Goal: Task Accomplishment & Management: Manage account settings

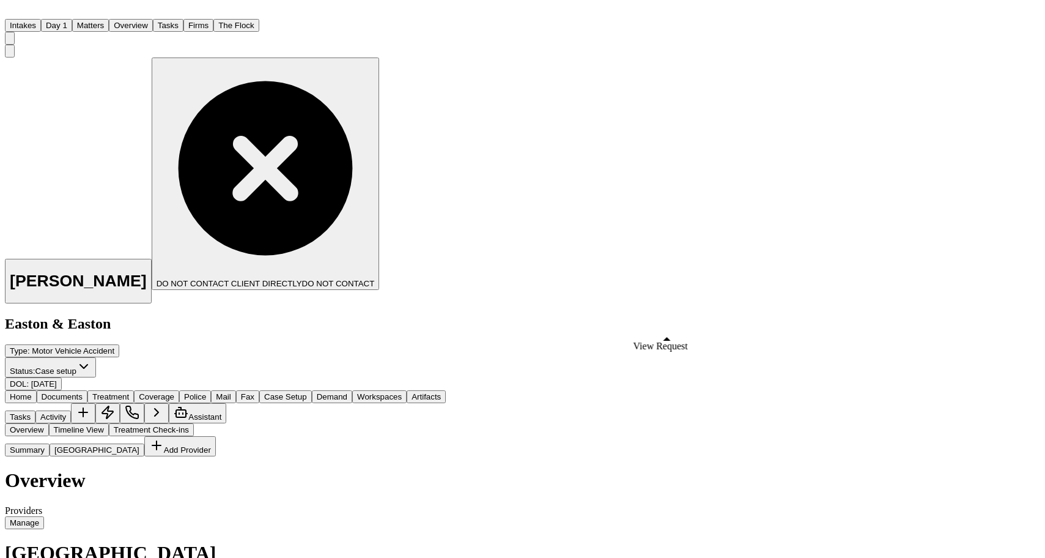
scroll to position [277, 0]
click at [446, 76] on div "[PERSON_NAME] DO NOT CONTACT CLIENT DIRECTLY DO NOT CONTACT Easton & Easton Typ…" at bounding box center [225, 217] width 441 height 345
click at [109, 19] on button "Matters" at bounding box center [90, 25] width 37 height 13
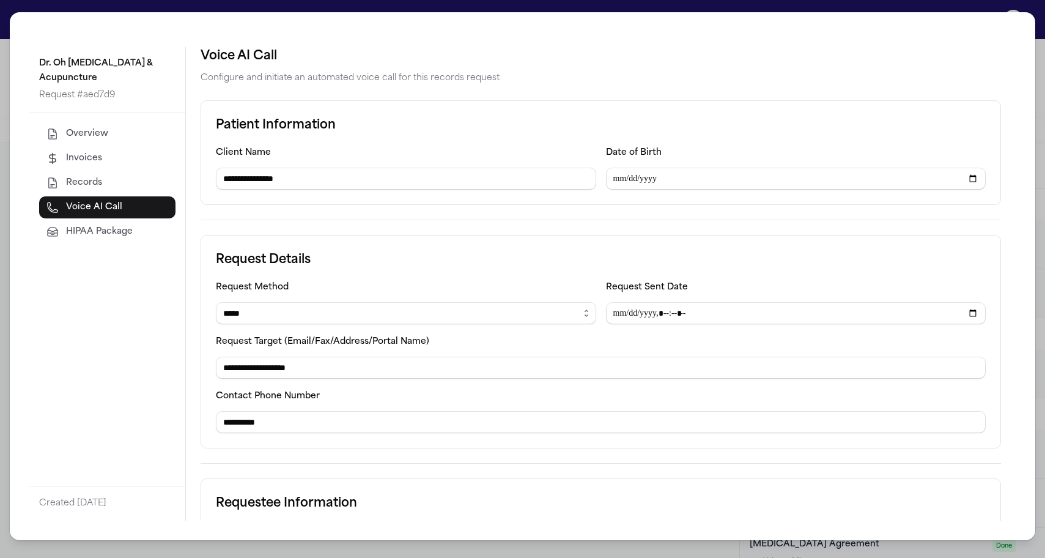
select select "*****"
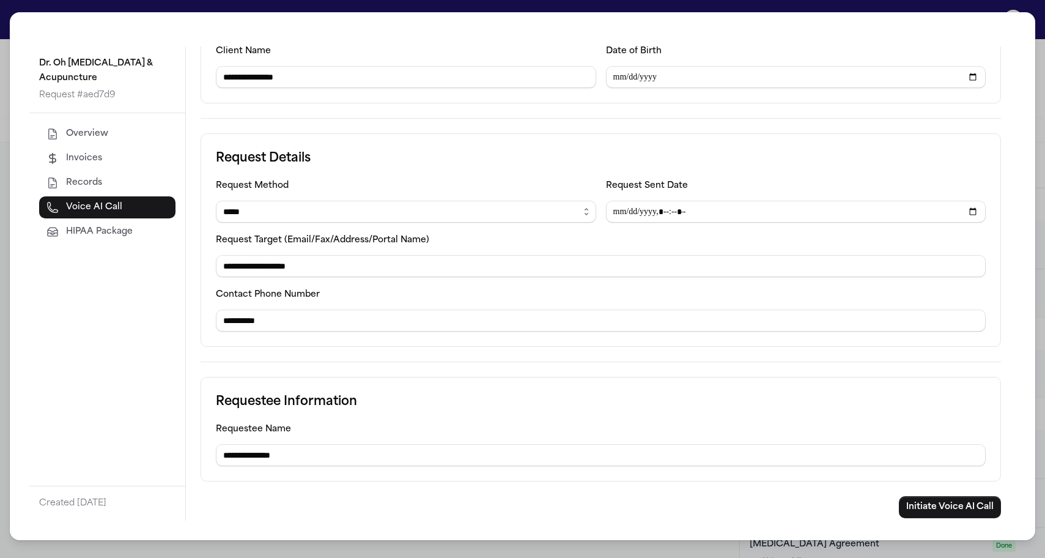
click at [190, 6] on div "**********" at bounding box center [522, 279] width 1045 height 558
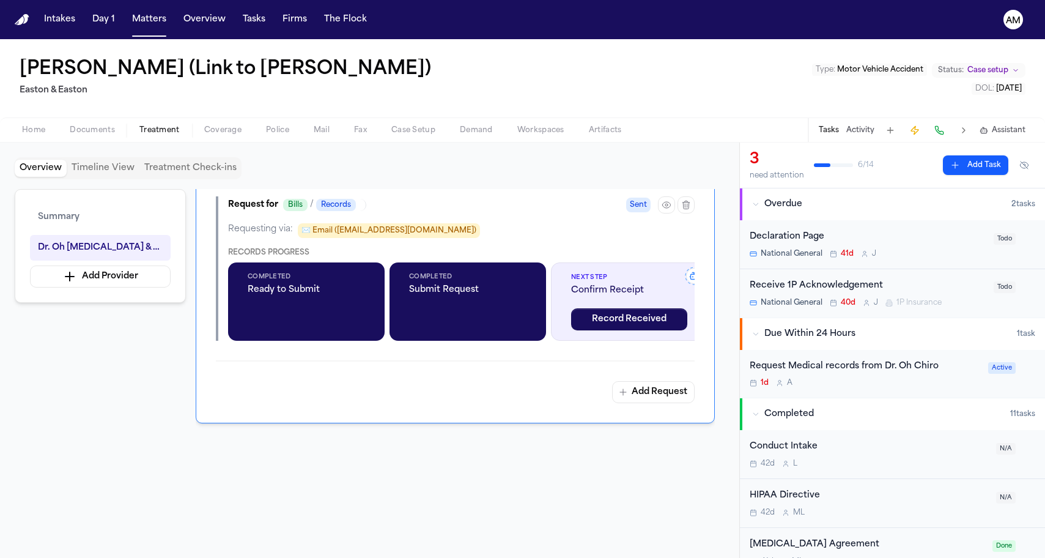
click at [408, 78] on div "[PERSON_NAME] (Link to [PERSON_NAME]) Easton & Easton Type : Motor Vehicle Acci…" at bounding box center [522, 78] width 1045 height 78
click at [157, 26] on button "Matters" at bounding box center [149, 20] width 44 height 22
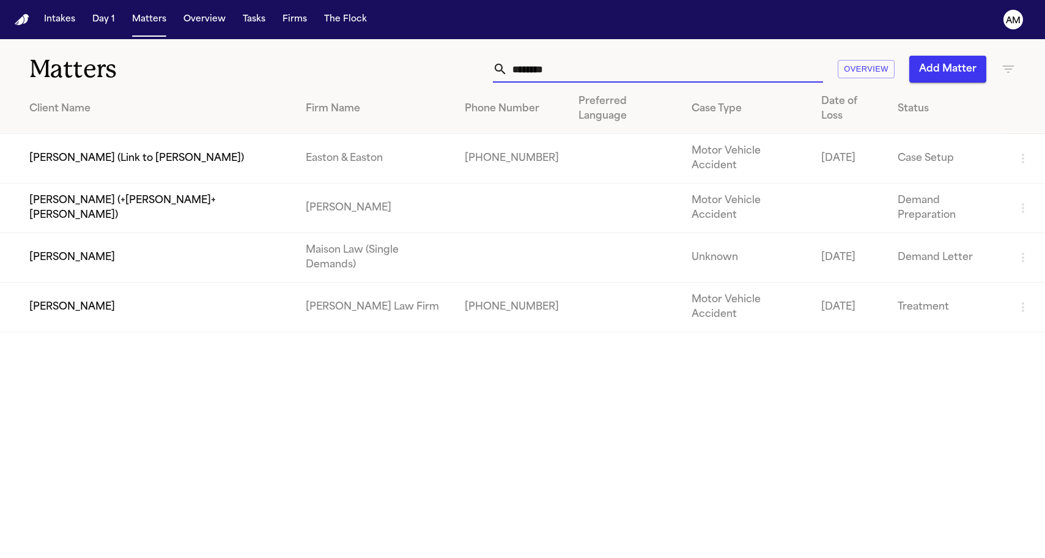
drag, startPoint x: 680, startPoint y: 75, endPoint x: 411, endPoint y: 74, distance: 269.6
click at [411, 74] on div "******** Overview Add Matter" at bounding box center [663, 69] width 704 height 27
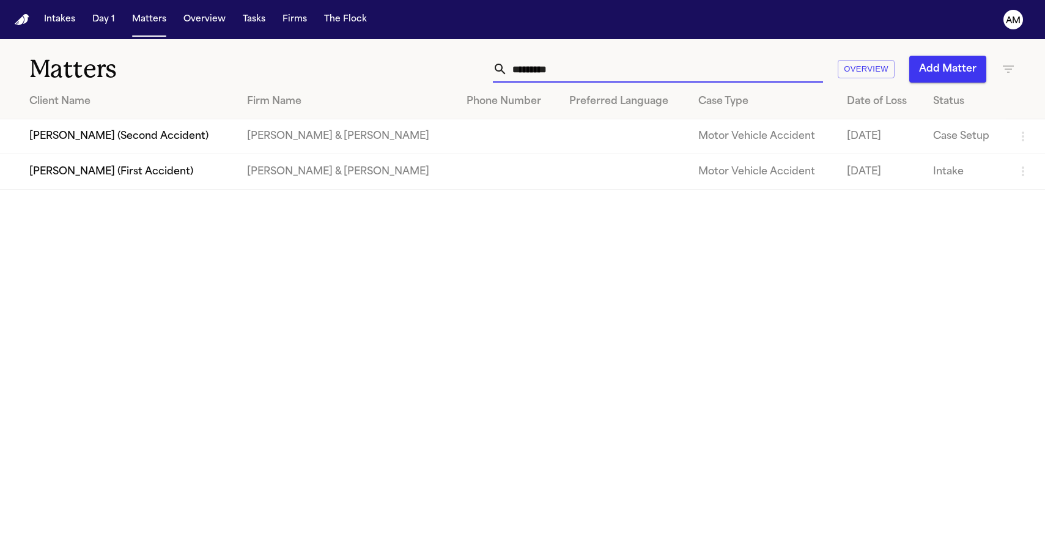
drag, startPoint x: 575, startPoint y: 74, endPoint x: 461, endPoint y: 73, distance: 113.7
click at [461, 73] on div "********* Overview Add Matter" at bounding box center [663, 69] width 704 height 27
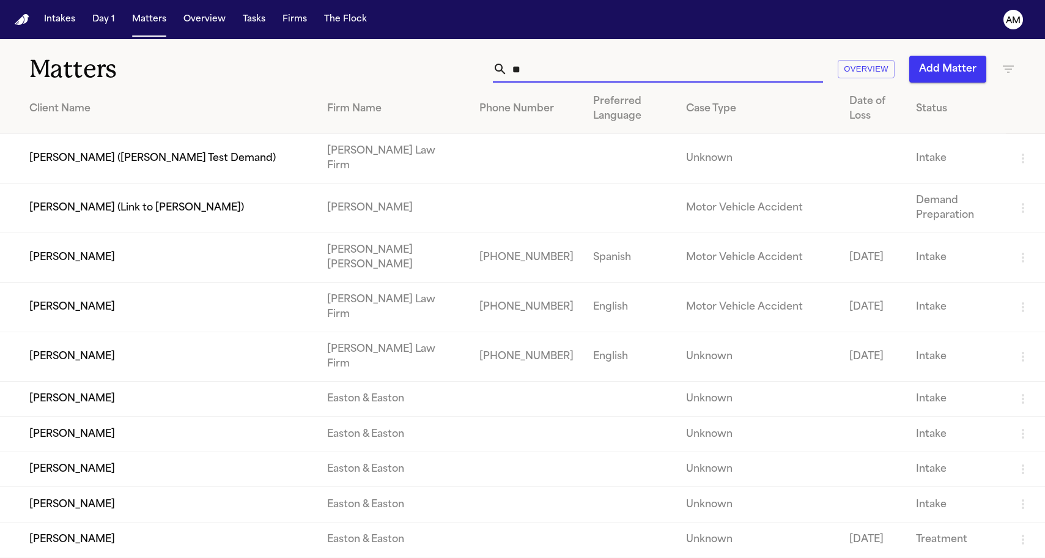
type input "*"
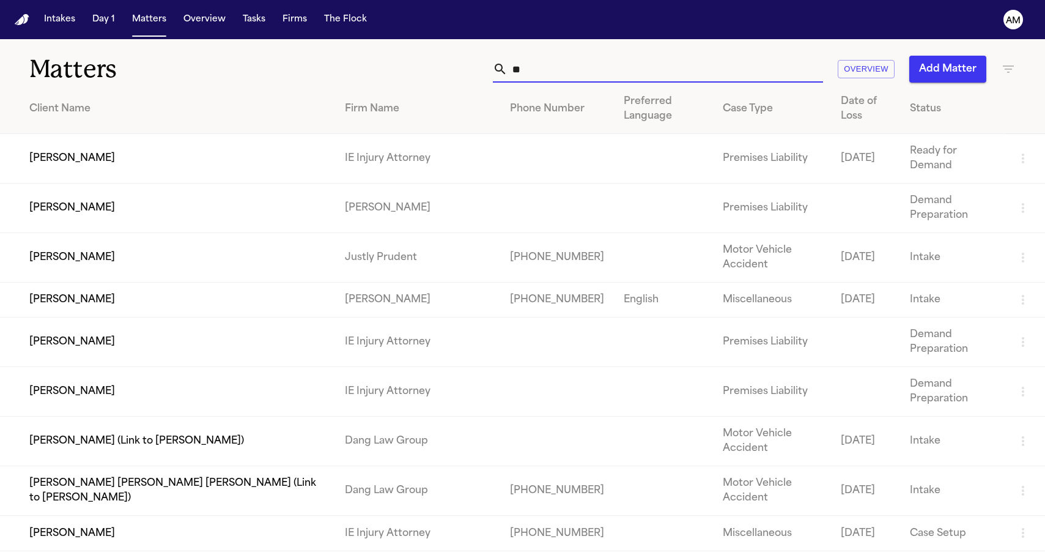
type input "*"
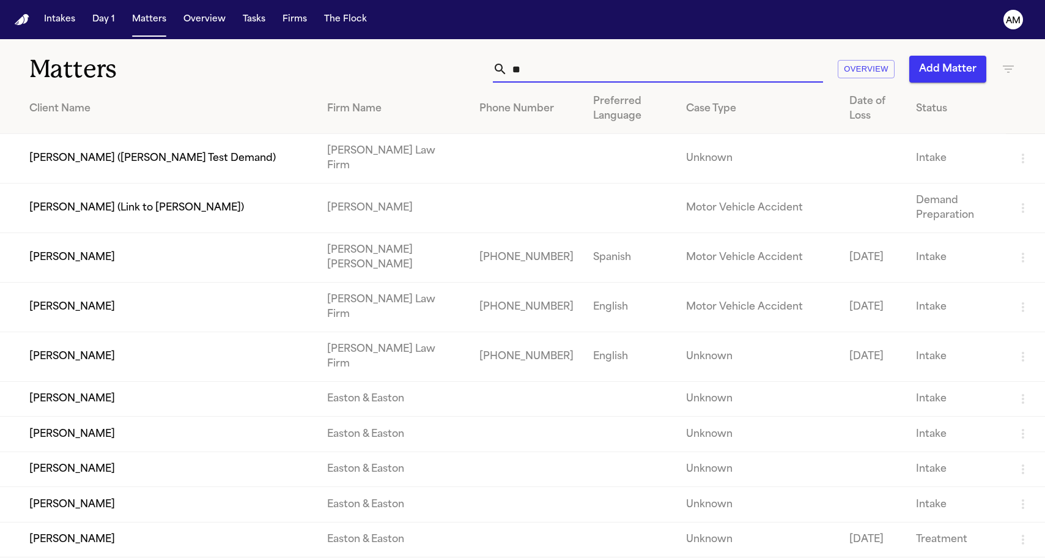
type input "*"
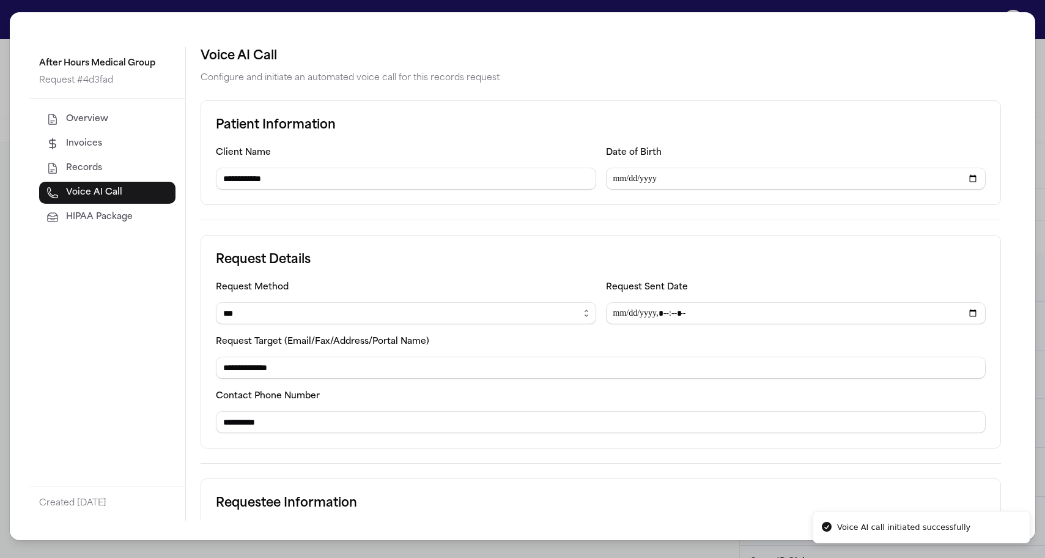
select select "***"
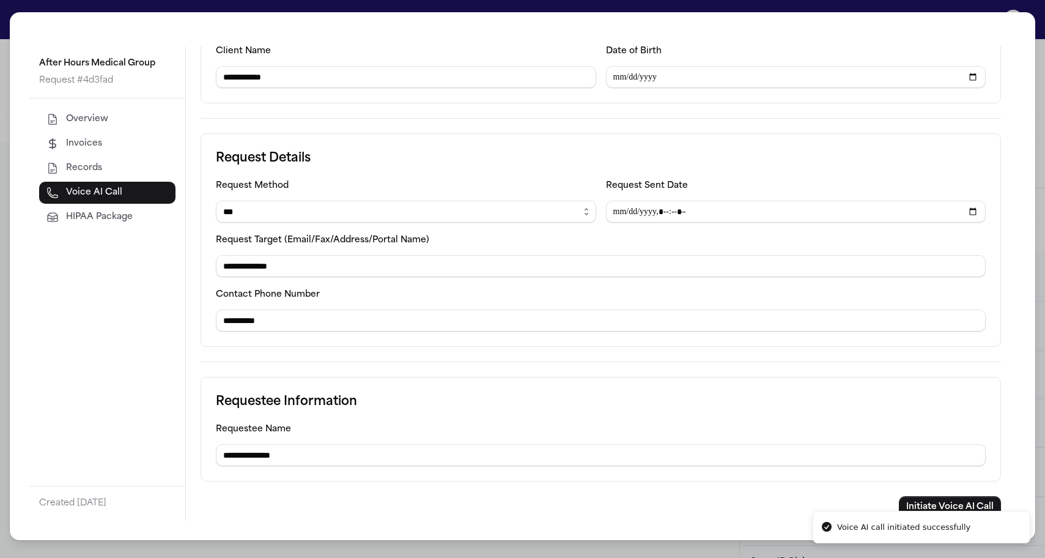
click at [149, 13] on div "**********" at bounding box center [522, 276] width 1025 height 528
click at [150, 10] on div "**********" at bounding box center [522, 279] width 1045 height 558
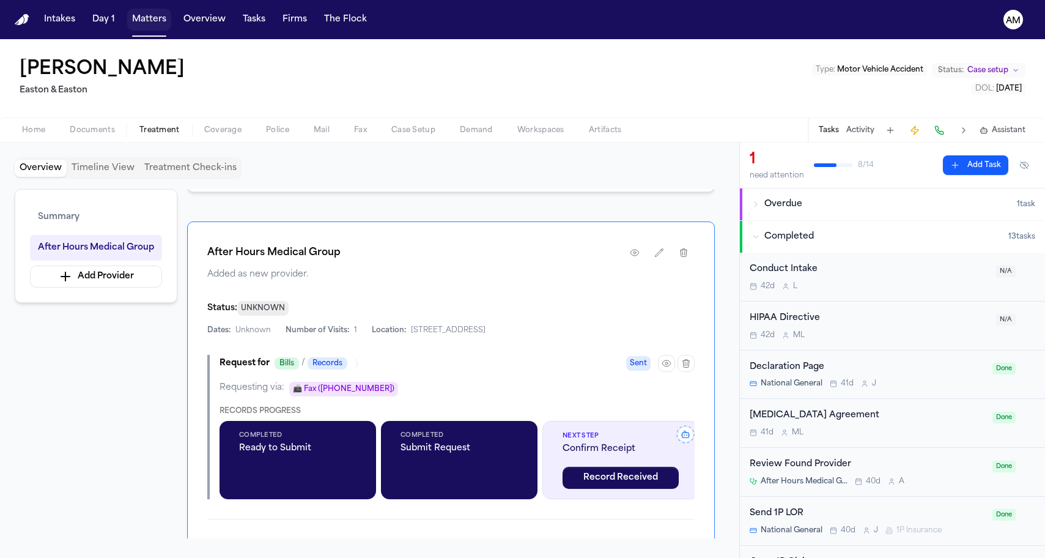
click at [144, 22] on button "Matters" at bounding box center [149, 20] width 44 height 22
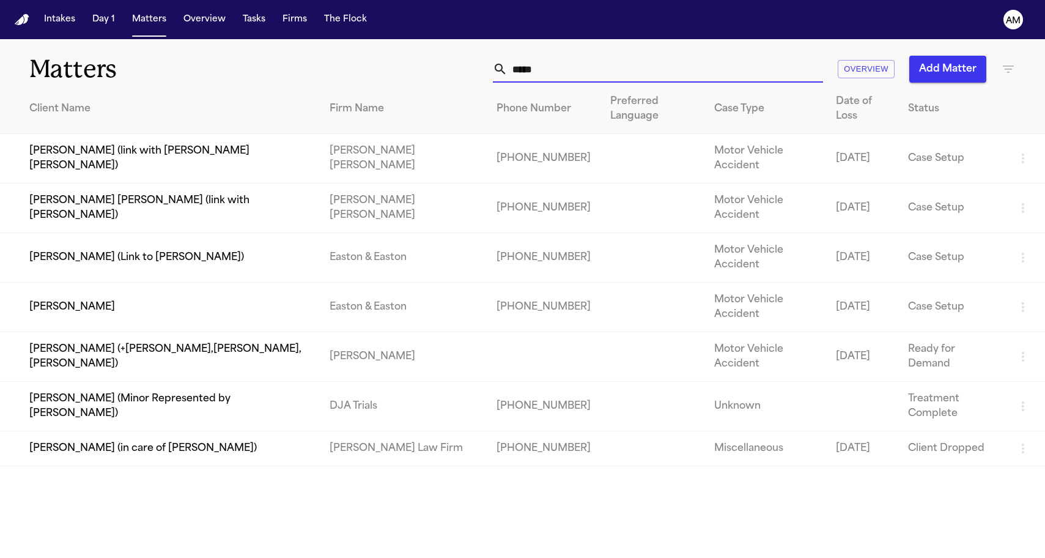
click at [738, 64] on input "*****" at bounding box center [664, 69] width 315 height 27
drag, startPoint x: 637, startPoint y: 79, endPoint x: 498, endPoint y: 74, distance: 139.5
click at [498, 74] on div "*****" at bounding box center [658, 69] width 330 height 27
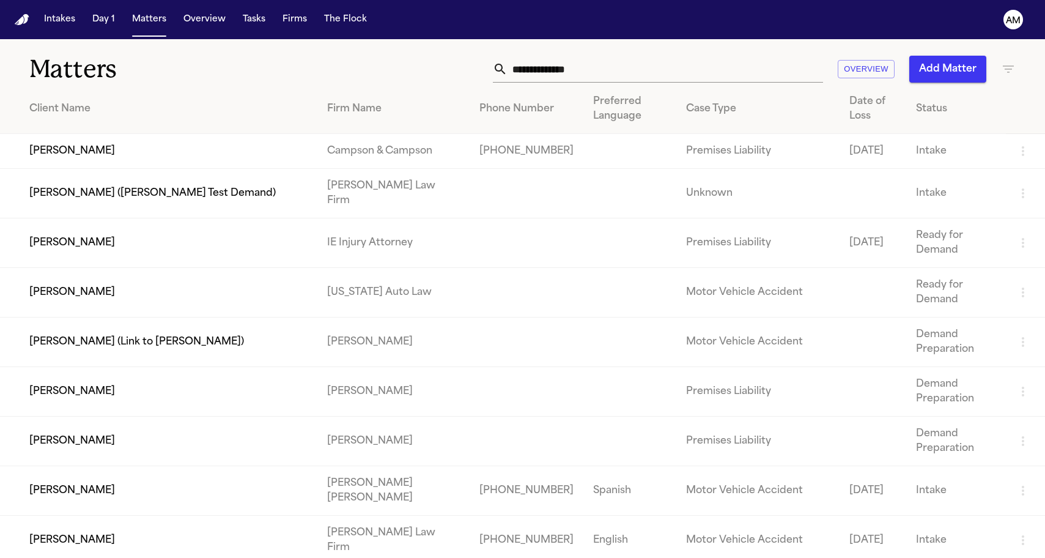
click at [1000, 69] on div "Overview Add Matter" at bounding box center [663, 69] width 704 height 27
click at [1007, 69] on icon "button" at bounding box center [1008, 68] width 11 height 7
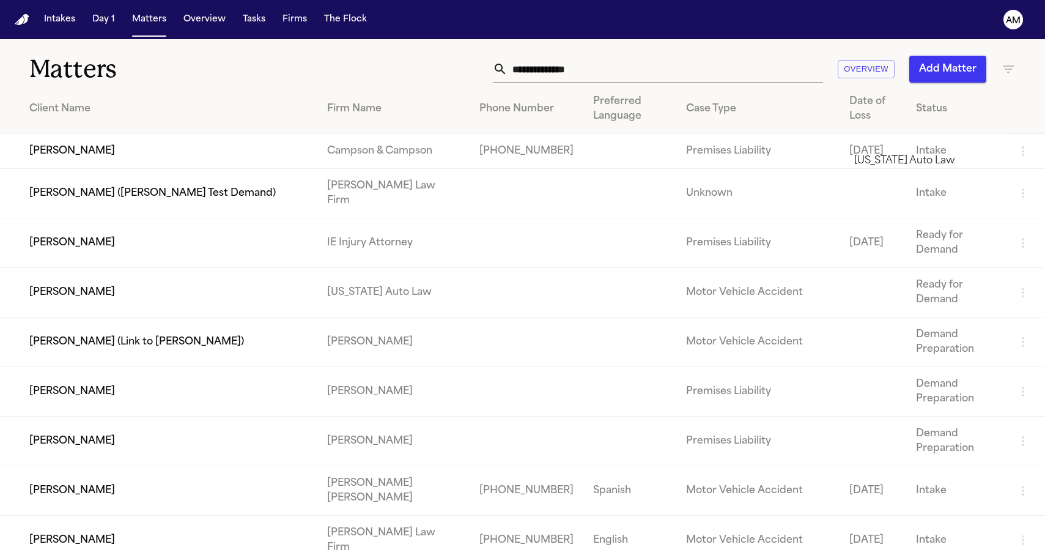
type input "****"
click at [924, 168] on li "[US_STATE] Auto Law" at bounding box center [941, 160] width 174 height 15
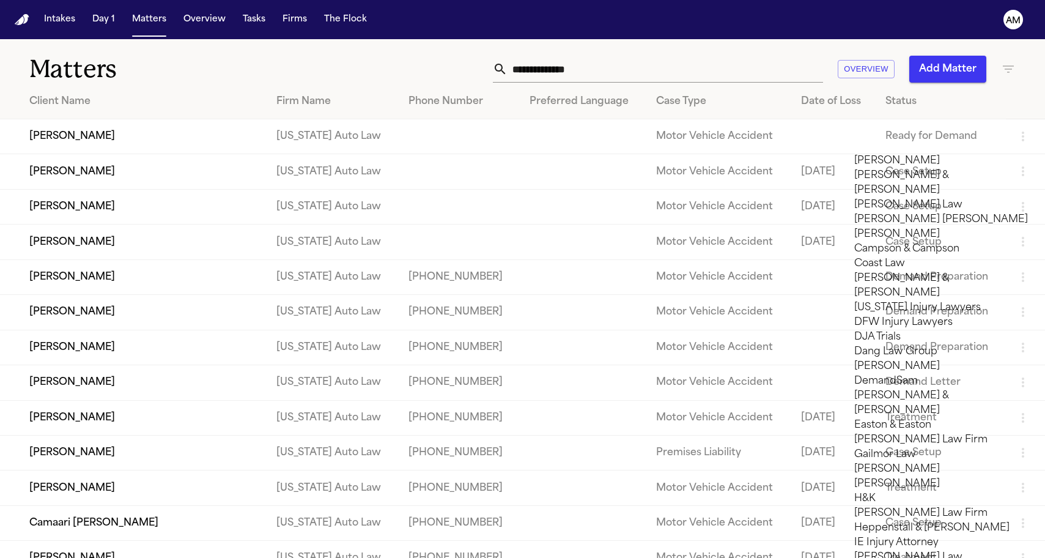
scroll to position [574, 0]
click at [333, 557] on div at bounding box center [522, 558] width 1045 height 0
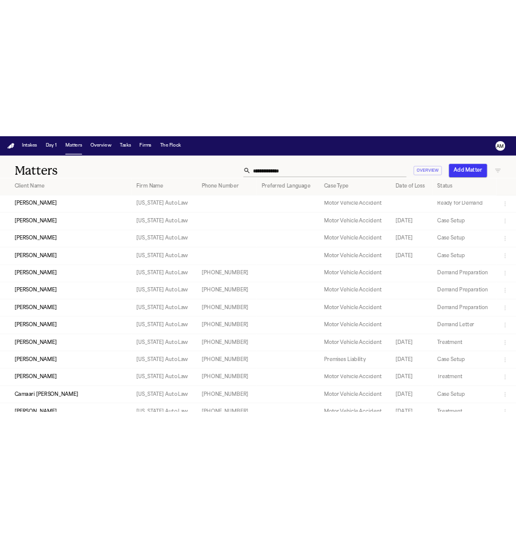
scroll to position [0, 0]
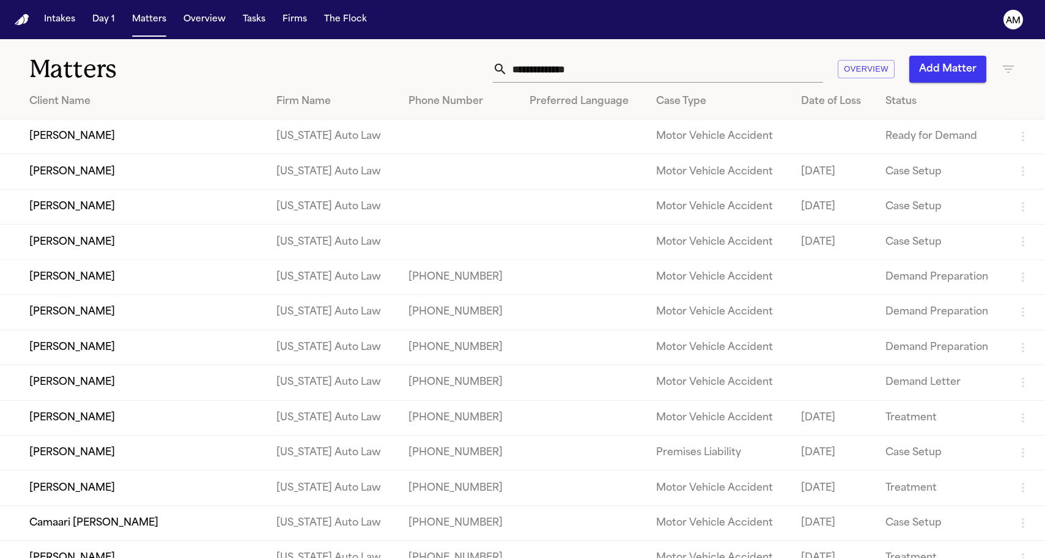
click at [307, 50] on div "Matters Overview Add Matter" at bounding box center [522, 61] width 1045 height 45
click at [429, 69] on div "Overview Add Matter" at bounding box center [663, 69] width 704 height 27
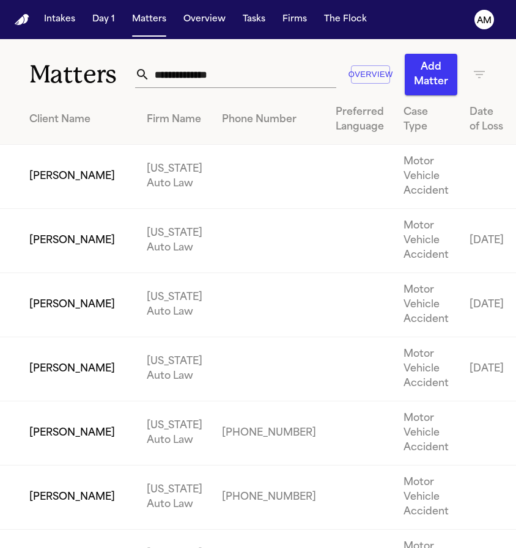
click at [203, 73] on input "text" at bounding box center [243, 74] width 186 height 27
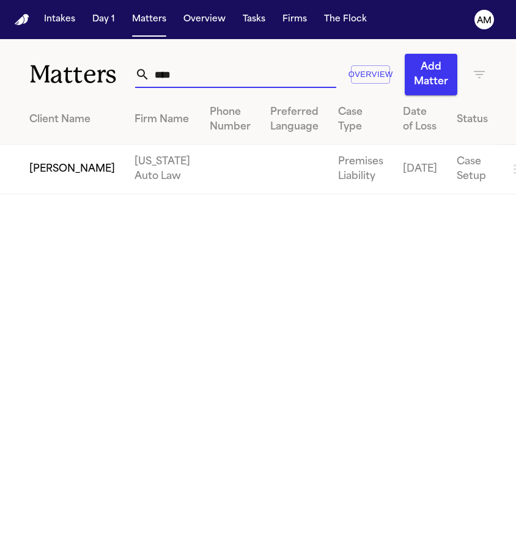
drag, startPoint x: 215, startPoint y: 72, endPoint x: 133, endPoint y: 74, distance: 81.3
click at [135, 74] on div "****" at bounding box center [235, 74] width 201 height 27
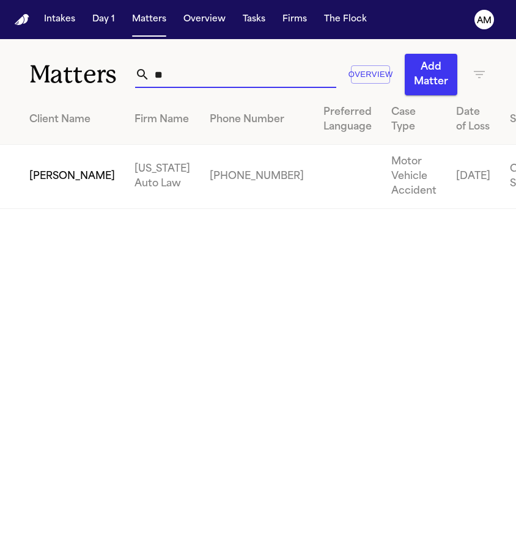
type input "*"
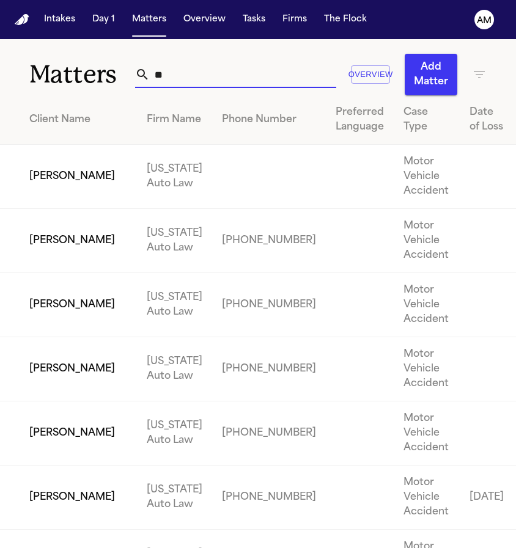
type input "*"
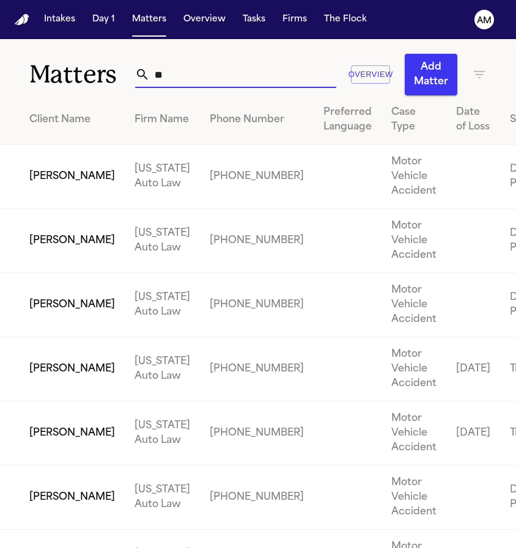
type input "*"
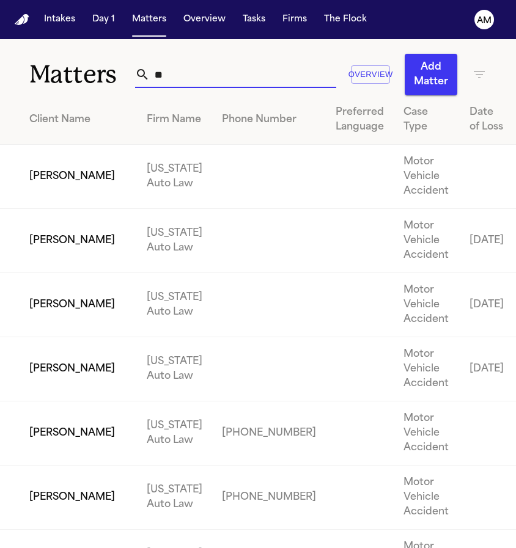
type input "*"
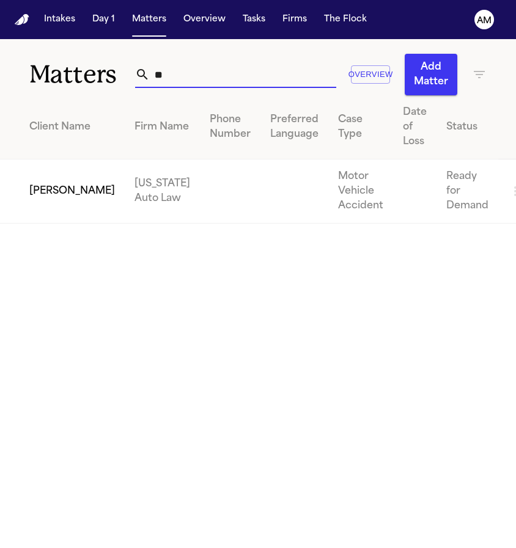
type input "*"
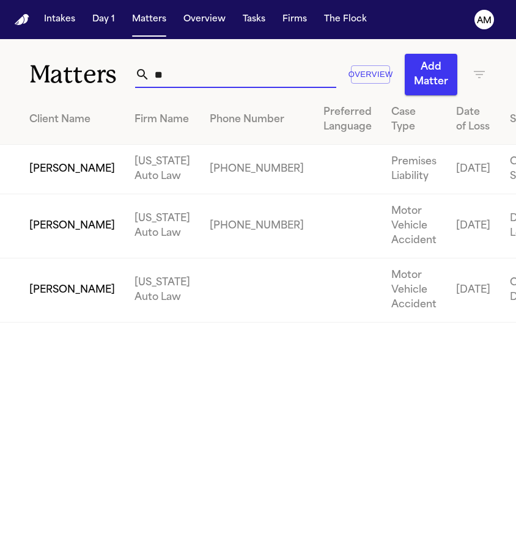
type input "*"
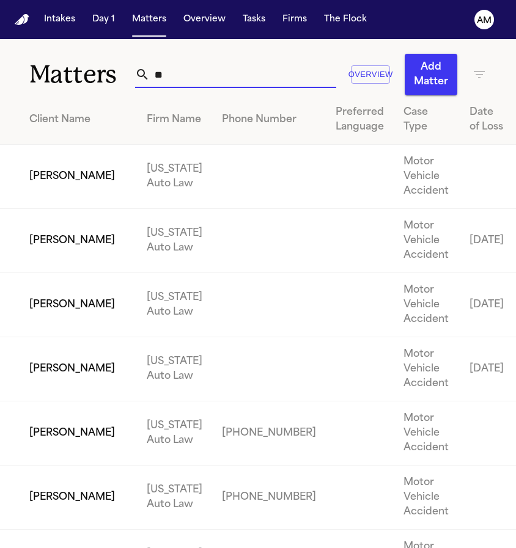
type input "*"
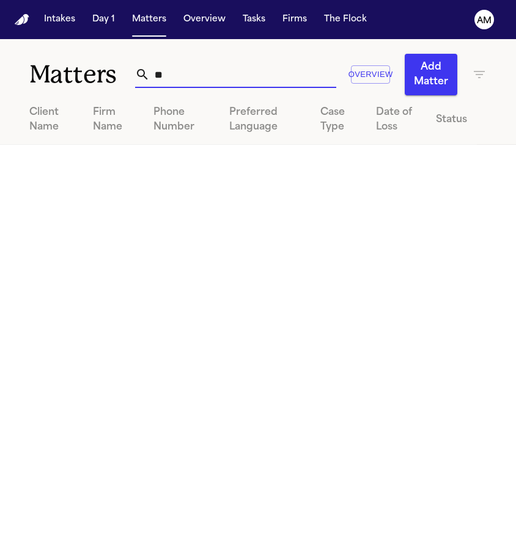
type input "*"
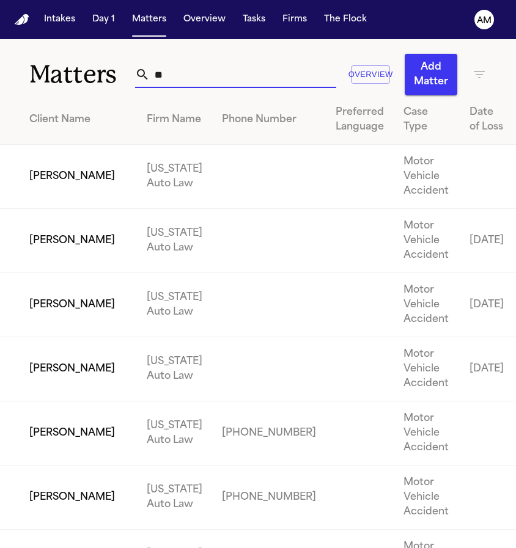
type input "*"
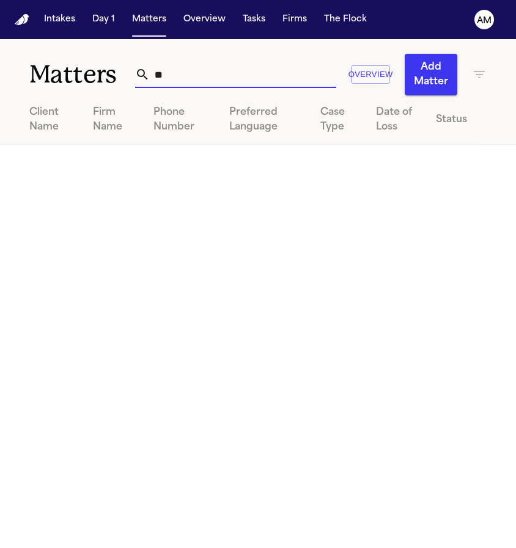
type input "*"
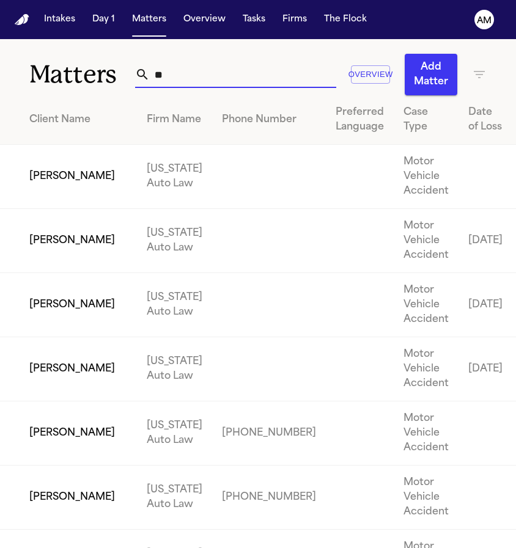
type input "*"
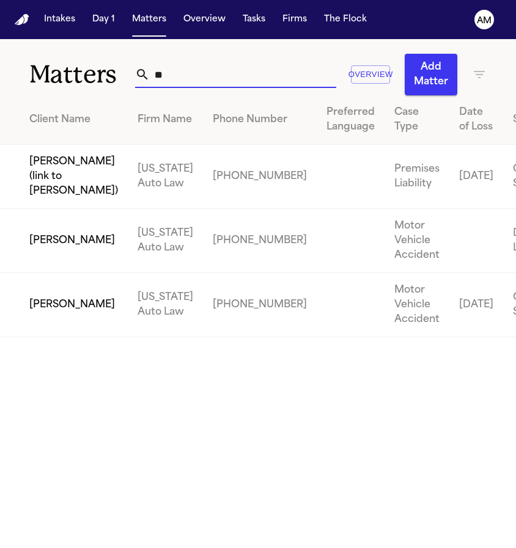
type input "*"
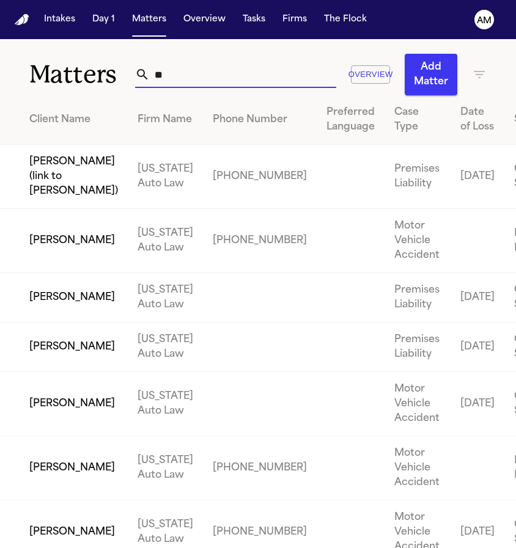
type input "*"
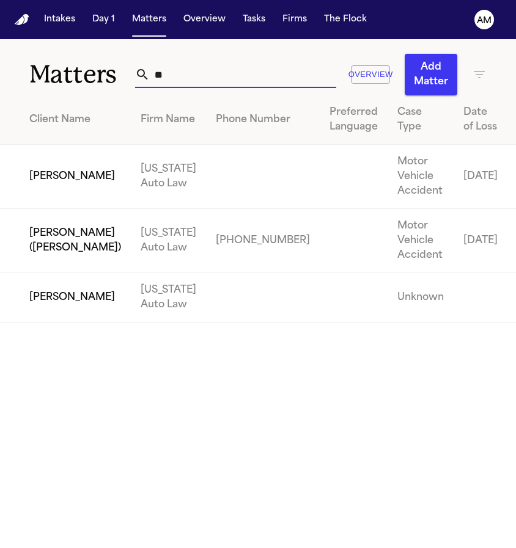
type input "*"
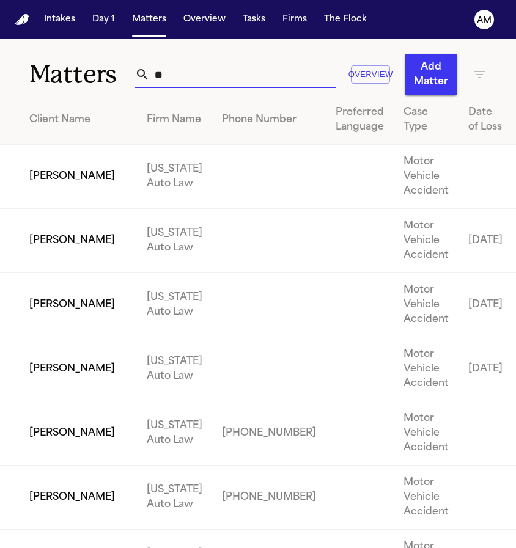
type input "*"
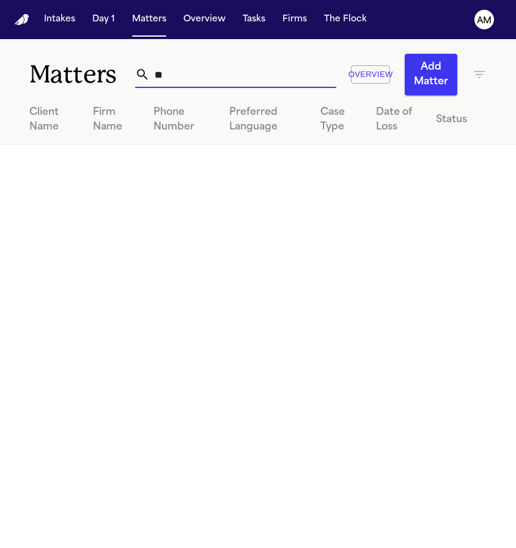
type input "*"
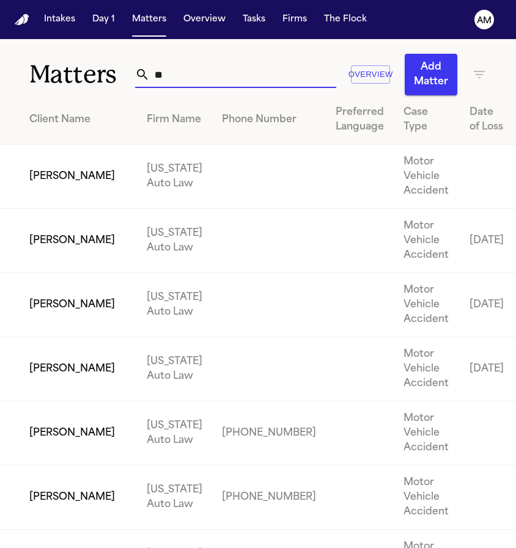
type input "*"
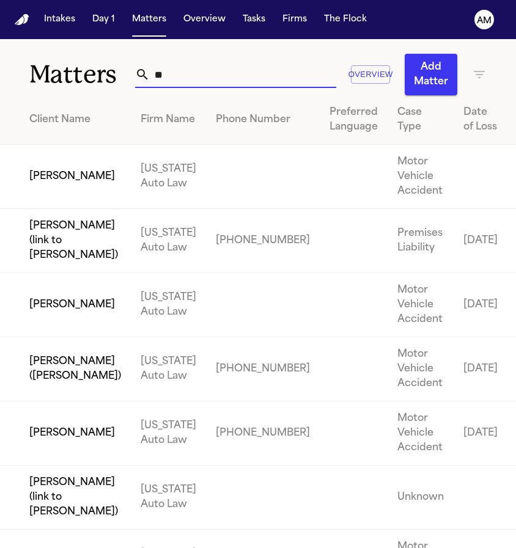
type input "*"
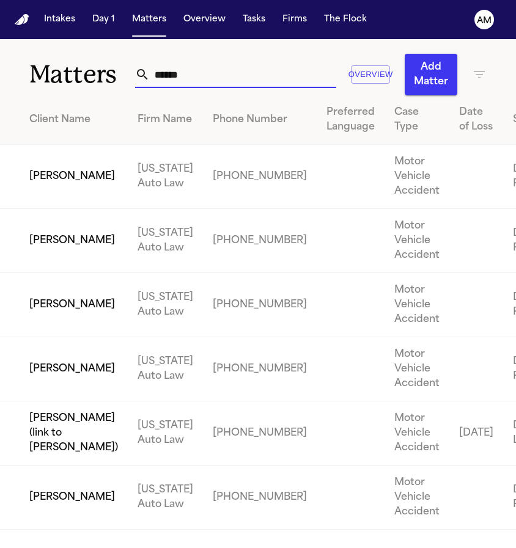
scroll to position [11, 0]
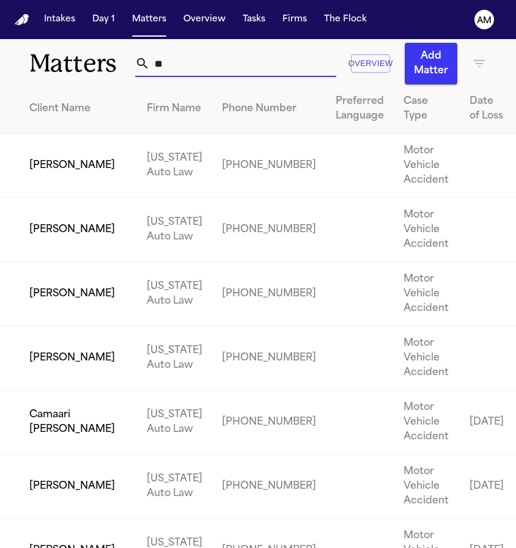
type input "*"
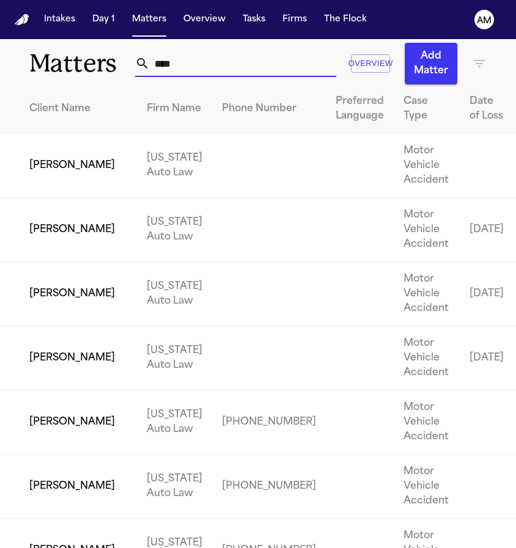
scroll to position [0, 0]
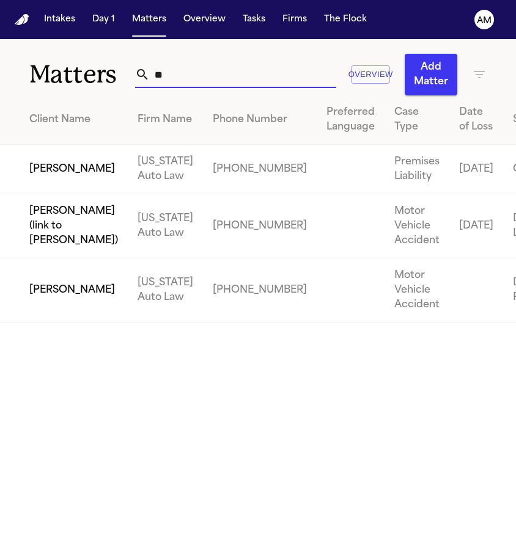
type input "*"
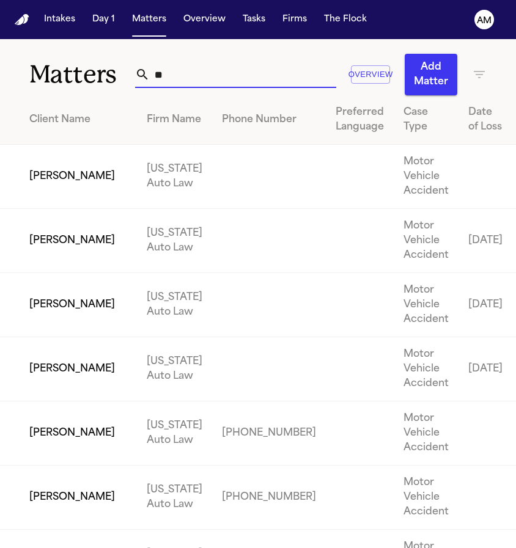
type input "*"
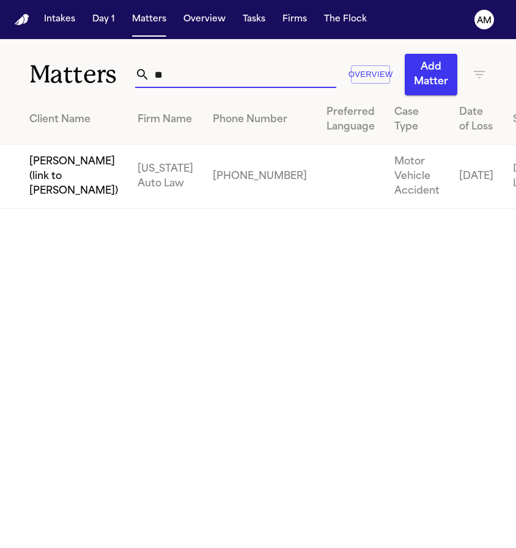
type input "*"
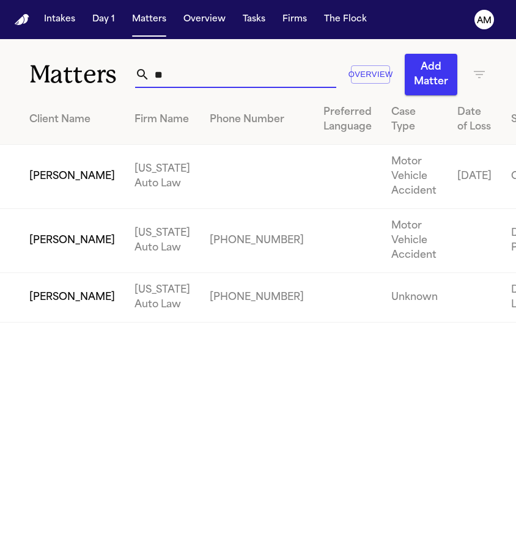
type input "*"
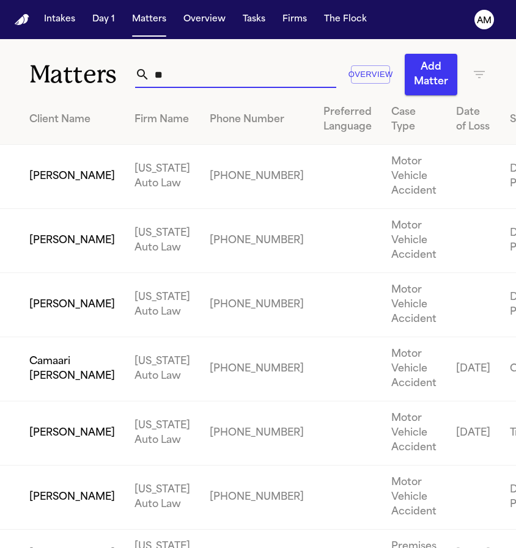
type input "*"
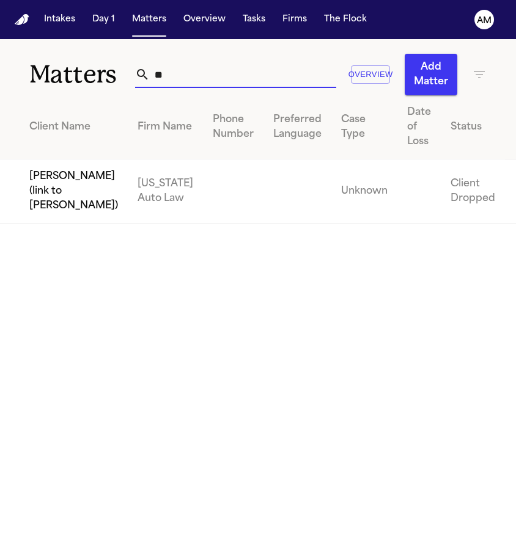
type input "*"
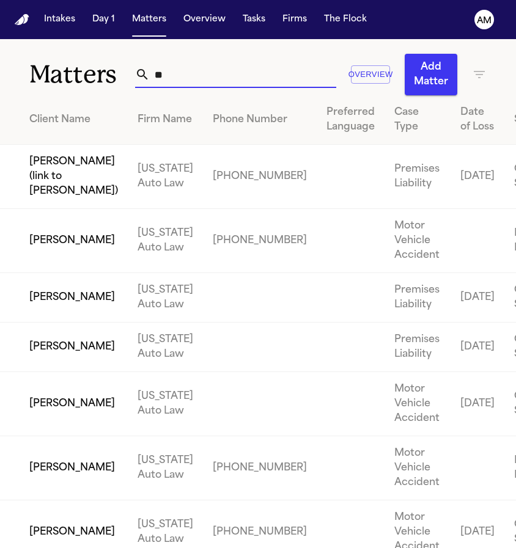
type input "*"
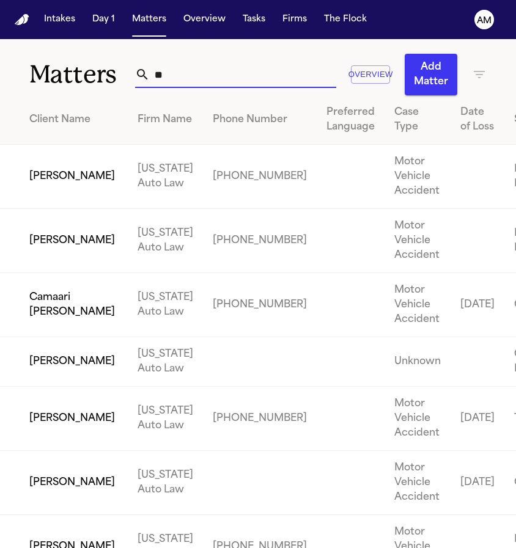
type input "*"
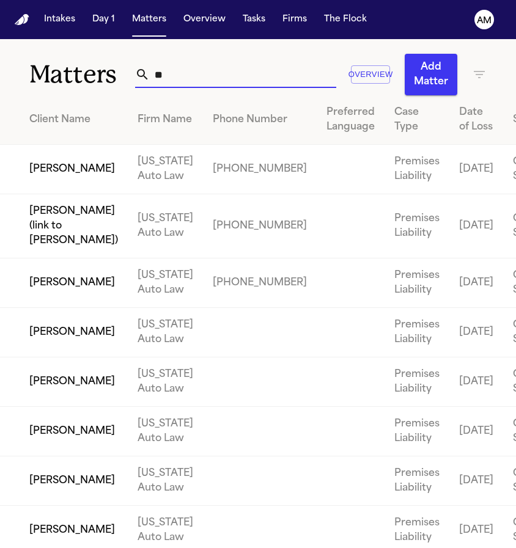
type input "*"
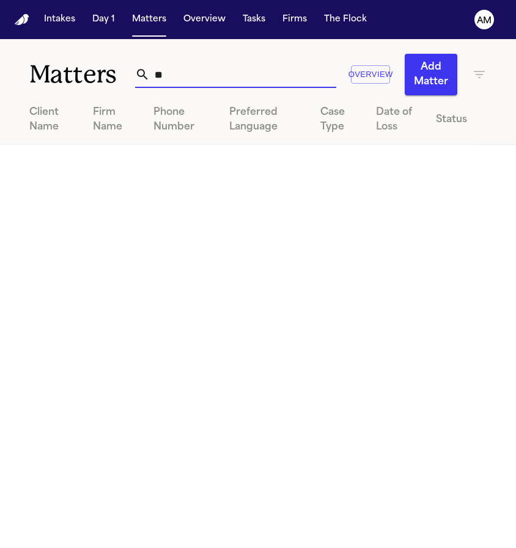
type input "*"
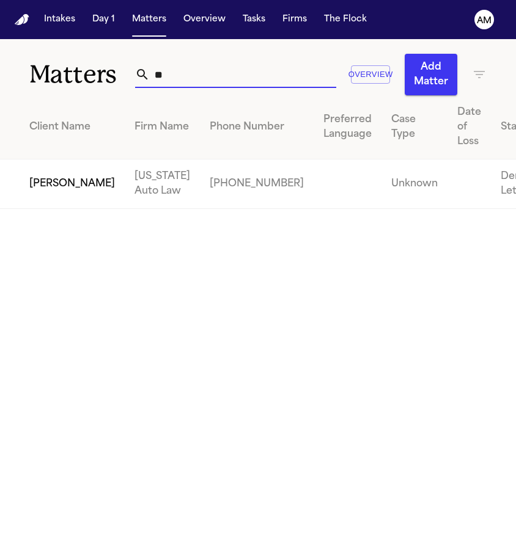
type input "*"
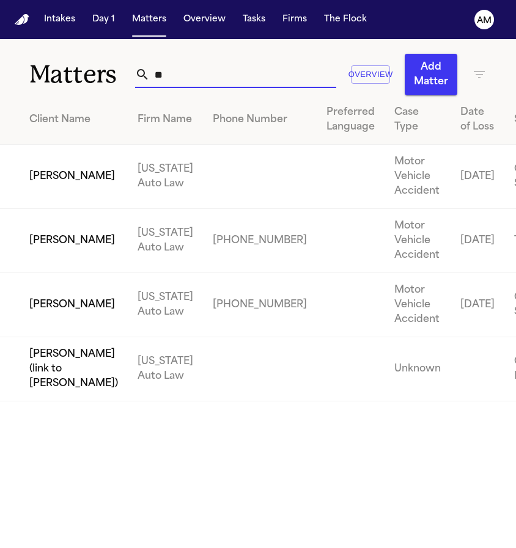
type input "*"
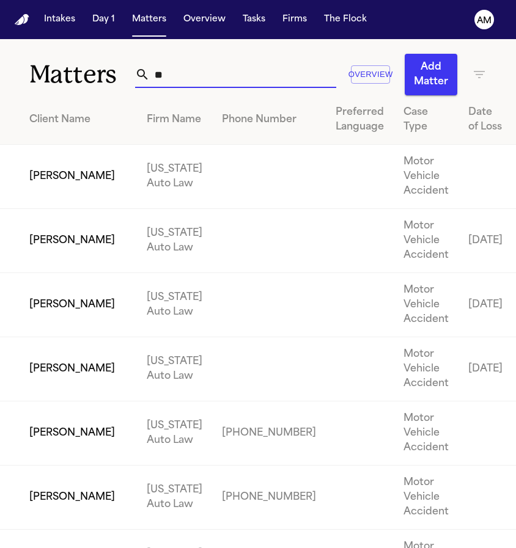
type input "*"
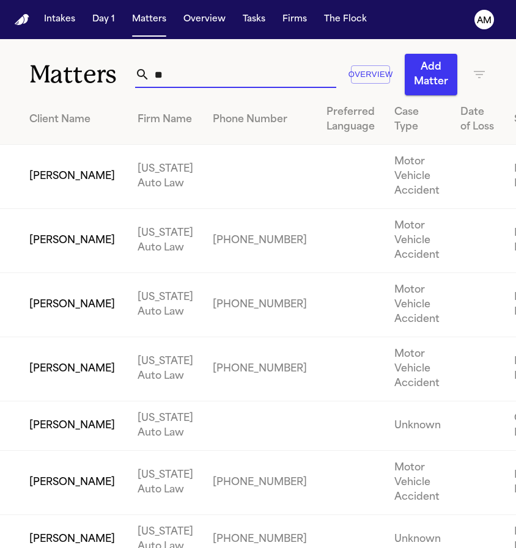
type input "*"
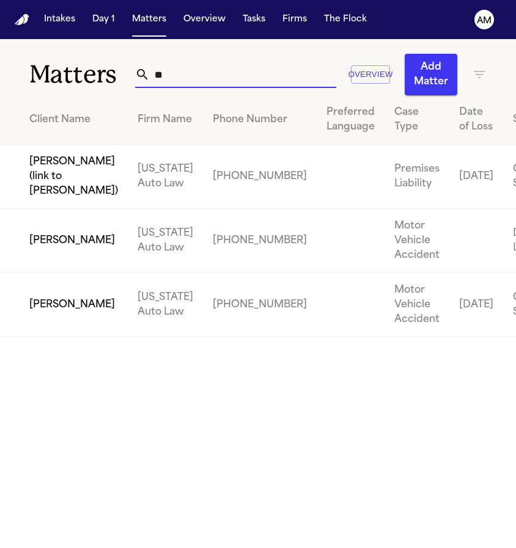
type input "*"
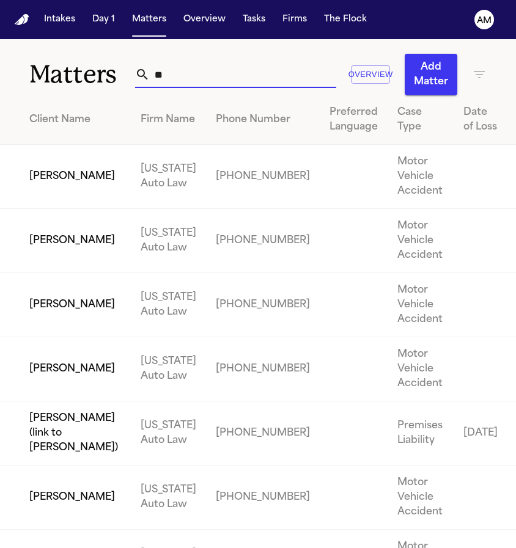
type input "*"
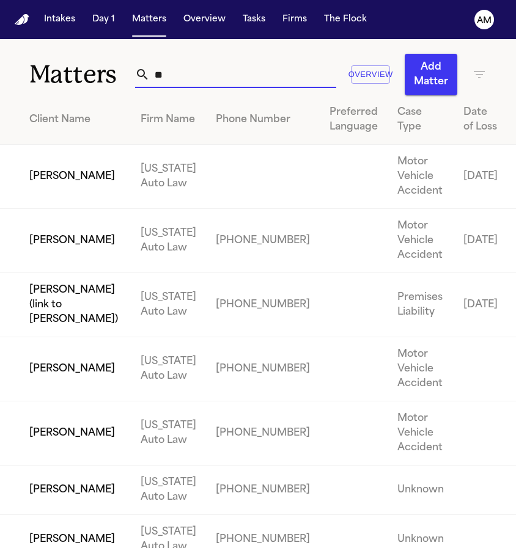
type input "*"
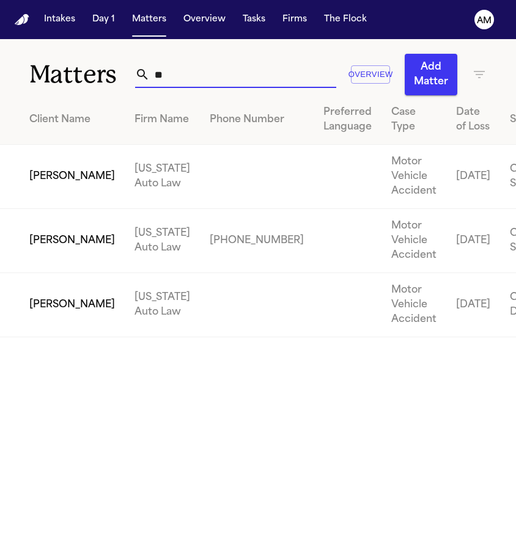
type input "*"
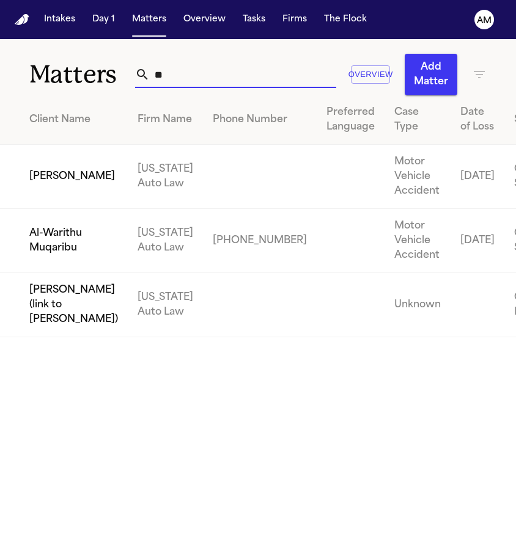
type input "*"
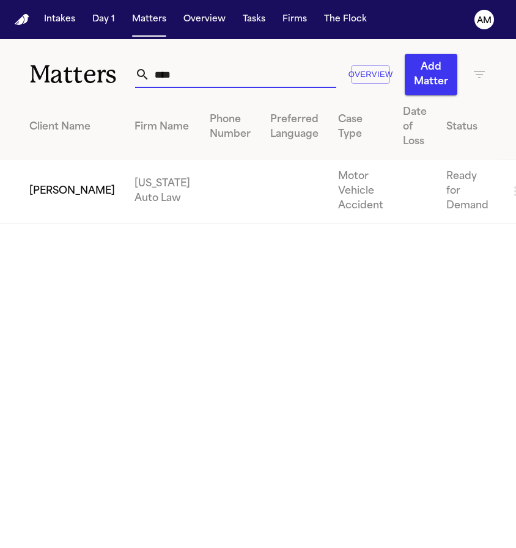
drag, startPoint x: 240, startPoint y: 81, endPoint x: 25, endPoint y: 106, distance: 216.0
click at [25, 106] on div "Matters **** Overview Add Matter Client Name Firm Name Phone Number Preferred L…" at bounding box center [258, 131] width 516 height 185
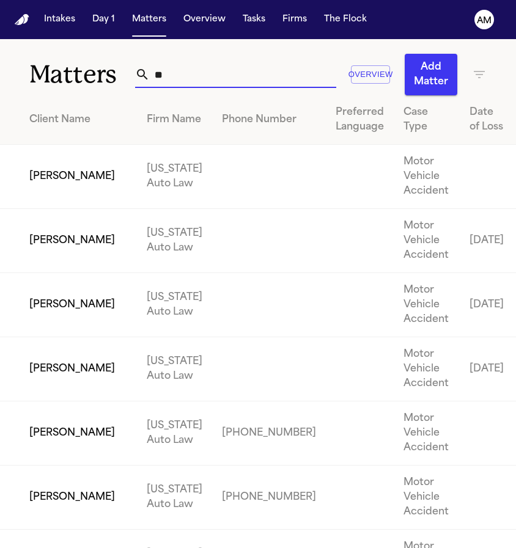
type input "*"
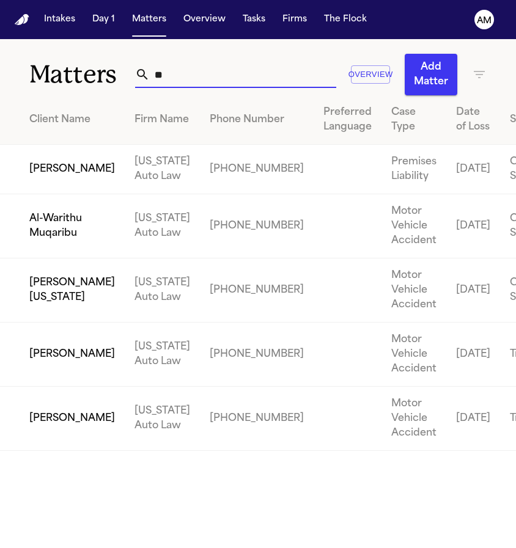
type input "*"
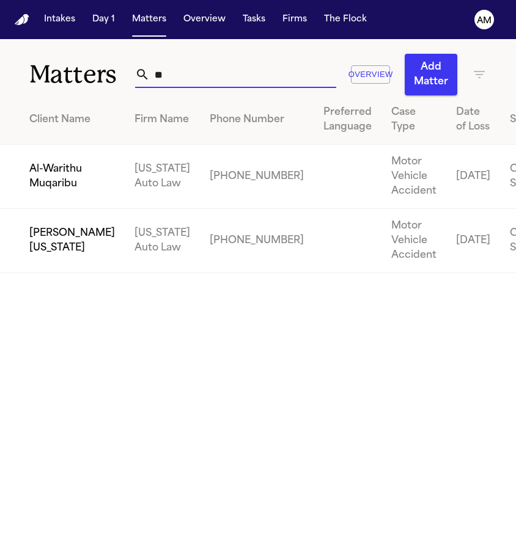
type input "*"
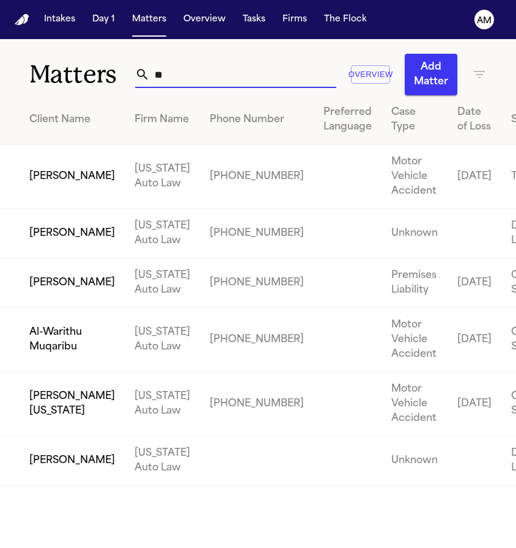
type input "*"
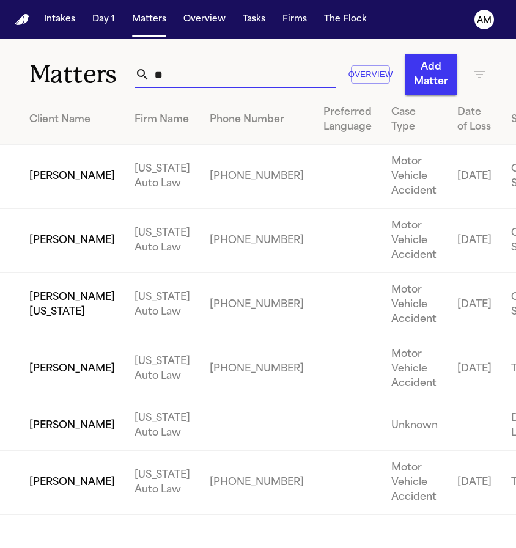
type input "*"
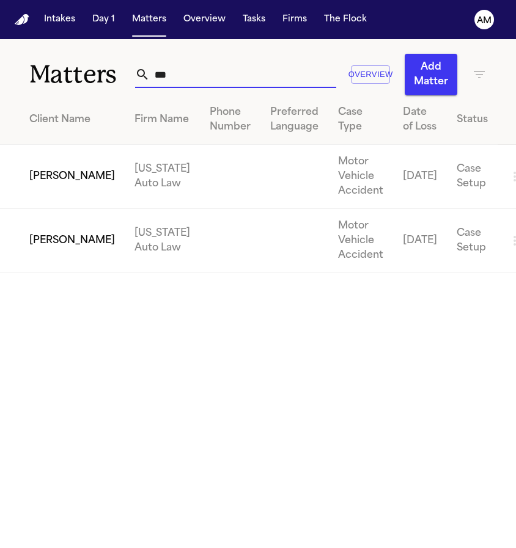
type input "****"
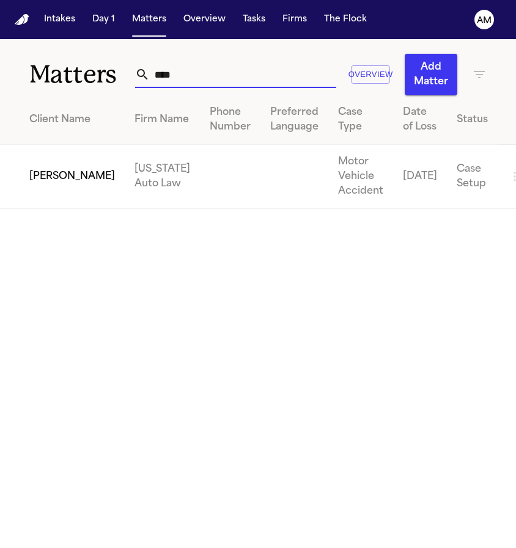
drag, startPoint x: 180, startPoint y: 76, endPoint x: 105, endPoint y: 76, distance: 75.2
click at [105, 76] on div "Matters **** Overview Add Matter" at bounding box center [258, 67] width 516 height 56
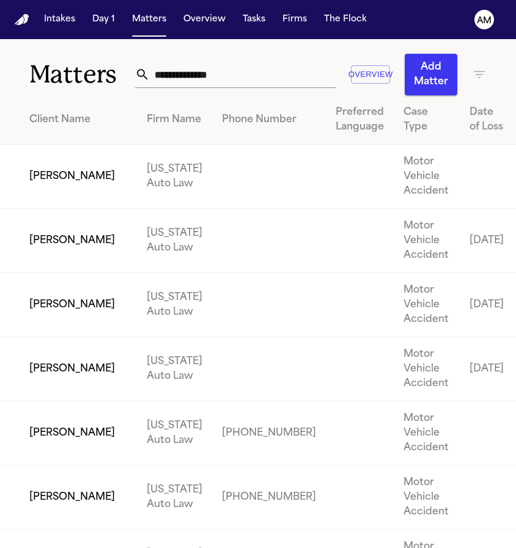
click at [290, 54] on div "Overview Add Matter" at bounding box center [311, 75] width 352 height 42
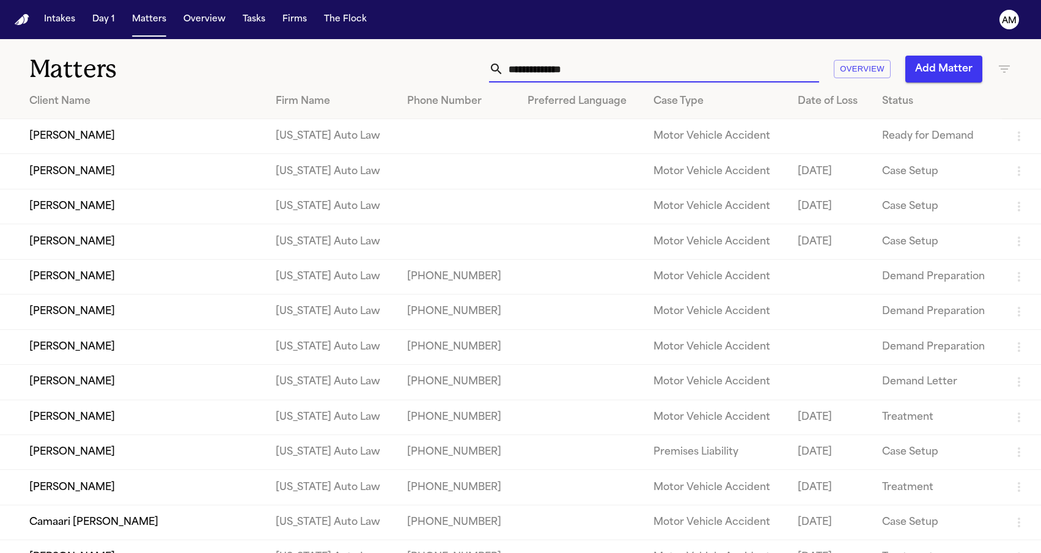
click at [611, 73] on input "text" at bounding box center [661, 69] width 315 height 27
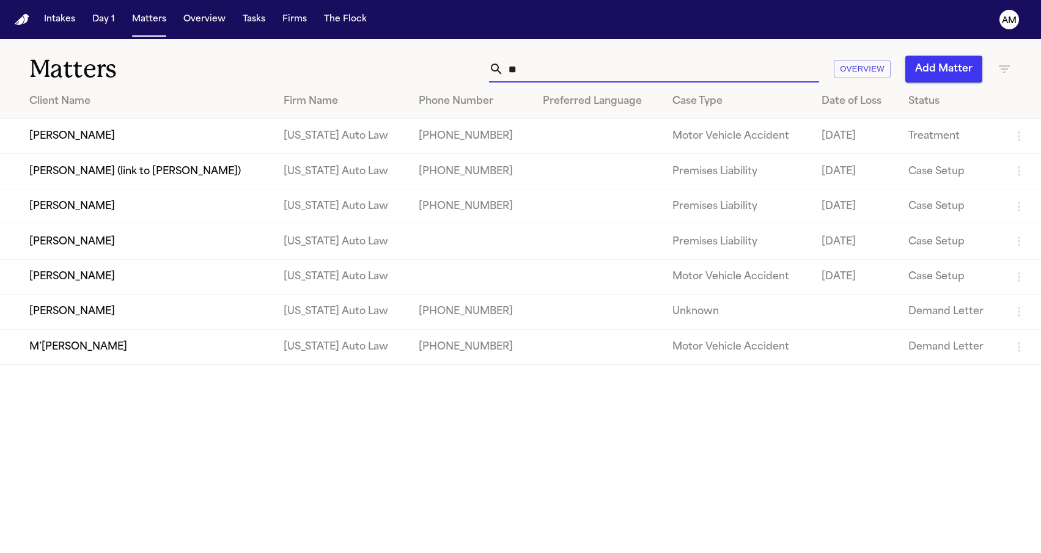
type input "*"
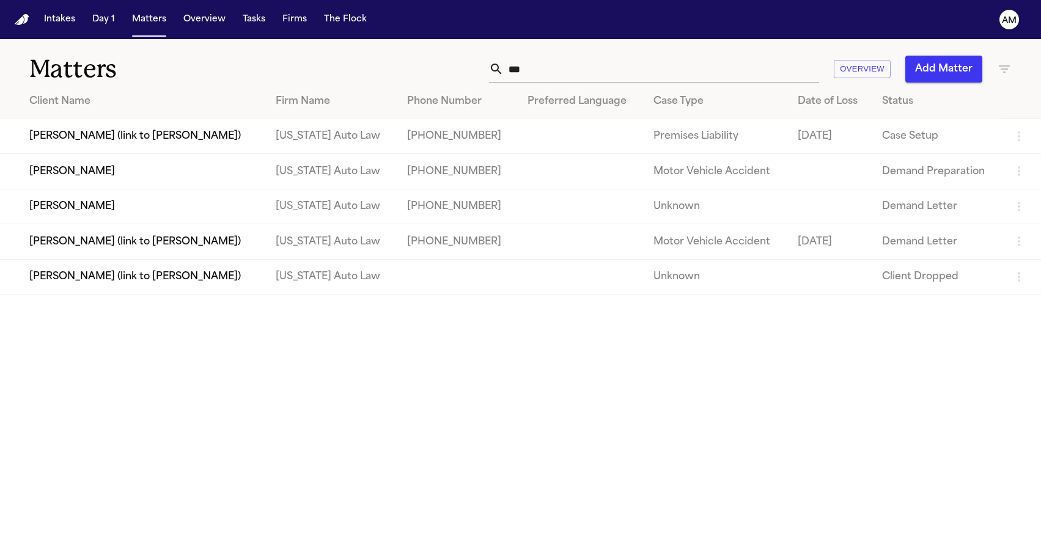
click at [546, 54] on div "Matters *** Overview Add Matter" at bounding box center [520, 61] width 1041 height 45
drag, startPoint x: 544, startPoint y: 69, endPoint x: 484, endPoint y: 69, distance: 59.9
click at [484, 69] on div "*** Overview Add Matter" at bounding box center [661, 69] width 702 height 27
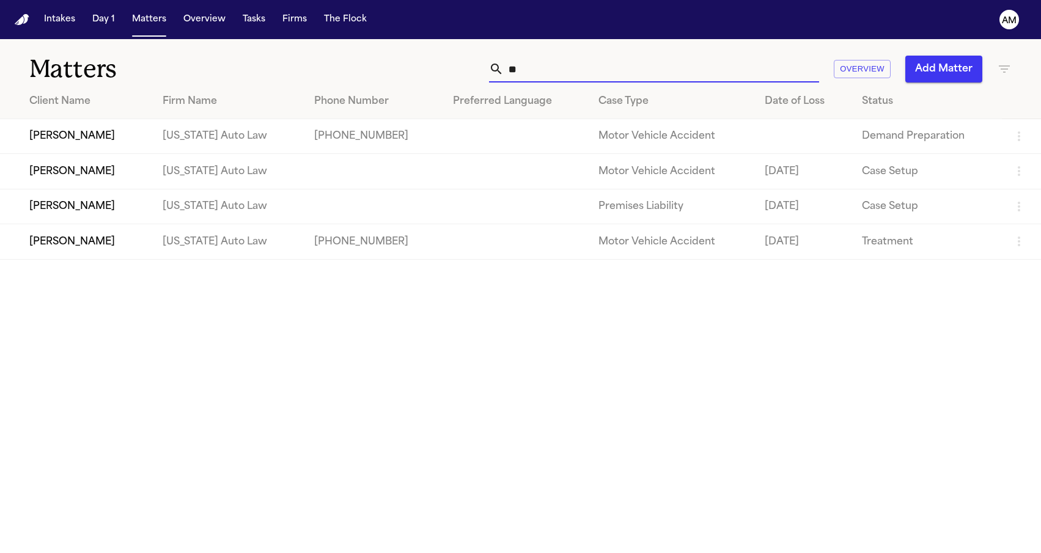
type input "*"
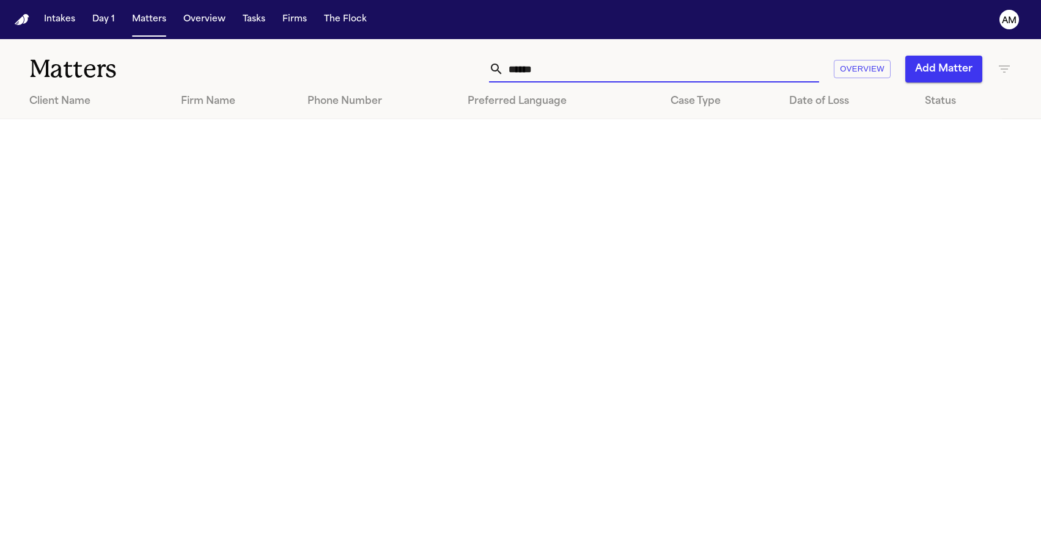
type input "******"
drag, startPoint x: 470, startPoint y: 553, endPoint x: 550, endPoint y: 302, distance: 263.1
click at [550, 302] on main "Matters ****** Overview Add Matter Client Name Firm Name Phone Number Preferred…" at bounding box center [520, 296] width 1041 height 514
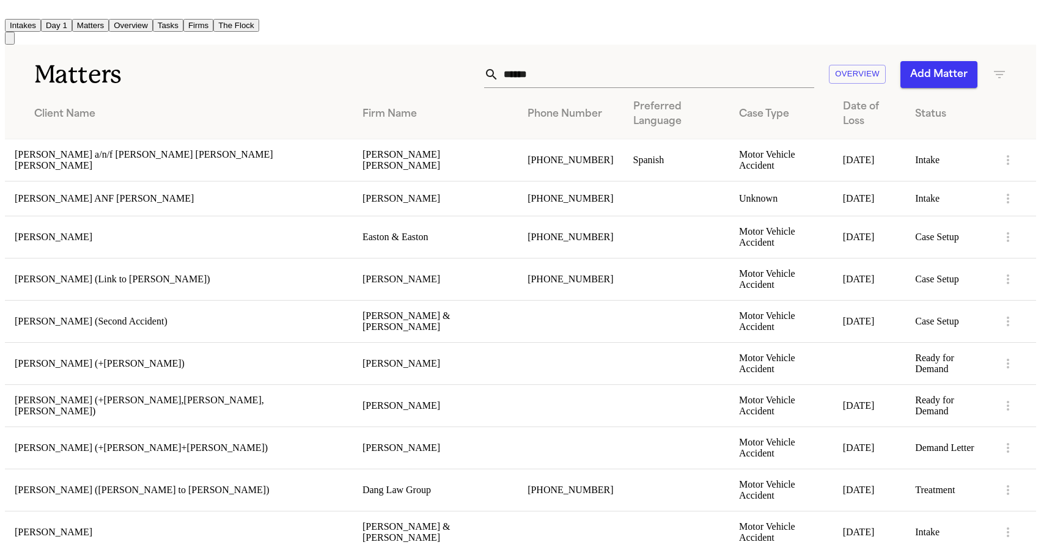
click at [262, 67] on h1 "Matters" at bounding box center [173, 74] width 278 height 31
drag, startPoint x: 595, startPoint y: 74, endPoint x: 478, endPoint y: 75, distance: 116.8
click at [477, 75] on div "****** Overview Add Matter" at bounding box center [659, 74] width 695 height 27
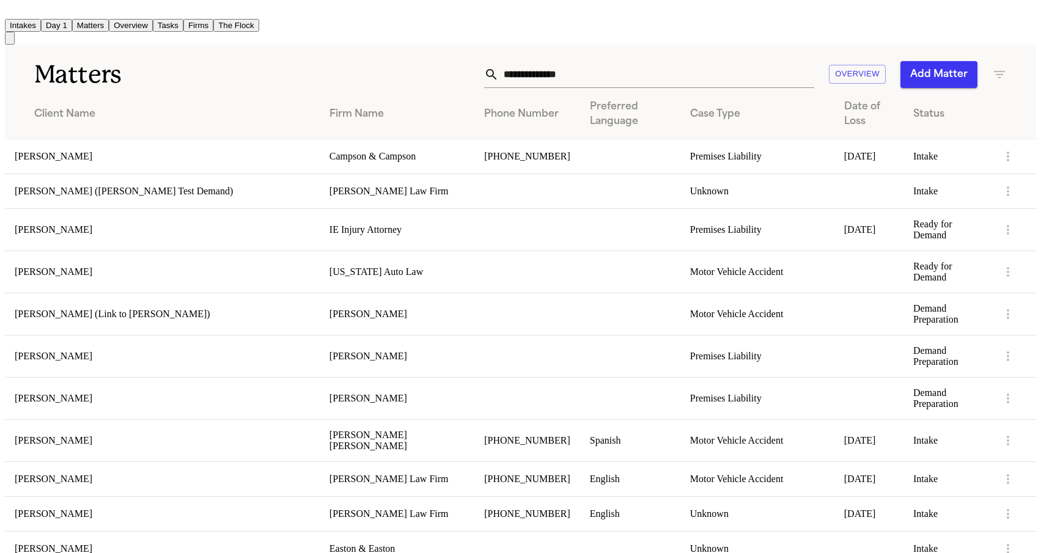
click at [381, 61] on div "Overview Add Matter" at bounding box center [659, 74] width 695 height 27
click at [558, 70] on input "text" at bounding box center [656, 74] width 315 height 27
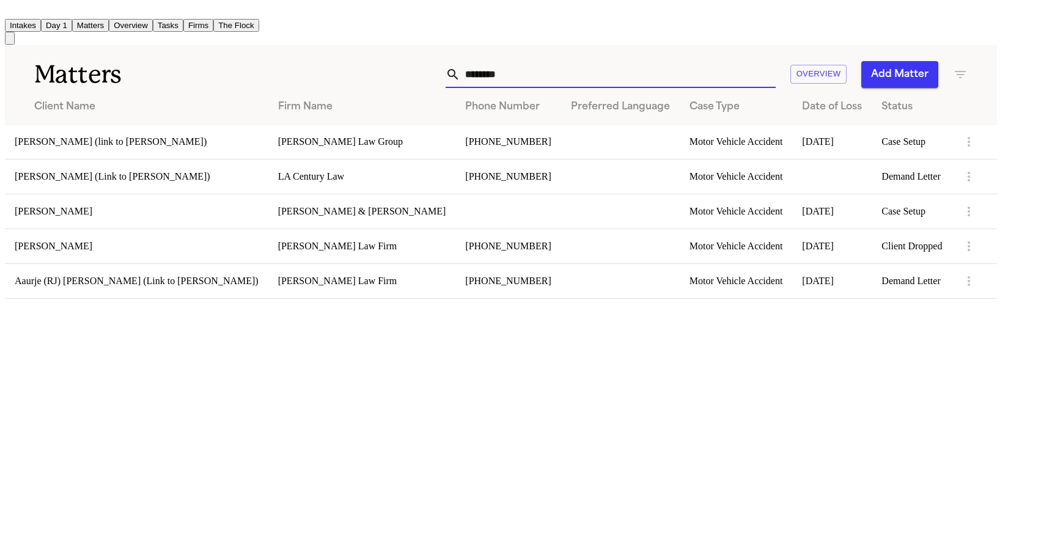
drag, startPoint x: 527, startPoint y: 93, endPoint x: 248, endPoint y: 422, distance: 432.0
click at [248, 299] on main "Matters ******** Overview Add Matter Client Name Firm Name Phone Number Preferr…" at bounding box center [501, 172] width 992 height 254
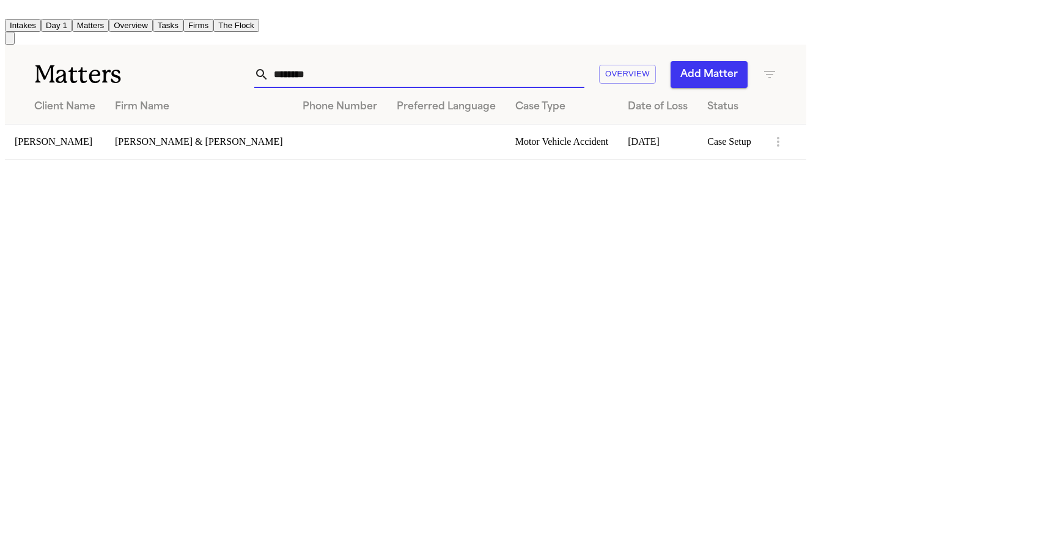
drag, startPoint x: 627, startPoint y: 68, endPoint x: 359, endPoint y: 86, distance: 269.0
click at [359, 86] on div "Matters ******** Overview Add Matter Client Name Firm Name Phone Number Preferr…" at bounding box center [405, 102] width 801 height 115
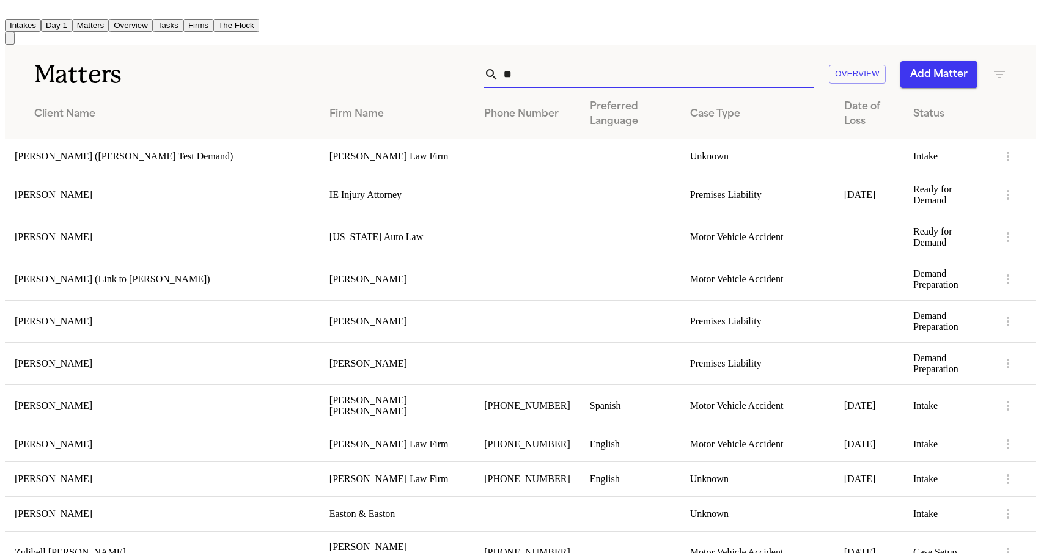
type input "*"
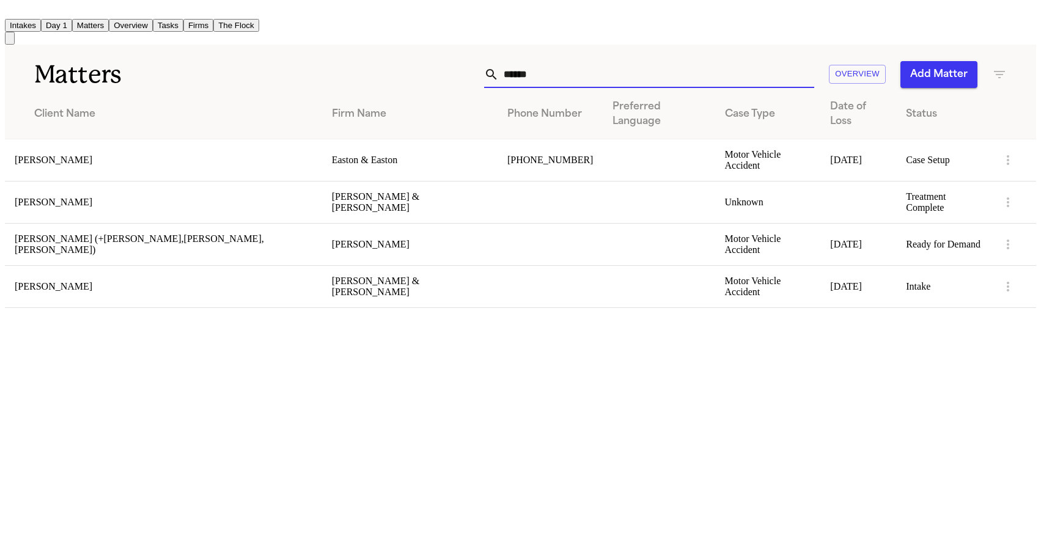
type input "******"
drag, startPoint x: 545, startPoint y: 76, endPoint x: 54, endPoint y: 177, distance: 501.7
click at [54, 181] on td "[PERSON_NAME]" at bounding box center [163, 202] width 317 height 42
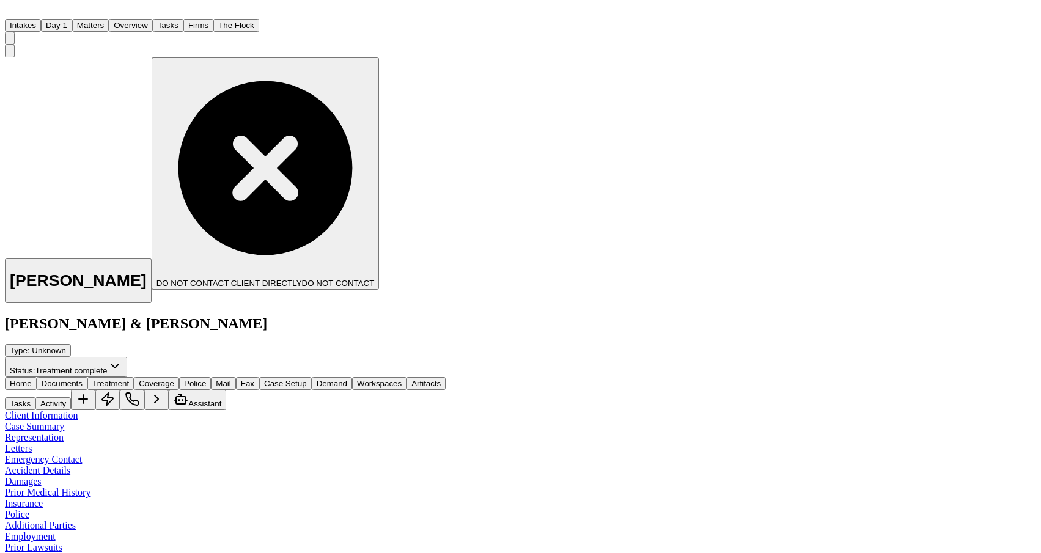
click at [129, 379] on span "Treatment" at bounding box center [110, 383] width 37 height 9
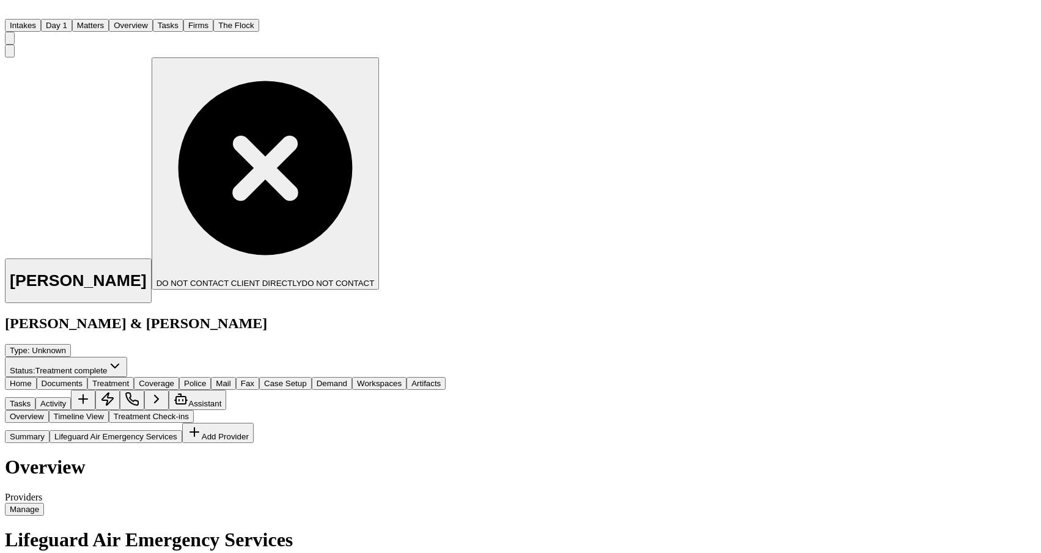
scroll to position [332, 0]
click at [109, 26] on button "Matters" at bounding box center [90, 25] width 37 height 13
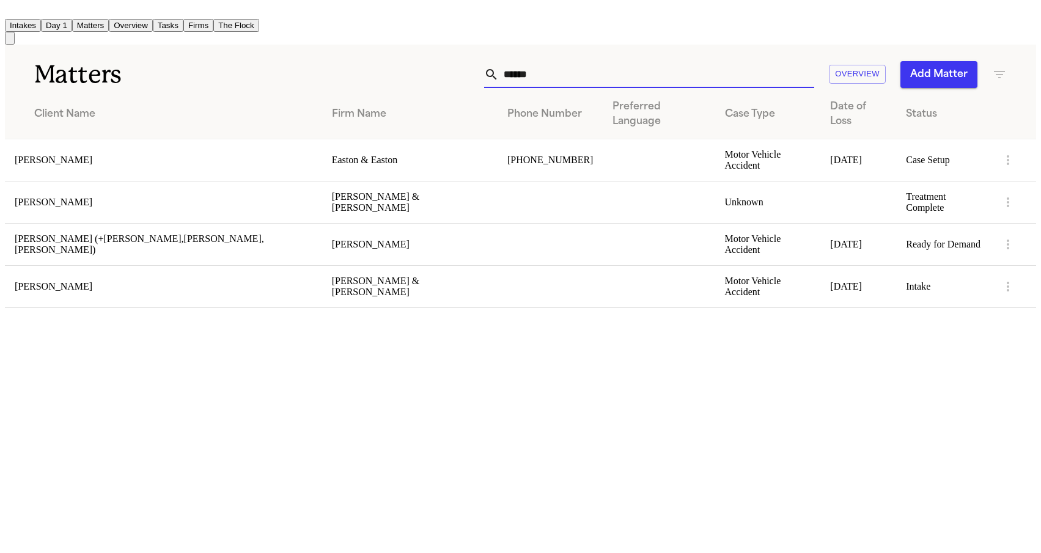
drag, startPoint x: 559, startPoint y: 67, endPoint x: 476, endPoint y: 67, distance: 83.1
click at [476, 67] on div "****** Overview Add Matter" at bounding box center [659, 74] width 695 height 27
paste input "**********"
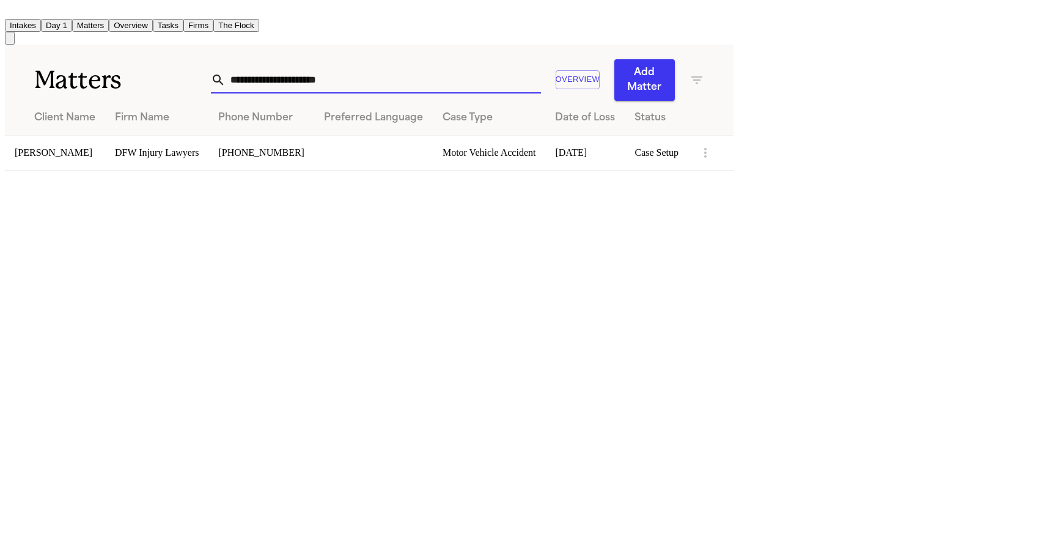
type input "**********"
click at [178, 168] on main "**********" at bounding box center [369, 108] width 729 height 126
click at [105, 140] on td "[PERSON_NAME]" at bounding box center [55, 152] width 100 height 35
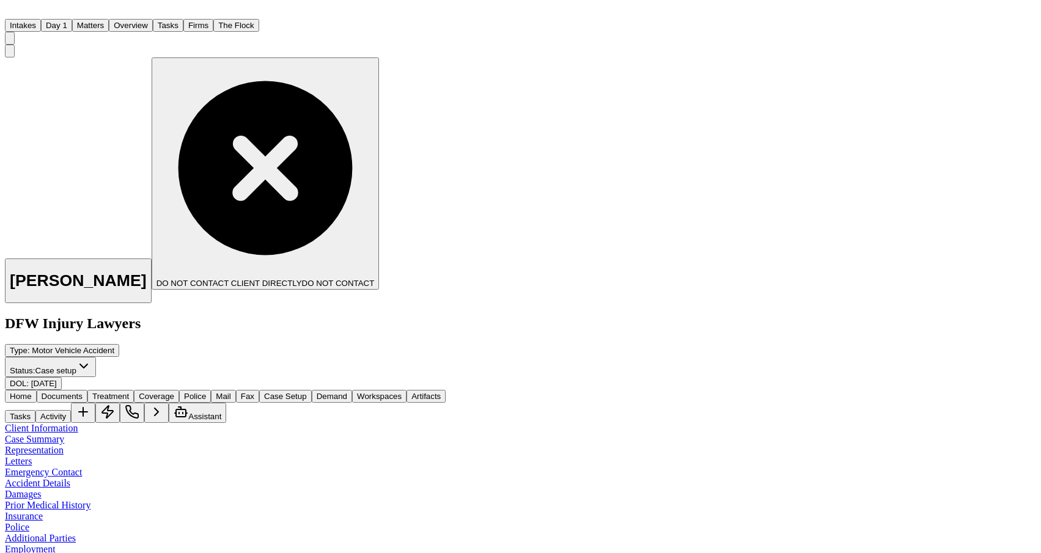
click at [129, 392] on span "Treatment" at bounding box center [110, 396] width 37 height 9
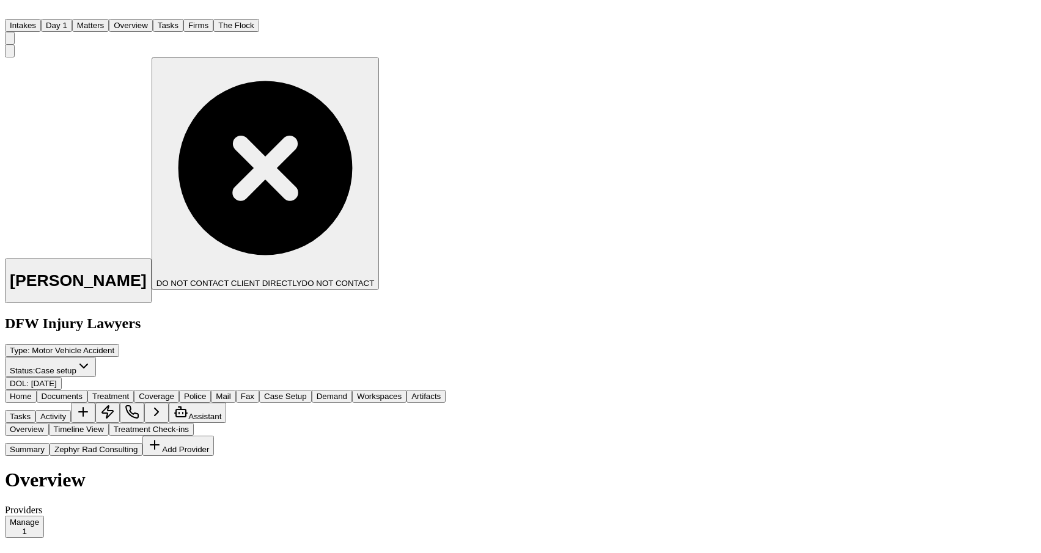
scroll to position [303, 0]
select select "*****"
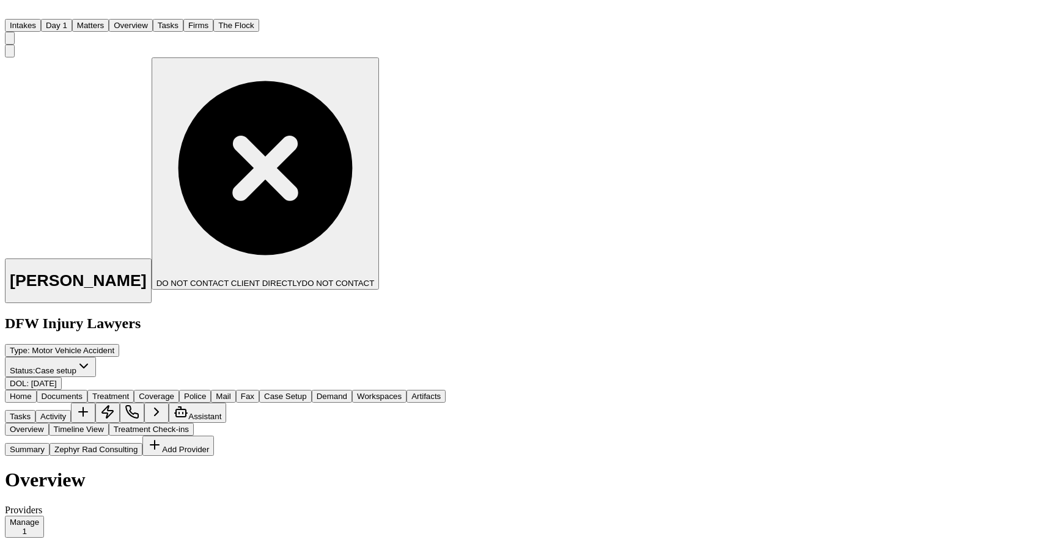
scroll to position [106, 0]
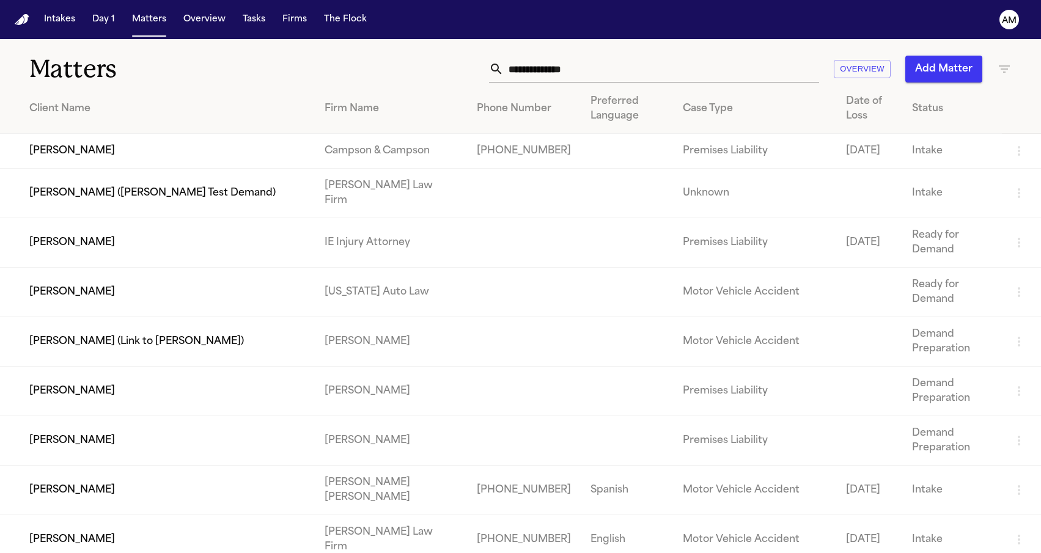
click at [1007, 72] on icon "button" at bounding box center [1004, 69] width 15 height 15
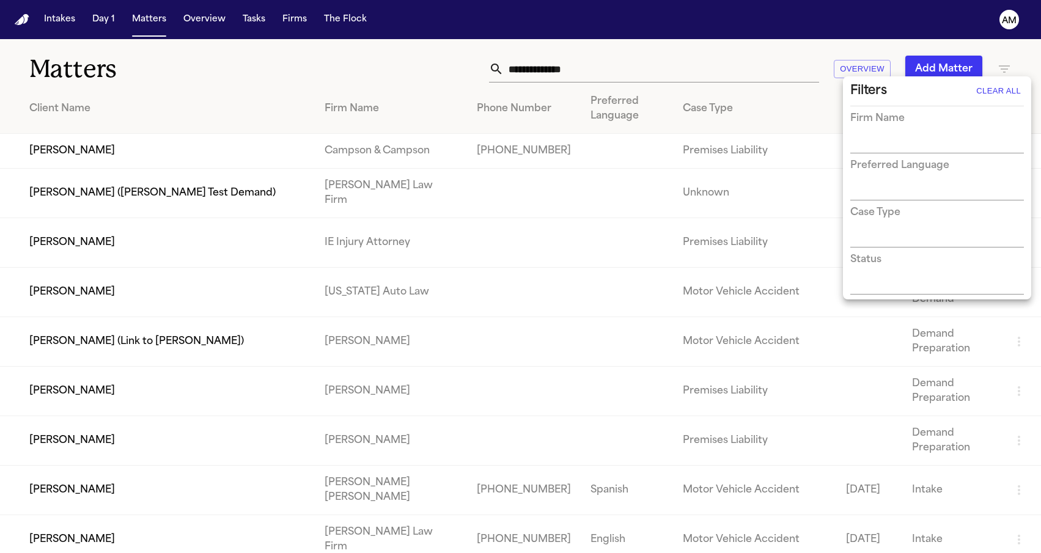
click at [304, 53] on div at bounding box center [520, 276] width 1041 height 553
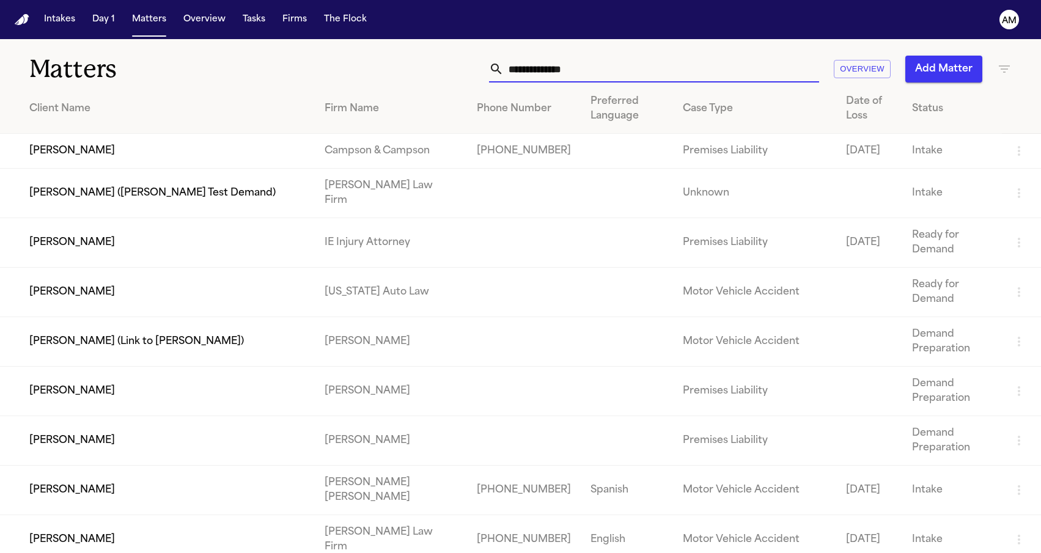
click at [582, 75] on input "text" at bounding box center [661, 69] width 315 height 27
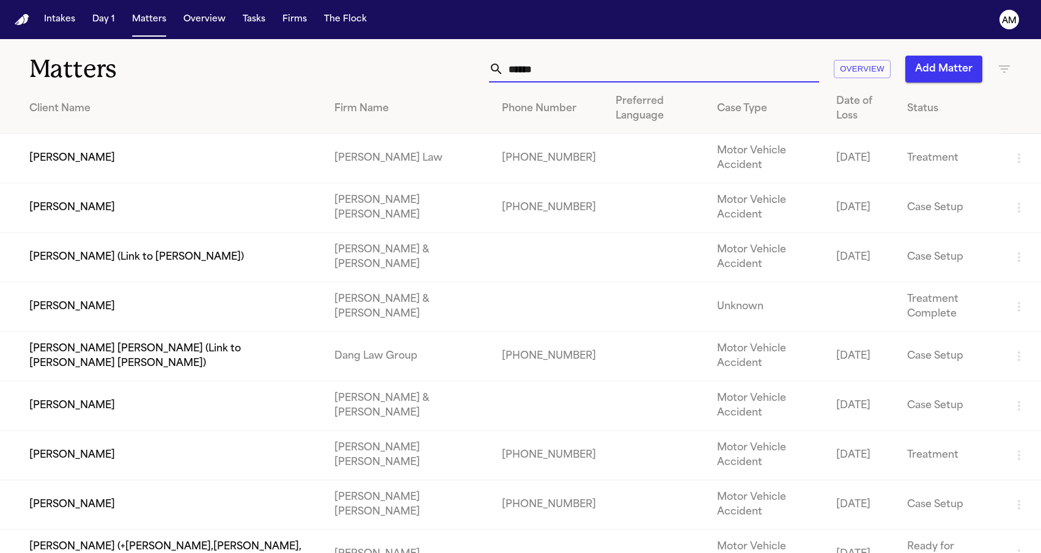
type input "******"
drag, startPoint x: 582, startPoint y: 75, endPoint x: 281, endPoint y: 21, distance: 306.1
click at [281, 21] on button "Firms" at bounding box center [295, 20] width 34 height 22
click at [118, 305] on td "[PERSON_NAME]" at bounding box center [162, 307] width 325 height 50
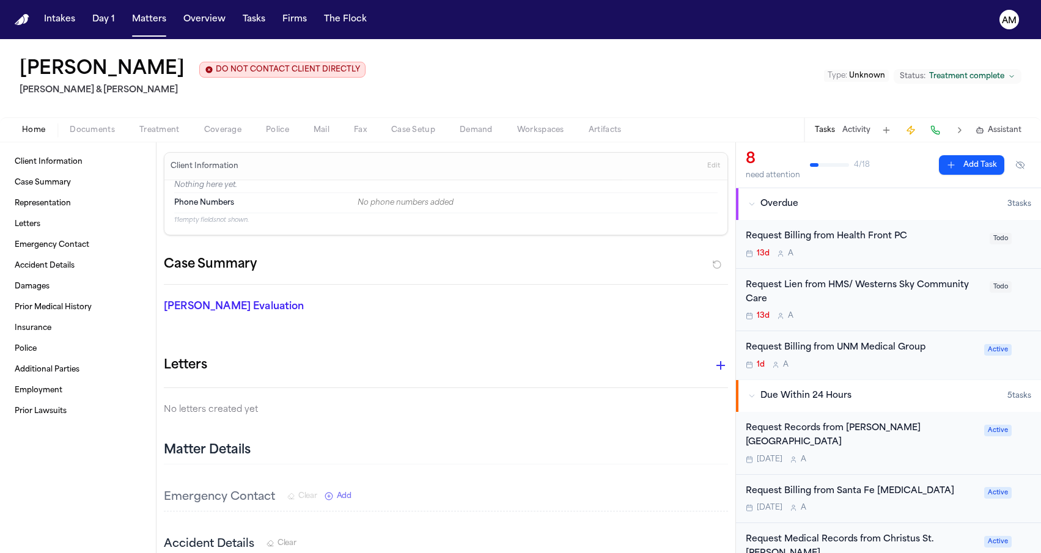
click at [159, 133] on span "Treatment" at bounding box center [159, 130] width 40 height 10
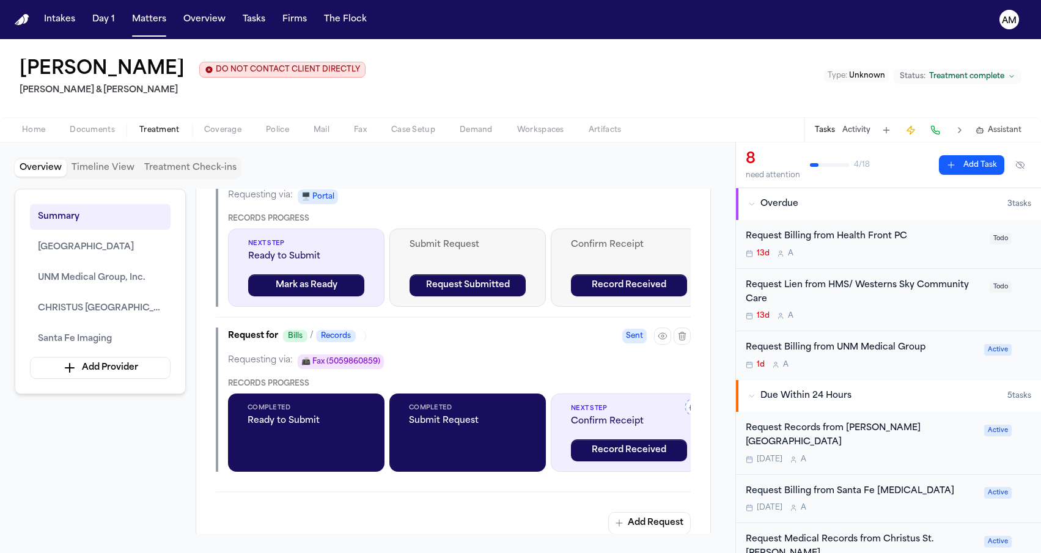
scroll to position [2097, 0]
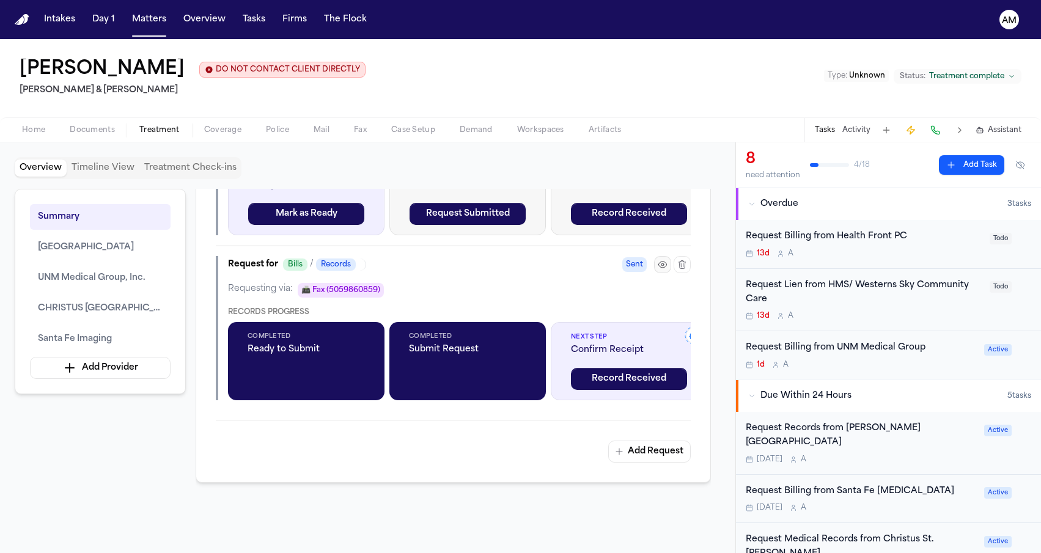
click at [655, 273] on button "button" at bounding box center [662, 264] width 17 height 17
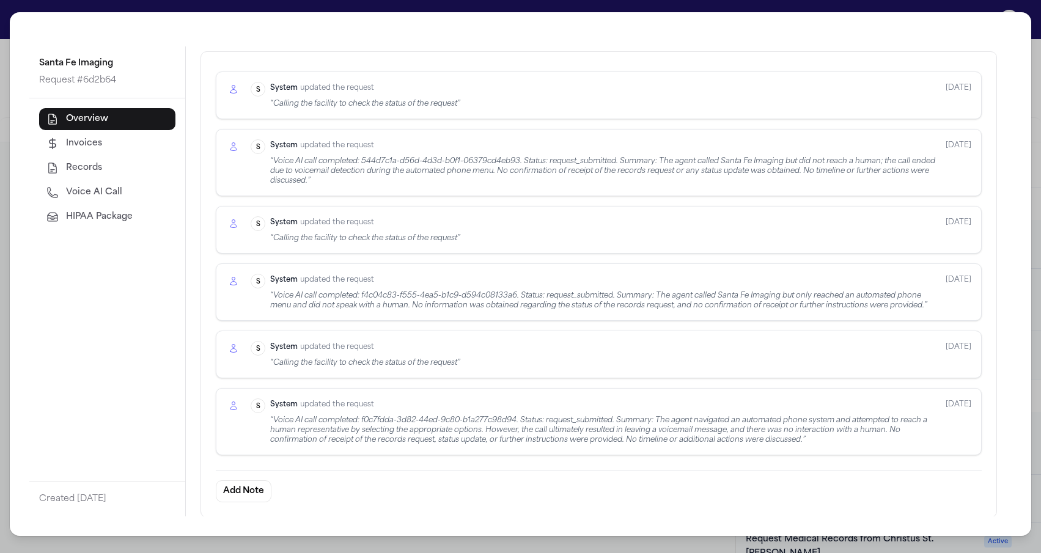
scroll to position [369, 0]
drag, startPoint x: 530, startPoint y: 433, endPoint x: 526, endPoint y: 441, distance: 8.5
click at [526, 441] on div "“ Voice AI call completed: f0c7fdda-3d82-44ed-9c80-b1a277c98d94. Status: reques…" at bounding box center [603, 431] width 666 height 29
click at [526, 440] on div "“ Voice AI call completed: f0c7fdda-3d82-44ed-9c80-b1a277c98d94. Status: reques…" at bounding box center [603, 431] width 666 height 29
click at [7, 234] on div "Santa Fe Imaging Request # 6d2b64 Overview Invoices Records Voice AI Call HIPAA…" at bounding box center [520, 276] width 1041 height 553
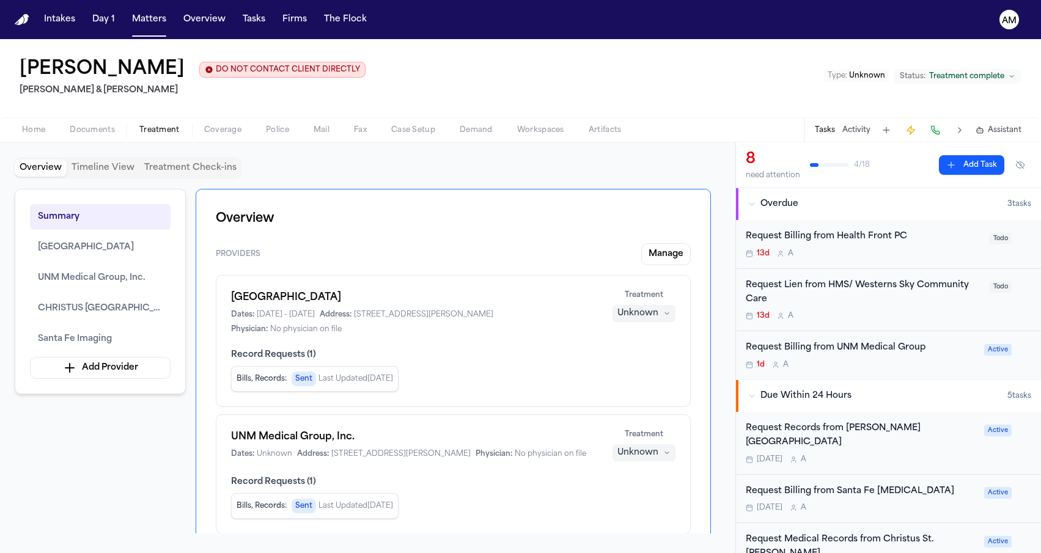
click at [145, 131] on span "Treatment" at bounding box center [159, 130] width 40 height 10
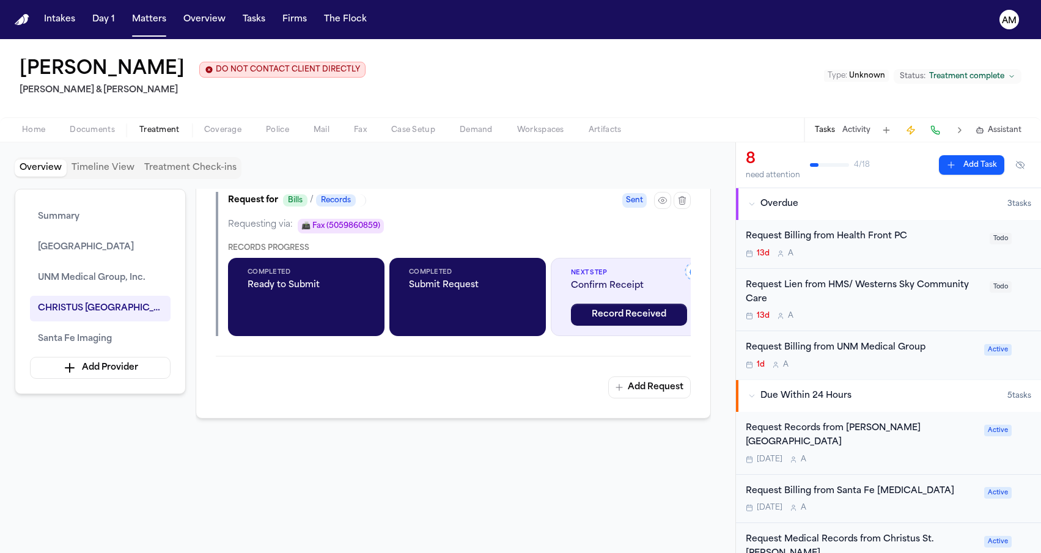
scroll to position [2129, 0]
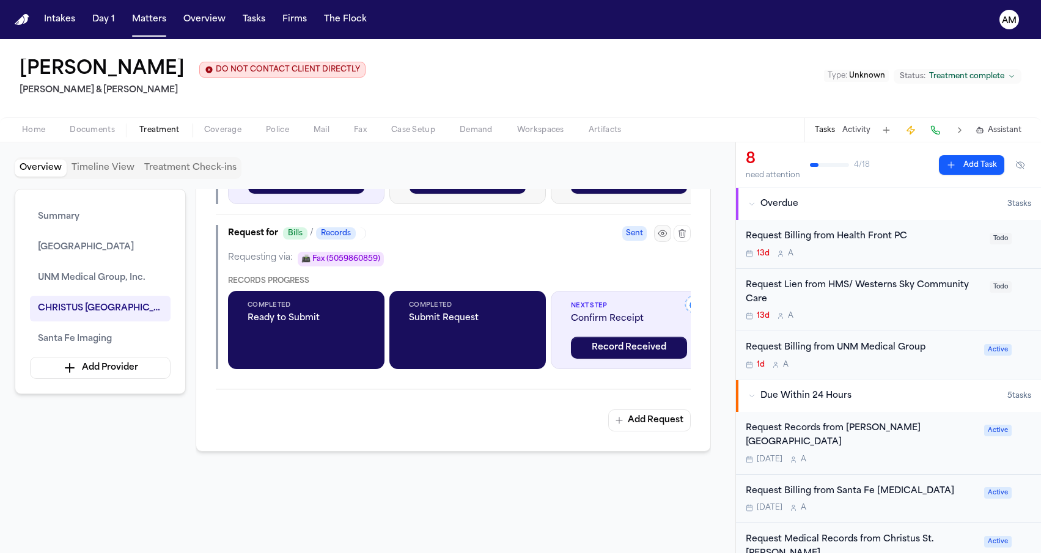
click at [658, 238] on icon "button" at bounding box center [663, 234] width 10 height 10
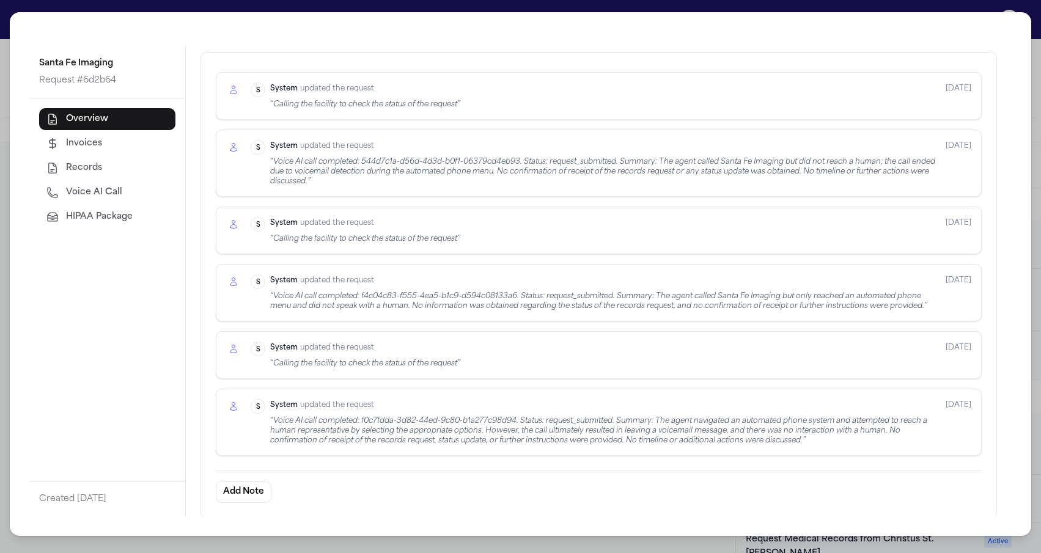
scroll to position [369, 0]
click at [350, 429] on div "“ Voice AI call completed: f0c7fdda-3d82-44ed-9c80-b1a277c98d94. Status: reques…" at bounding box center [603, 431] width 666 height 29
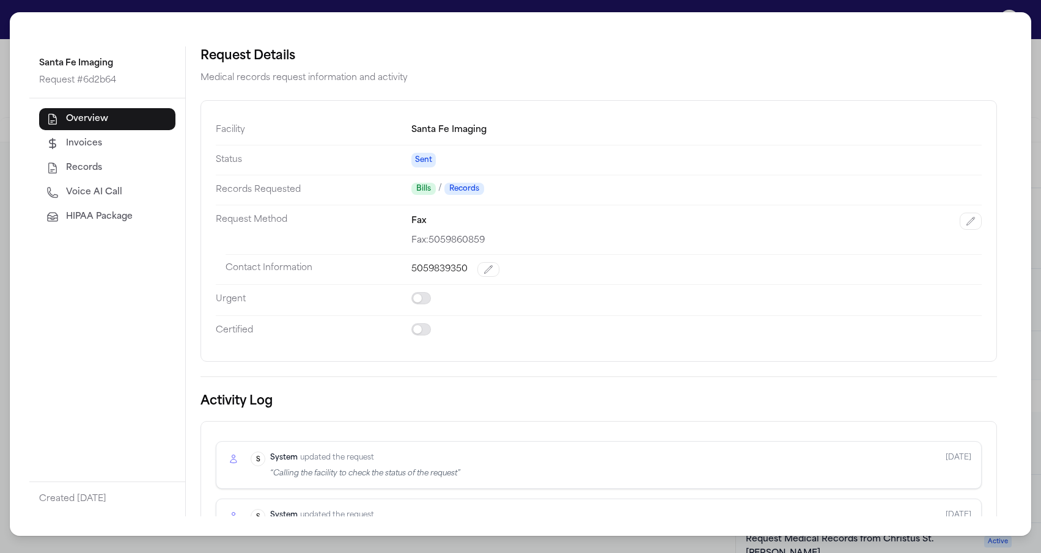
scroll to position [0, 0]
click at [2, 209] on div "Santa Fe Imaging Request # 6d2b64 Overview Invoices Records Voice AI Call HIPAA…" at bounding box center [520, 276] width 1041 height 553
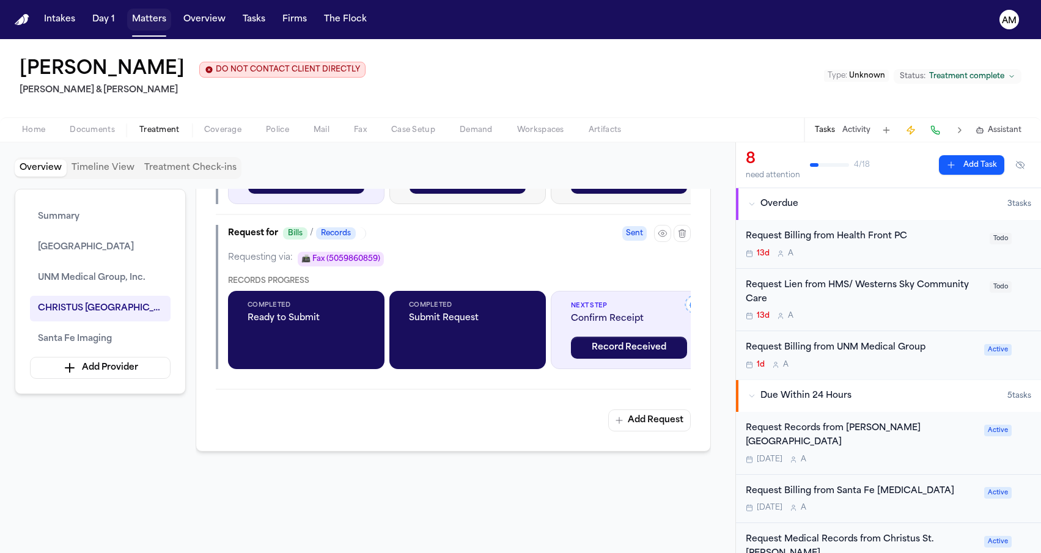
click at [144, 30] on button "Matters" at bounding box center [149, 20] width 44 height 22
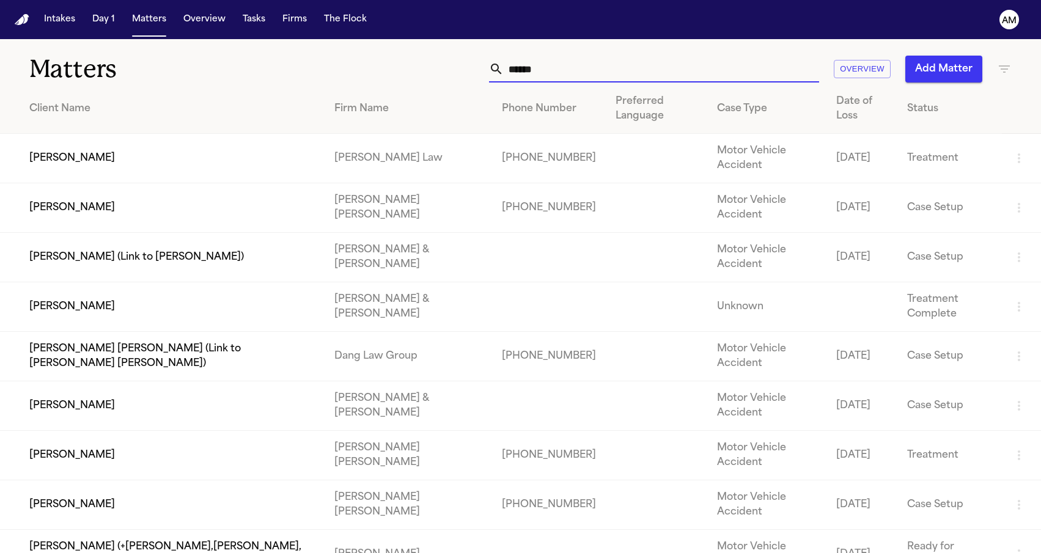
drag, startPoint x: 590, startPoint y: 81, endPoint x: 448, endPoint y: 73, distance: 142.0
click at [448, 75] on div "****** Overview Add Matter" at bounding box center [661, 69] width 702 height 27
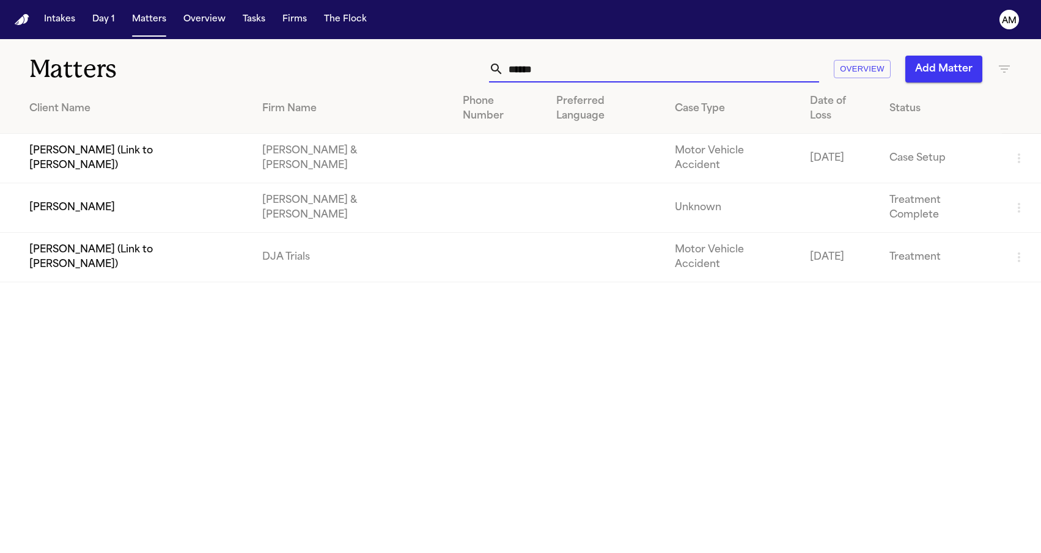
type input "*****"
click at [62, 183] on td "Benny Lopez" at bounding box center [126, 208] width 252 height 50
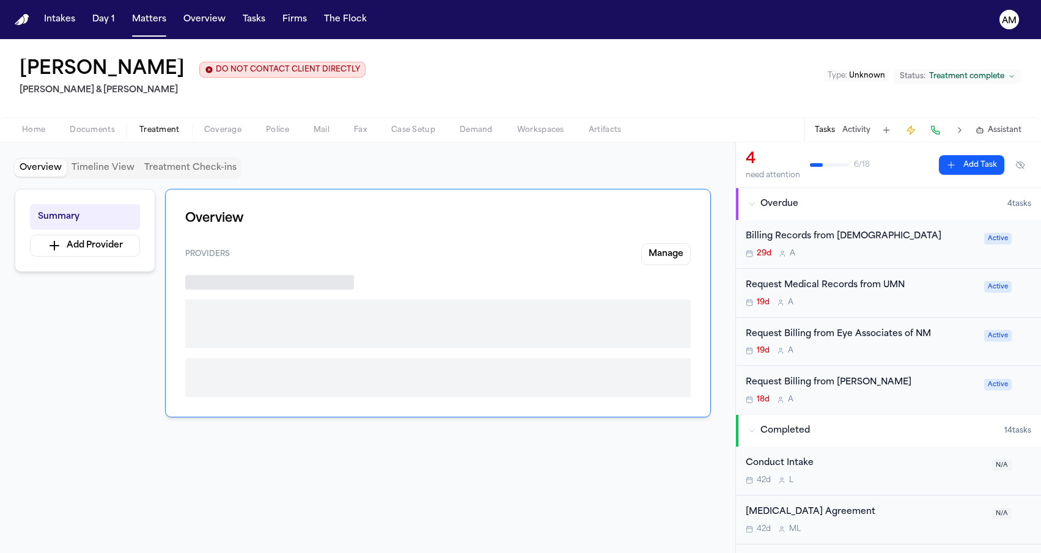
click at [145, 127] on span "Treatment" at bounding box center [159, 130] width 40 height 10
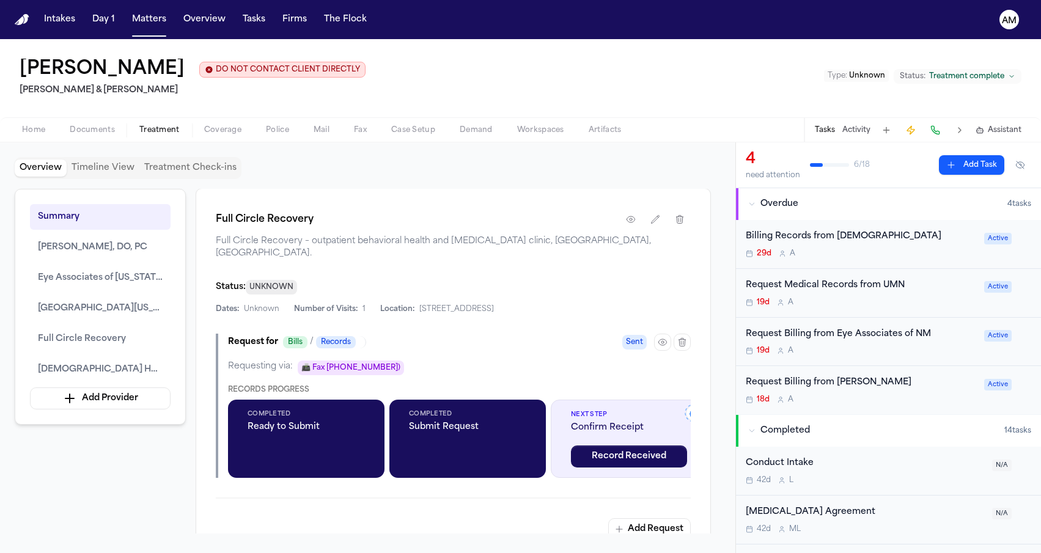
scroll to position [1986, 0]
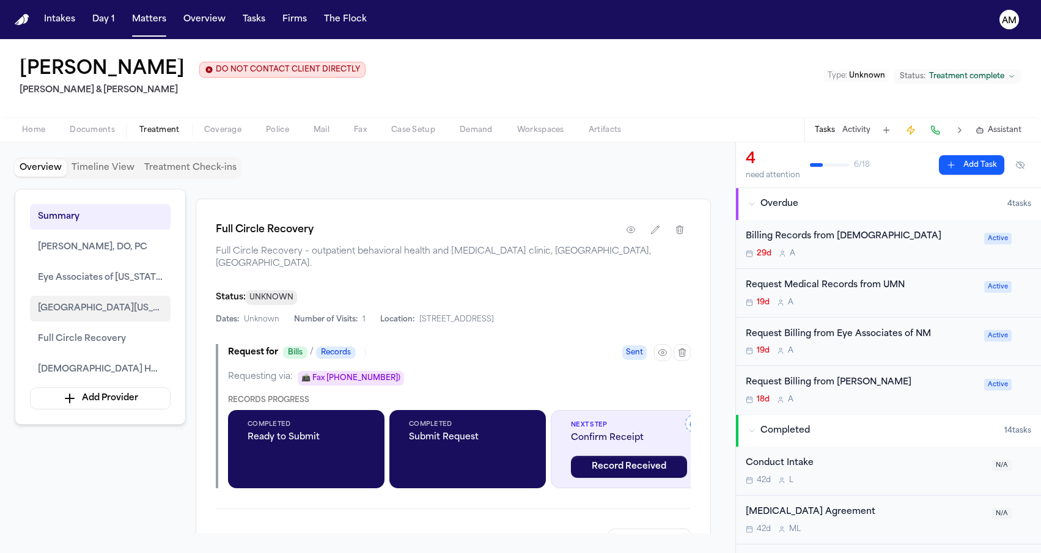
click at [98, 309] on span "University of New Mexico Hospital (UNM Hospital)" at bounding box center [100, 308] width 125 height 15
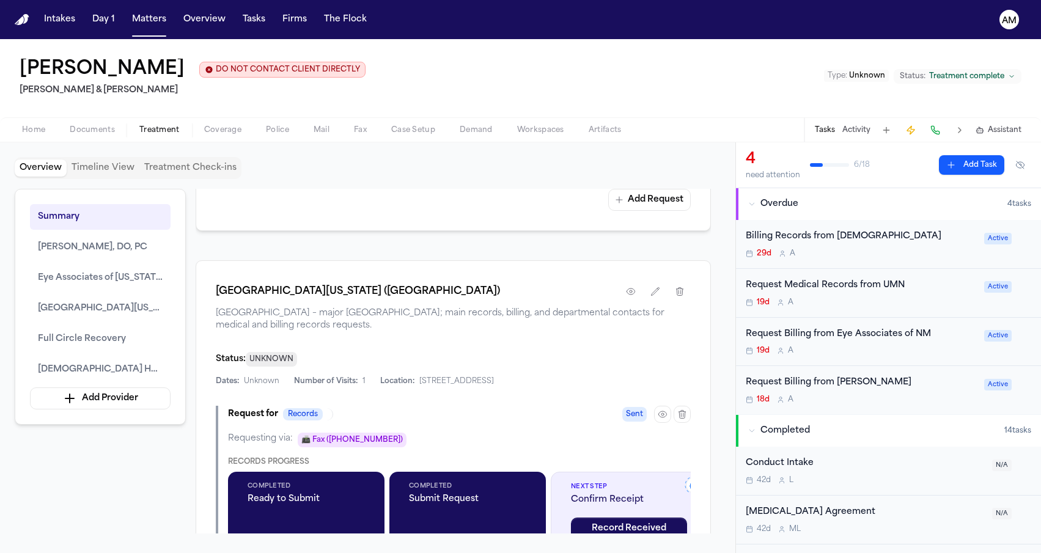
scroll to position [1545, 0]
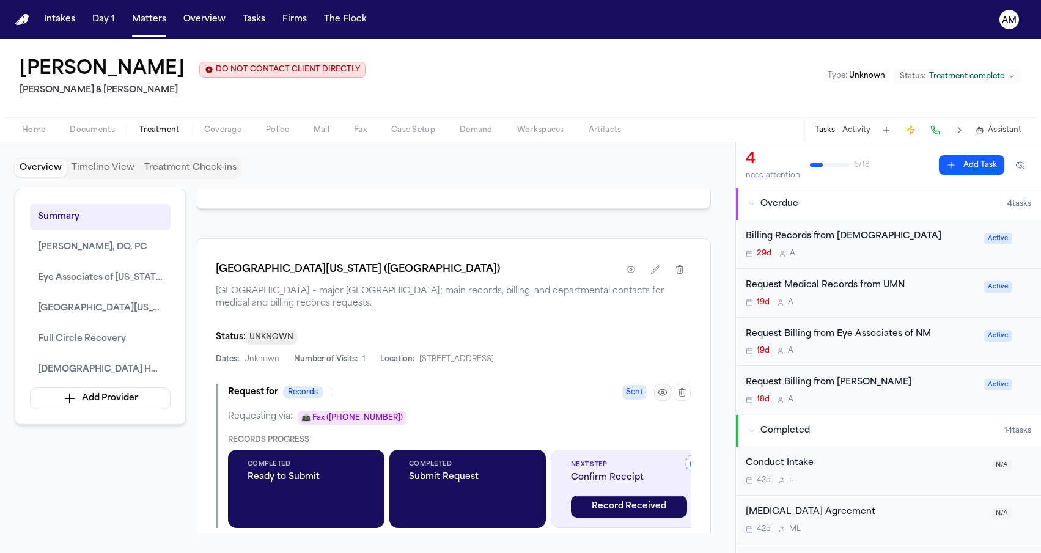
click at [657, 401] on button "button" at bounding box center [662, 392] width 17 height 17
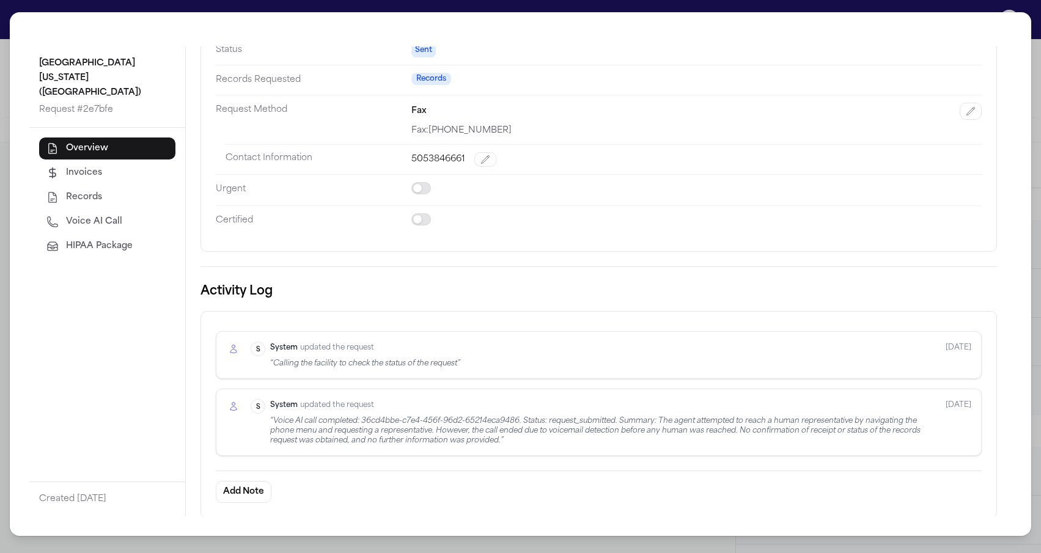
scroll to position [109, 0]
click at [85, 216] on span "Voice AI Call" at bounding box center [94, 222] width 56 height 12
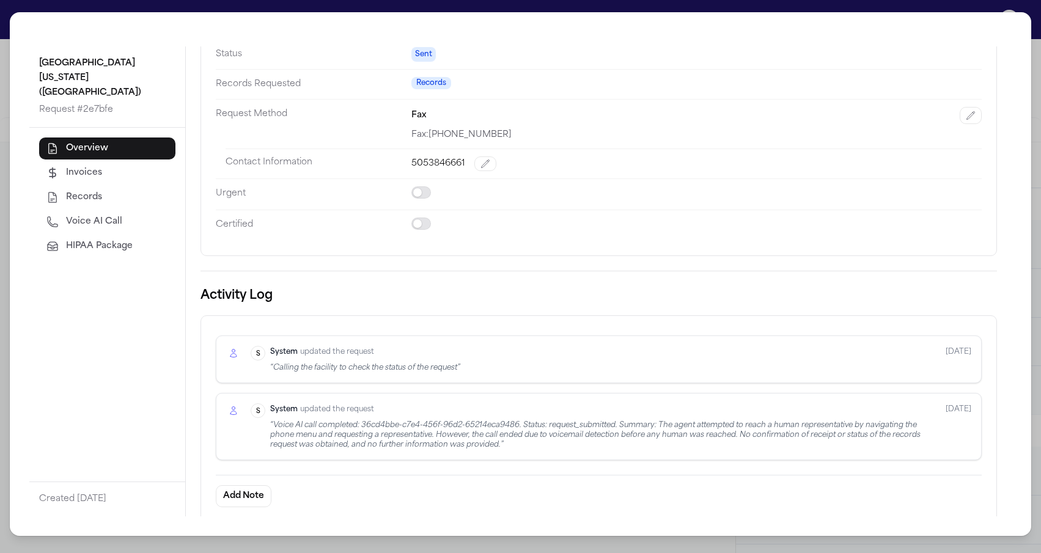
select select "***"
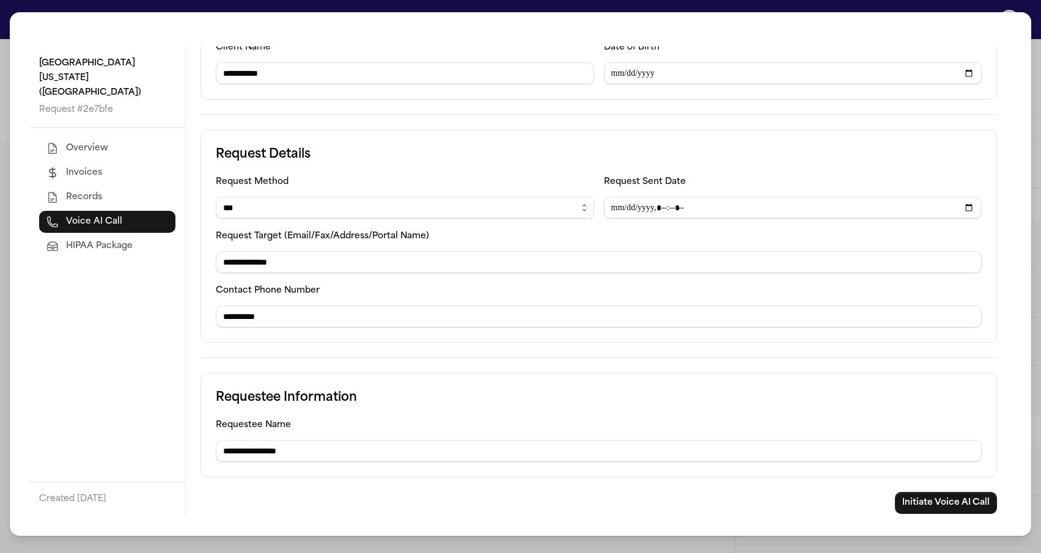
click at [3, 277] on div "**********" at bounding box center [520, 276] width 1041 height 553
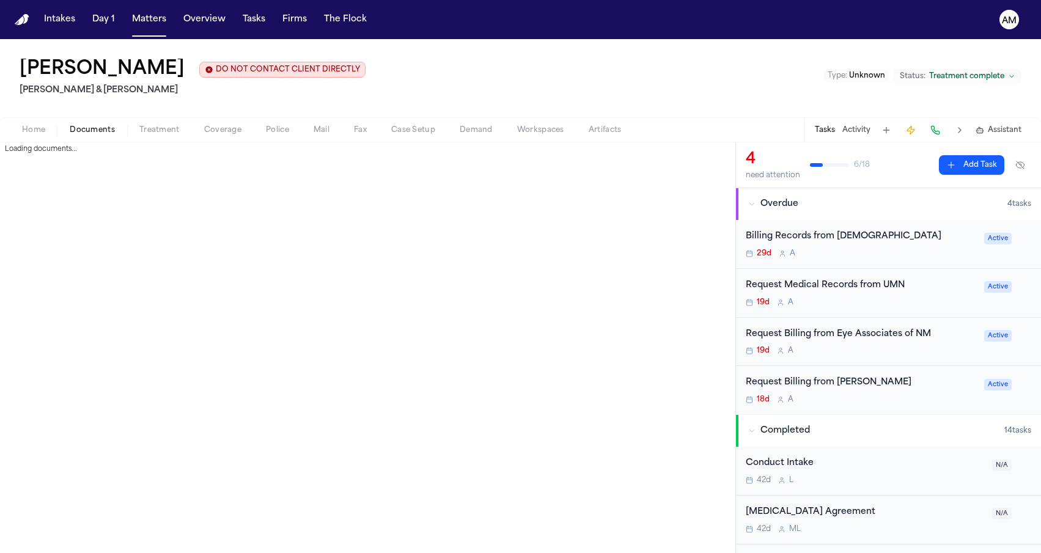
click at [105, 131] on span "Documents" at bounding box center [92, 130] width 45 height 10
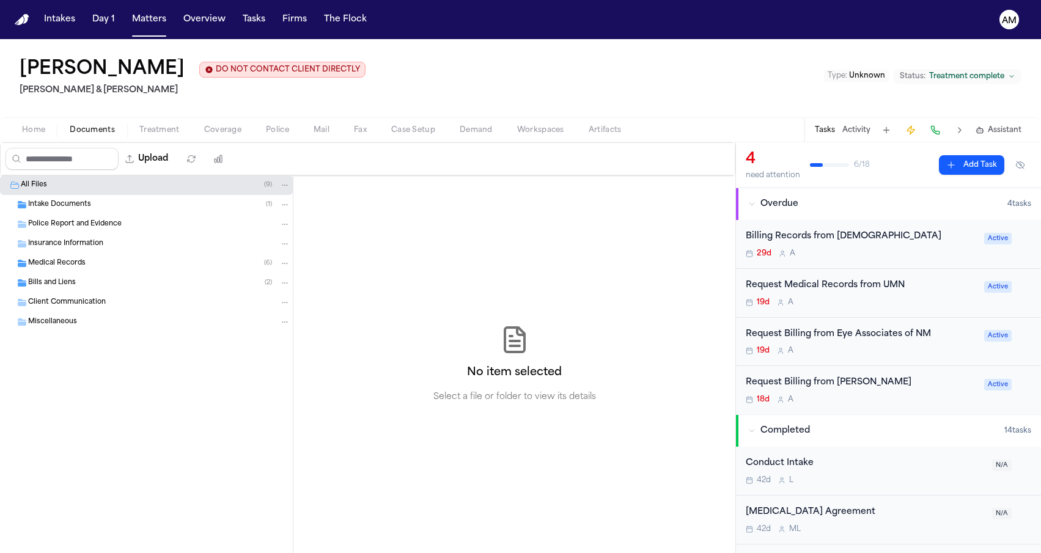
click at [186, 280] on div "Bills and Liens ( 2 )" at bounding box center [159, 283] width 262 height 11
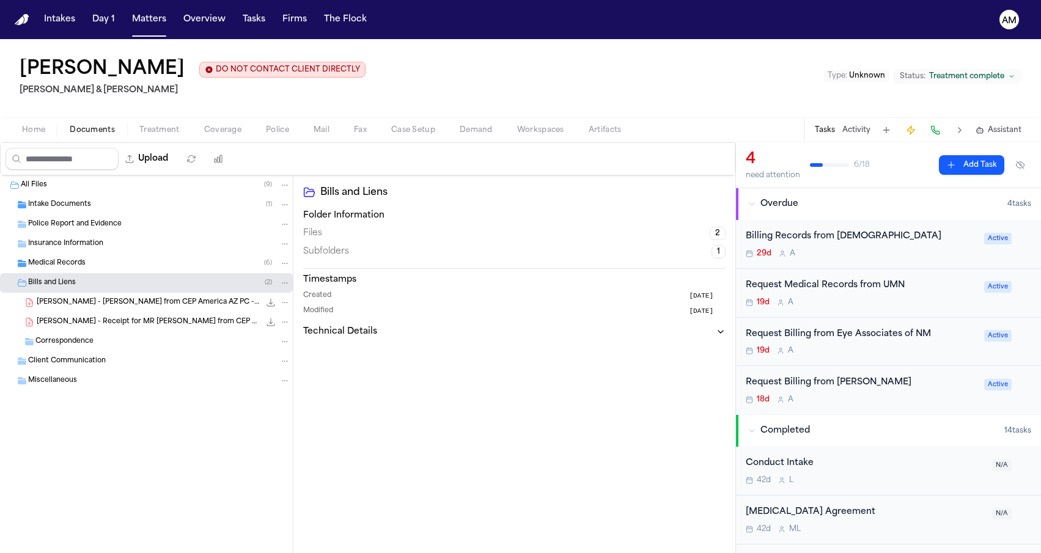
click at [156, 269] on div "Medical Records ( 6 )" at bounding box center [159, 263] width 262 height 11
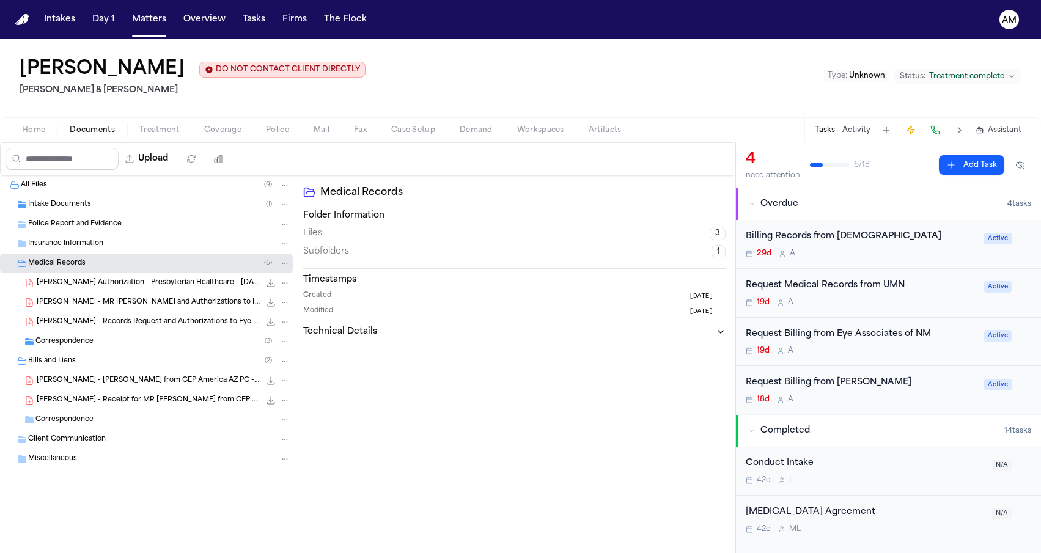
click at [129, 338] on div "Correspondence ( 3 )" at bounding box center [162, 341] width 255 height 11
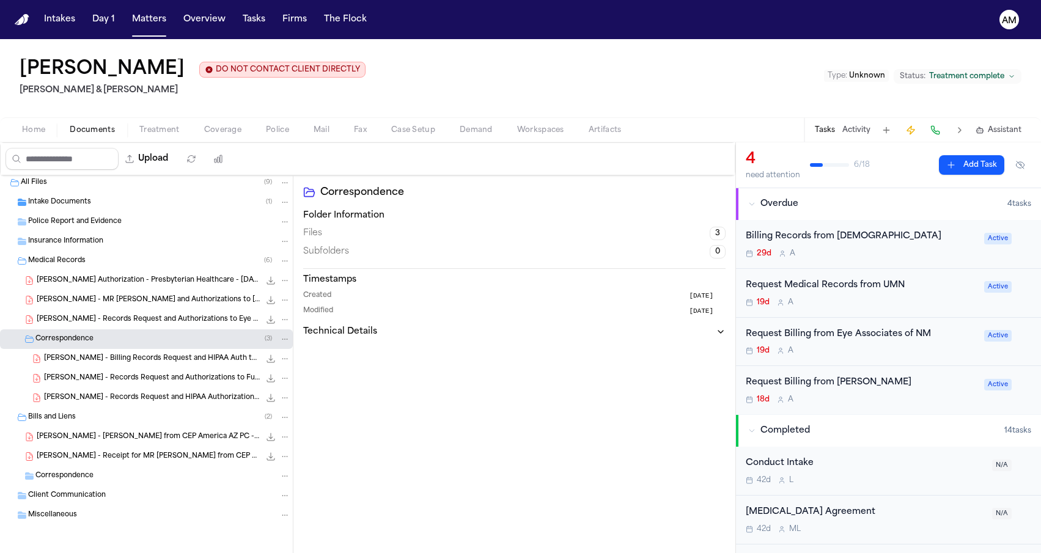
scroll to position [4, 0]
click at [420, 378] on div "Correspondence Folder Information Files 3 Subfolders 0 Timestamps Created 1 mon…" at bounding box center [514, 380] width 442 height 411
click at [182, 136] on button "Treatment" at bounding box center [159, 130] width 65 height 15
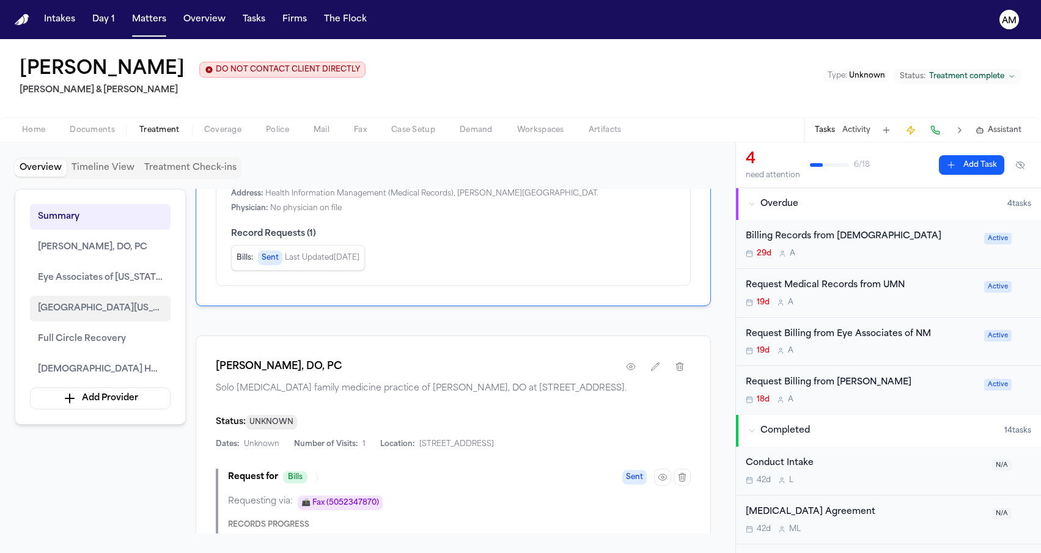
click at [83, 313] on span "University of New Mexico Hospital (UNM Hospital)" at bounding box center [100, 308] width 125 height 15
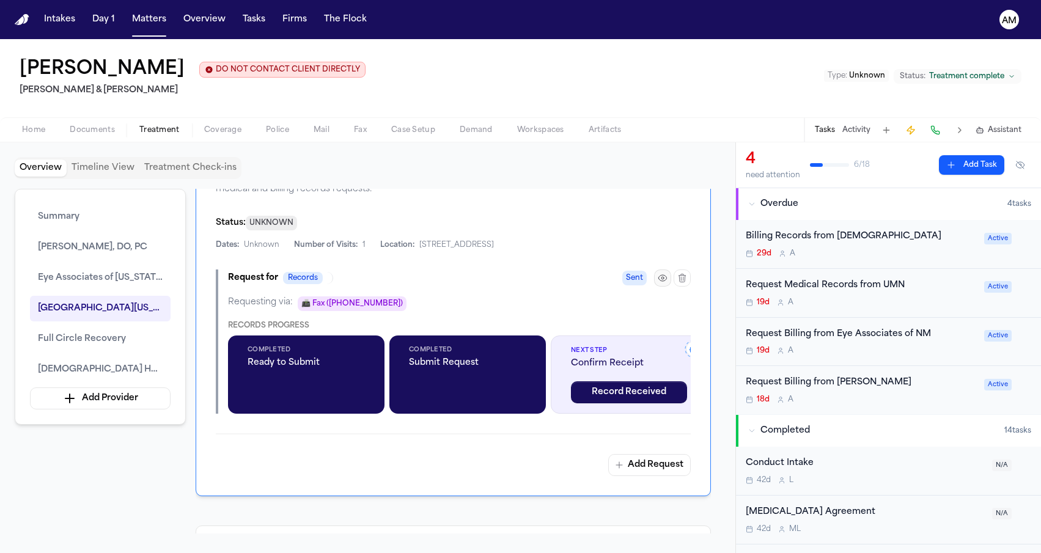
click at [666, 283] on icon "button" at bounding box center [663, 278] width 10 height 10
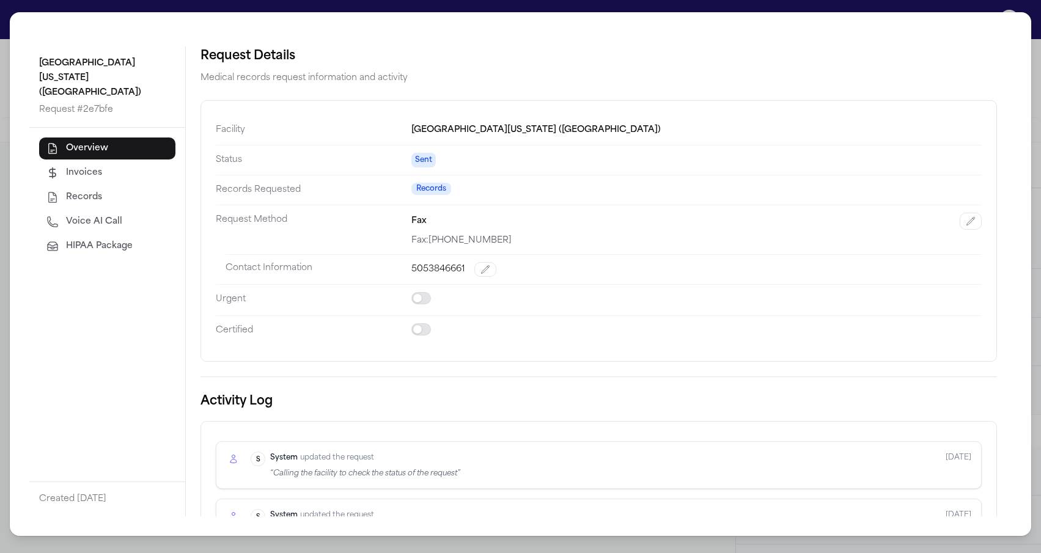
click at [136, 211] on button "Voice AI Call" at bounding box center [107, 222] width 136 height 22
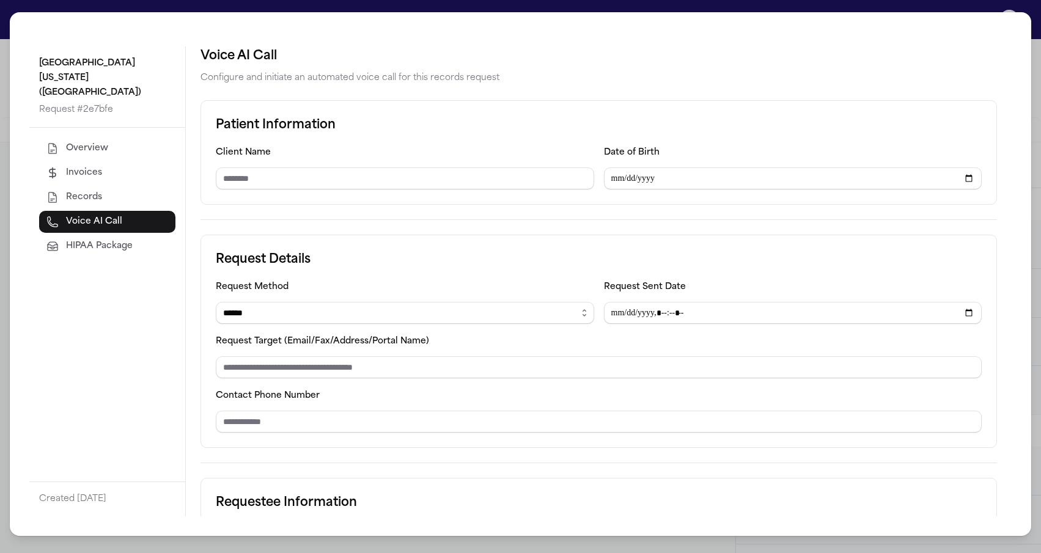
type input "**********"
select select "***"
type input "**********"
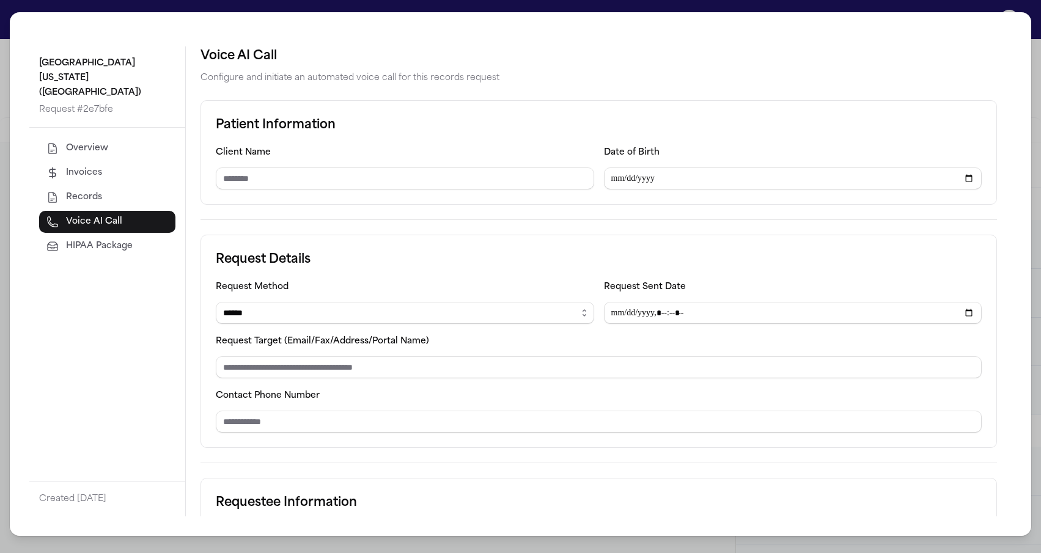
type input "**********"
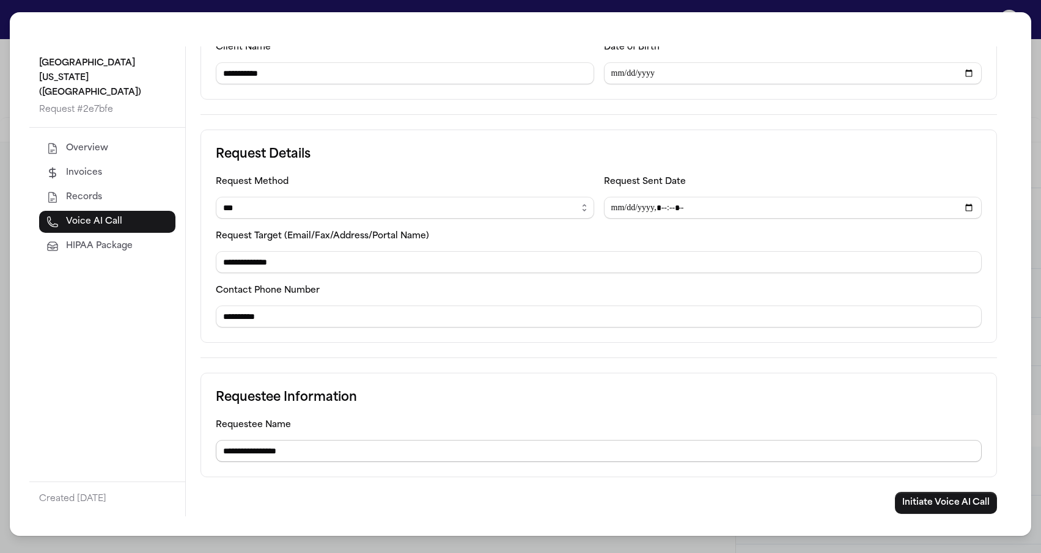
scroll to position [106, 0]
drag, startPoint x: 932, startPoint y: 510, endPoint x: 716, endPoint y: 476, distance: 218.5
click at [717, 476] on form "**********" at bounding box center [599, 254] width 797 height 519
click at [4, 369] on div "**********" at bounding box center [520, 276] width 1041 height 553
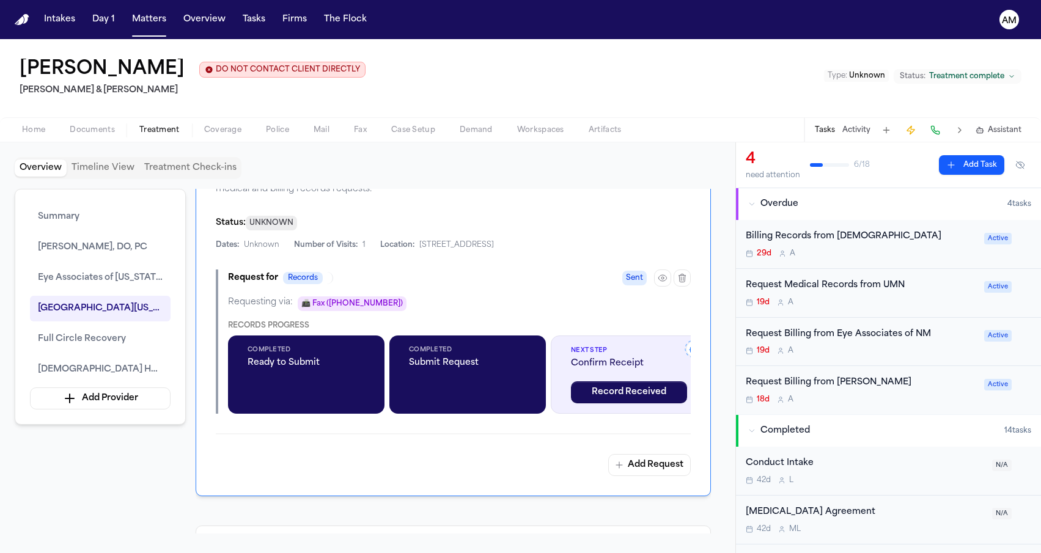
click at [638, 166] on button "button" at bounding box center [631, 155] width 22 height 22
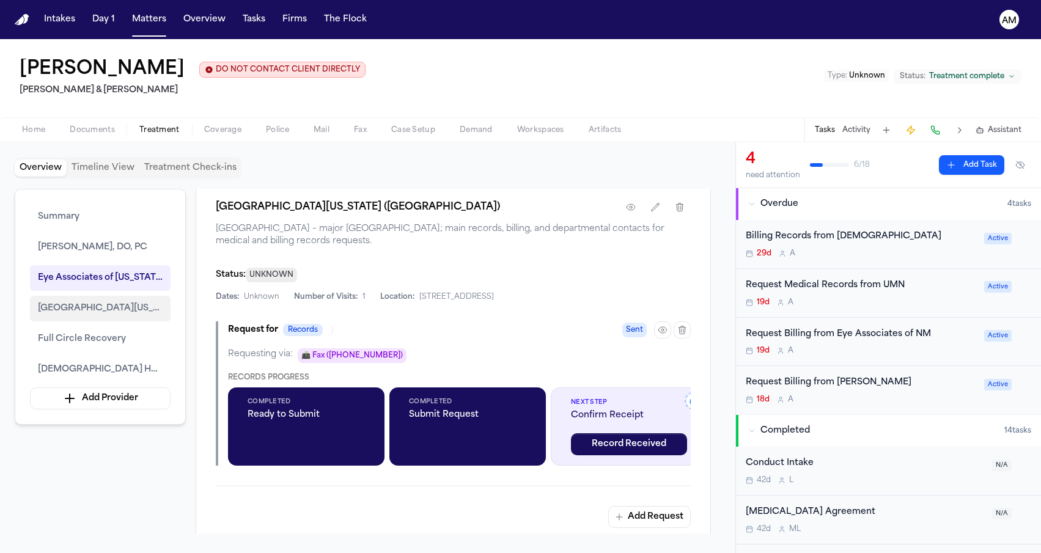
click at [83, 306] on span "University of New Mexico Hospital (UNM Hospital)" at bounding box center [100, 308] width 125 height 15
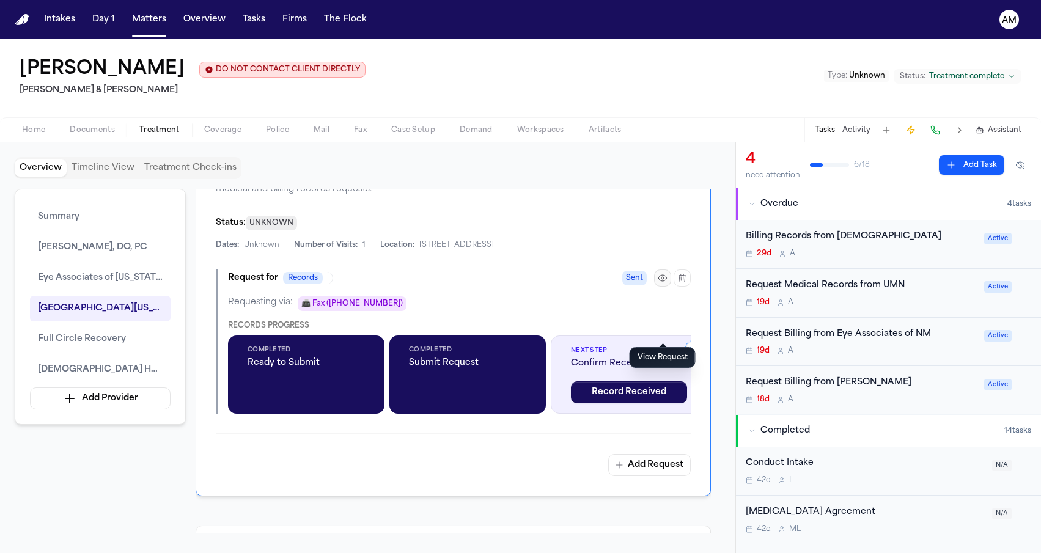
click at [655, 287] on button "button" at bounding box center [662, 278] width 17 height 17
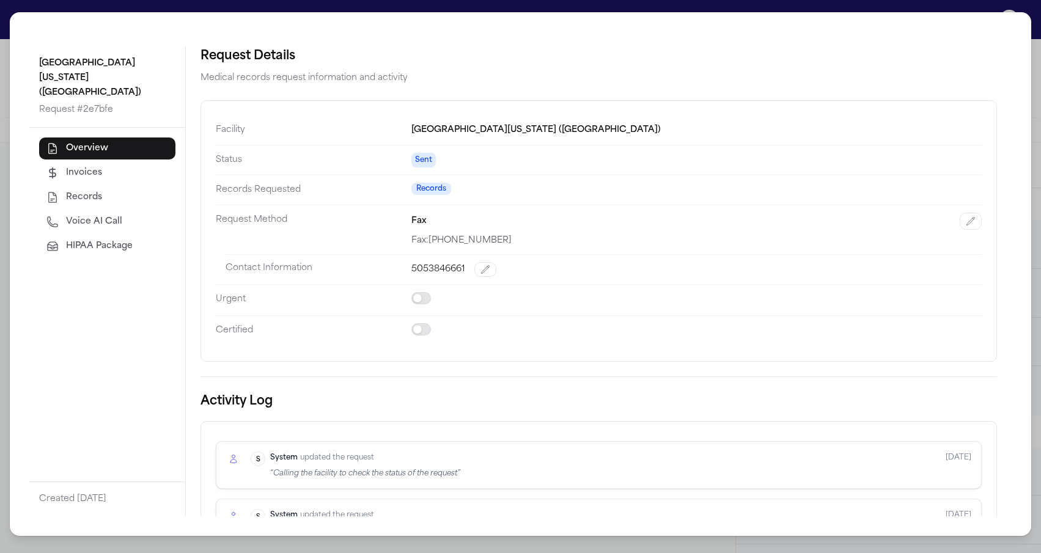
click at [130, 211] on button "Voice AI Call" at bounding box center [107, 222] width 136 height 22
select select "***"
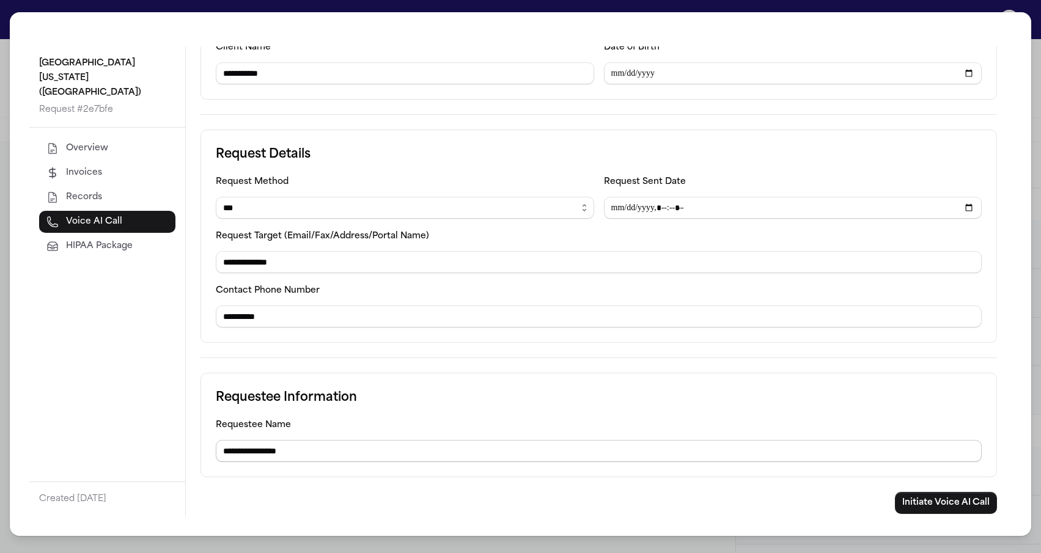
scroll to position [106, 0]
click at [946, 510] on button "Initiate Voice AI Call" at bounding box center [946, 503] width 102 height 22
click at [4, 75] on div "**********" at bounding box center [520, 276] width 1041 height 553
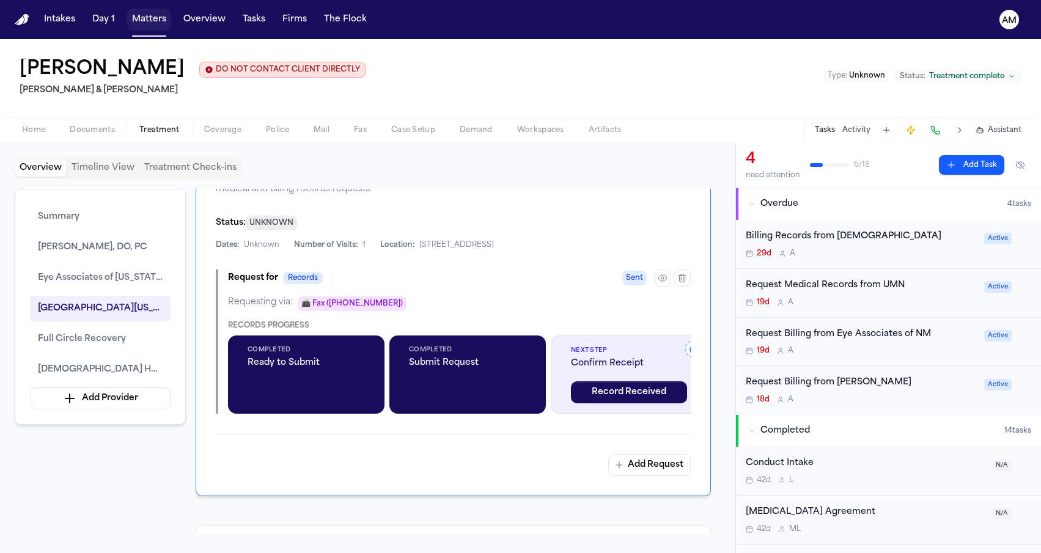
click at [138, 23] on button "Matters" at bounding box center [149, 20] width 44 height 22
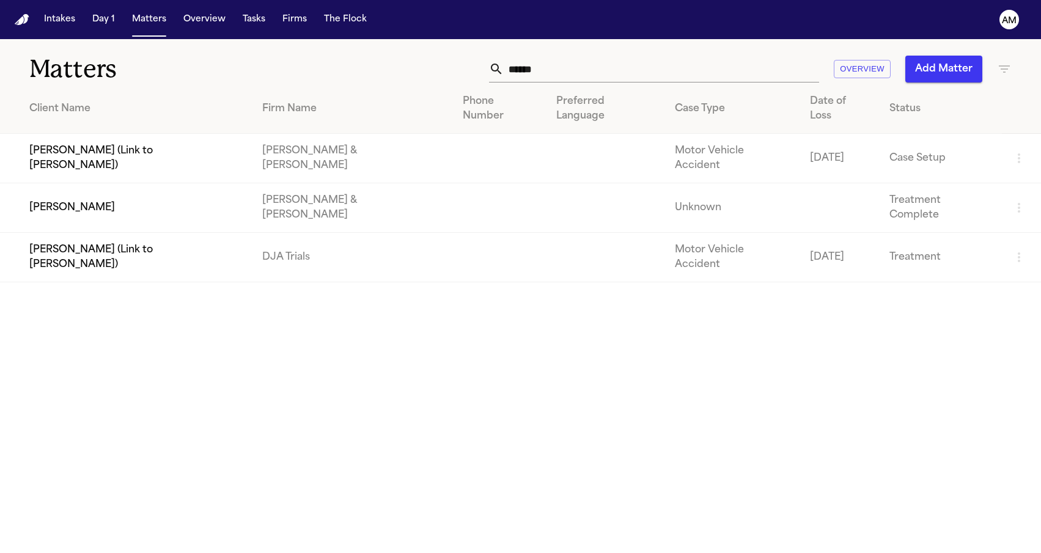
click at [355, 61] on div "***** Overview Add Matter" at bounding box center [661, 69] width 702 height 27
drag, startPoint x: 545, startPoint y: 67, endPoint x: 419, endPoint y: 67, distance: 126.5
click at [504, 67] on div "*****" at bounding box center [654, 69] width 330 height 27
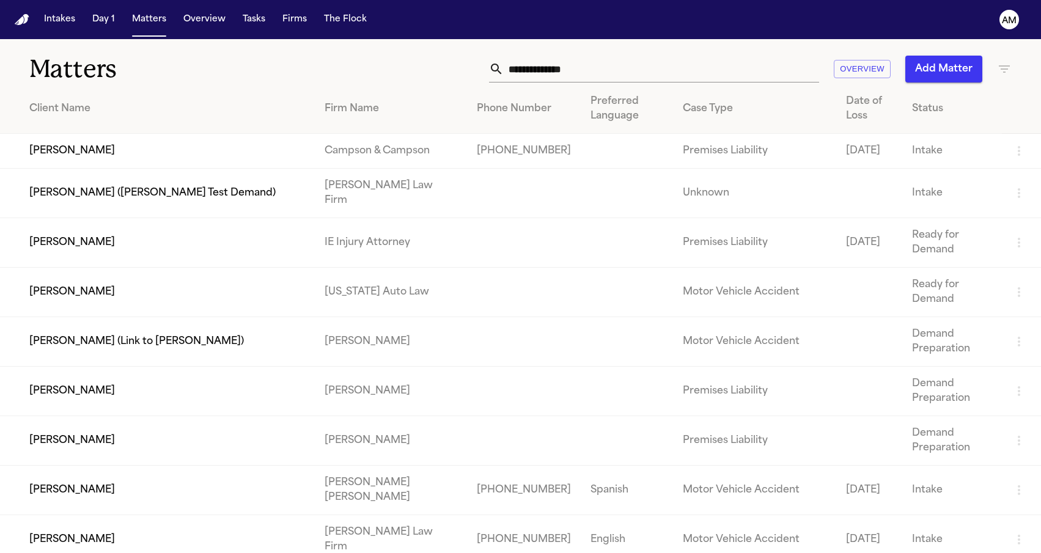
click at [394, 66] on div "Overview Add Matter" at bounding box center [661, 69] width 702 height 27
click at [446, 59] on div "Overview Add Matter" at bounding box center [661, 69] width 702 height 27
click at [584, 74] on input "text" at bounding box center [661, 69] width 315 height 27
paste input "**********"
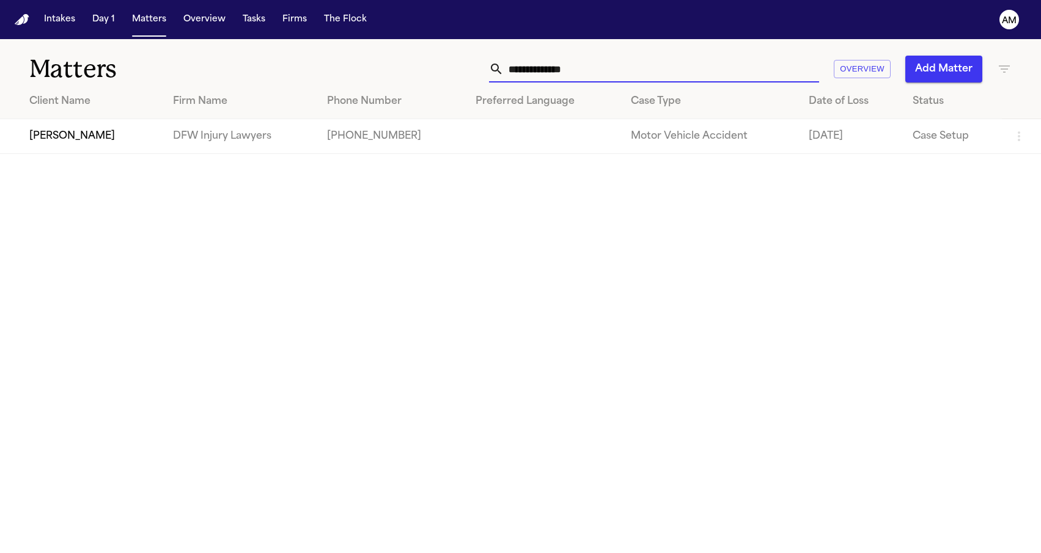
type input "**********"
click at [205, 267] on main "**********" at bounding box center [520, 296] width 1041 height 514
click at [72, 134] on td "Vanessa Hansken" at bounding box center [81, 136] width 163 height 35
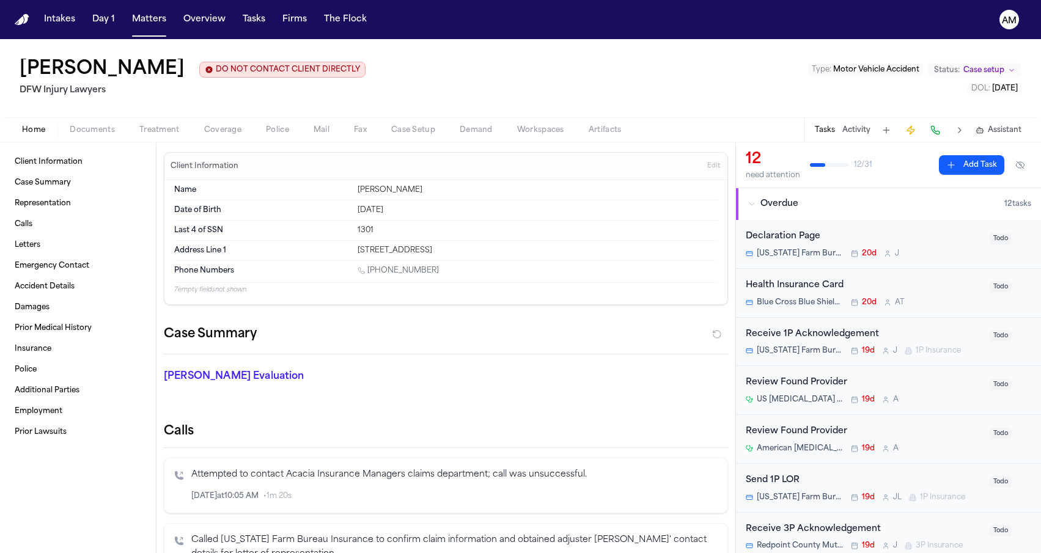
click at [137, 126] on button "Treatment" at bounding box center [159, 130] width 65 height 15
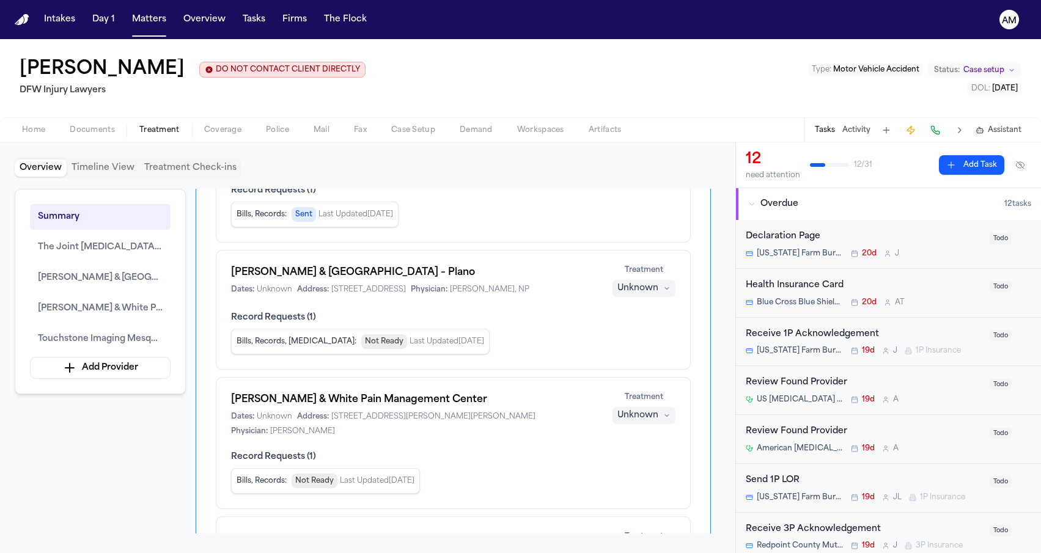
scroll to position [295, 0]
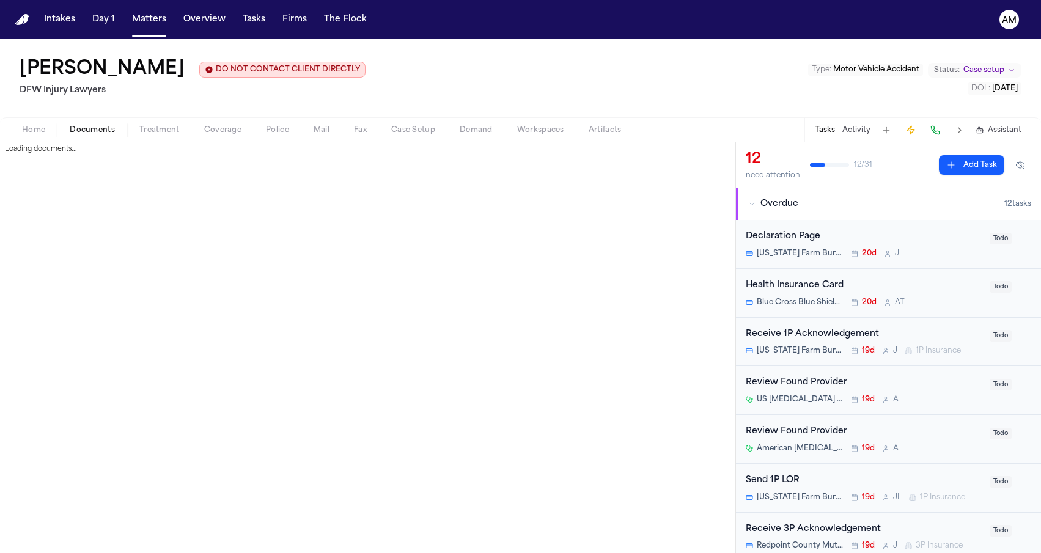
click at [109, 135] on span "Documents" at bounding box center [92, 130] width 45 height 10
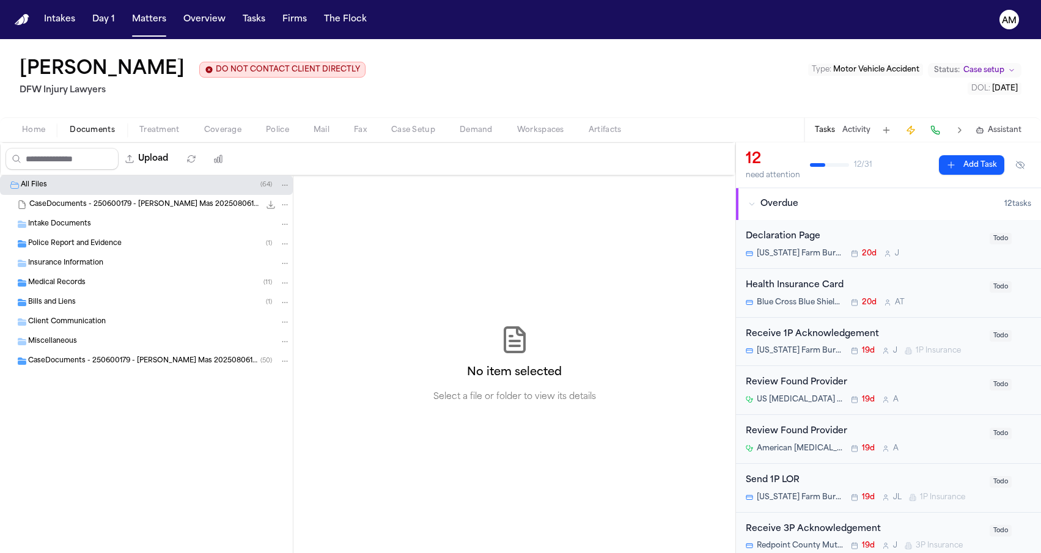
click at [117, 287] on div "Medical Records ( 11 )" at bounding box center [159, 283] width 262 height 11
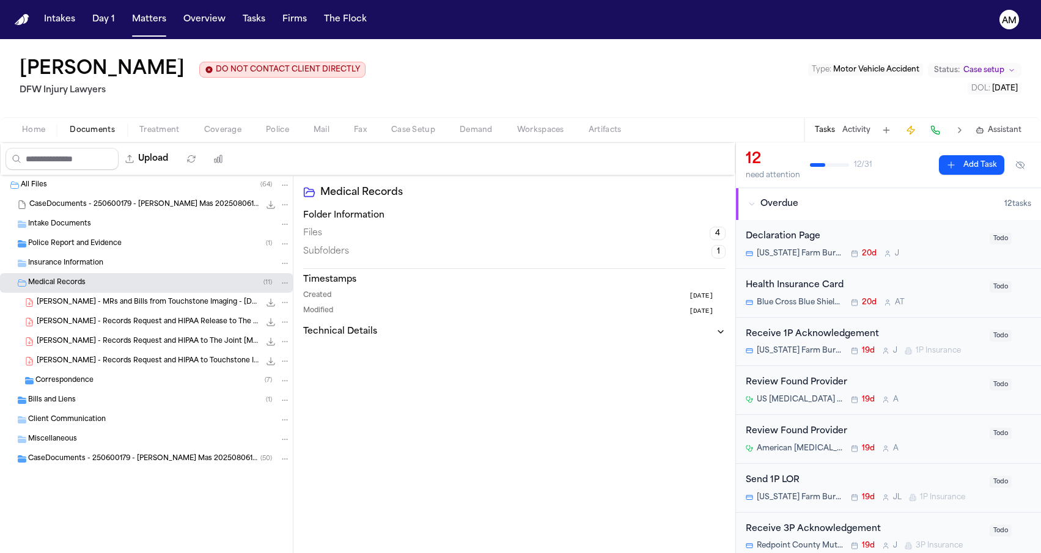
click at [129, 385] on div "Correspondence ( 7 )" at bounding box center [162, 380] width 255 height 11
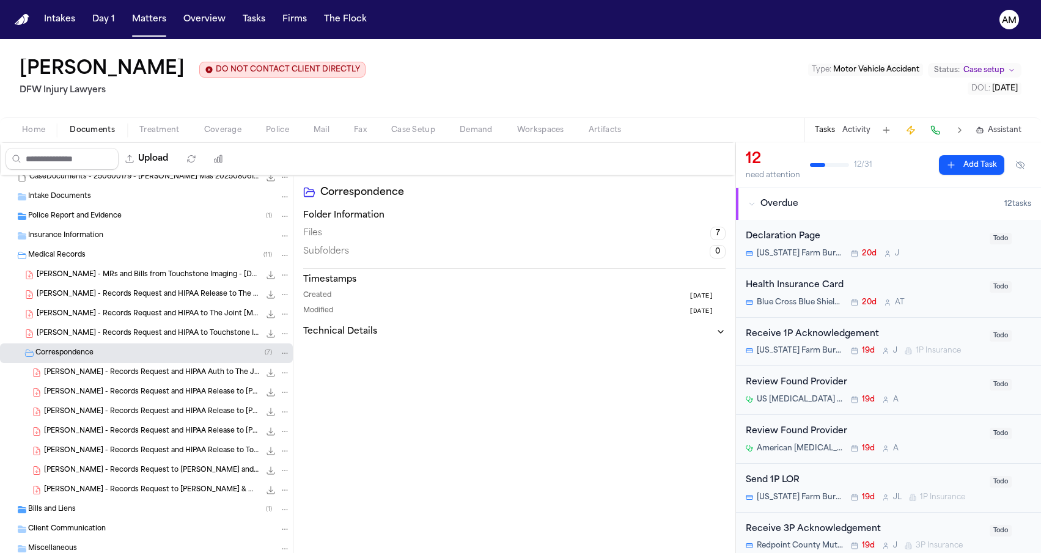
scroll to position [37, 0]
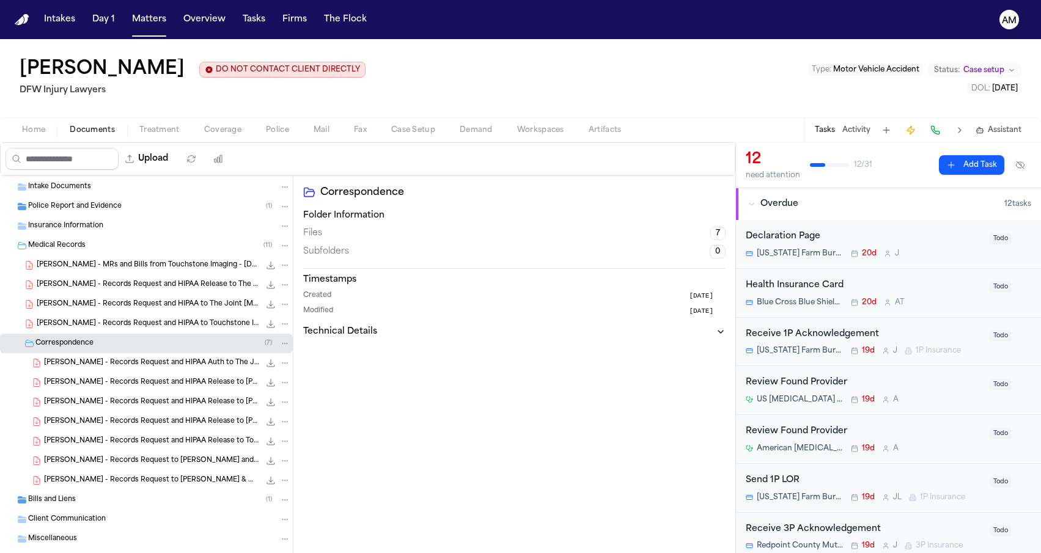
click at [146, 390] on div "V. Hansken - Records Request and HIPAA Release to Baylor Scott & White - 8.8.25…" at bounding box center [146, 383] width 293 height 20
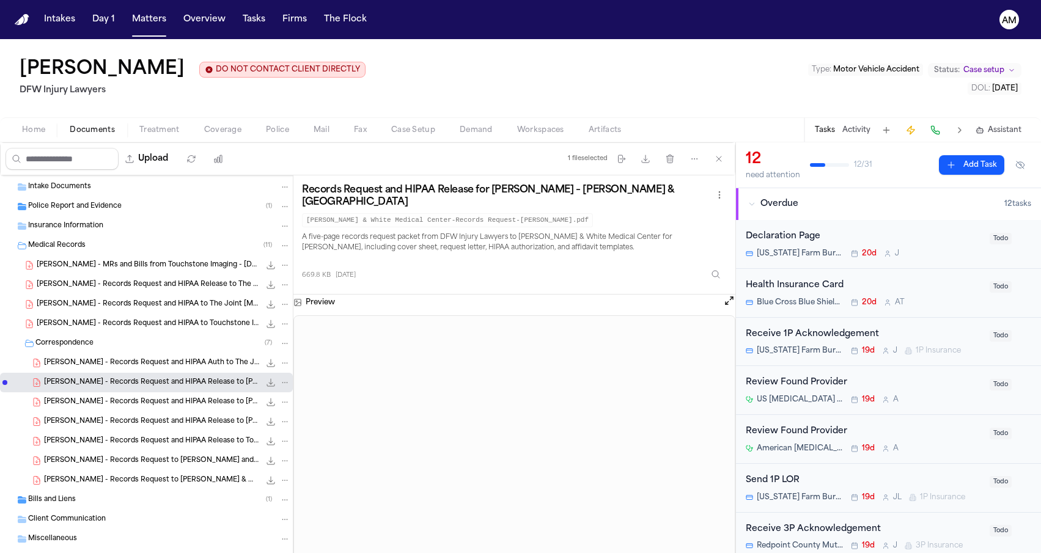
click at [144, 400] on span "V. Hansken - Records Request and HIPAA Release to Baylor Scott & White - 8.8.25" at bounding box center [152, 402] width 216 height 10
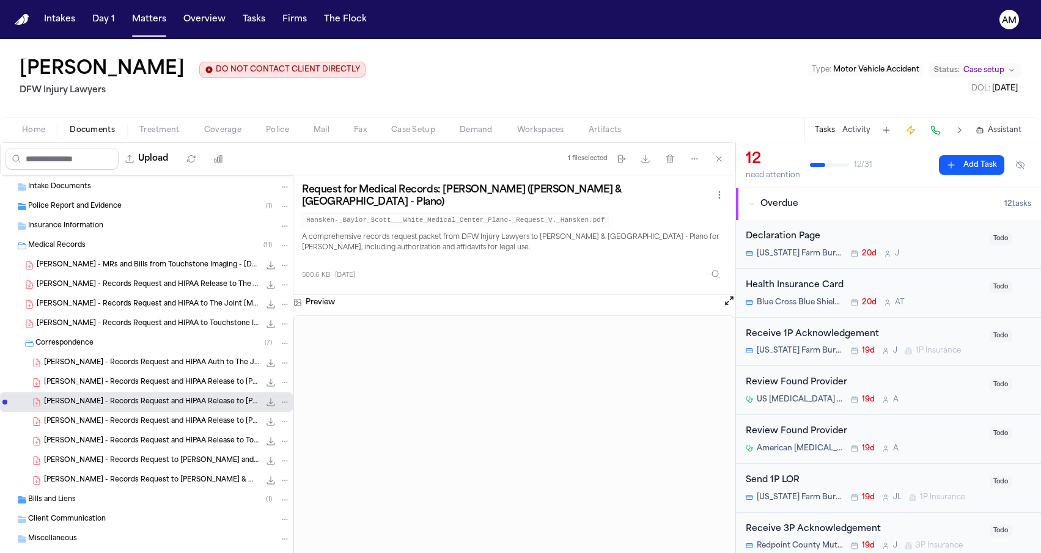
click at [141, 414] on div "V. Hansken - Records Request and HIPAA Release to Baylor Scott & White Pain Man…" at bounding box center [146, 422] width 293 height 20
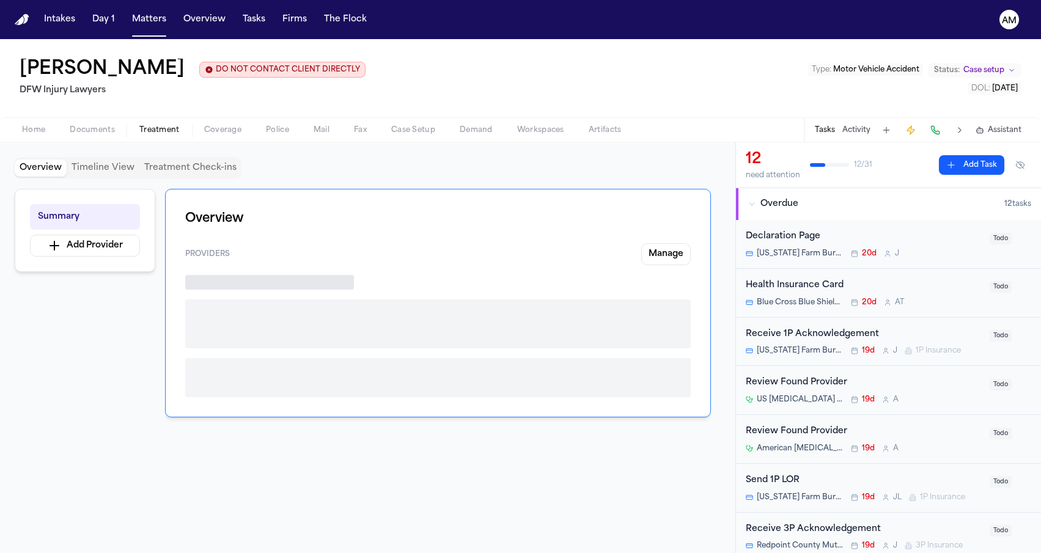
click at [145, 129] on span "Treatment" at bounding box center [159, 130] width 40 height 10
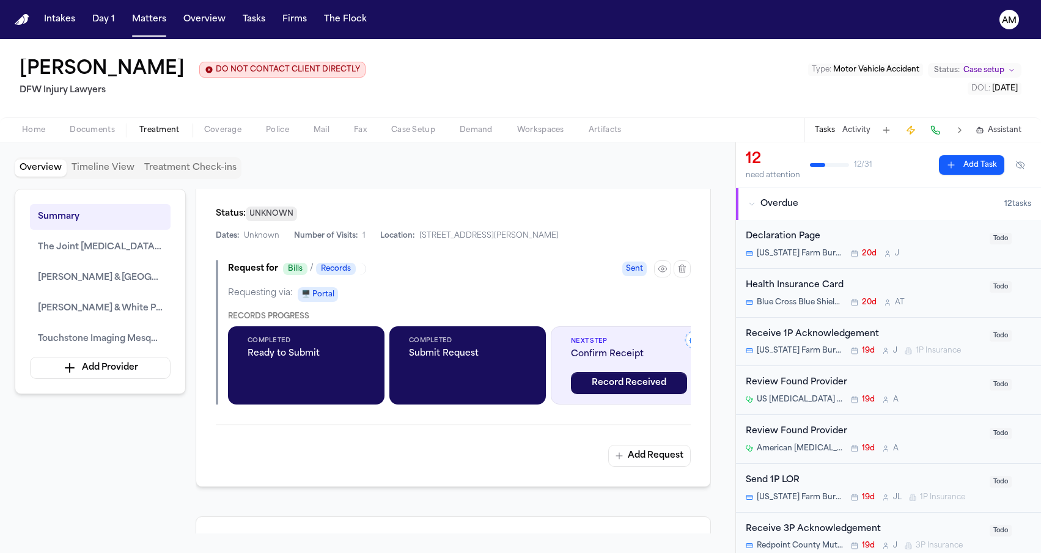
scroll to position [814, 0]
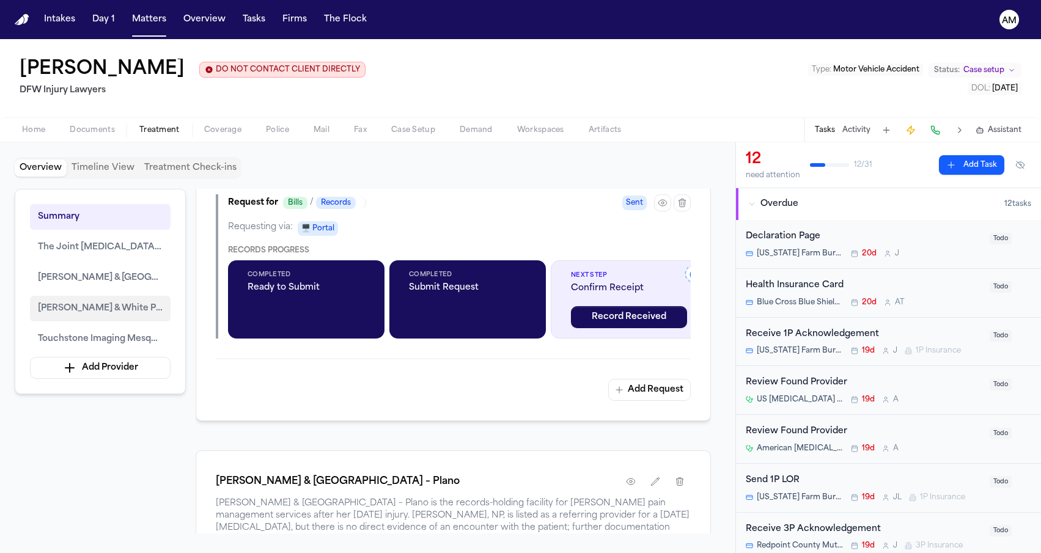
click at [118, 318] on button "Baylor Scott & White Pain Management Center" at bounding box center [100, 309] width 141 height 26
click at [127, 290] on button "Baylor Scott & White Medical Center – Plano" at bounding box center [100, 278] width 141 height 26
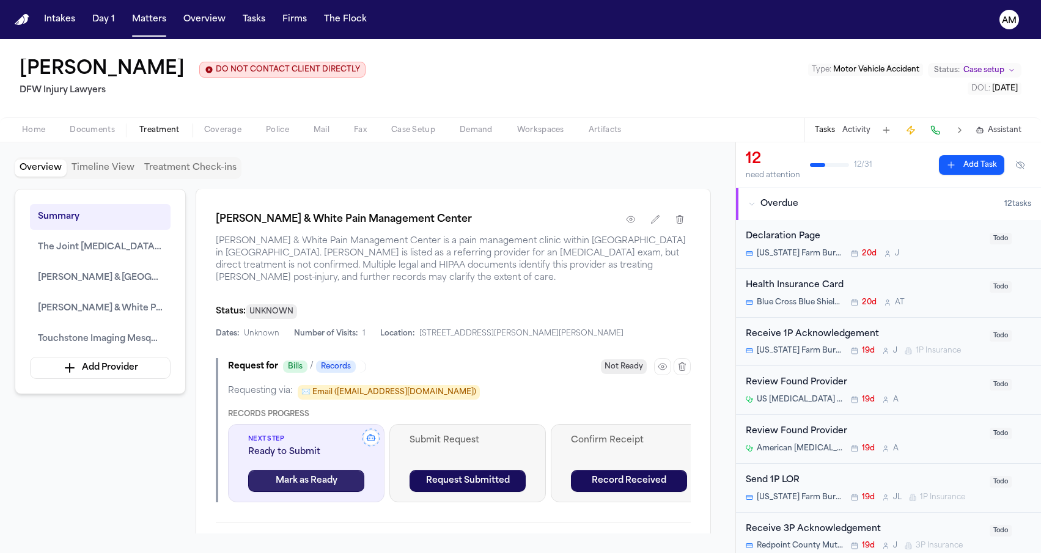
scroll to position [1501, 0]
click at [626, 229] on button "button" at bounding box center [631, 220] width 22 height 22
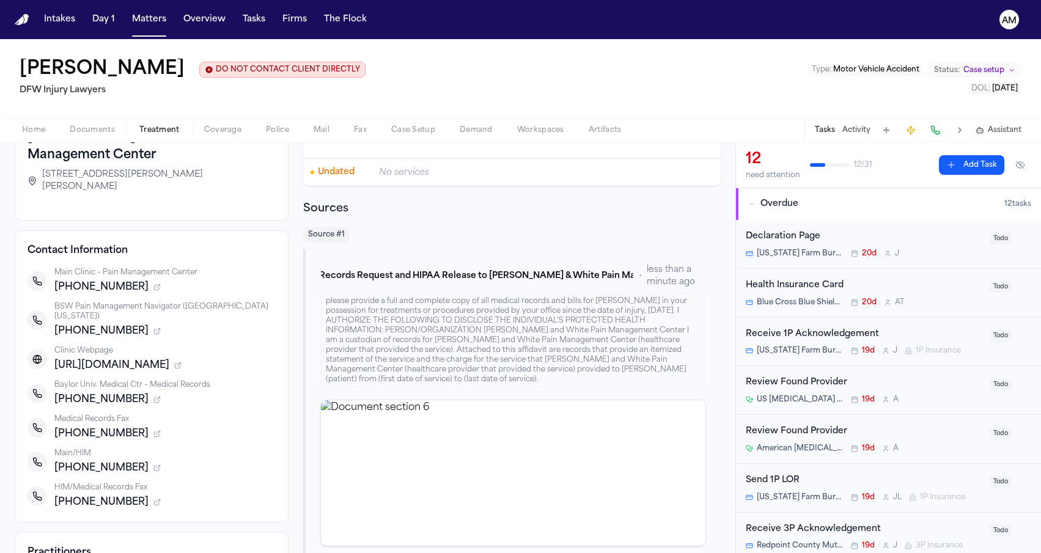
scroll to position [151, 0]
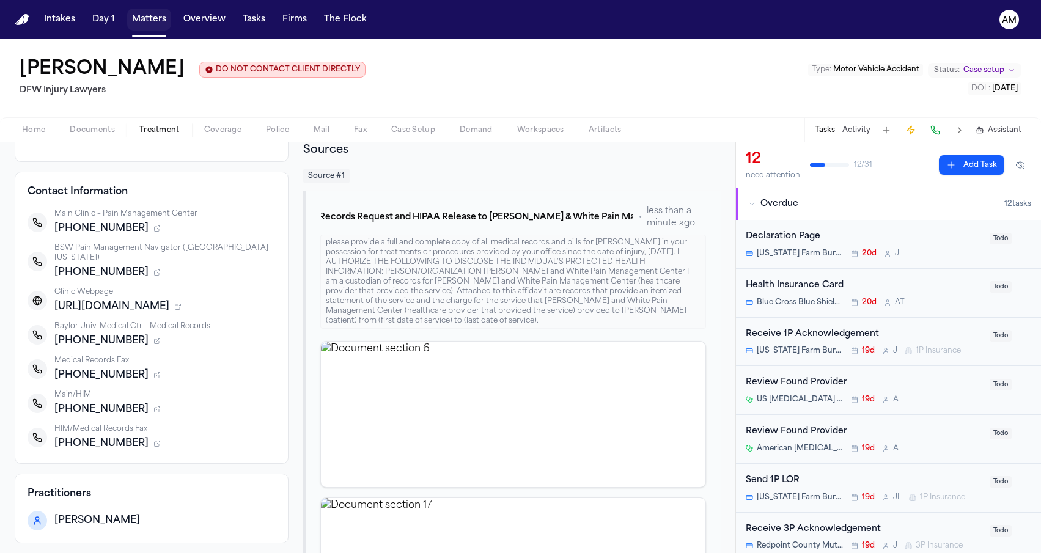
click at [134, 28] on button "Matters" at bounding box center [149, 20] width 44 height 22
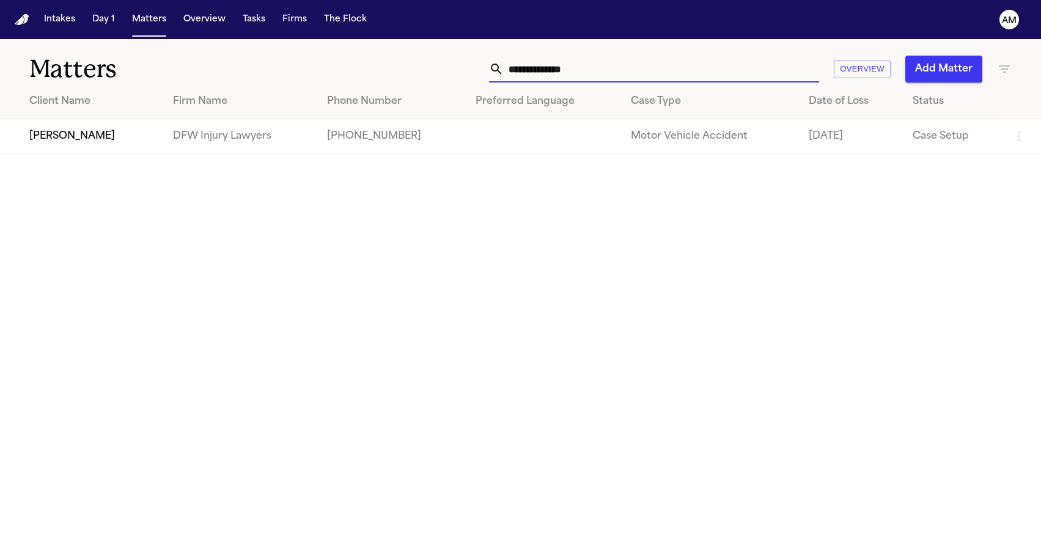
drag, startPoint x: 601, startPoint y: 79, endPoint x: 406, endPoint y: 72, distance: 195.1
click at [406, 72] on div "**********" at bounding box center [661, 69] width 702 height 27
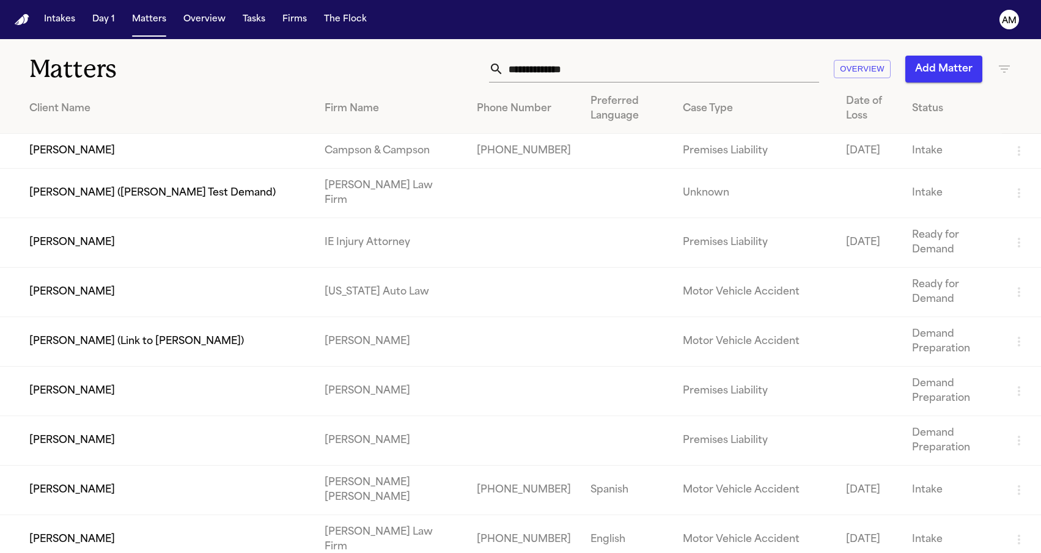
click at [603, 91] on th "Preferred Language" at bounding box center [627, 109] width 92 height 50
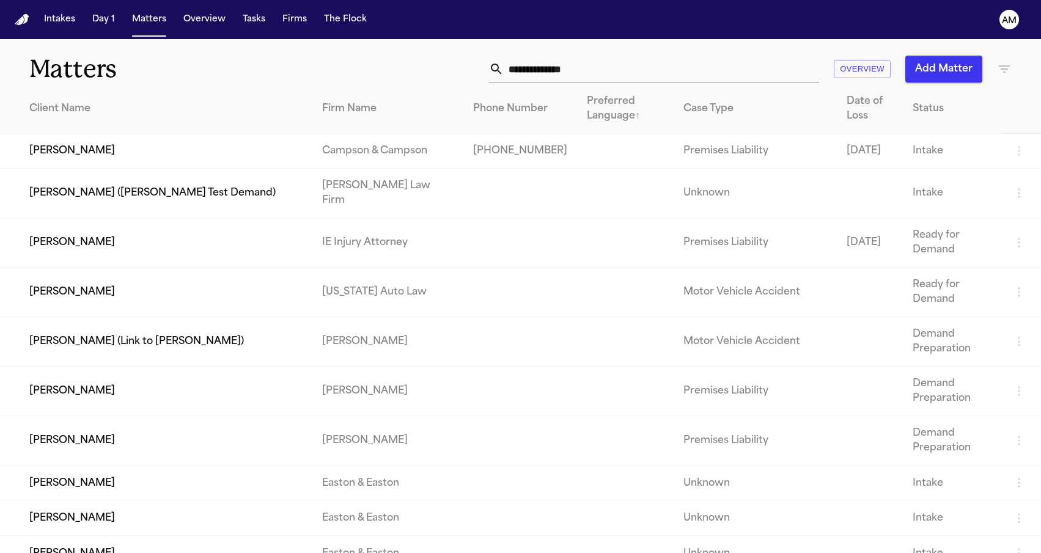
click at [595, 107] on div "Preferred Language ↑" at bounding box center [625, 108] width 77 height 29
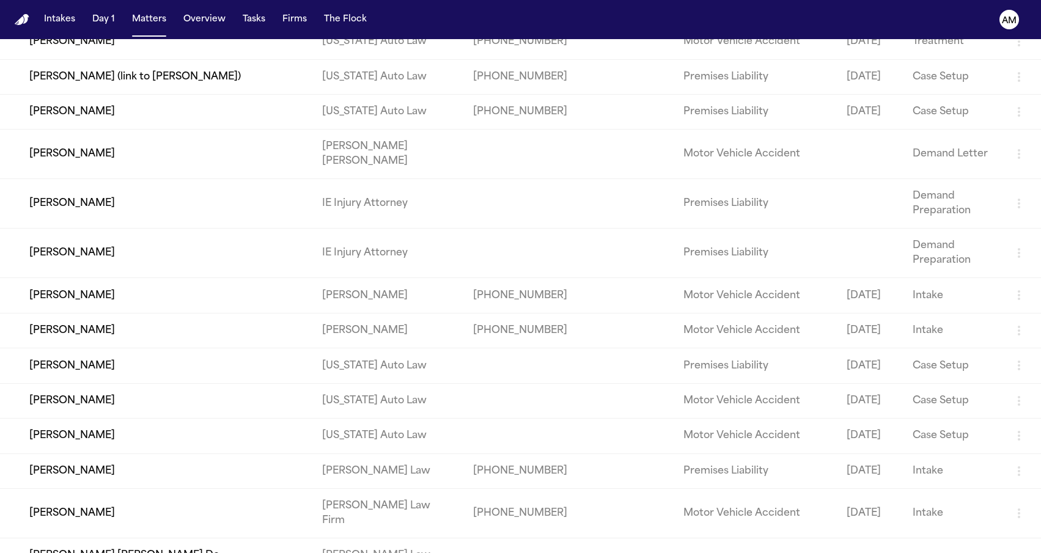
scroll to position [8309, 0]
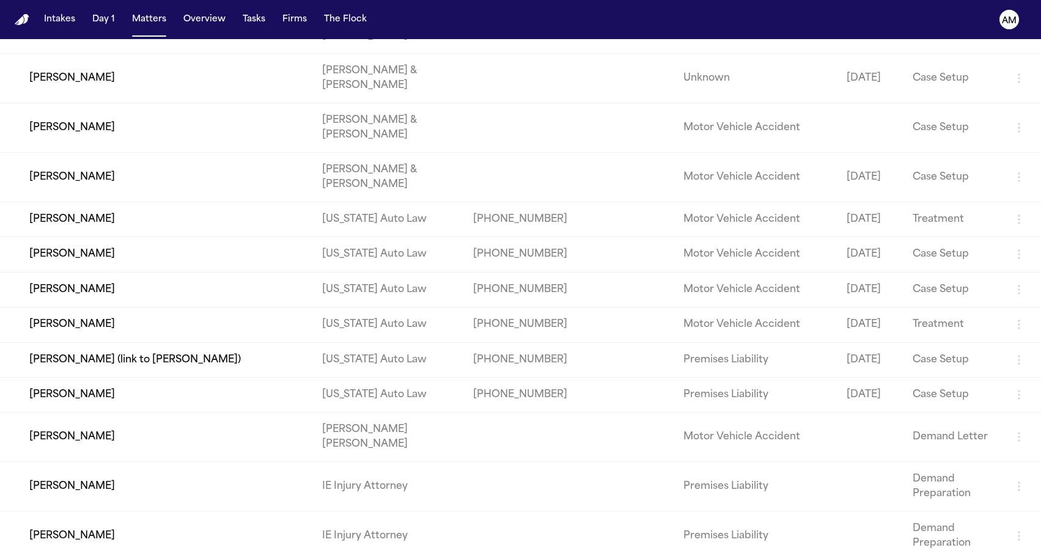
click at [150, 32] on nav "Intakes Day 1 Matters Overview Tasks Firms The Flock AM" at bounding box center [520, 19] width 1041 height 39
click at [145, 7] on nav "Intakes Day 1 Matters Overview Tasks Firms The Flock AM" at bounding box center [520, 19] width 1041 height 39
click at [146, 16] on button "Matters" at bounding box center [149, 20] width 44 height 22
click at [145, 21] on button "Matters" at bounding box center [149, 20] width 44 height 22
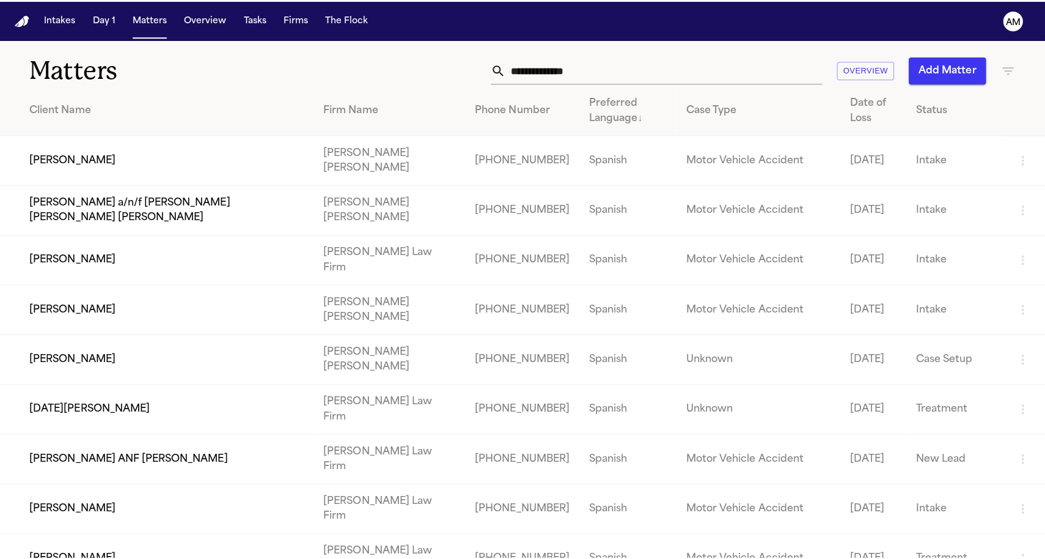
scroll to position [0, 0]
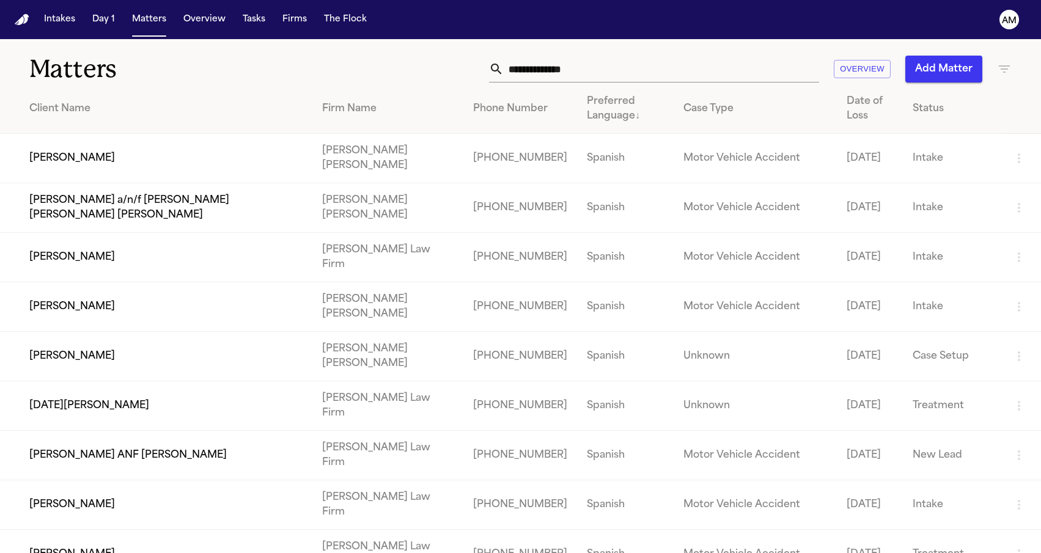
click at [611, 98] on div "Preferred Language ↓" at bounding box center [625, 108] width 77 height 29
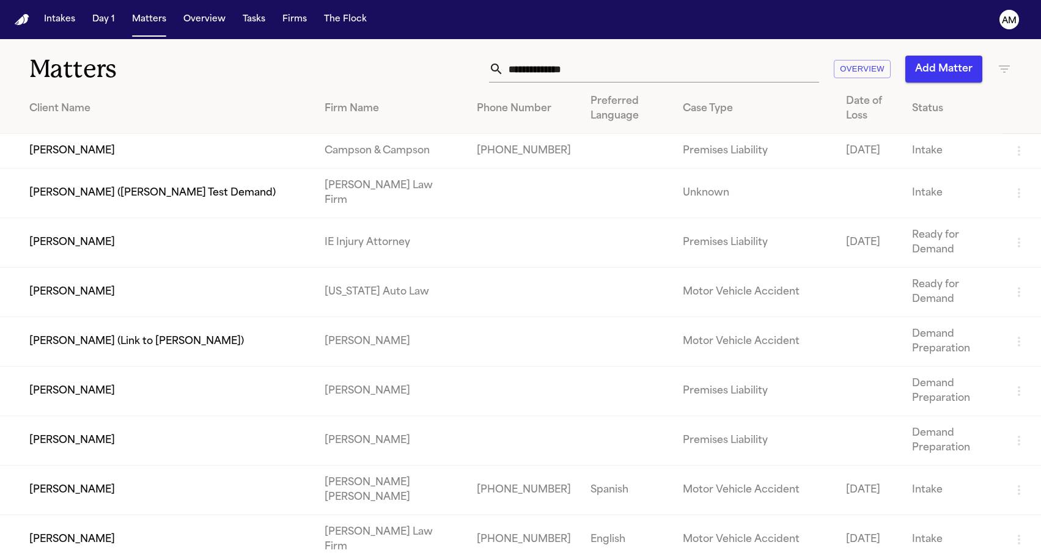
click at [433, 65] on div "Overview Add Matter" at bounding box center [661, 69] width 702 height 27
click at [199, 58] on h1 "Matters" at bounding box center [169, 69] width 281 height 31
drag, startPoint x: 199, startPoint y: 58, endPoint x: 307, endPoint y: 72, distance: 108.5
click at [307, 72] on div "Matters Overview Add Matter" at bounding box center [520, 61] width 1041 height 45
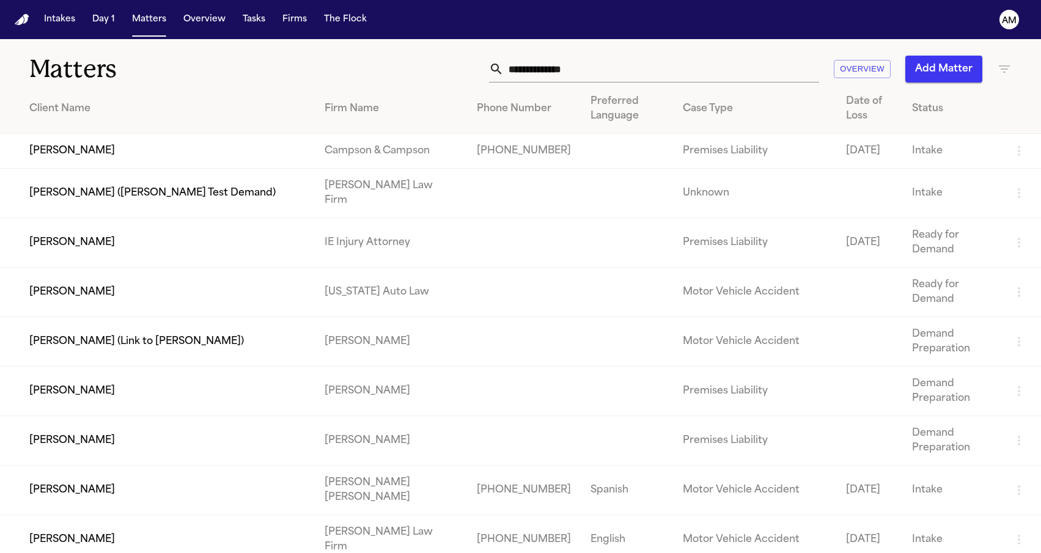
click at [310, 72] on div "Overview Add Matter" at bounding box center [661, 69] width 702 height 27
click at [315, 78] on div "Overview Add Matter" at bounding box center [661, 69] width 702 height 27
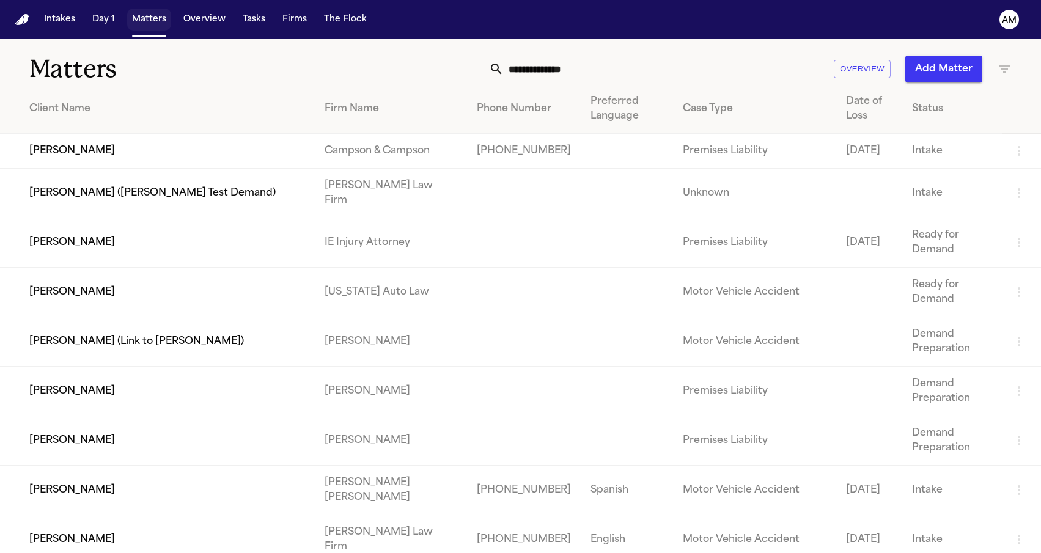
click at [161, 26] on button "Matters" at bounding box center [149, 20] width 44 height 22
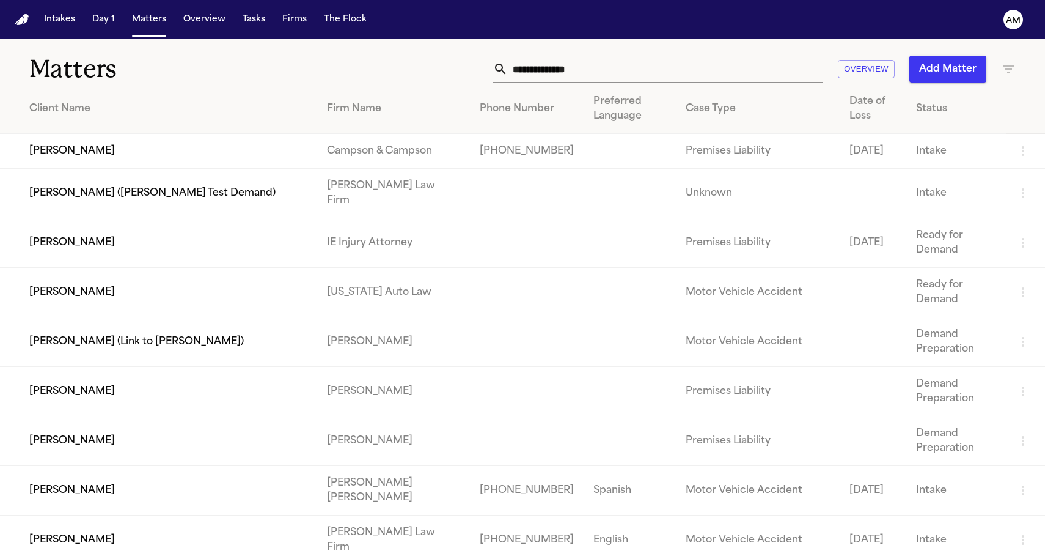
click at [430, 70] on div "Overview Add Matter" at bounding box center [663, 69] width 705 height 27
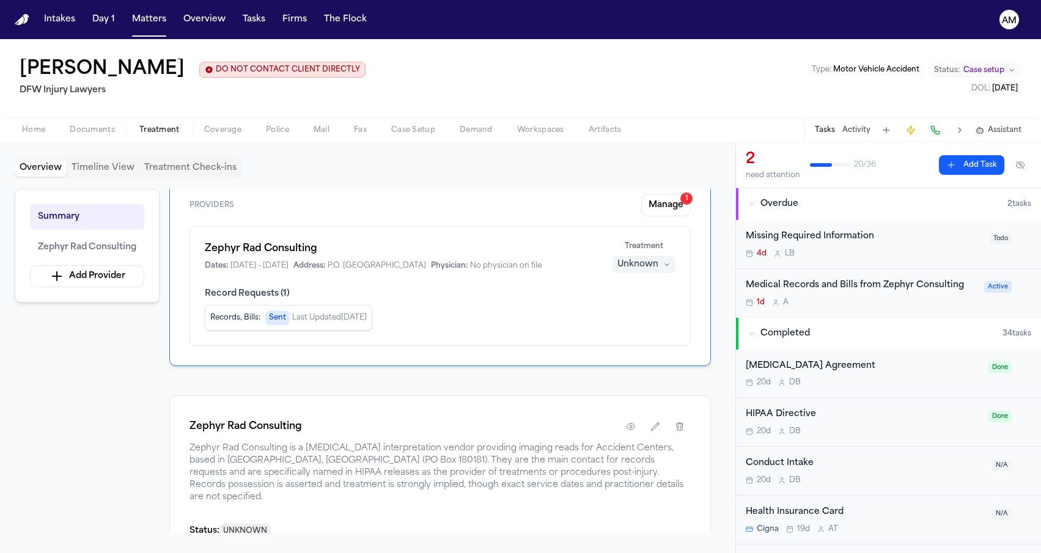
scroll to position [50, 0]
click at [624, 418] on button "button" at bounding box center [631, 425] width 22 height 22
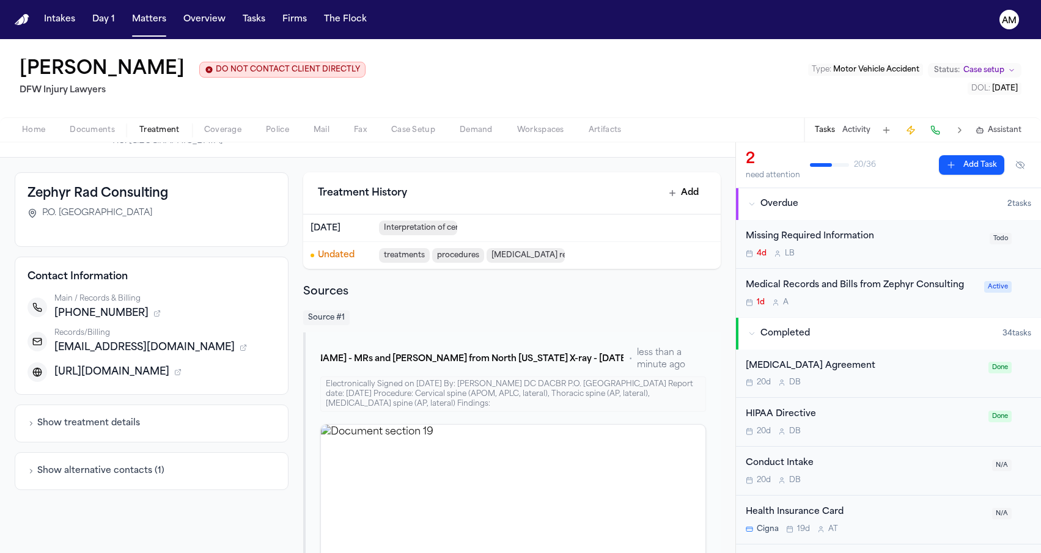
scroll to position [41, 0]
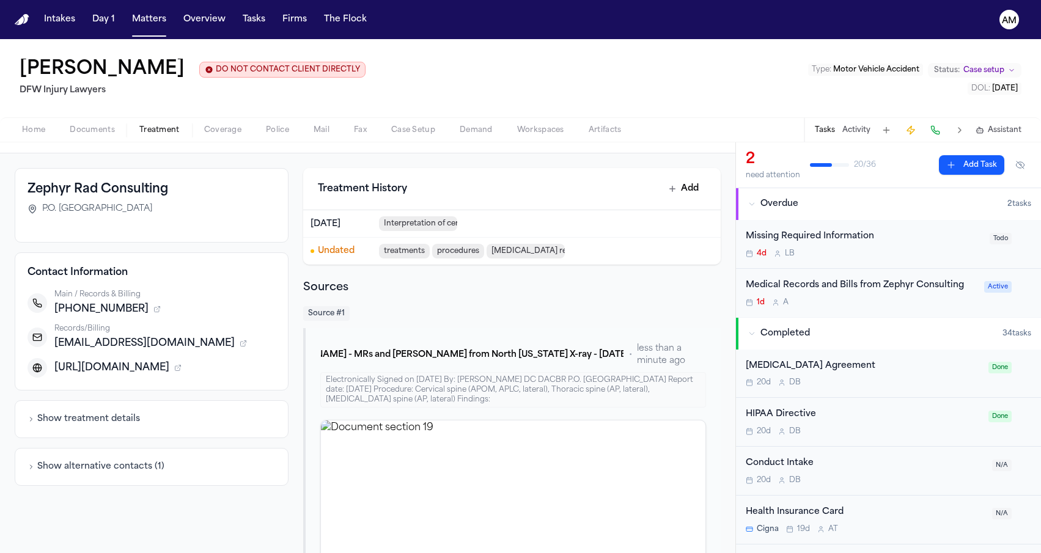
click at [97, 132] on span "Documents" at bounding box center [92, 130] width 45 height 10
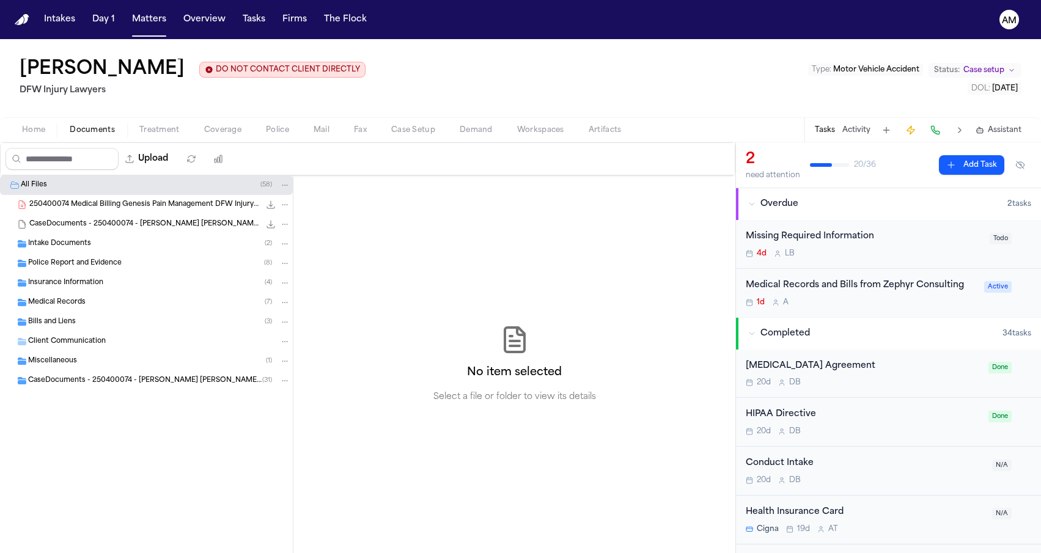
click at [90, 301] on div "Medical Records ( 7 )" at bounding box center [159, 302] width 262 height 11
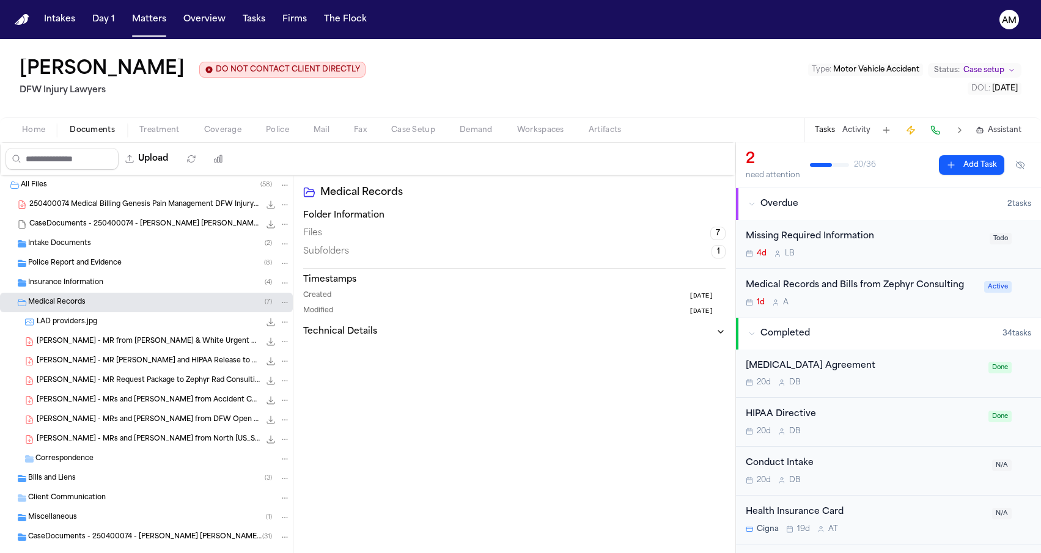
click at [87, 348] on div "[PERSON_NAME] - MR from [PERSON_NAME] & White Urgent Care [GEOGRAPHIC_DATA] - […" at bounding box center [164, 342] width 254 height 12
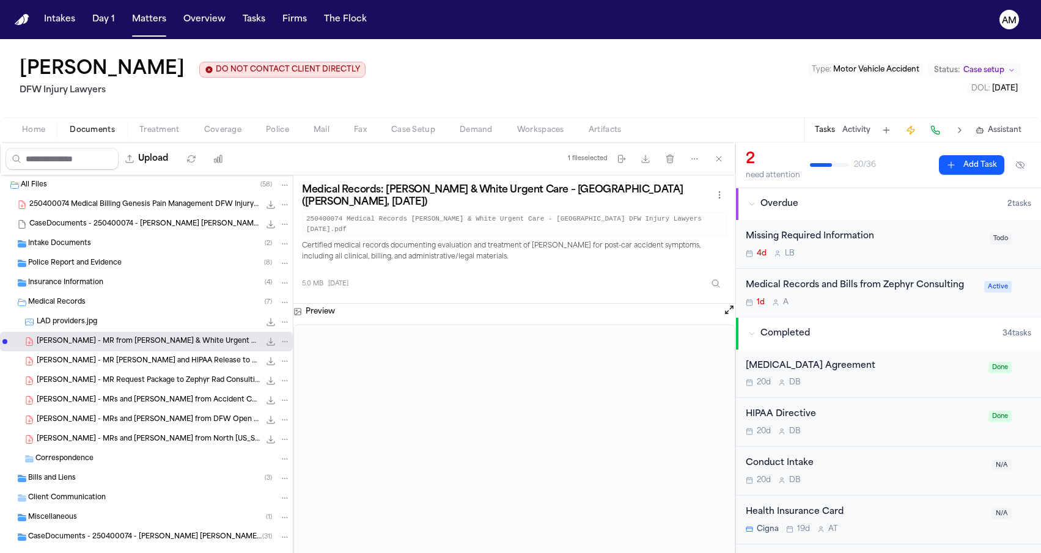
click at [168, 375] on div "[PERSON_NAME] - MR Request Package to Zephyr Rad Consulting - [DATE] 448.3 KB •…" at bounding box center [146, 381] width 293 height 20
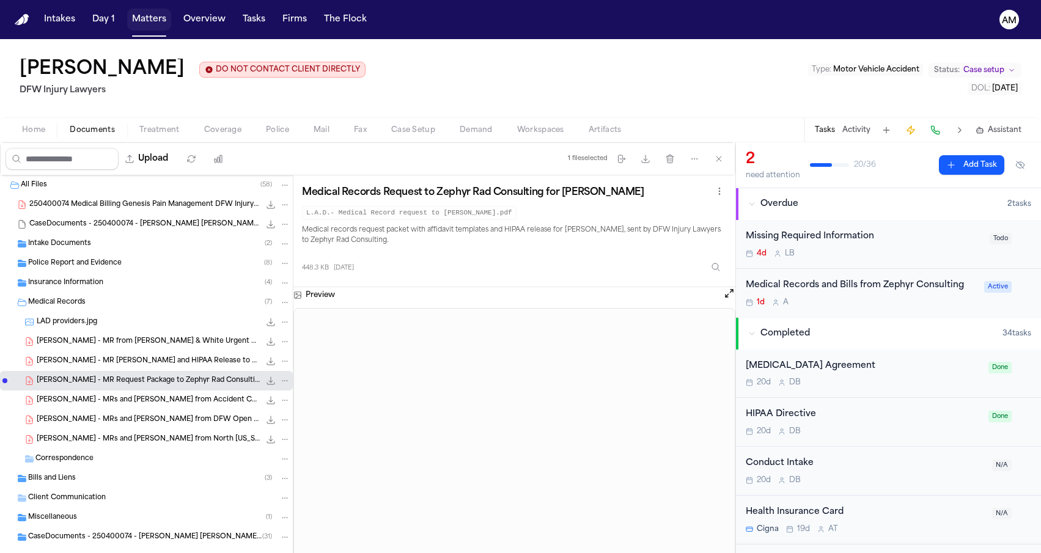
click at [147, 28] on button "Matters" at bounding box center [149, 20] width 44 height 22
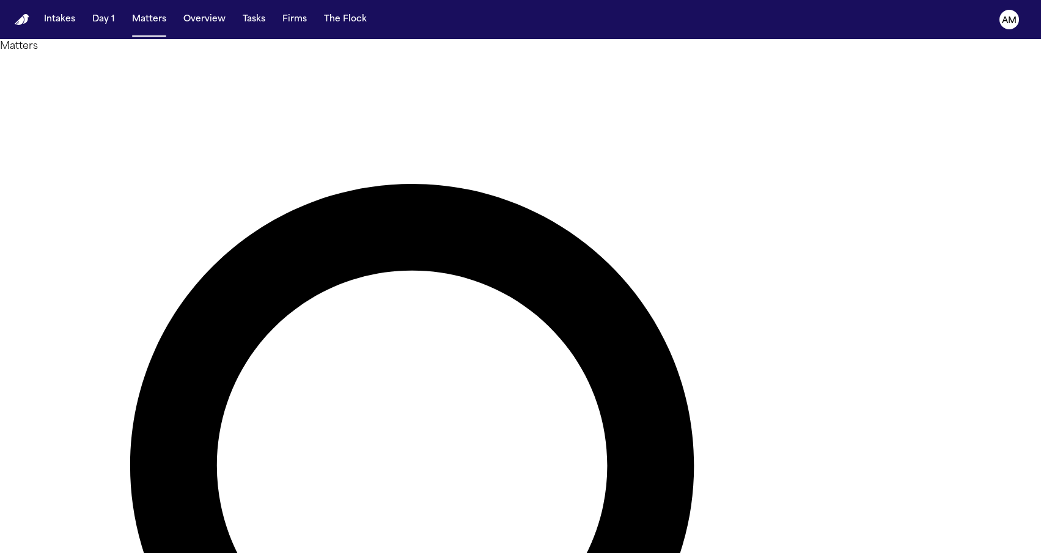
click at [1002, 553] on div at bounding box center [520, 553] width 1041 height 0
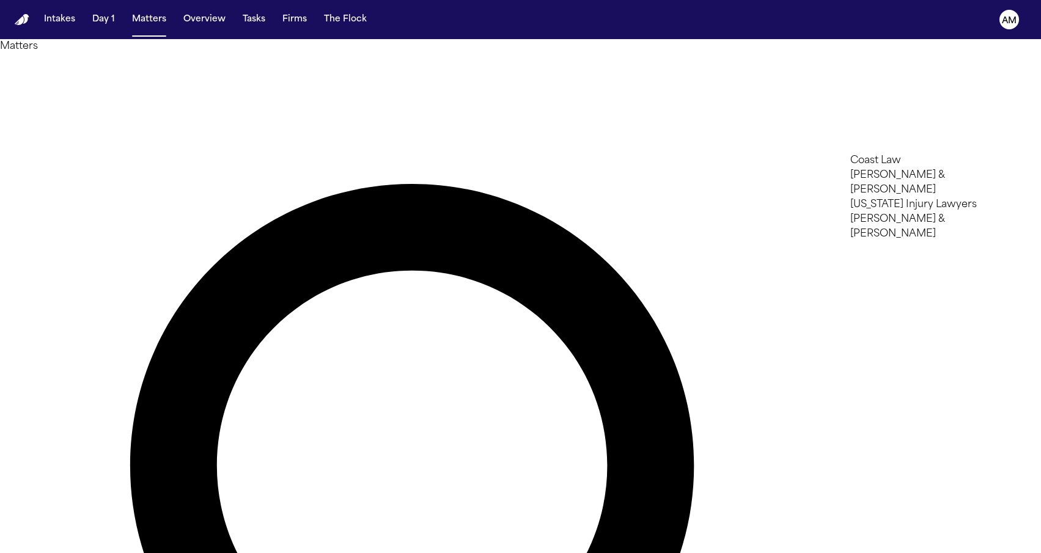
type input "***"
click at [871, 166] on li "[PERSON_NAME] & [PERSON_NAME]" at bounding box center [937, 167] width 174 height 29
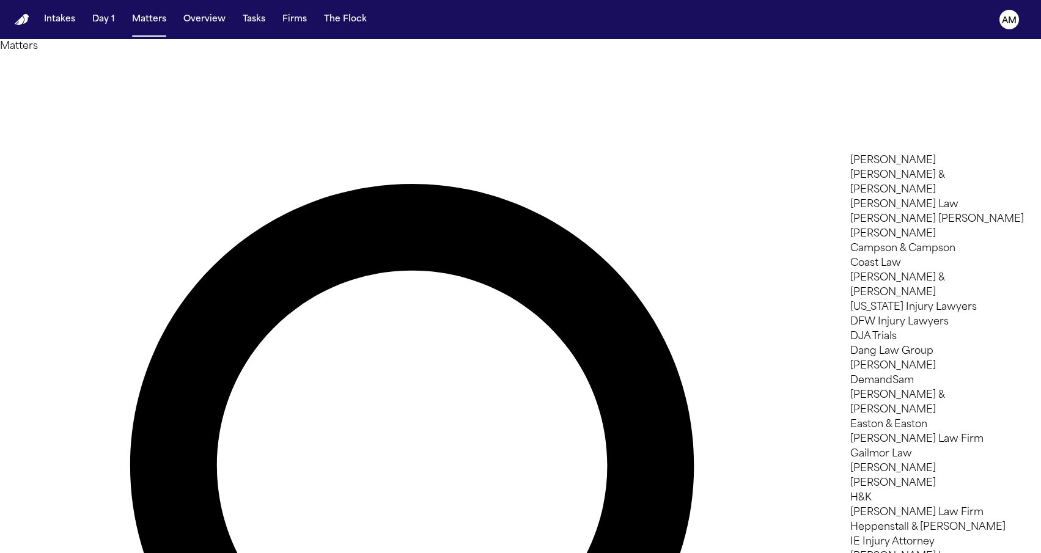
click at [326, 553] on div at bounding box center [520, 553] width 1041 height 0
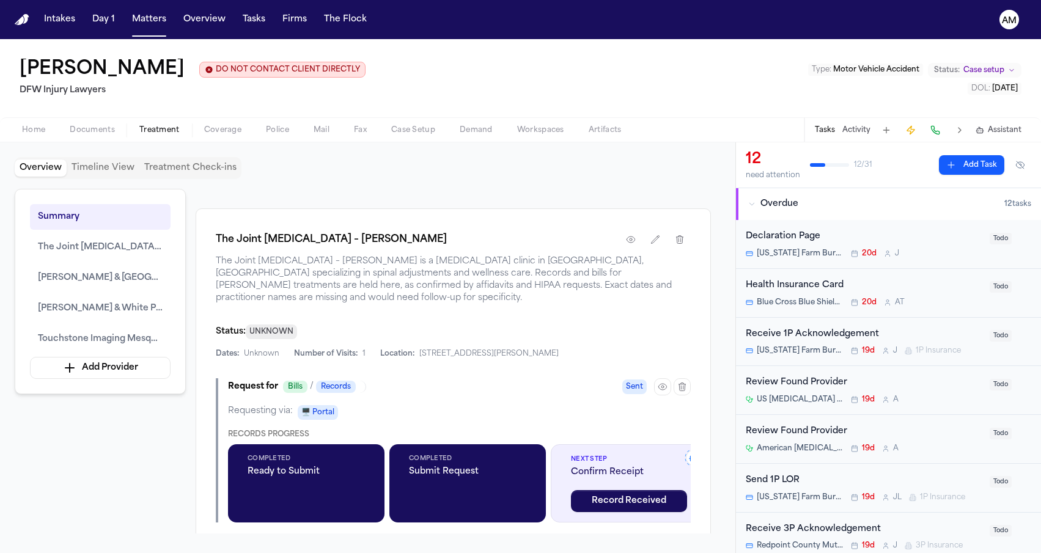
scroll to position [602, 0]
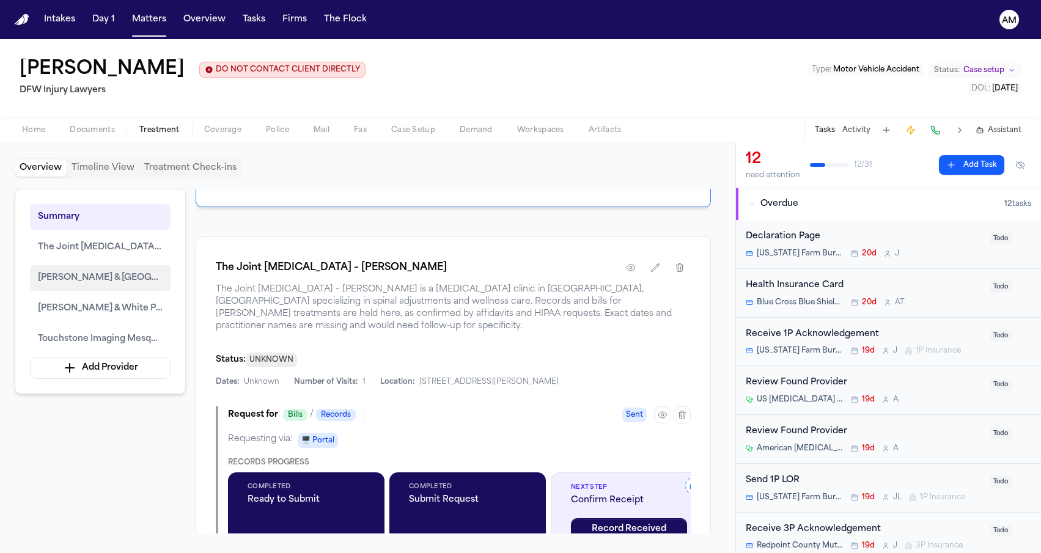
click at [128, 282] on span "[PERSON_NAME] & [GEOGRAPHIC_DATA] – Plano" at bounding box center [100, 278] width 125 height 15
click at [125, 303] on span "[PERSON_NAME] & White Pain Management Center" at bounding box center [100, 308] width 125 height 15
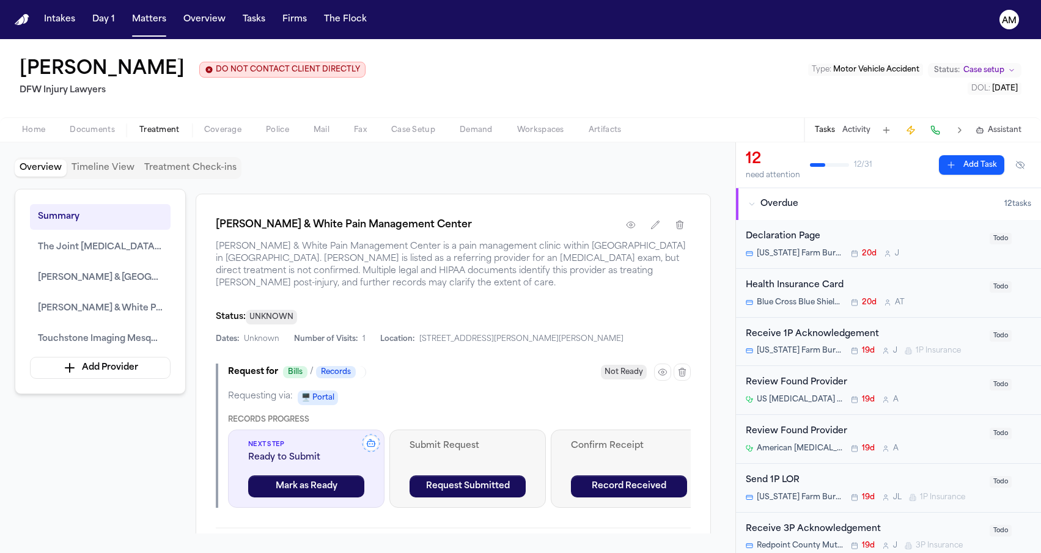
scroll to position [1489, 0]
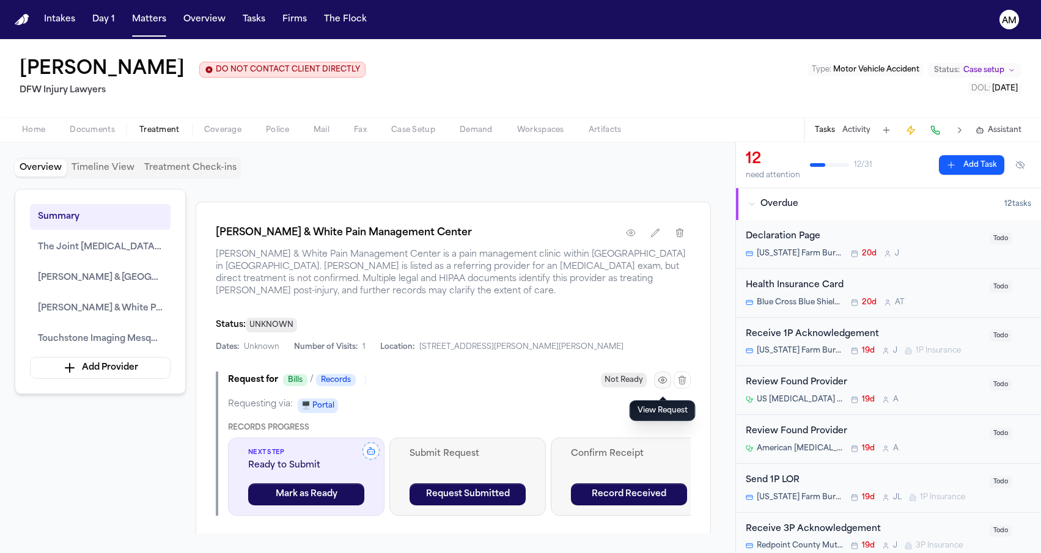
click at [658, 379] on icon "button" at bounding box center [663, 380] width 10 height 10
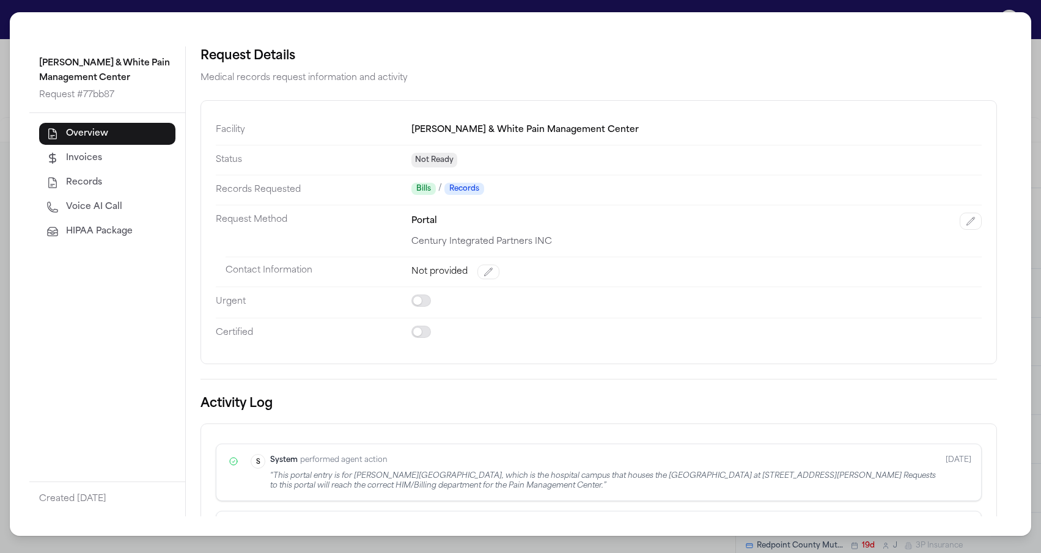
click at [8, 144] on div "[PERSON_NAME] & White Pain Management Center Request # 77bb87 Overview Invoices…" at bounding box center [520, 276] width 1041 height 553
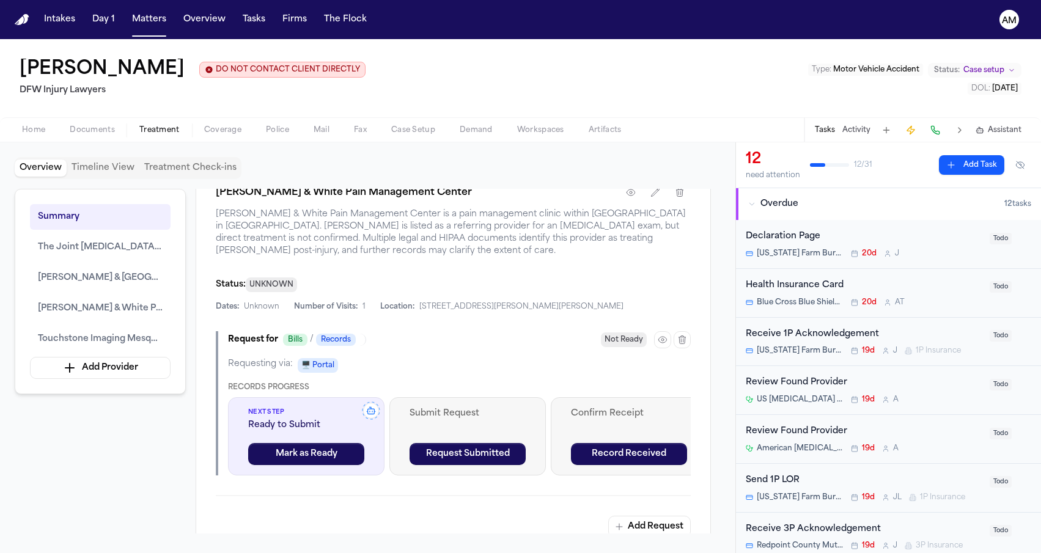
scroll to position [1530, 0]
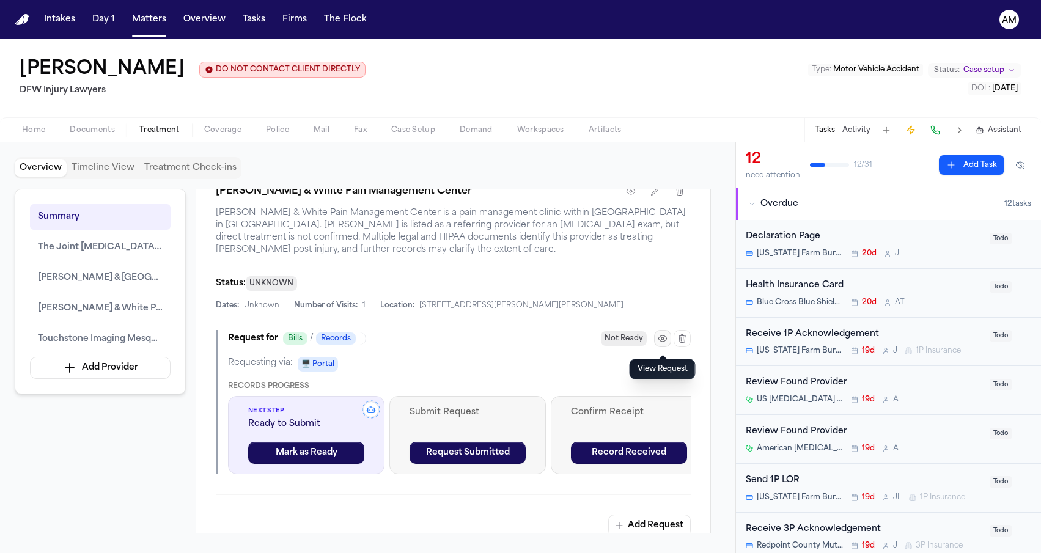
click at [664, 347] on button "button" at bounding box center [662, 338] width 17 height 17
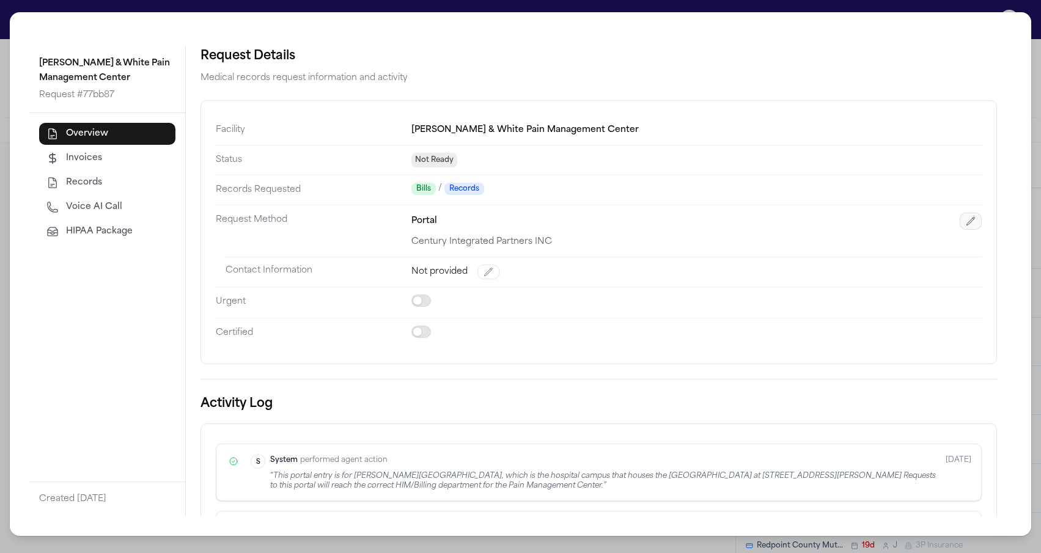
click at [966, 218] on icon "button" at bounding box center [971, 221] width 10 height 10
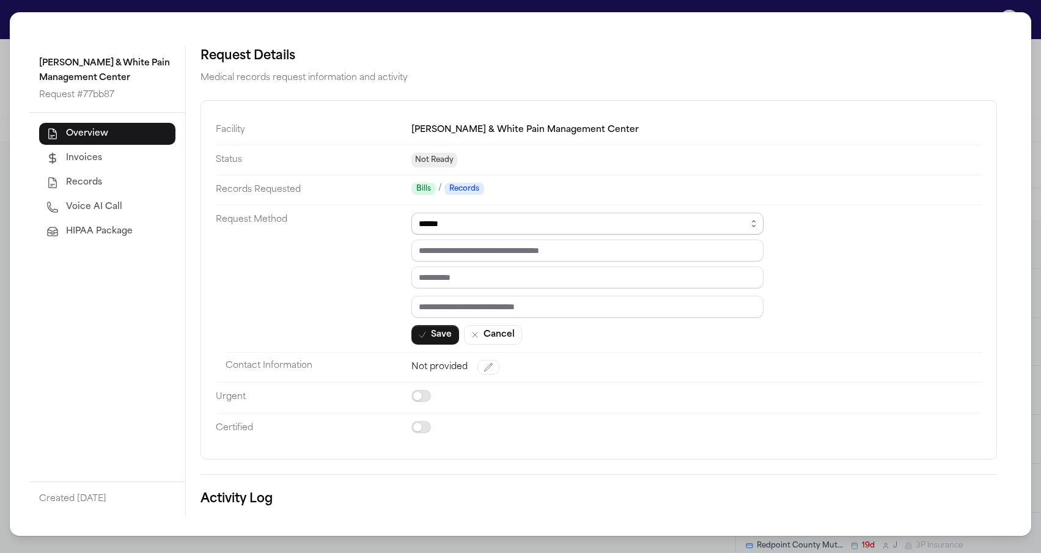
select select "*****"
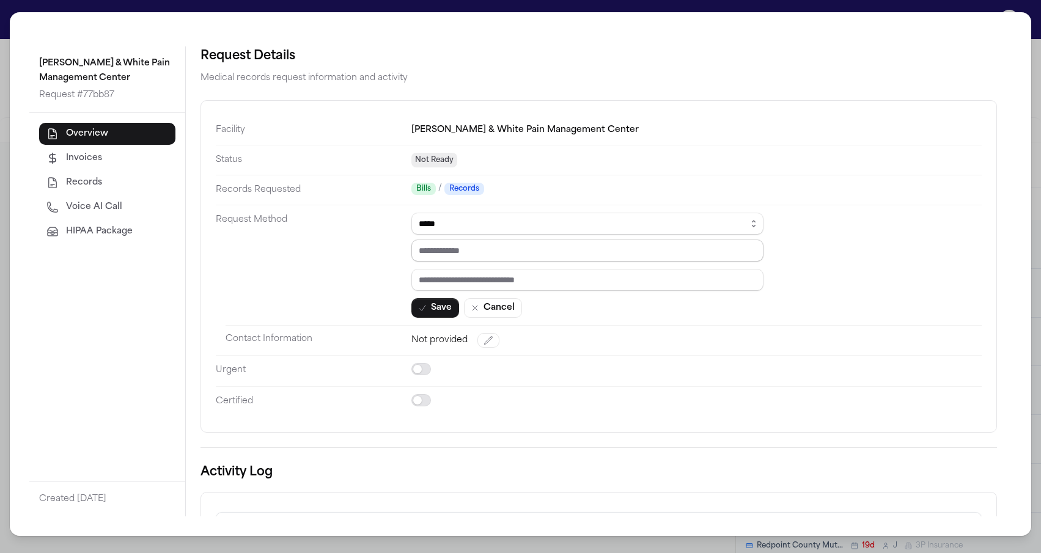
click at [446, 246] on input "email" at bounding box center [587, 251] width 352 height 22
paste input "**********"
type input "**********"
click at [350, 251] on dt "Request Method" at bounding box center [314, 265] width 196 height 120
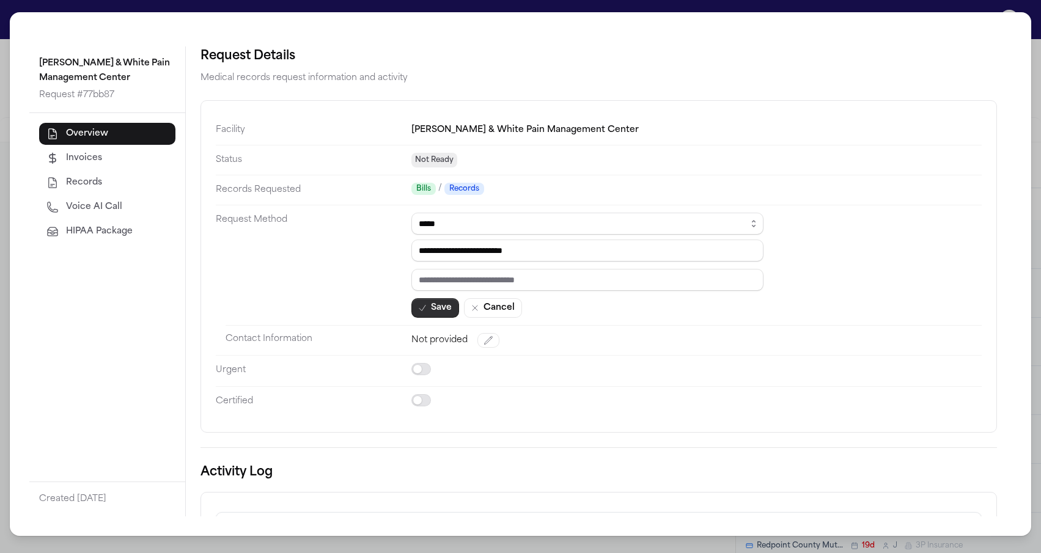
click at [441, 306] on button "Save" at bounding box center [435, 308] width 48 height 20
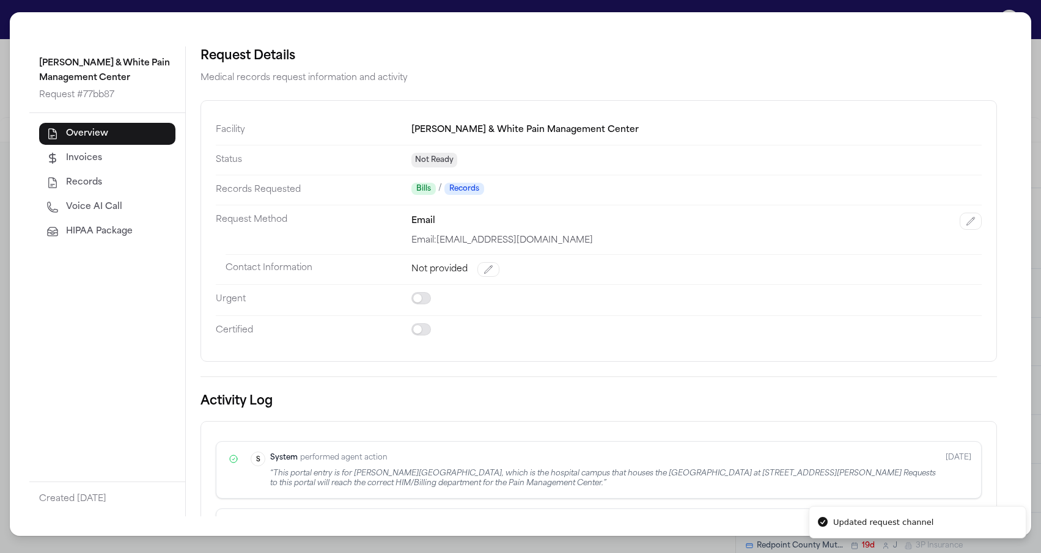
click at [82, 206] on span "Voice AI Call" at bounding box center [94, 207] width 56 height 12
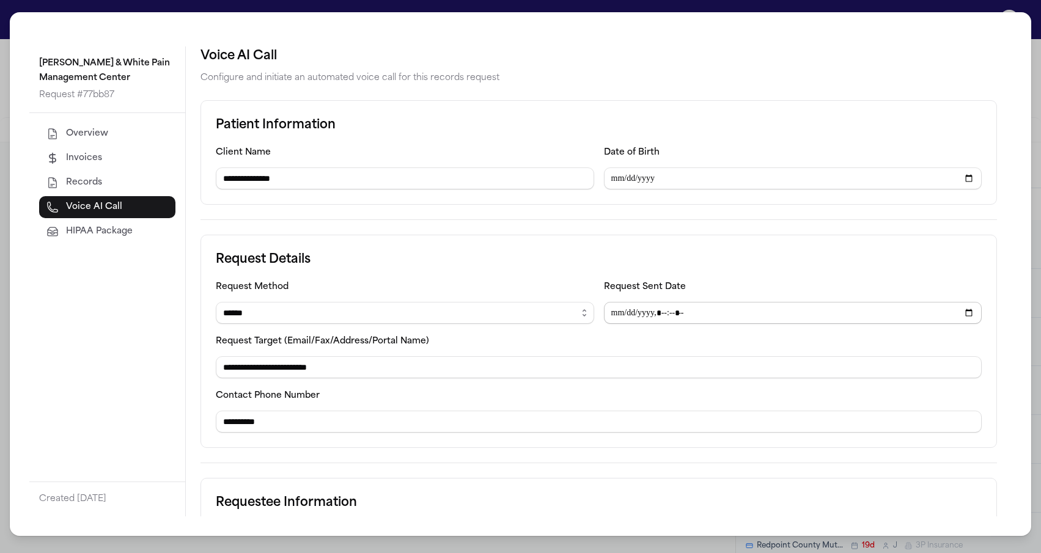
click at [642, 317] on input "Request Sent Date" at bounding box center [793, 313] width 378 height 22
click at [630, 315] on input "Request Sent Date" at bounding box center [793, 313] width 378 height 22
type input "**********"
click at [567, 272] on div "**********" at bounding box center [599, 341] width 797 height 213
select select "*****"
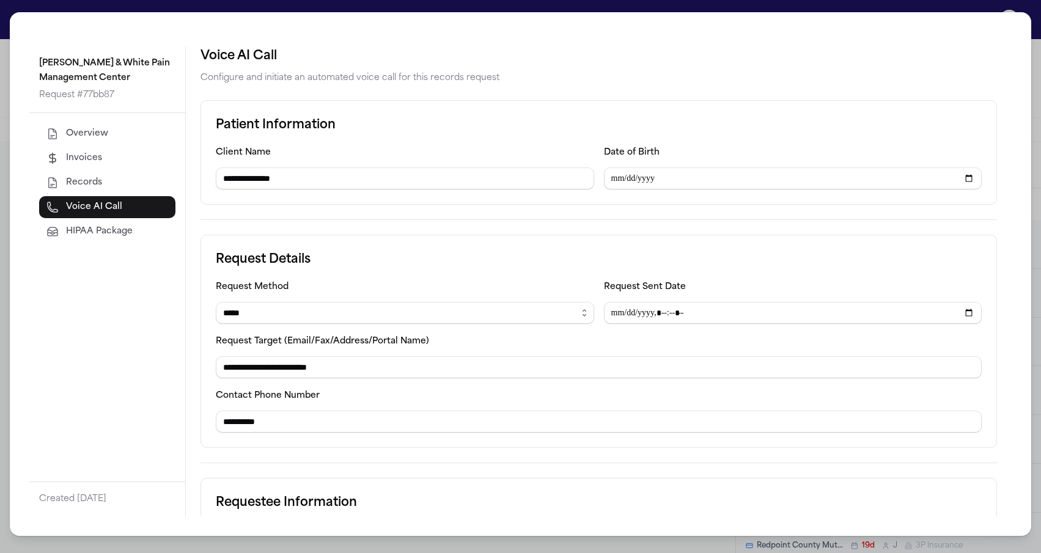
click at [320, 274] on div "**********" at bounding box center [599, 341] width 797 height 213
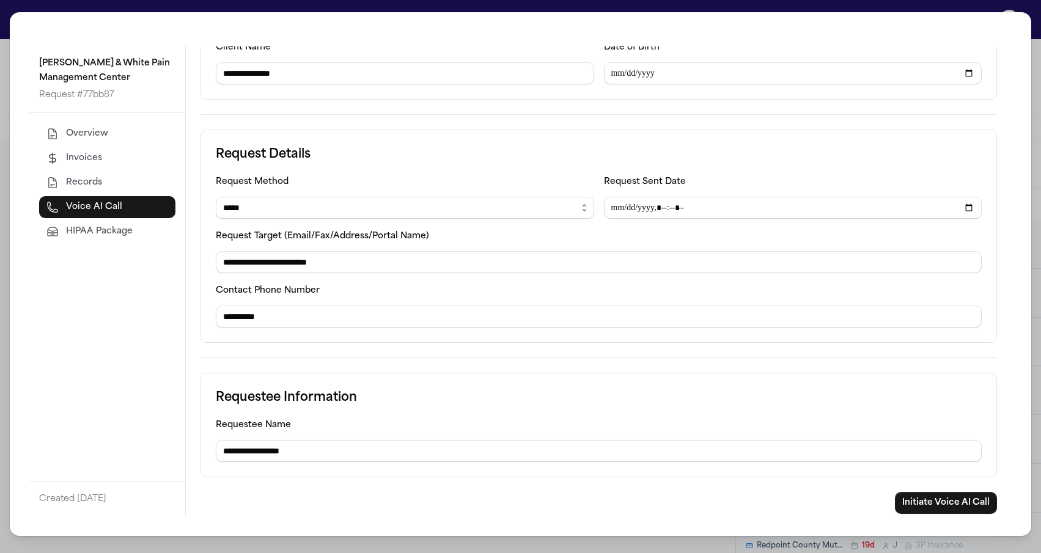
scroll to position [106, 0]
click at [907, 500] on button "Initiate Voice AI Call" at bounding box center [946, 503] width 102 height 22
click at [473, 145] on h3 "Request Details" at bounding box center [599, 155] width 766 height 20
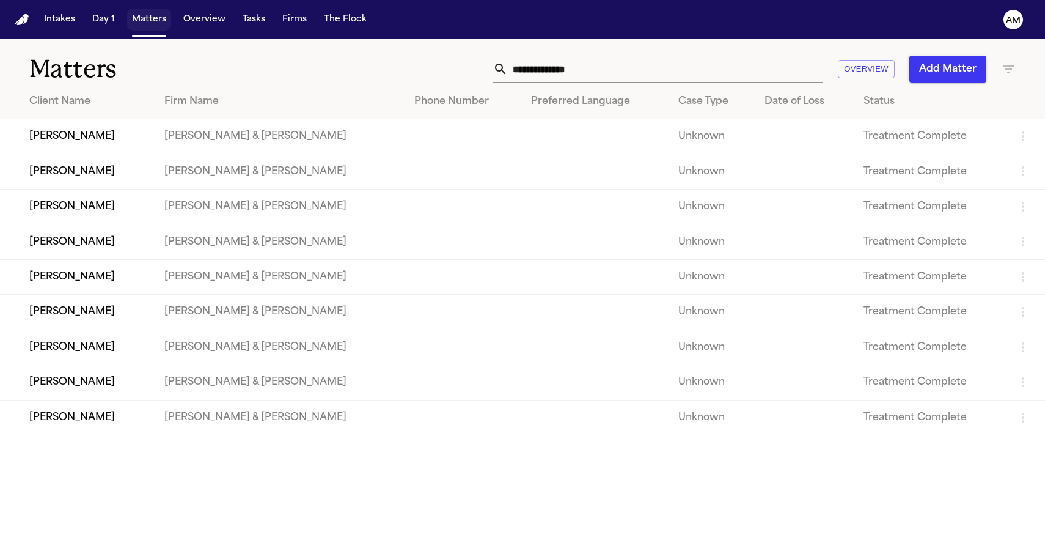
click at [160, 21] on button "Matters" at bounding box center [149, 20] width 44 height 22
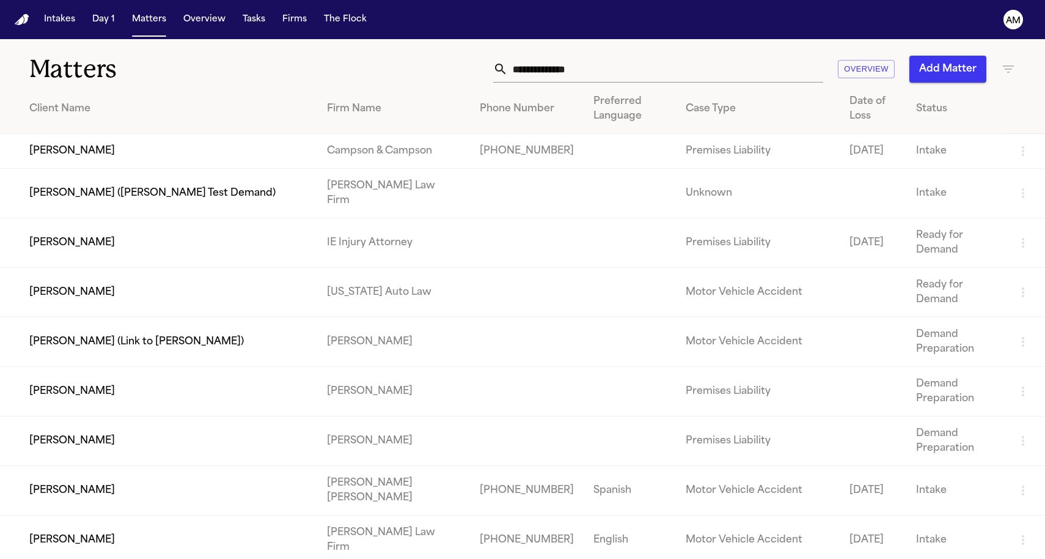
click at [1008, 67] on icon "button" at bounding box center [1008, 69] width 15 height 15
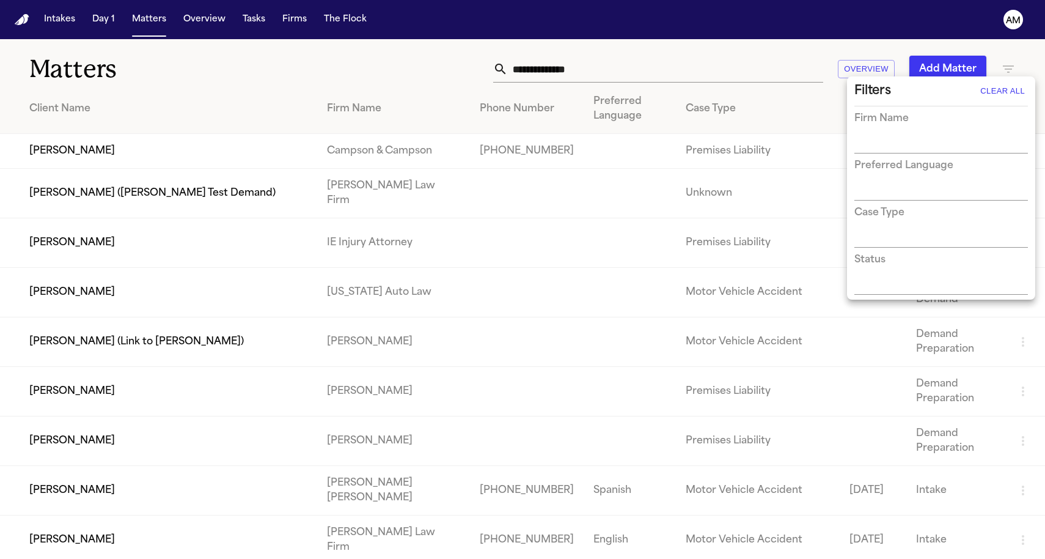
click at [374, 48] on div at bounding box center [522, 279] width 1045 height 559
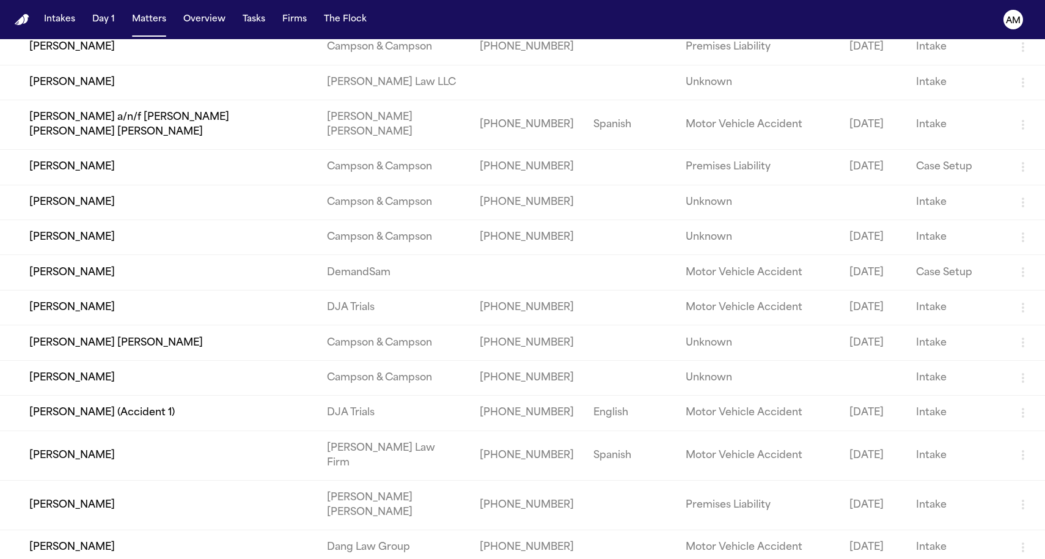
scroll to position [2984, 0]
click at [413, 31] on nav "Intakes Day 1 Matters Overview Tasks Firms The Flock AM" at bounding box center [522, 19] width 1045 height 39
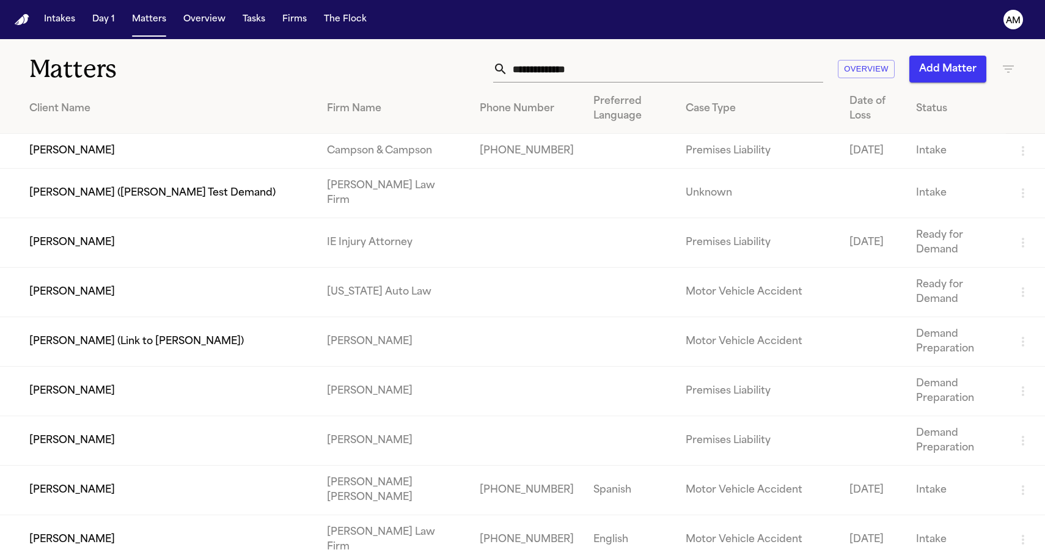
scroll to position [0, 0]
click at [661, 81] on input "text" at bounding box center [665, 69] width 315 height 27
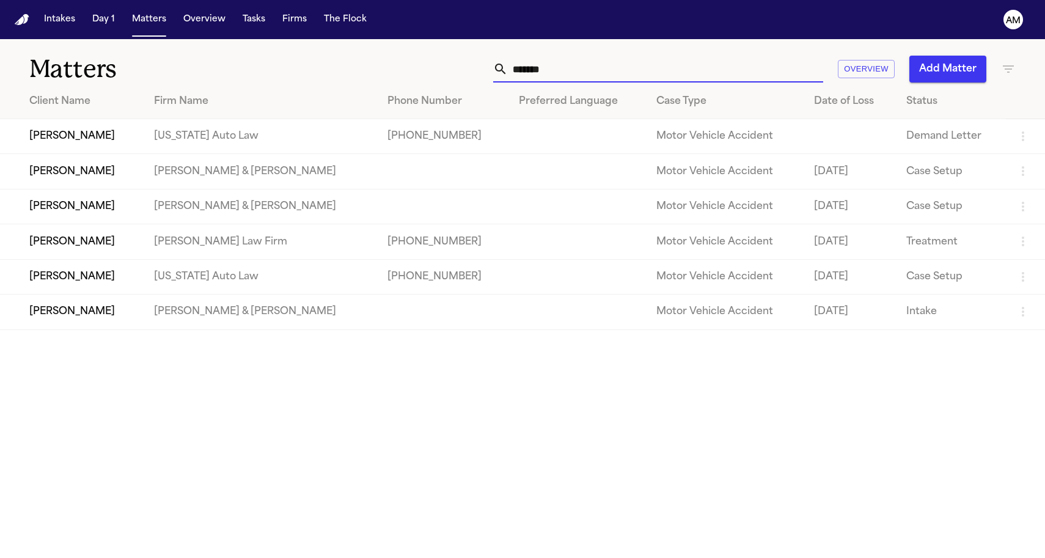
drag, startPoint x: 498, startPoint y: 91, endPoint x: 301, endPoint y: 73, distance: 198.3
click at [311, 73] on div "******* Overview Add Matter" at bounding box center [663, 69] width 705 height 27
drag, startPoint x: 689, startPoint y: 68, endPoint x: 414, endPoint y: 70, distance: 274.5
click at [414, 70] on div "******* Overview Add Matter" at bounding box center [663, 69] width 705 height 27
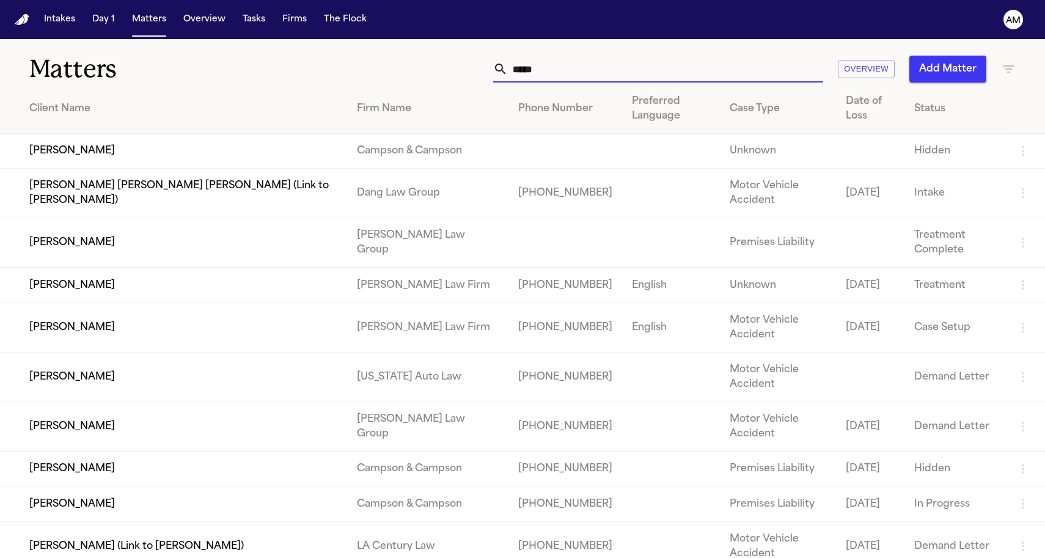
drag, startPoint x: 414, startPoint y: 70, endPoint x: 281, endPoint y: 81, distance: 134.3
click at [281, 81] on h1 "Matters" at bounding box center [170, 69] width 282 height 31
click at [806, 46] on div "Matters ***** Overview Add Matter" at bounding box center [522, 61] width 1045 height 45
click at [571, 76] on input "*****" at bounding box center [665, 69] width 315 height 27
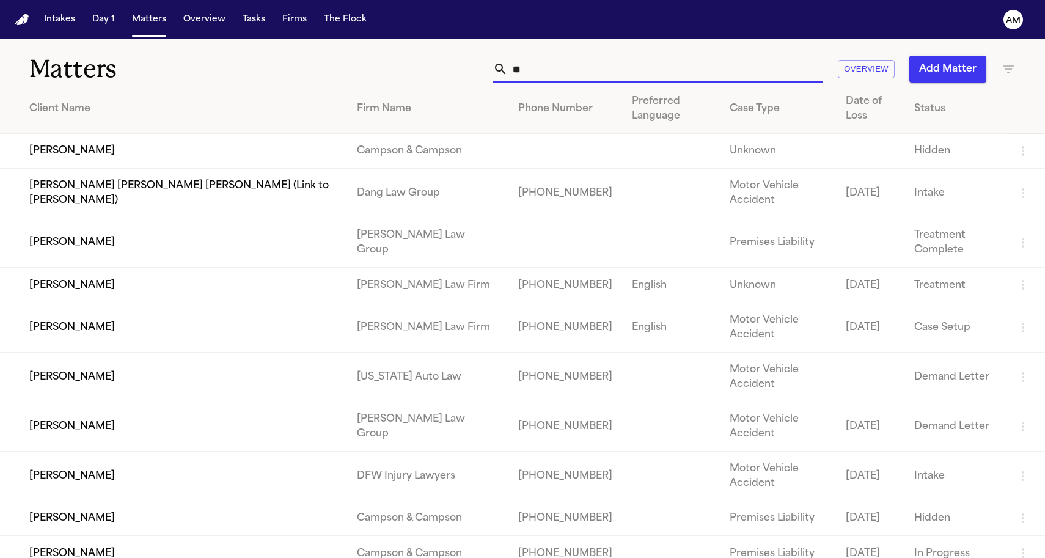
type input "*"
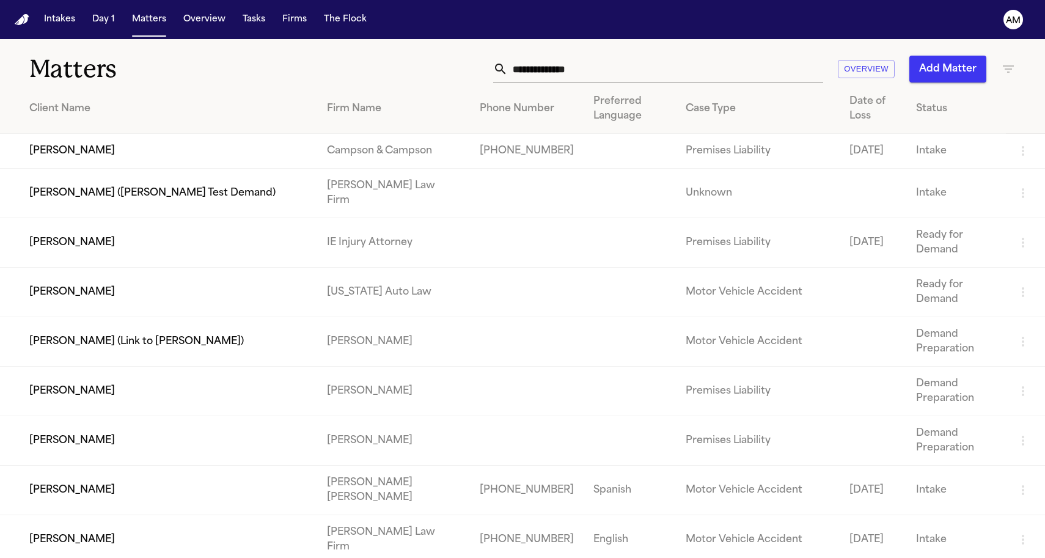
click at [441, 70] on div "Overview Add Matter" at bounding box center [663, 69] width 705 height 27
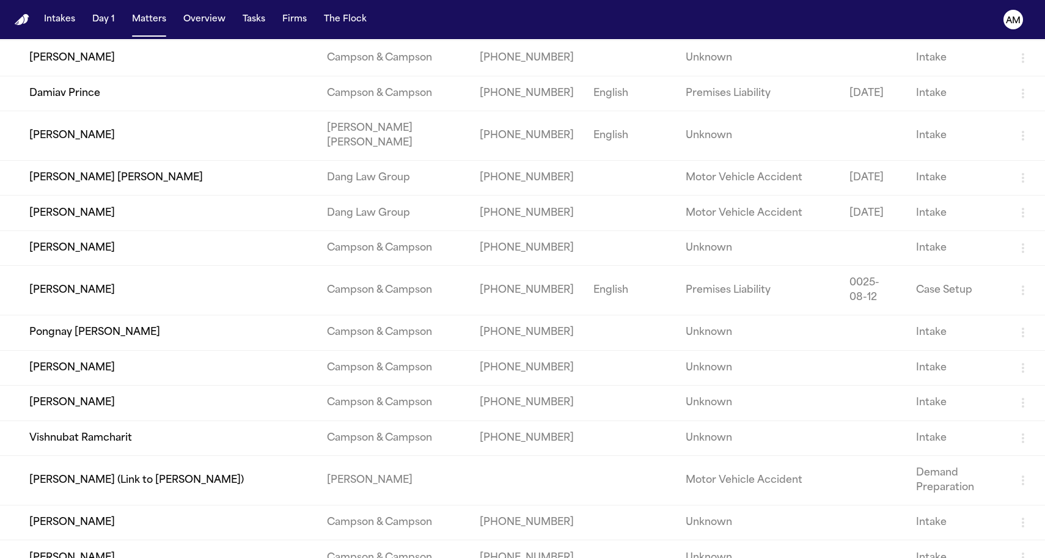
scroll to position [835, 0]
click at [563, 22] on nav "Intakes Day 1 Matters Overview Tasks Firms The Flock AM" at bounding box center [522, 19] width 1045 height 39
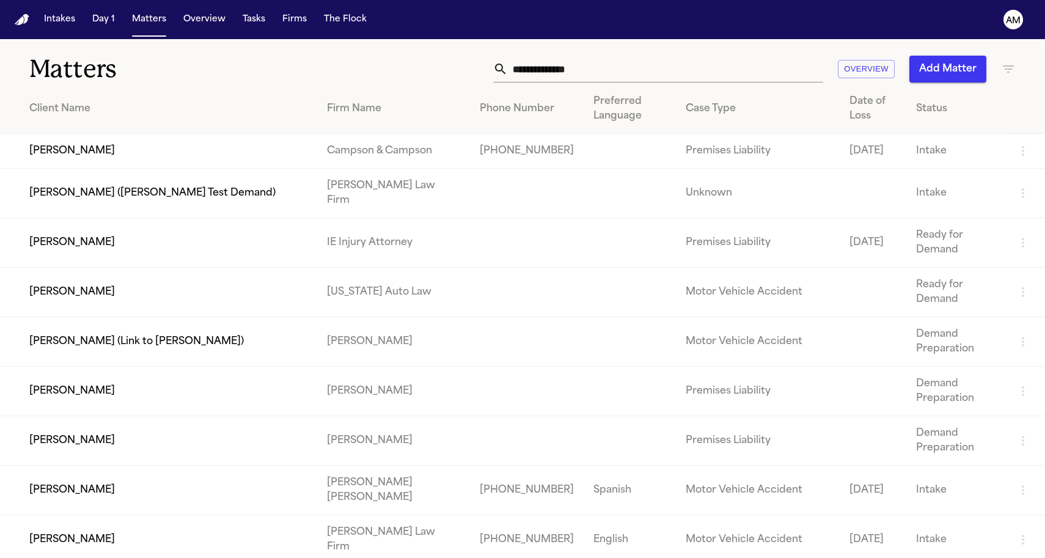
scroll to position [0, 0]
click at [156, 21] on button "Matters" at bounding box center [149, 20] width 44 height 22
click at [290, 18] on button "Firms" at bounding box center [295, 20] width 34 height 22
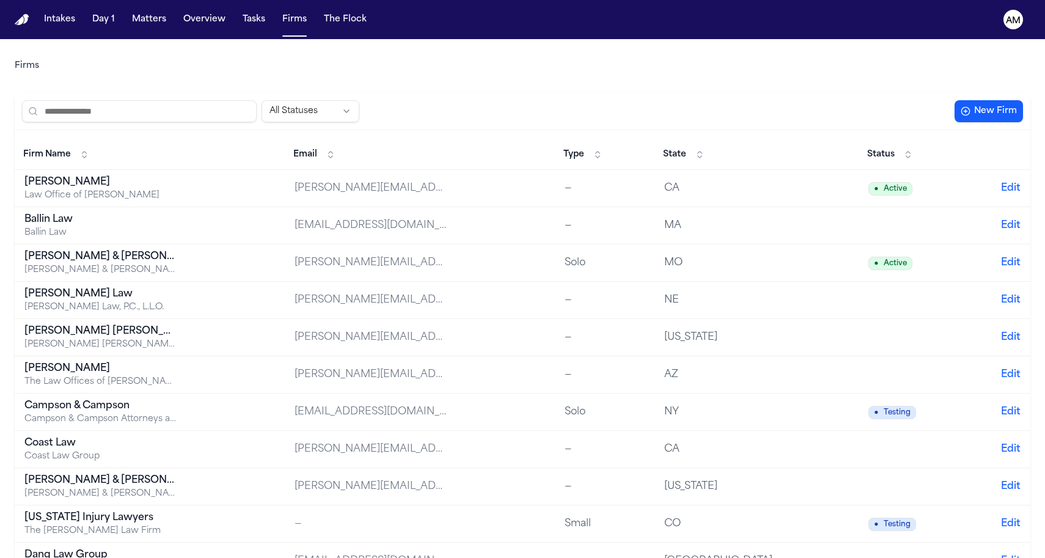
click at [161, 30] on button "Matters" at bounding box center [149, 20] width 44 height 22
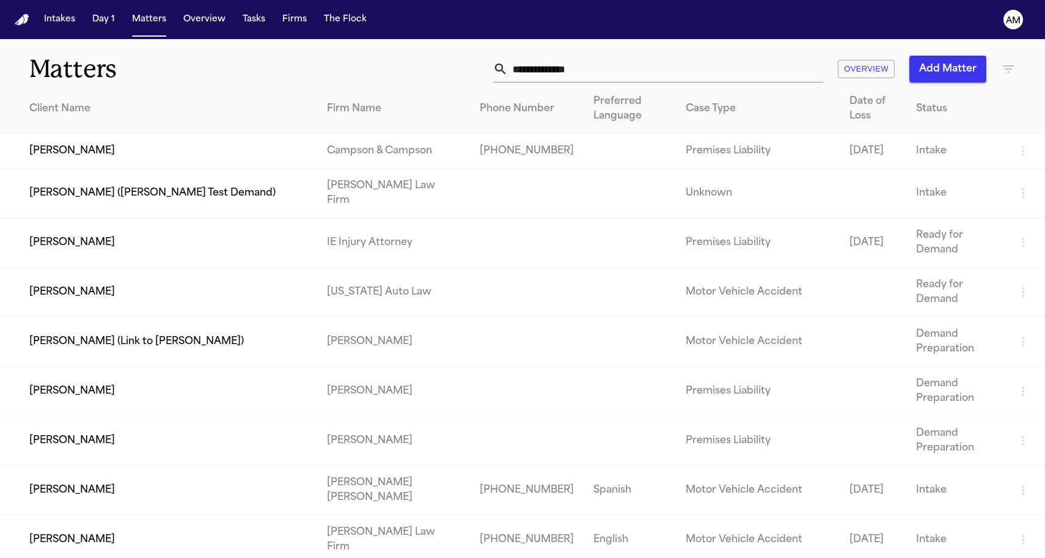
click at [331, 58] on div "Overview Add Matter" at bounding box center [663, 69] width 705 height 27
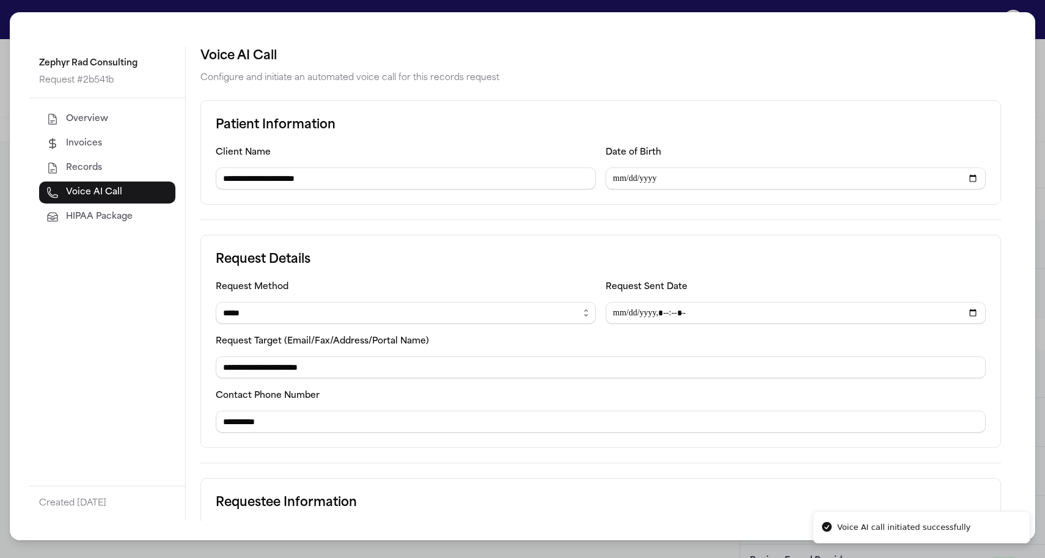
select select "*****"
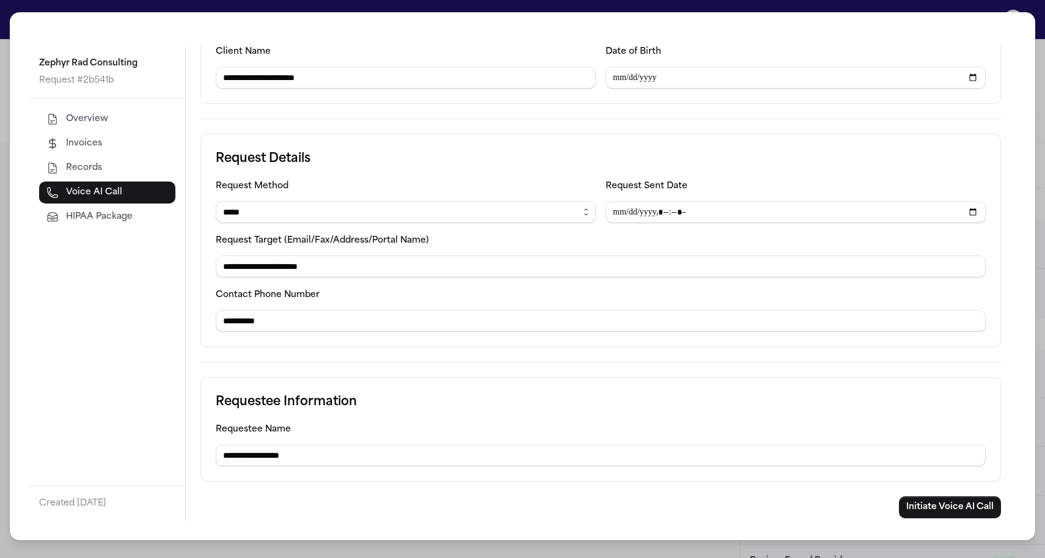
click at [514, 37] on div "**********" at bounding box center [523, 276] width 1026 height 528
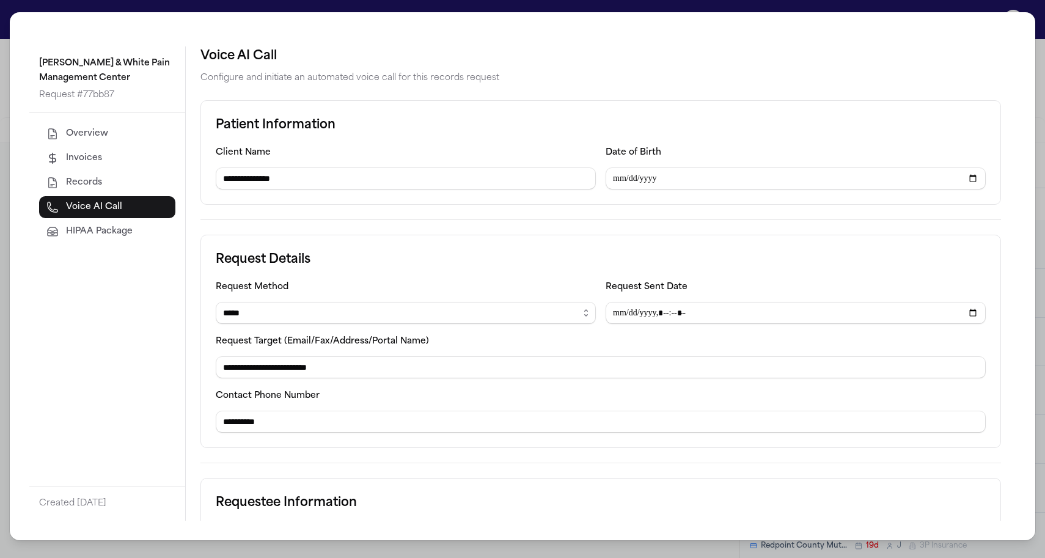
select select "*****"
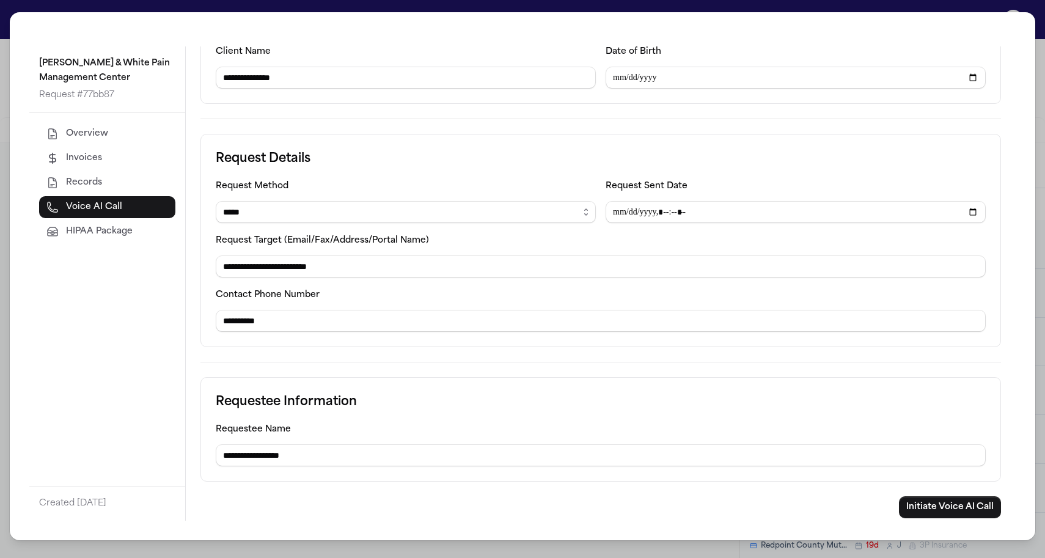
click at [5, 73] on div "**********" at bounding box center [522, 279] width 1045 height 558
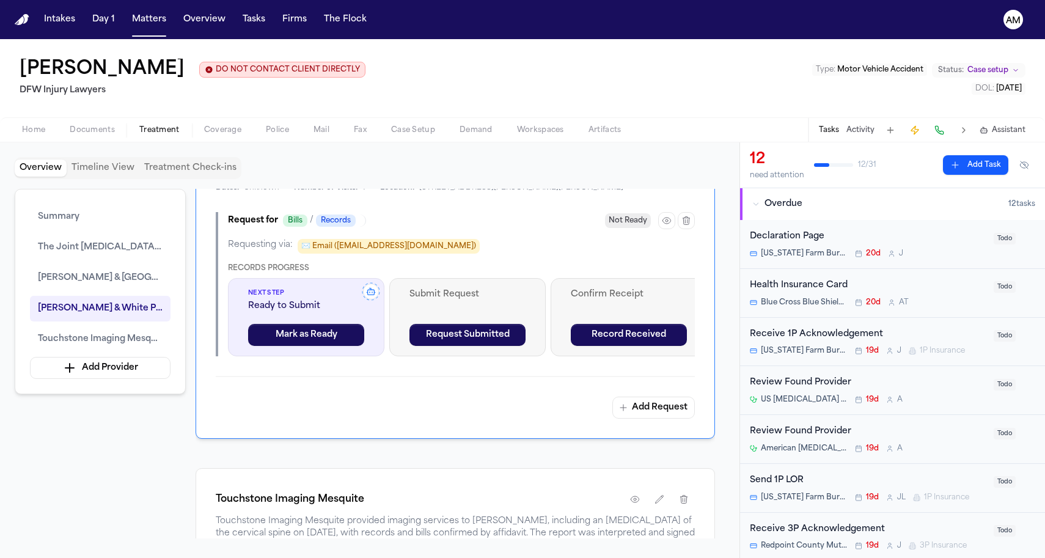
scroll to position [1546, 0]
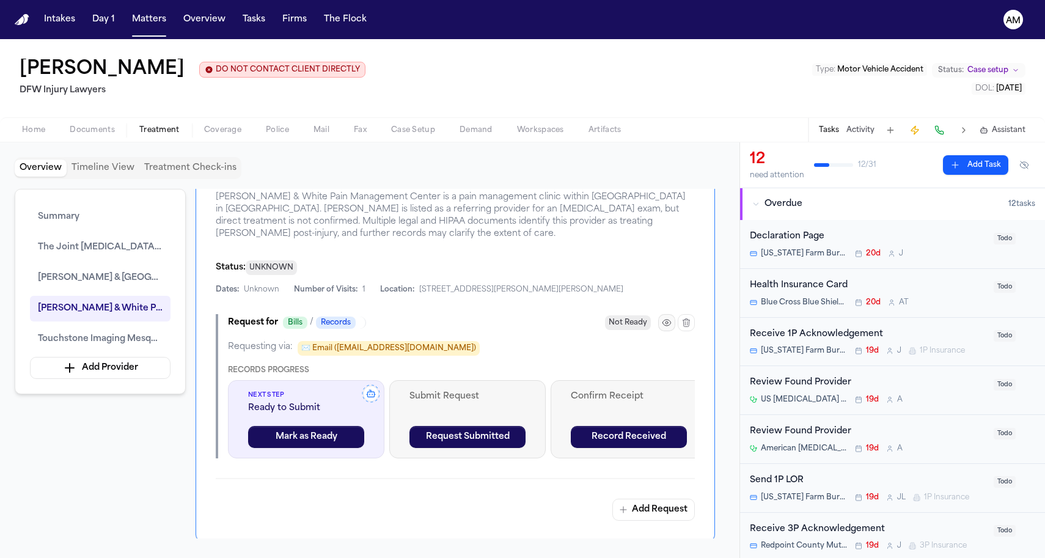
click at [661, 322] on button "button" at bounding box center [666, 322] width 17 height 17
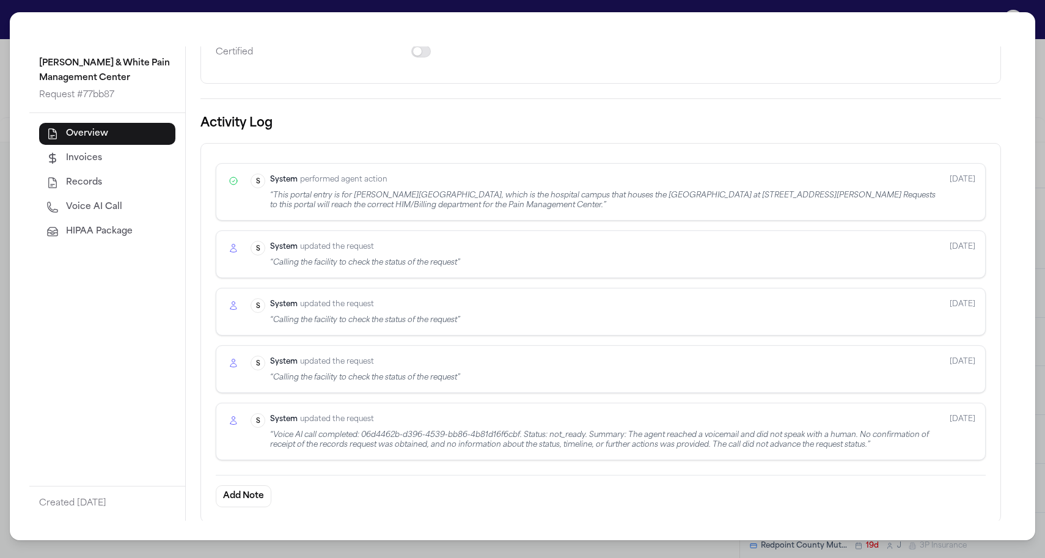
scroll to position [278, 0]
click at [440, 267] on div "“ Calling the facility to check the status of the request ”" at bounding box center [365, 264] width 190 height 10
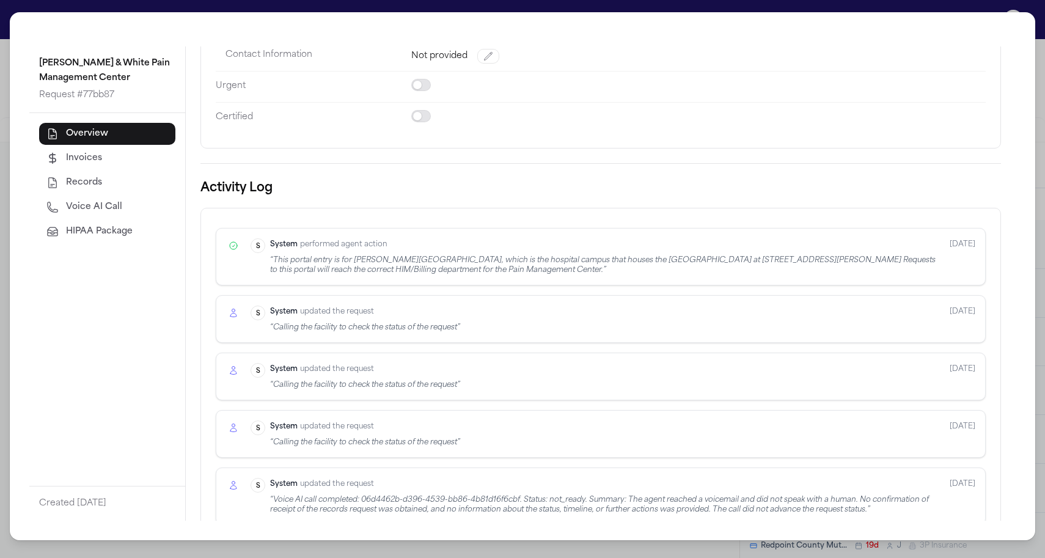
scroll to position [168, 0]
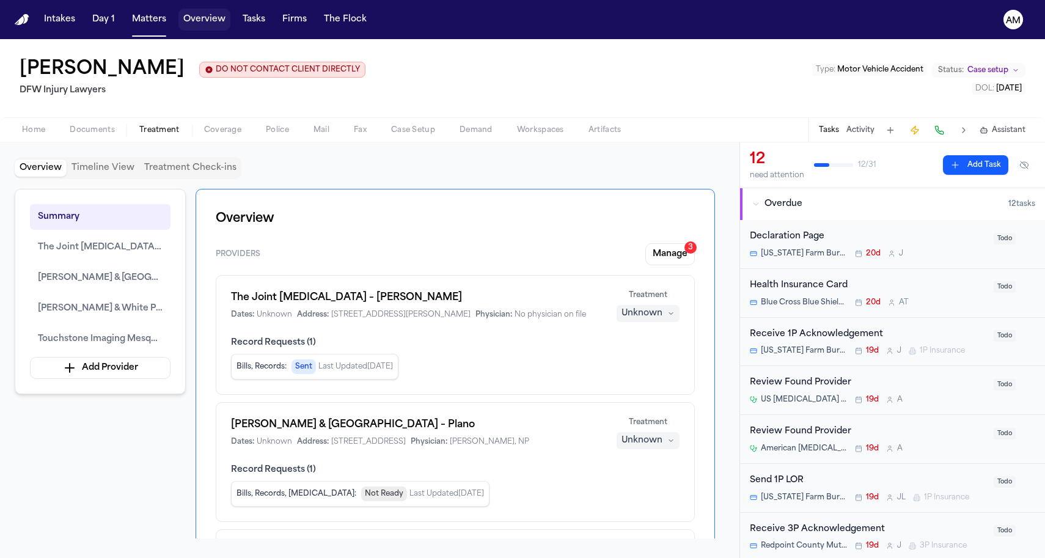
click at [194, 15] on button "Overview" at bounding box center [205, 20] width 52 height 22
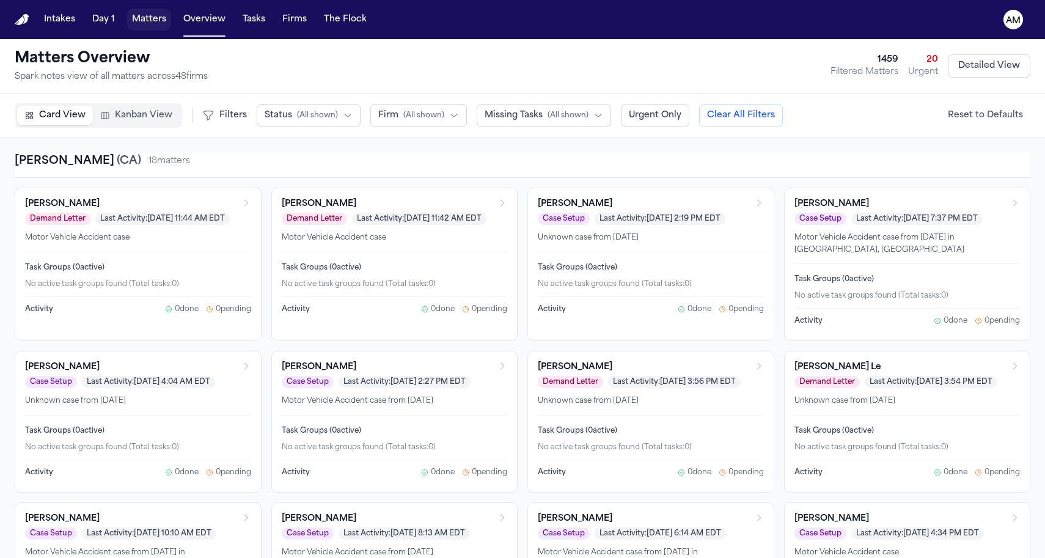
click at [154, 15] on button "Matters" at bounding box center [149, 20] width 44 height 22
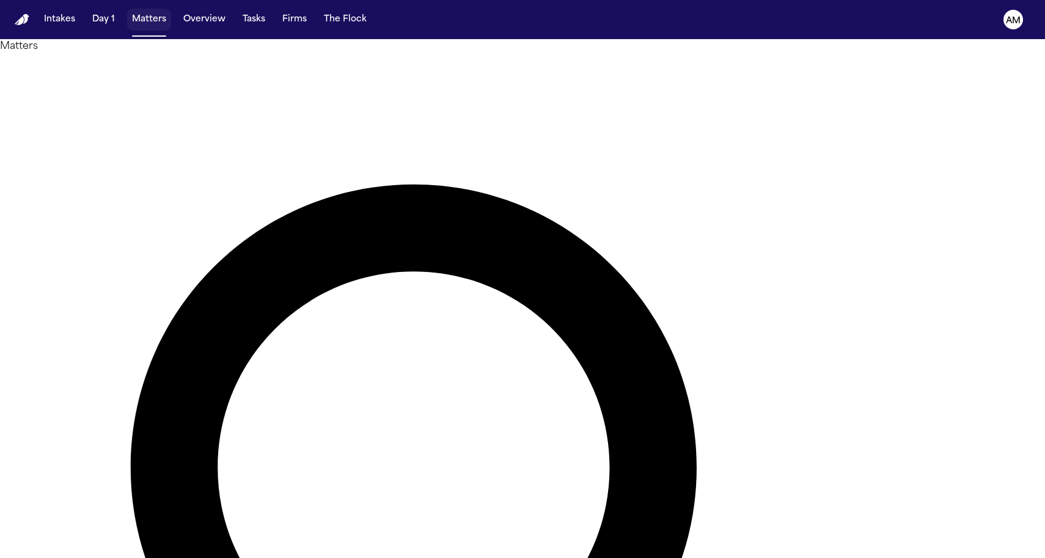
click at [153, 22] on button "Matters" at bounding box center [149, 20] width 44 height 22
type input "********"
drag, startPoint x: 543, startPoint y: 70, endPoint x: 68, endPoint y: 250, distance: 508.6
click at [68, 250] on main "Matters ******** Overview Add Matter Client Name Firm Name Phone Number Preferr…" at bounding box center [522, 298] width 1045 height 519
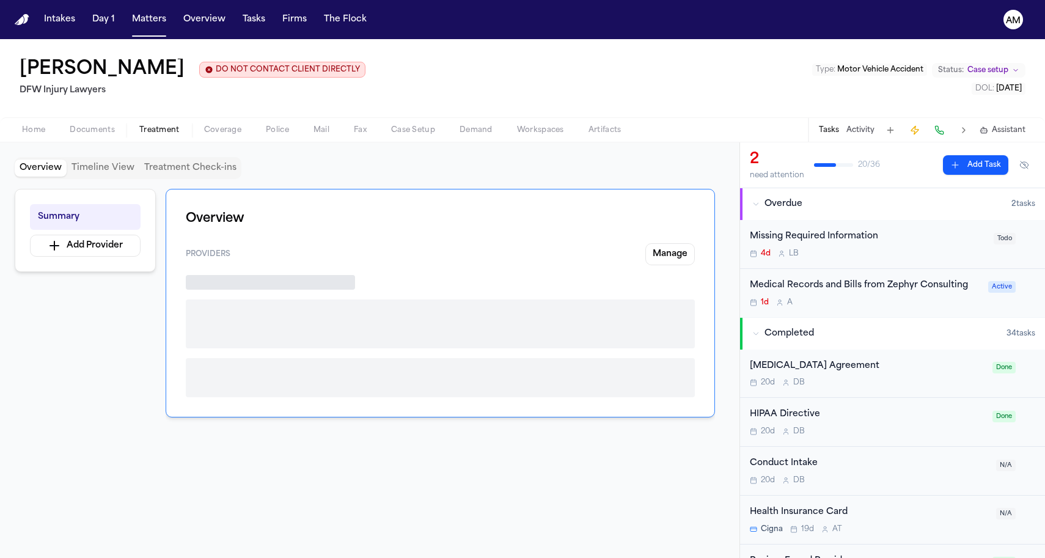
click at [142, 133] on span "Treatment" at bounding box center [159, 130] width 40 height 10
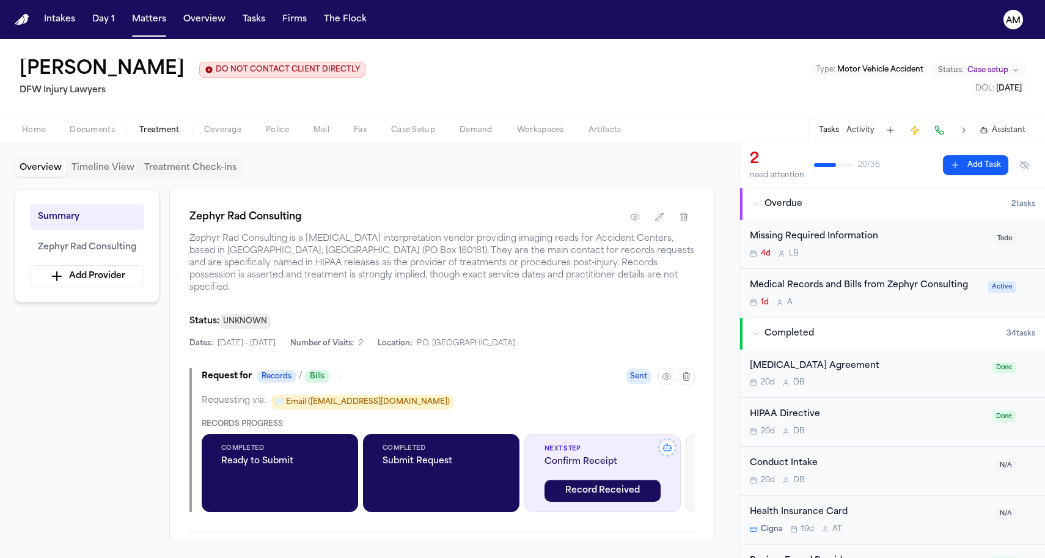
scroll to position [260, 0]
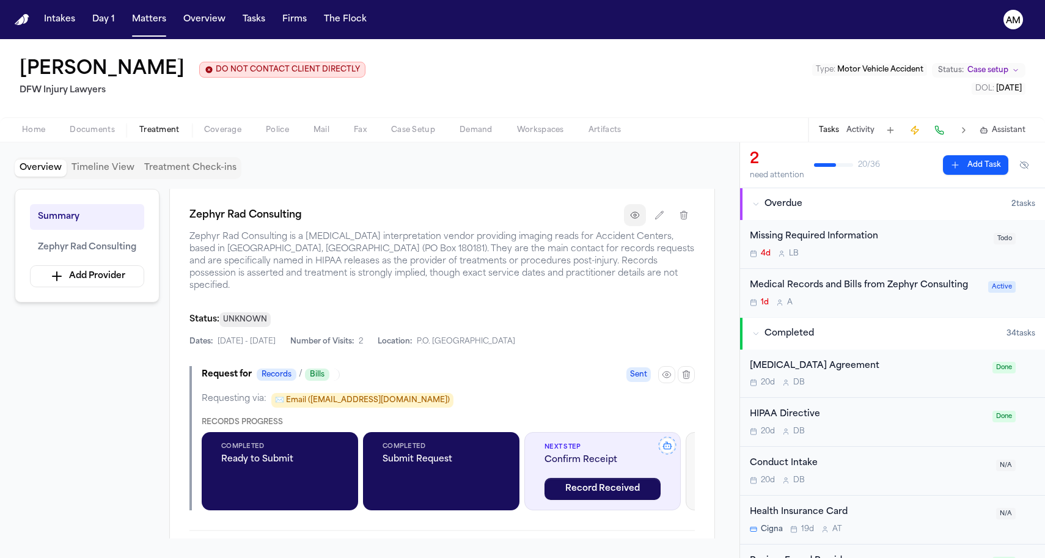
click at [631, 221] on button "button" at bounding box center [635, 215] width 22 height 22
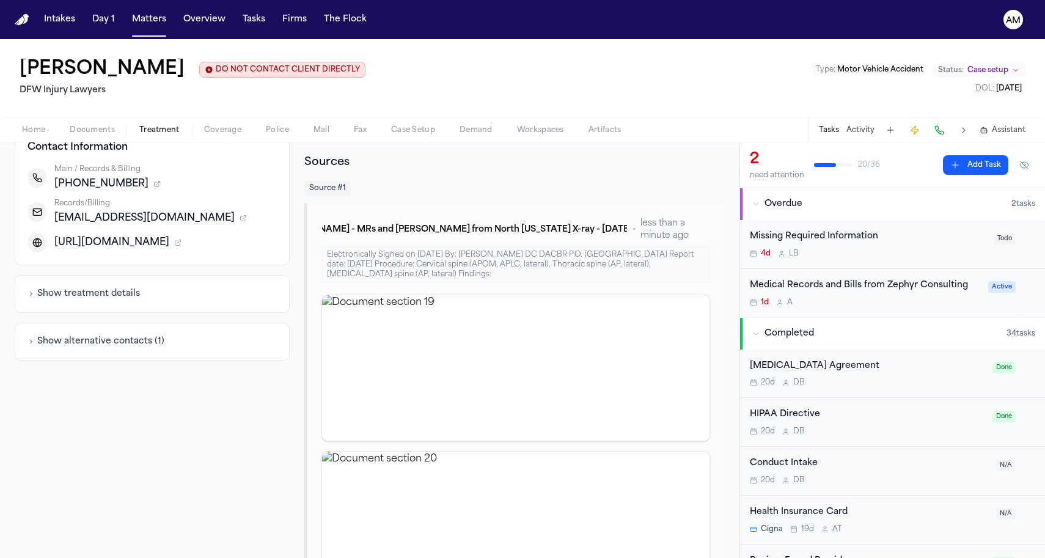
scroll to position [54, 0]
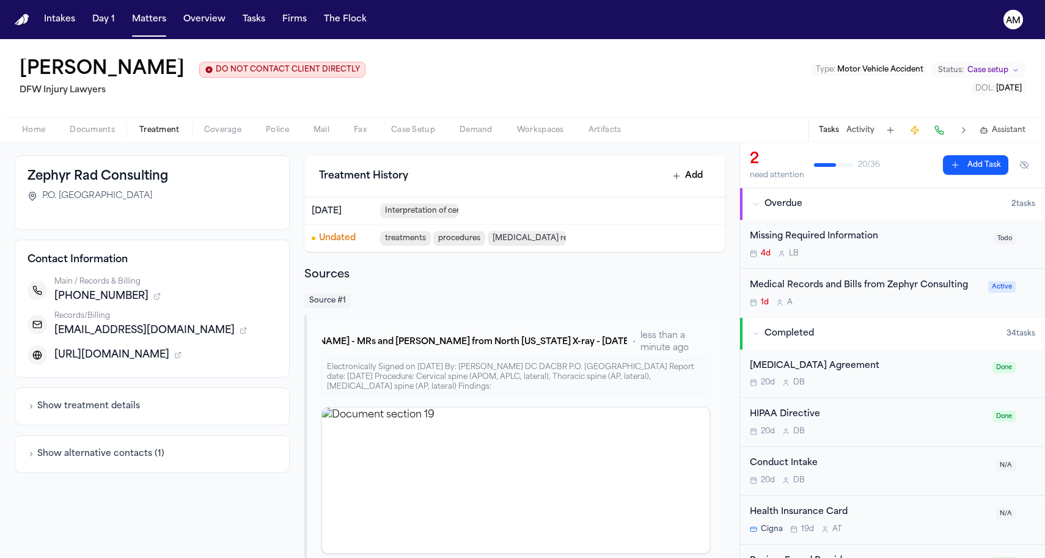
click at [166, 133] on span "Treatment" at bounding box center [159, 130] width 40 height 10
click at [99, 128] on span "Documents" at bounding box center [92, 130] width 45 height 10
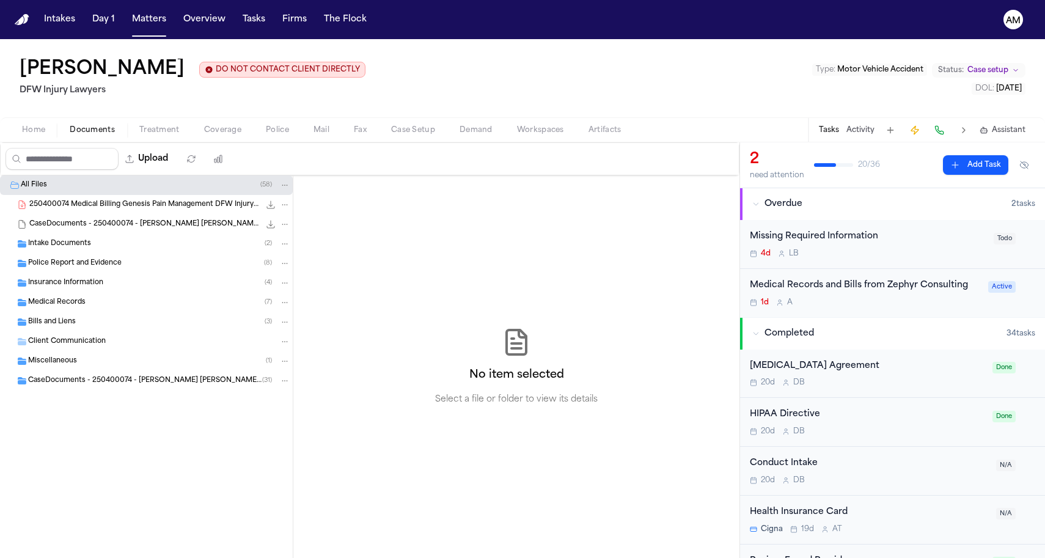
click at [158, 128] on span "Treatment" at bounding box center [159, 130] width 40 height 10
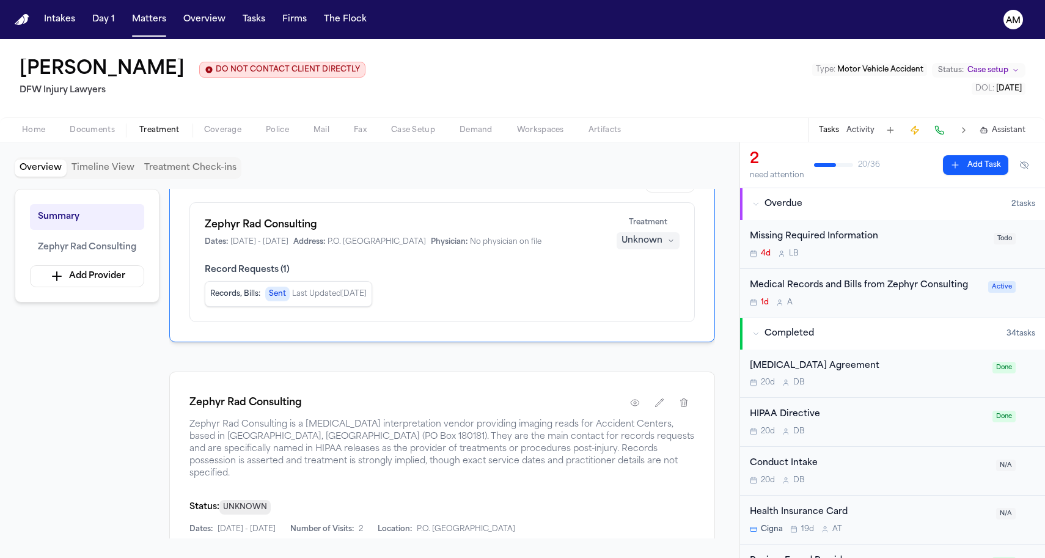
scroll to position [136, 0]
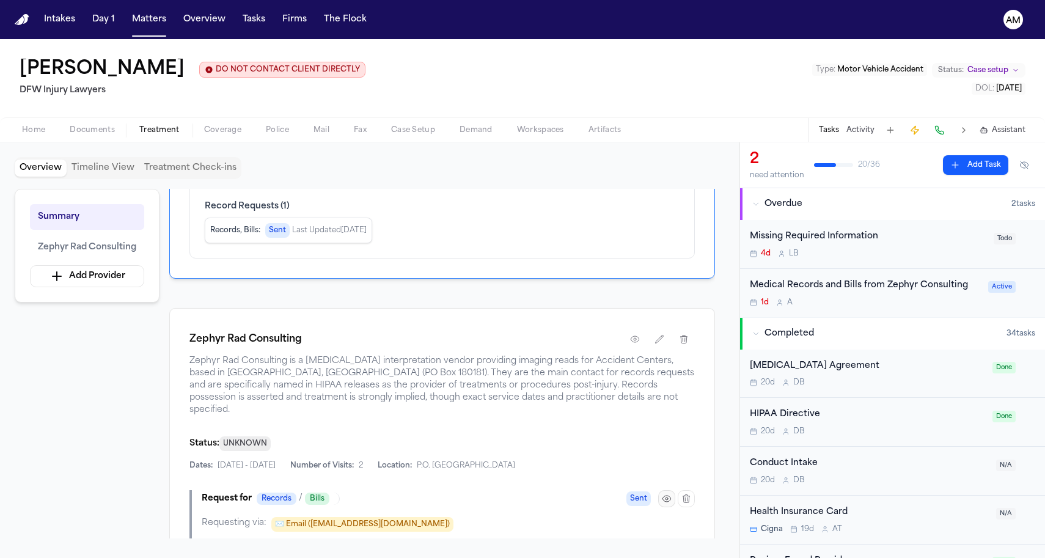
click at [659, 490] on button "button" at bounding box center [666, 498] width 17 height 17
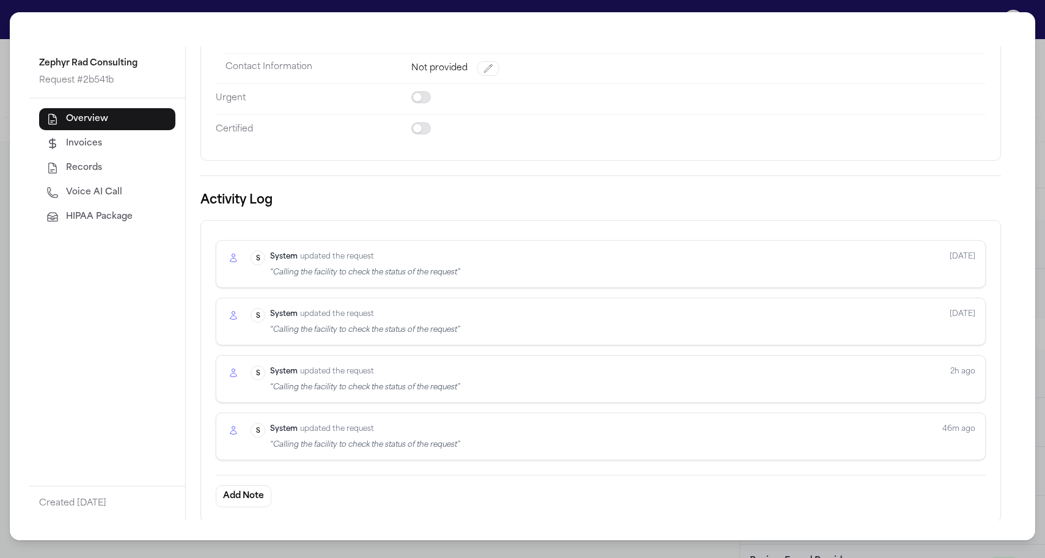
scroll to position [201, 0]
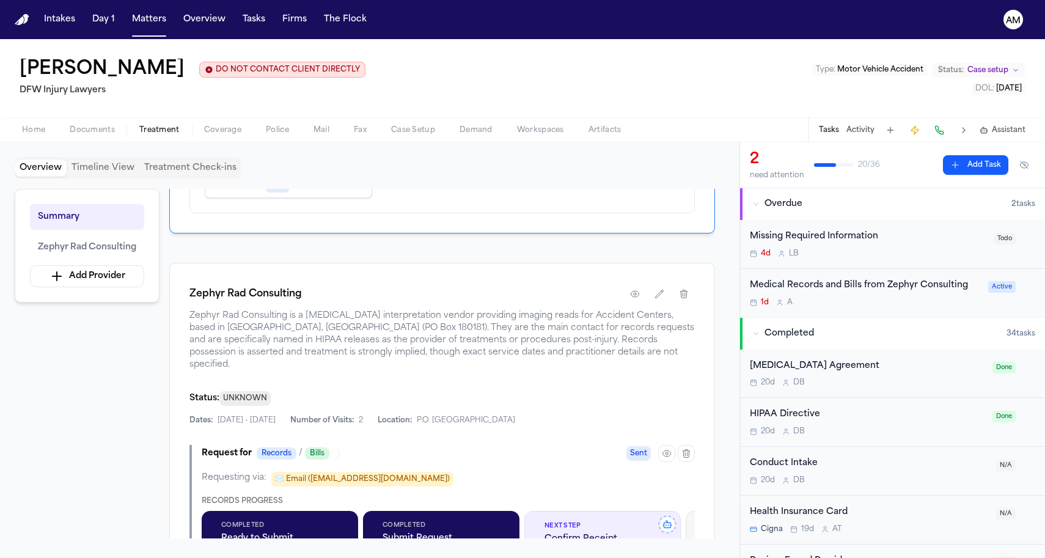
scroll to position [249, 0]
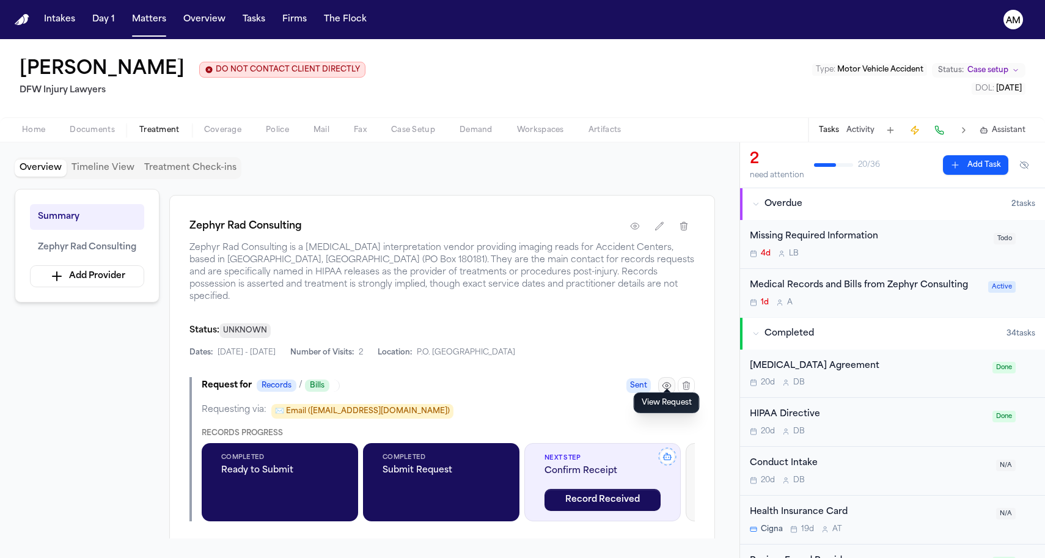
click at [665, 381] on icon "button" at bounding box center [667, 386] width 10 height 10
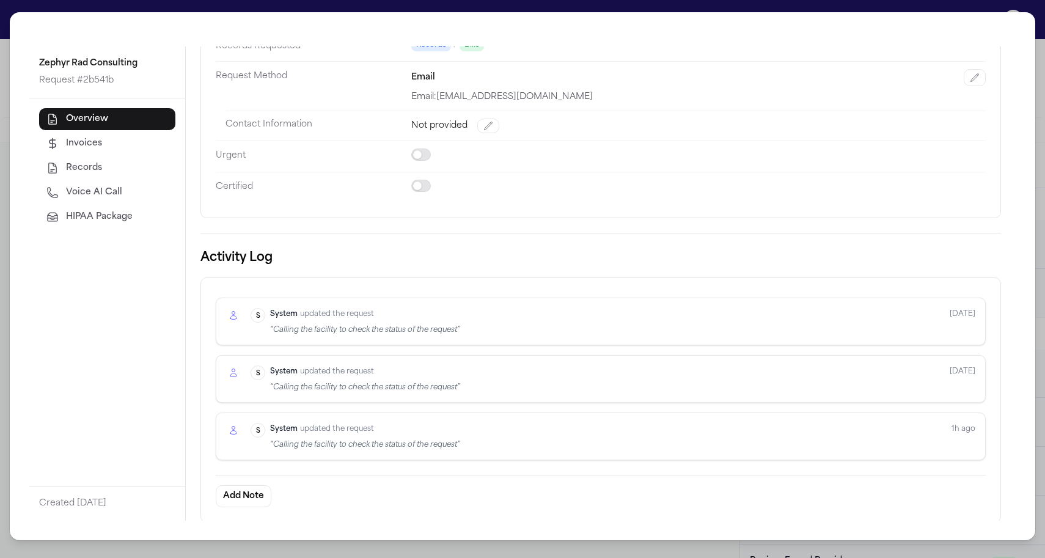
scroll to position [143, 0]
click at [412, 326] on div "“ Calling the facility to check the status of the request ”" at bounding box center [365, 331] width 190 height 10
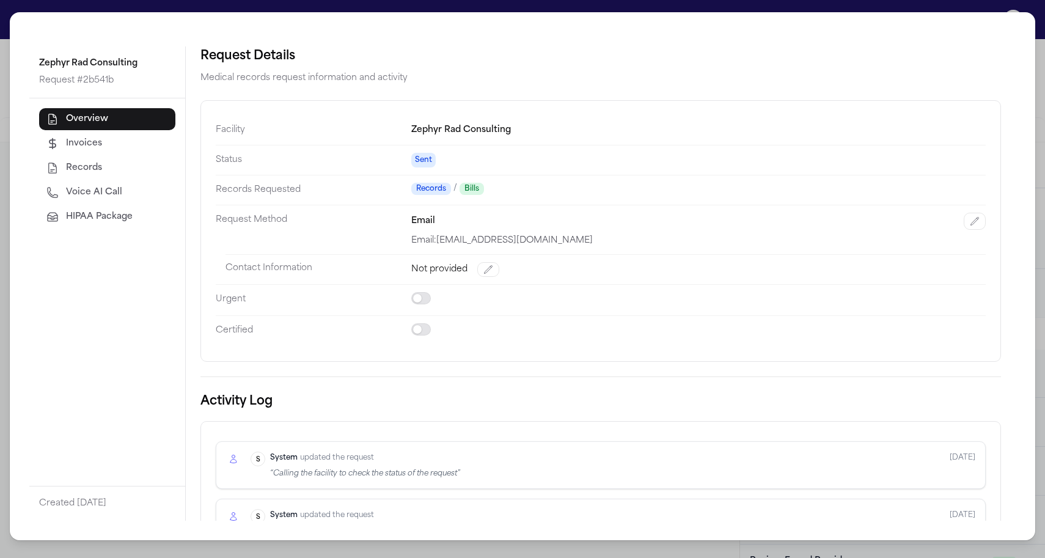
scroll to position [0, 0]
click at [119, 189] on span "Voice AI Call" at bounding box center [94, 192] width 56 height 12
select select "*****"
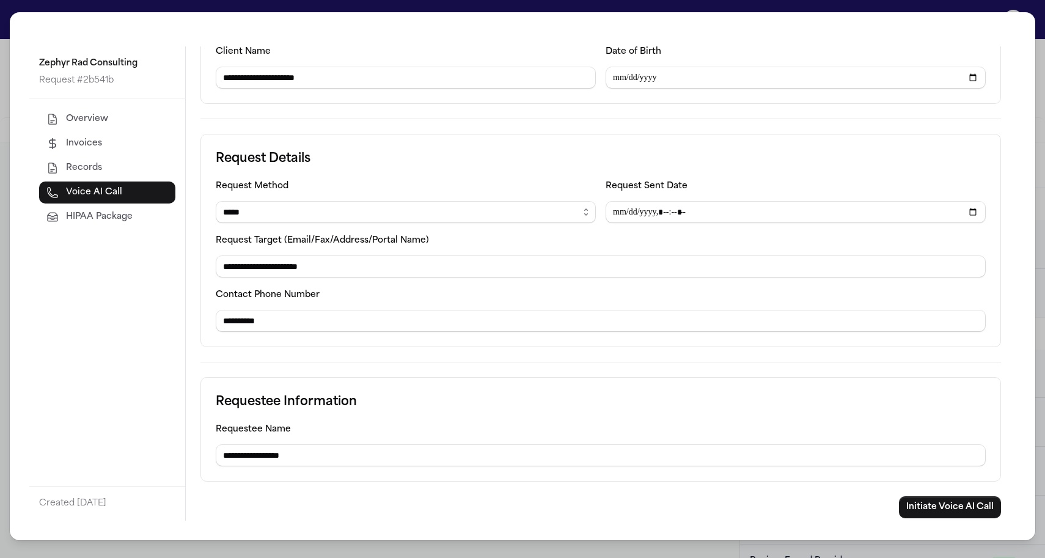
scroll to position [101, 0]
click at [97, 124] on span "Overview" at bounding box center [87, 119] width 42 height 12
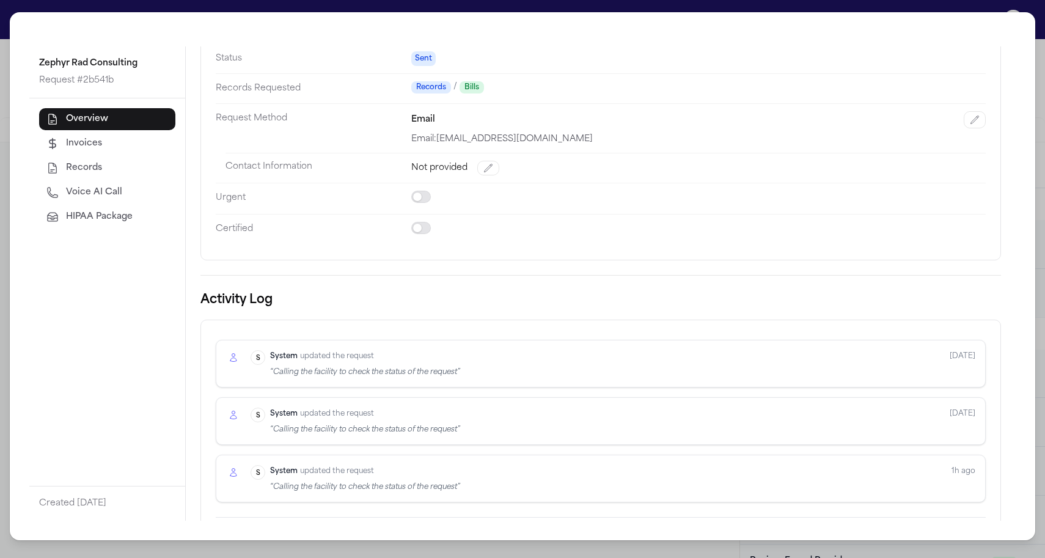
click at [490, 293] on h3 "Activity Log" at bounding box center [601, 300] width 801 height 20
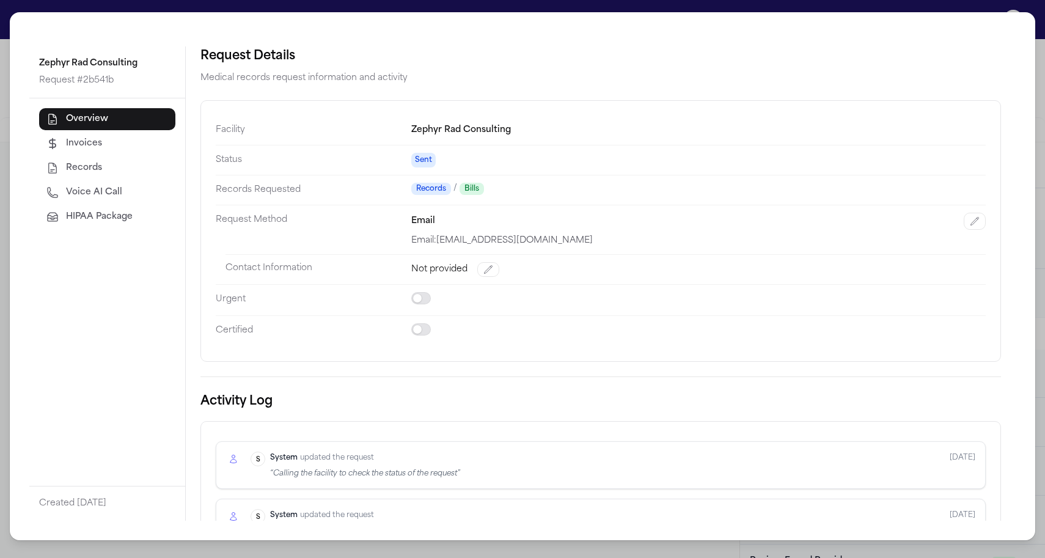
scroll to position [0, 0]
click at [160, 197] on button "Voice AI Call" at bounding box center [107, 193] width 136 height 22
select select "*****"
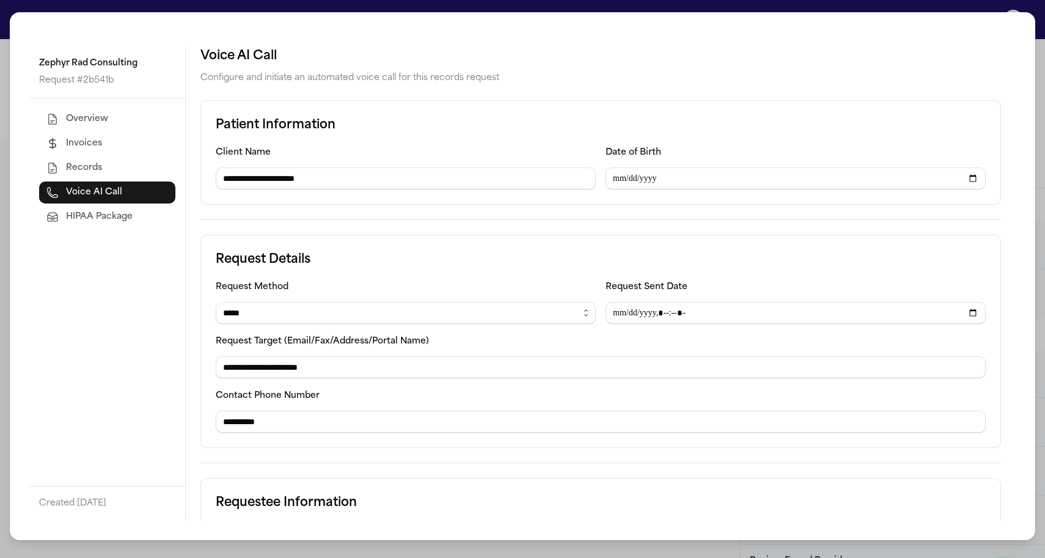
click at [285, 219] on form "**********" at bounding box center [601, 359] width 801 height 519
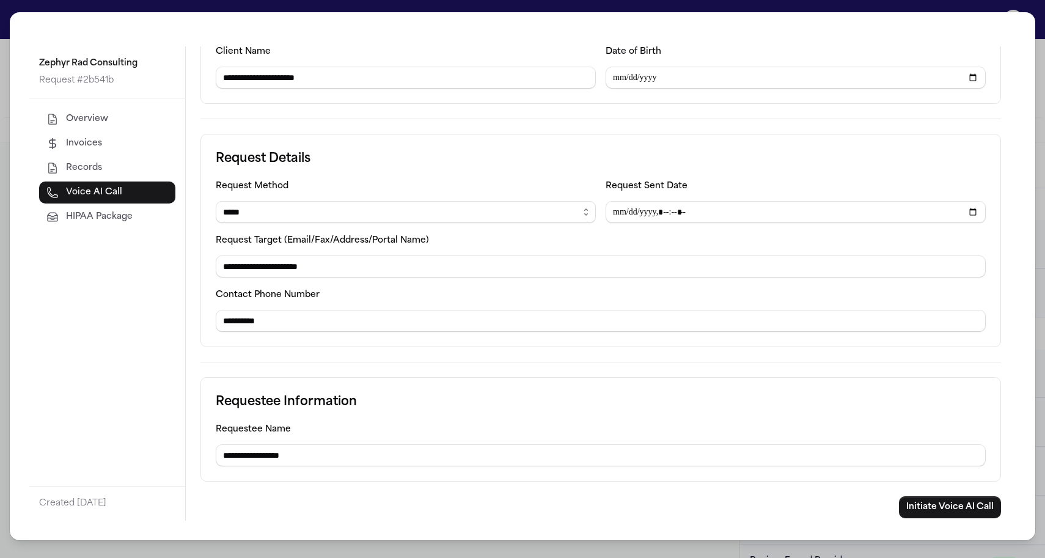
scroll to position [101, 0]
click at [123, 123] on button "Overview" at bounding box center [107, 119] width 136 height 22
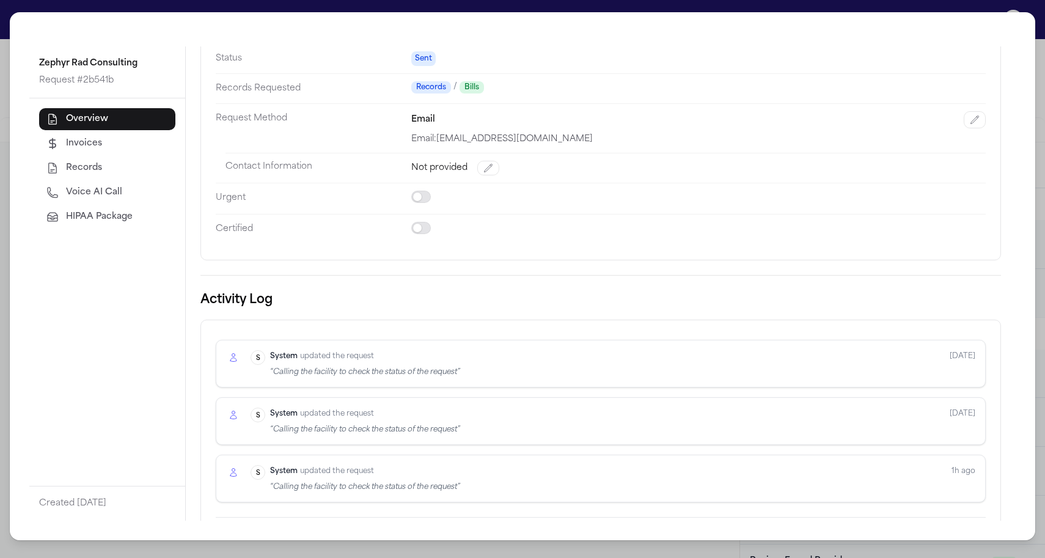
click at [247, 277] on div "Request Details Medical records request information and activity Facility Zephy…" at bounding box center [601, 255] width 801 height 620
click at [106, 196] on span "Voice AI Call" at bounding box center [94, 192] width 56 height 12
select select "*****"
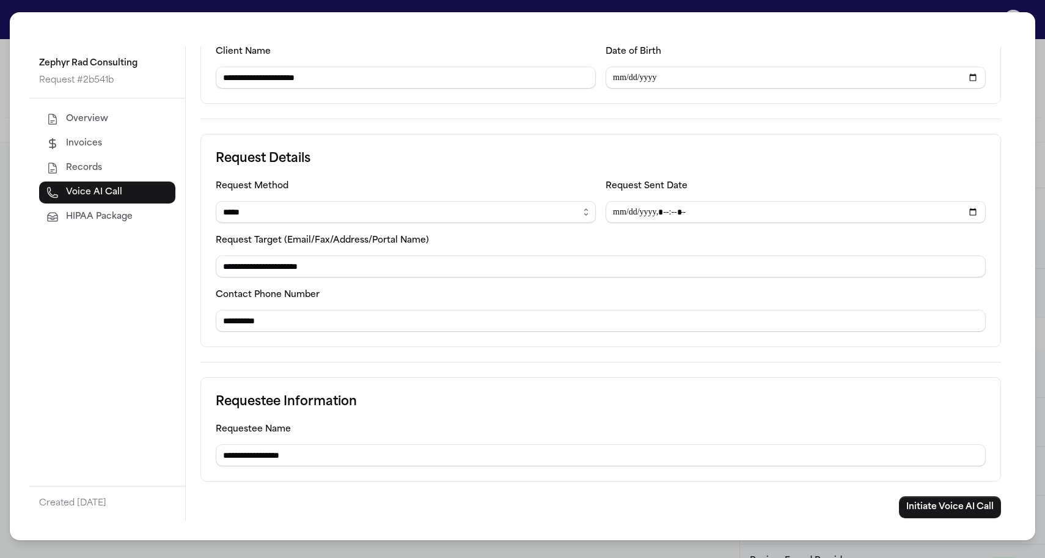
click at [251, 161] on h3 "Request Details" at bounding box center [601, 159] width 770 height 20
click at [913, 508] on button "Initiate Voice AI Call" at bounding box center [950, 507] width 102 height 22
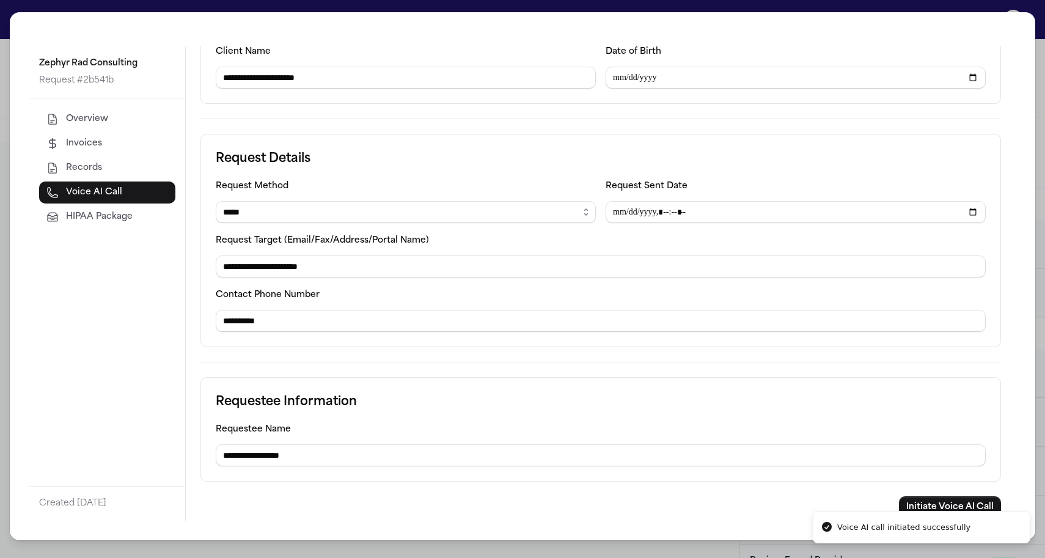
click at [809, 167] on h3 "Request Details" at bounding box center [601, 159] width 770 height 20
click at [358, 239] on label "Request Target (Email/Fax/Address/Portal Name)" at bounding box center [322, 240] width 213 height 9
click at [117, 119] on button "Overview" at bounding box center [107, 119] width 136 height 22
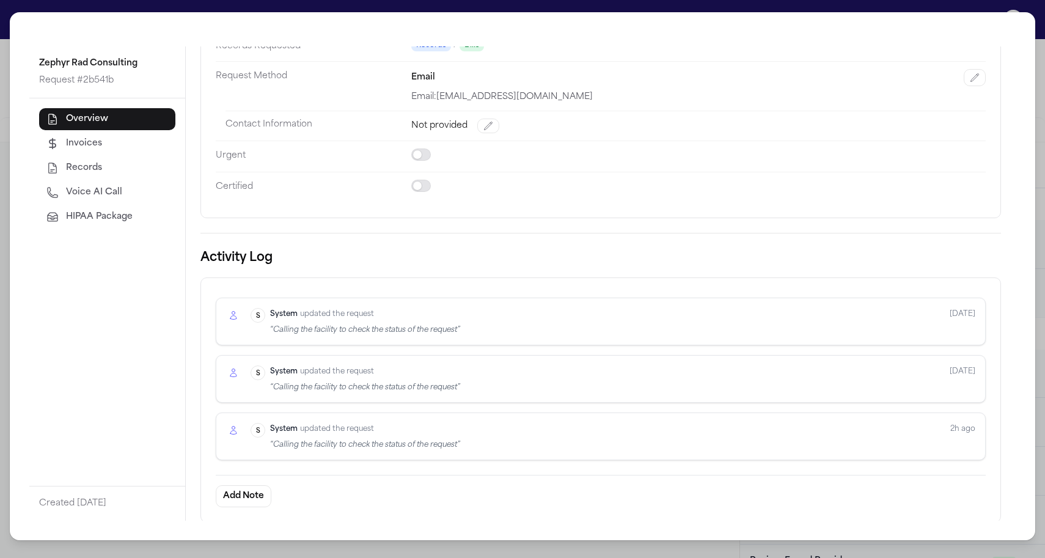
scroll to position [143, 0]
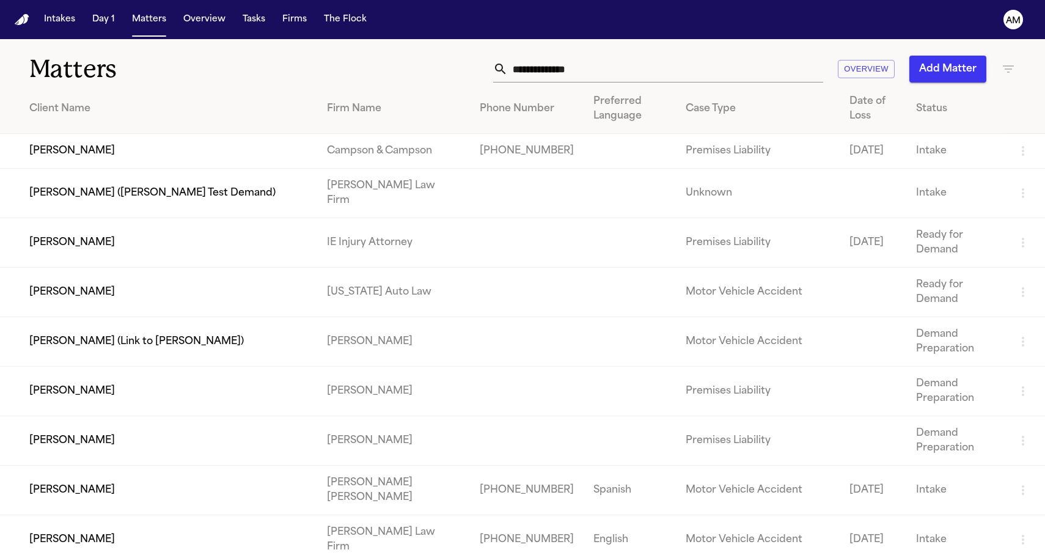
click at [382, 73] on div "Overview Add Matter" at bounding box center [663, 69] width 705 height 27
click at [354, 74] on div "Overview Add Matter" at bounding box center [663, 69] width 705 height 27
click at [422, 92] on th "Firm Name" at bounding box center [393, 109] width 152 height 50
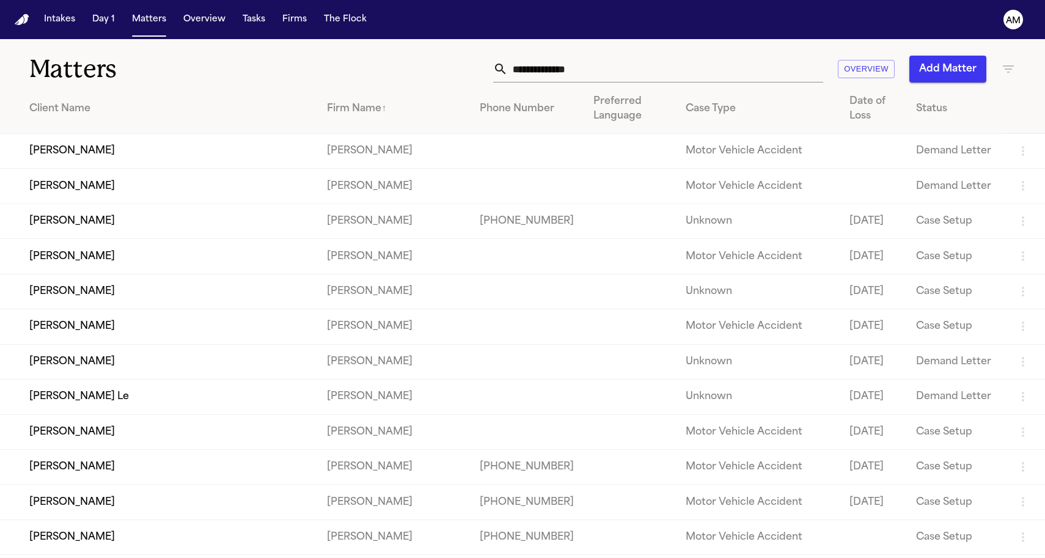
click at [183, 61] on h1 "Matters" at bounding box center [170, 69] width 282 height 31
click at [124, 14] on div "Intakes Day 1 Matters Overview Tasks Firms The Flock" at bounding box center [205, 20] width 333 height 22
click at [136, 15] on button "Matters" at bounding box center [149, 20] width 44 height 22
click at [193, 80] on h1 "Matters" at bounding box center [170, 69] width 282 height 31
click at [158, 33] on nav "Intakes Day 1 Matters Overview Tasks Firms The Flock AM" at bounding box center [522, 19] width 1045 height 39
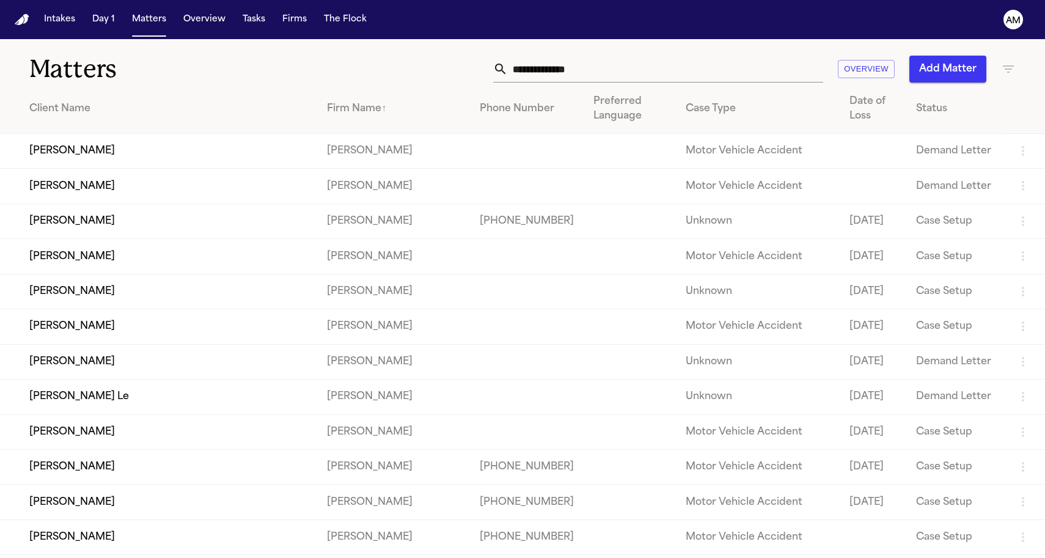
click at [156, 31] on nav "Intakes Day 1 Matters Overview Tasks Firms The Flock AM" at bounding box center [522, 19] width 1045 height 39
click at [156, 28] on button "Matters" at bounding box center [149, 20] width 44 height 22
click at [64, 28] on button "Intakes" at bounding box center [59, 20] width 41 height 22
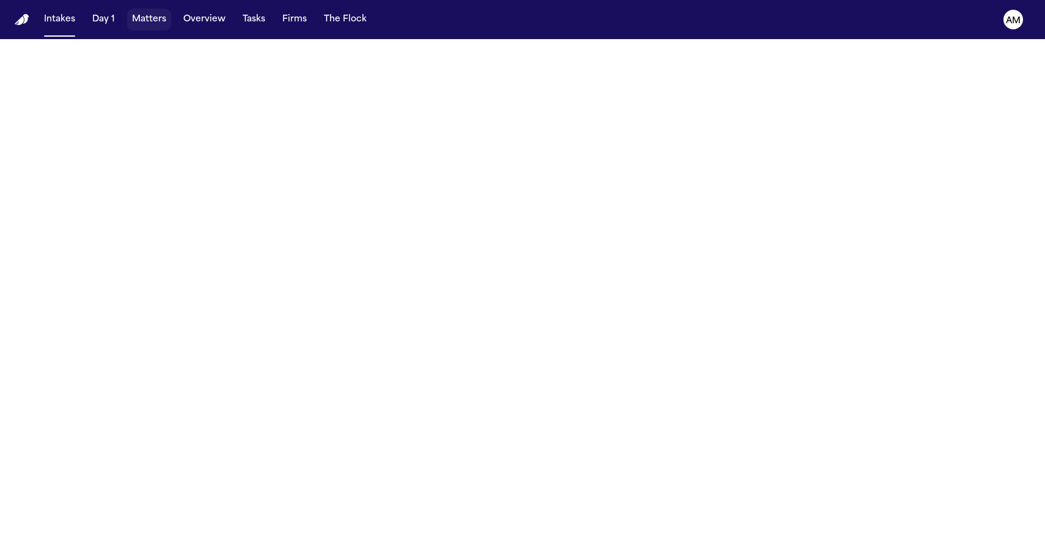
click at [149, 29] on button "Matters" at bounding box center [149, 20] width 44 height 22
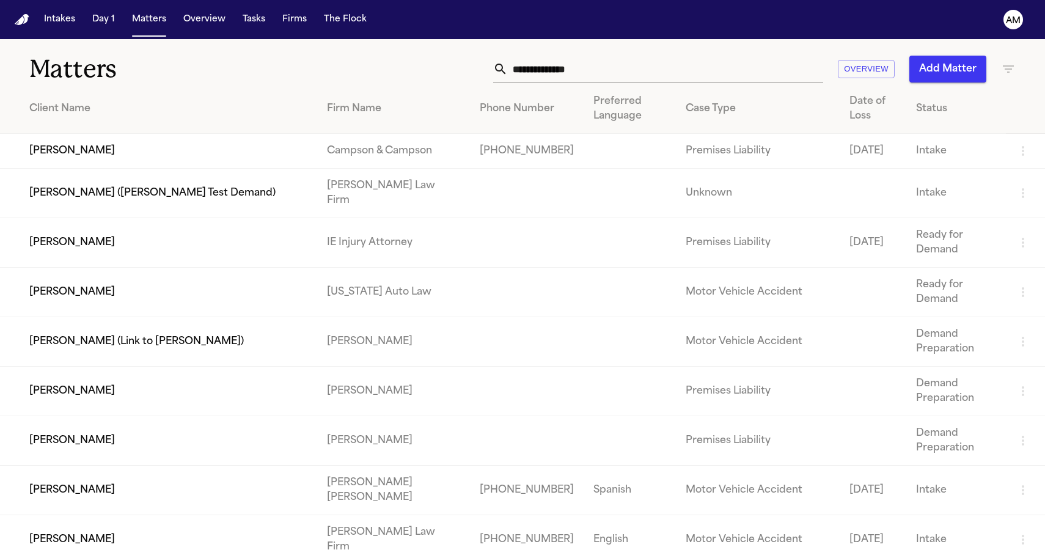
click at [1009, 65] on icon "button" at bounding box center [1008, 68] width 11 height 7
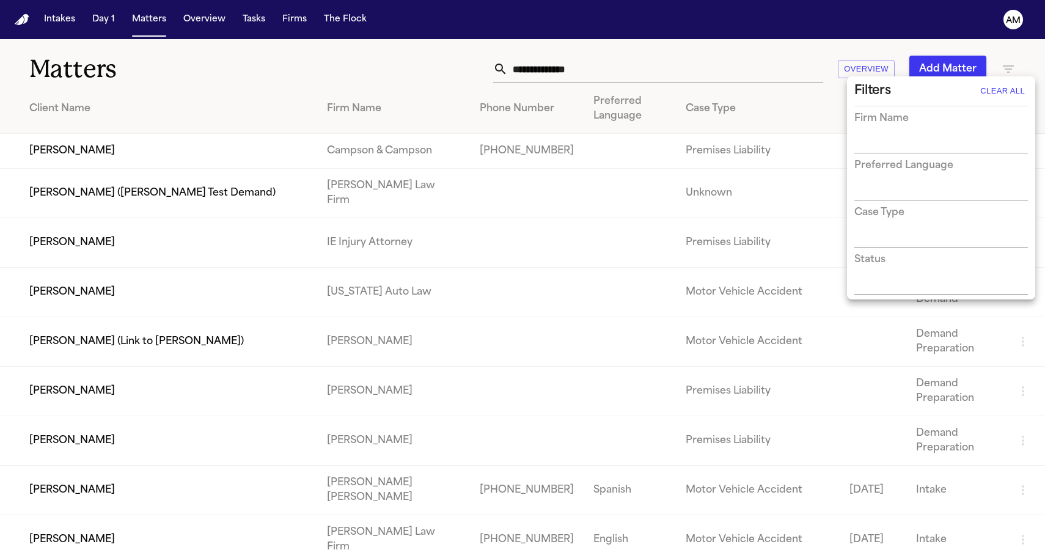
click at [468, 67] on div at bounding box center [522, 279] width 1045 height 558
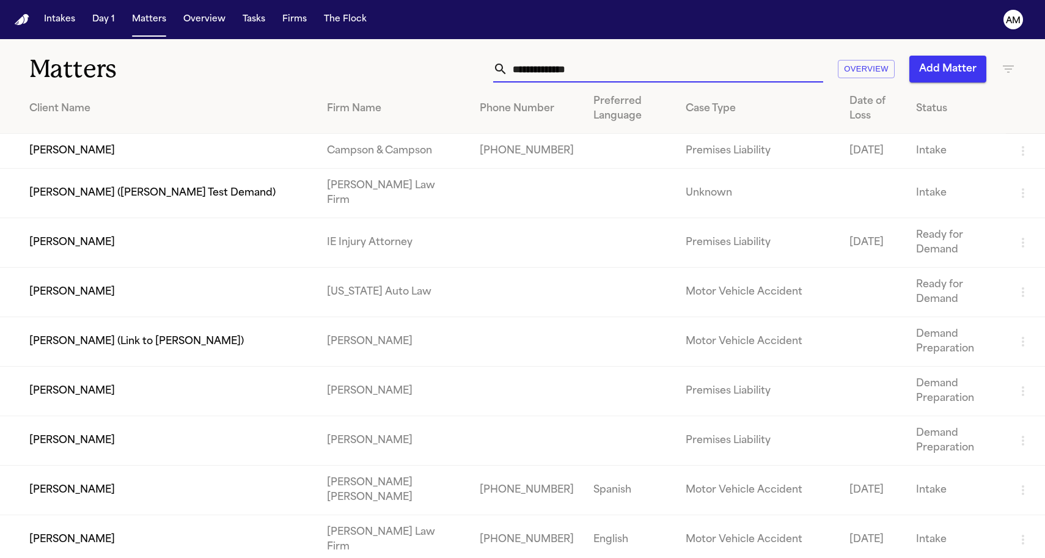
click at [625, 56] on input "text" at bounding box center [665, 69] width 315 height 27
type input "*"
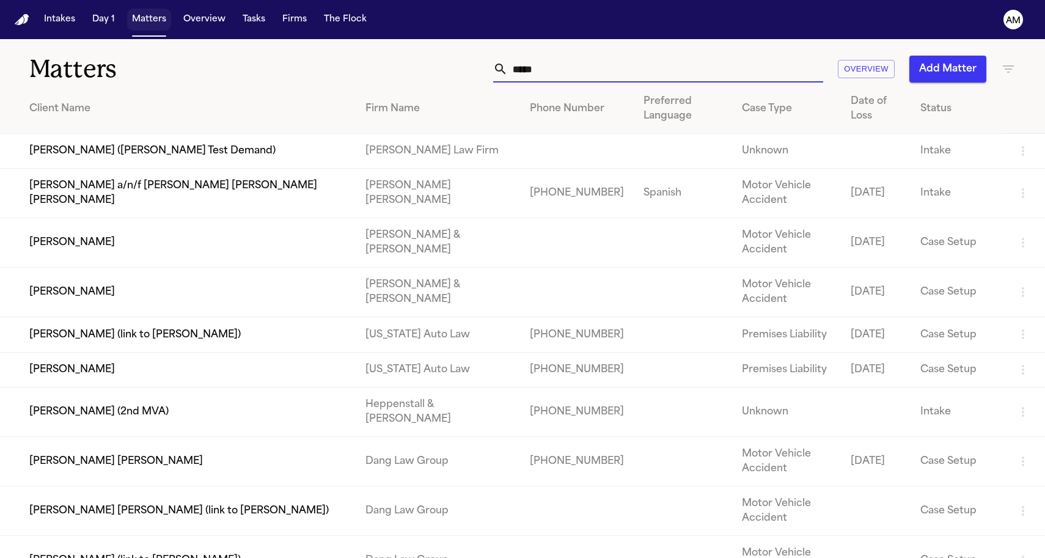
click at [165, 22] on button "Matters" at bounding box center [149, 20] width 44 height 22
click at [157, 22] on button "Matters" at bounding box center [149, 20] width 44 height 22
drag, startPoint x: 561, startPoint y: 78, endPoint x: 455, endPoint y: 78, distance: 105.8
click at [455, 78] on div "***** Overview Add Matter" at bounding box center [663, 69] width 705 height 27
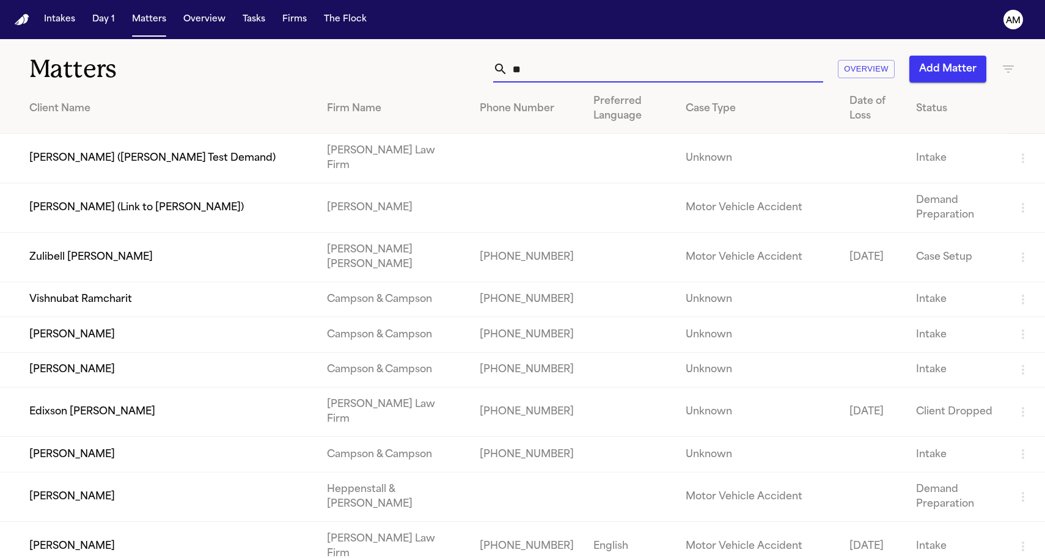
type input "*"
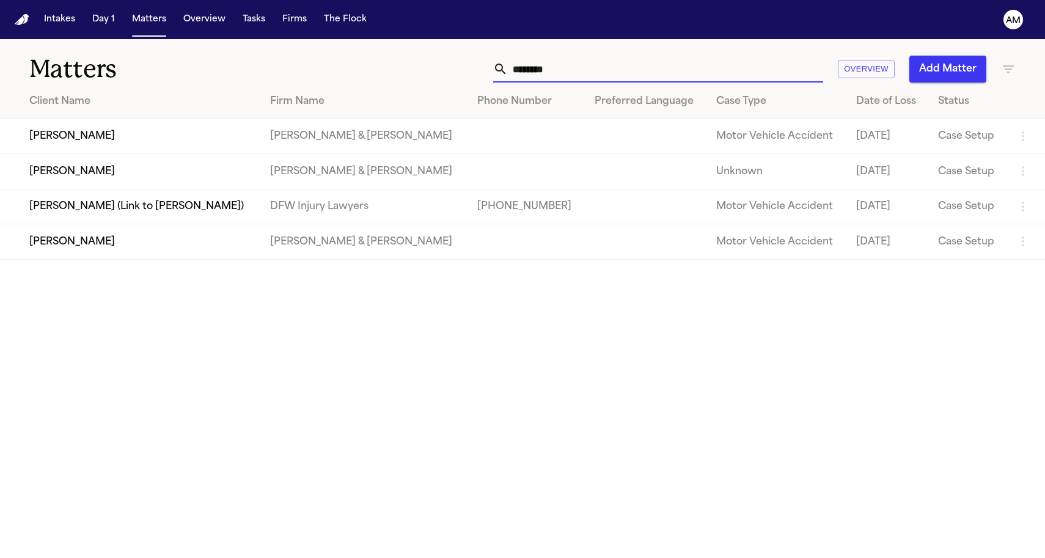
type input "********"
drag, startPoint x: 559, startPoint y: 71, endPoint x: 331, endPoint y: 57, distance: 229.1
click at [331, 57] on div "******** Overview Add Matter" at bounding box center [663, 69] width 705 height 27
drag, startPoint x: 394, startPoint y: 57, endPoint x: 564, endPoint y: 69, distance: 171.0
click at [564, 69] on div "******** Overview Add Matter" at bounding box center [663, 69] width 705 height 27
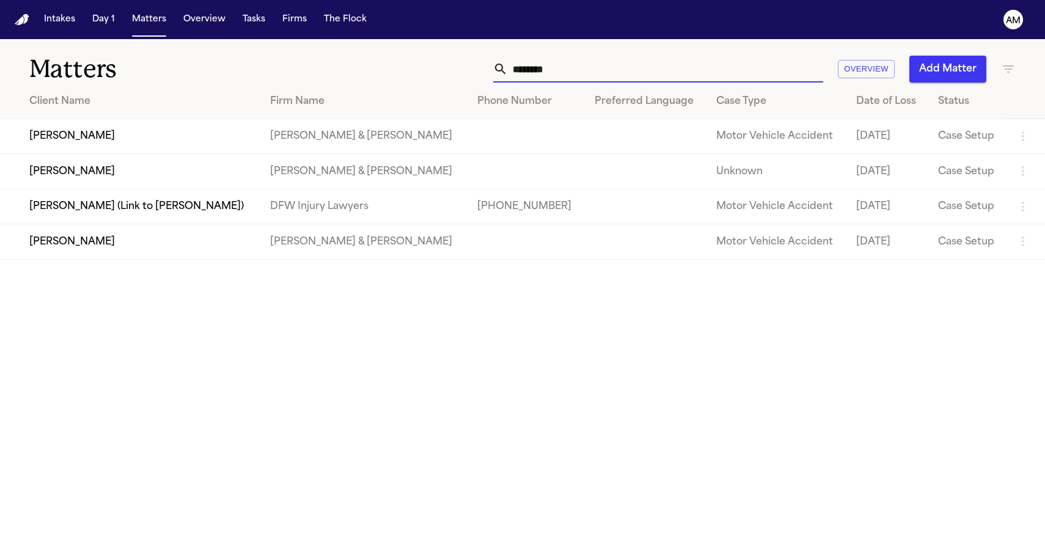
drag, startPoint x: 562, startPoint y: 66, endPoint x: 459, endPoint y: 74, distance: 103.6
click at [459, 74] on div "******** Overview Add Matter" at bounding box center [663, 69] width 705 height 27
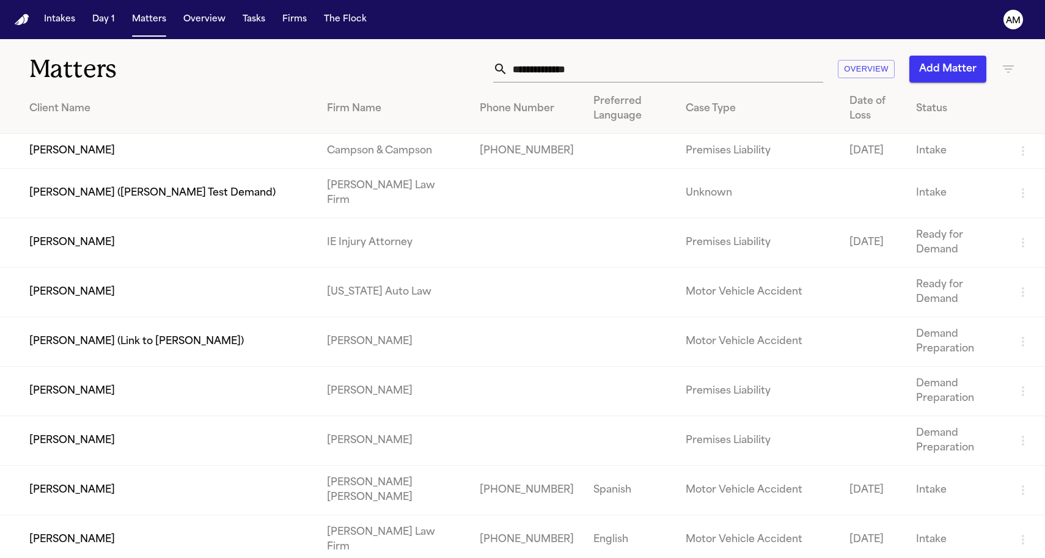
click at [386, 57] on div "Overview Add Matter" at bounding box center [663, 69] width 705 height 27
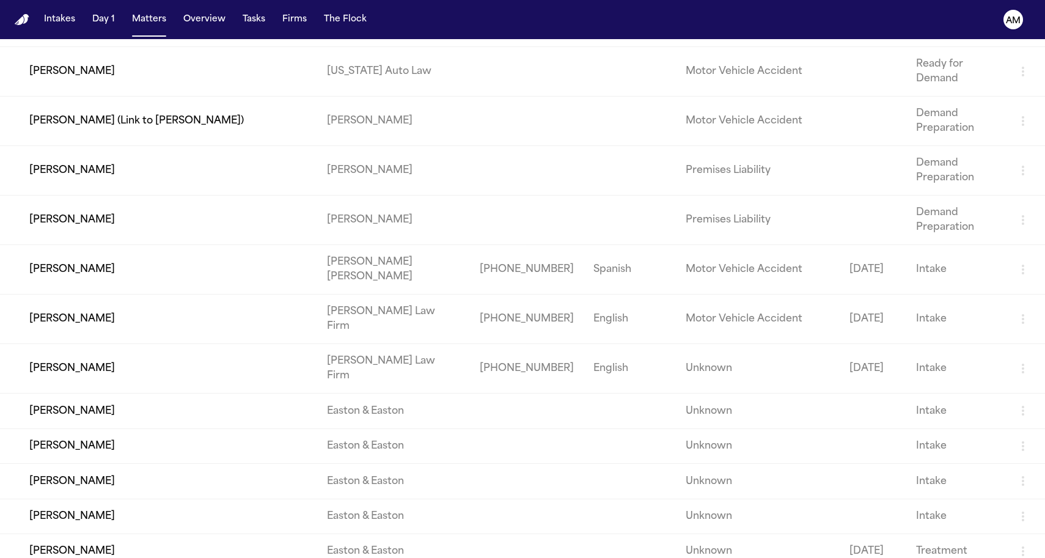
scroll to position [506, 0]
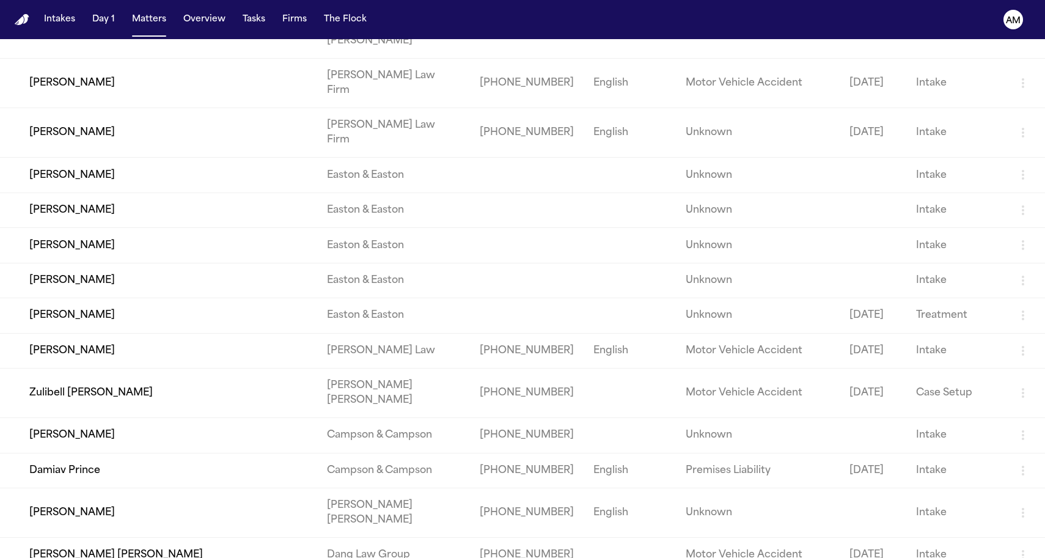
click at [314, 257] on td "[PERSON_NAME]" at bounding box center [158, 245] width 317 height 35
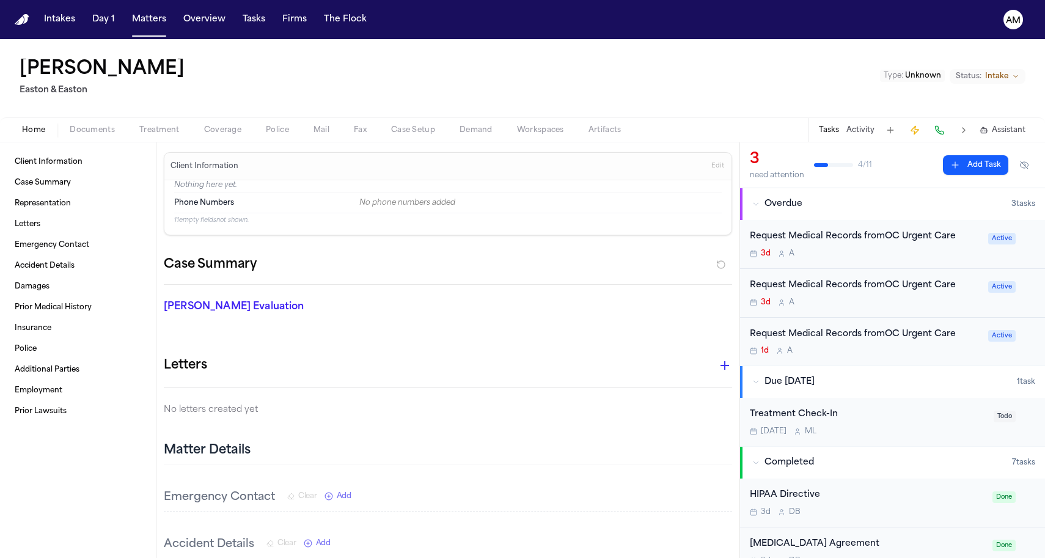
click at [128, 120] on div "Home Documents Treatment Coverage Police Mail Fax Case Setup Demand Workspaces …" at bounding box center [522, 129] width 1045 height 24
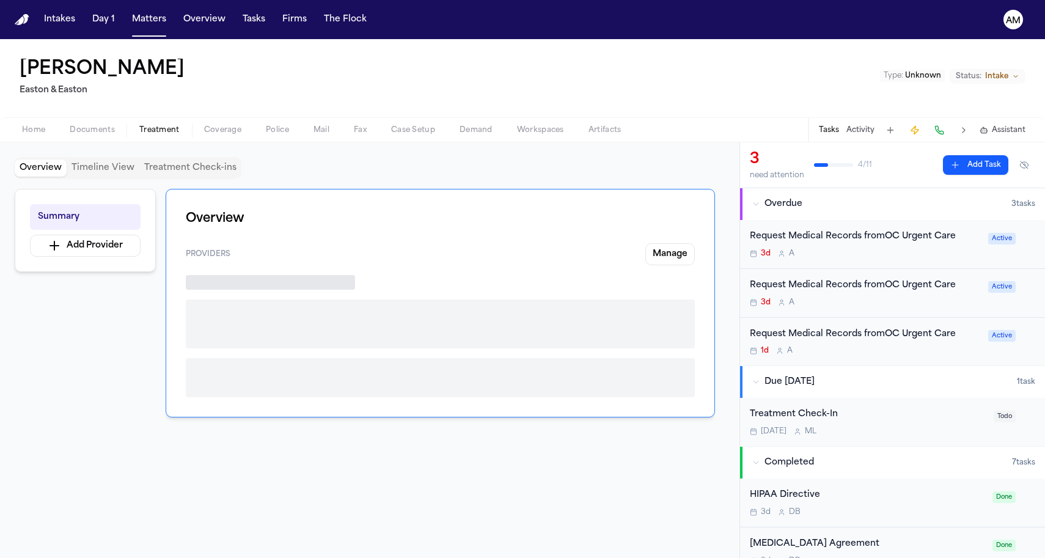
click at [136, 123] on button "Treatment" at bounding box center [159, 130] width 65 height 15
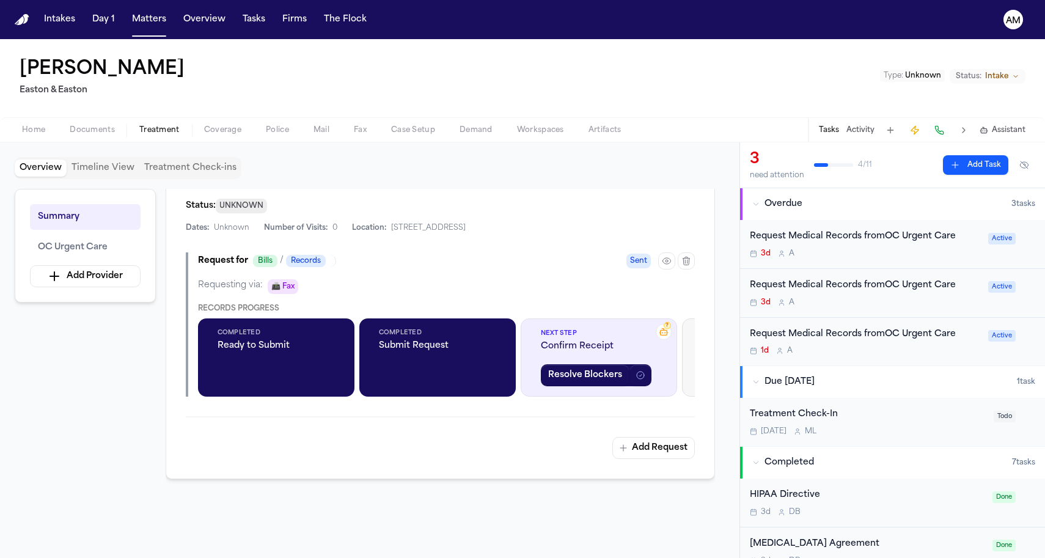
scroll to position [280, 0]
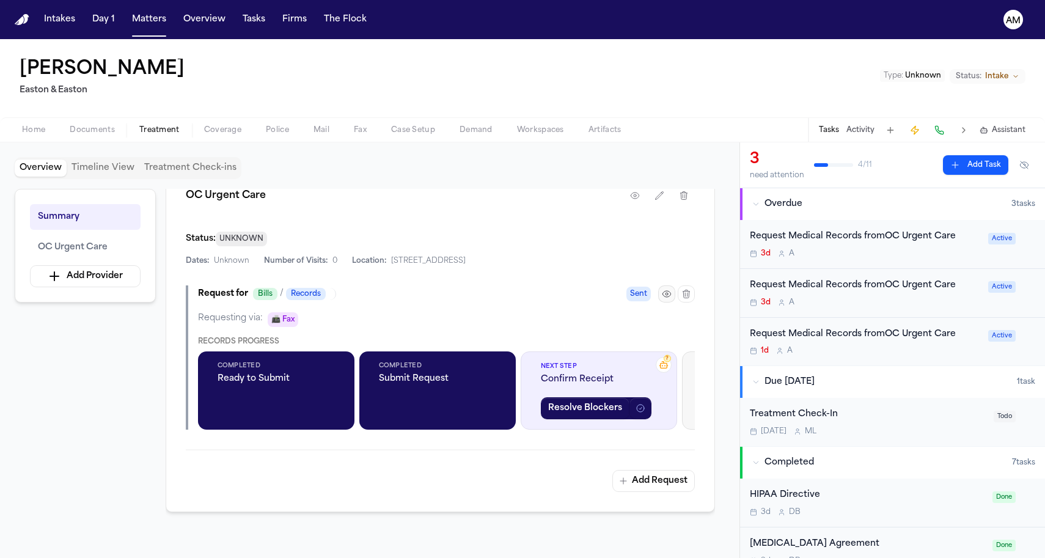
click at [666, 295] on icon "button" at bounding box center [667, 294] width 10 height 10
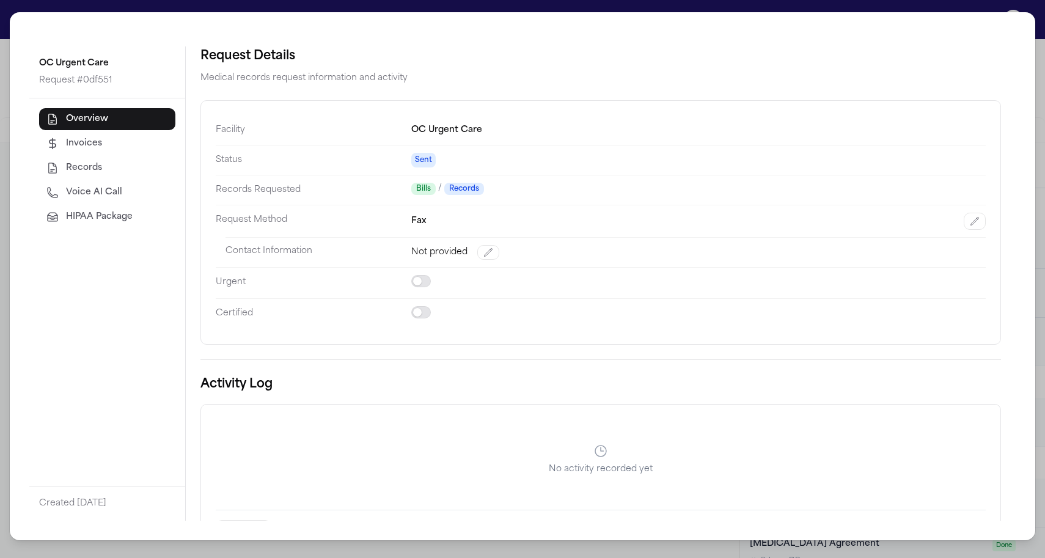
click at [108, 184] on button "Voice AI Call" at bounding box center [107, 193] width 136 height 22
select select "***"
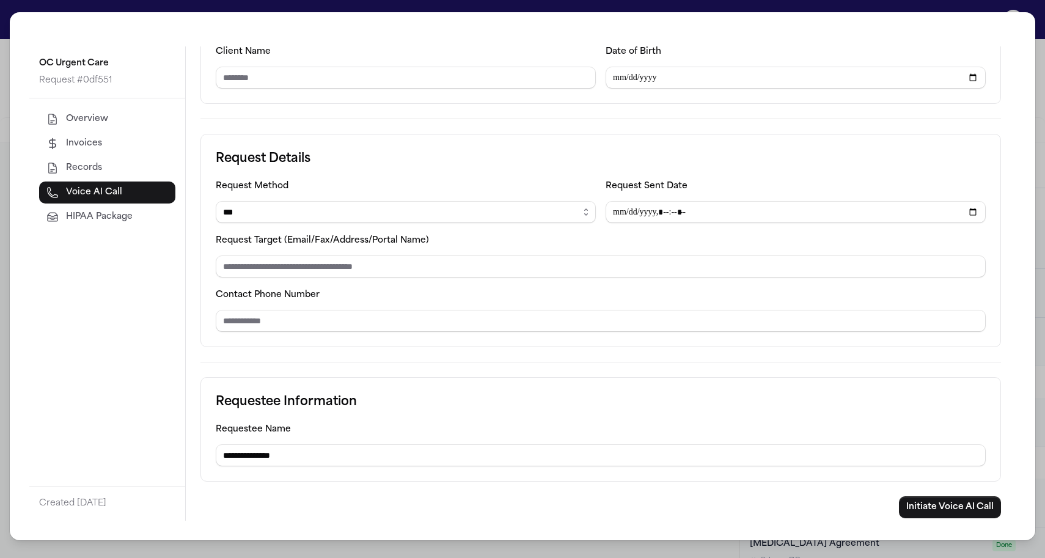
scroll to position [101, 0]
click at [9, 332] on div "**********" at bounding box center [522, 279] width 1045 height 558
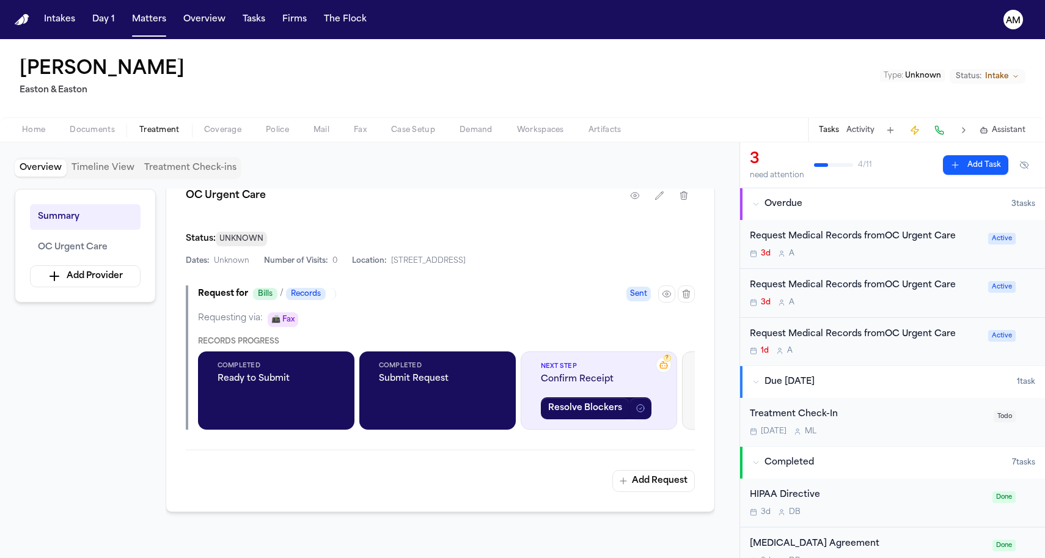
click at [113, 139] on div "Home Documents Treatment Coverage Police Mail Fax Case Setup Demand Workspaces …" at bounding box center [522, 129] width 1045 height 24
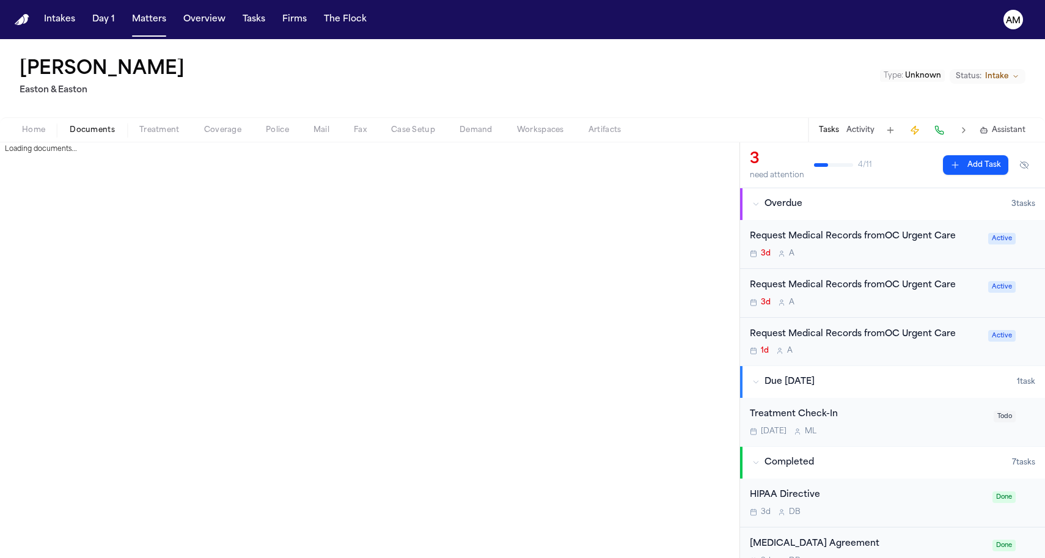
click at [95, 130] on span "Documents" at bounding box center [92, 130] width 45 height 10
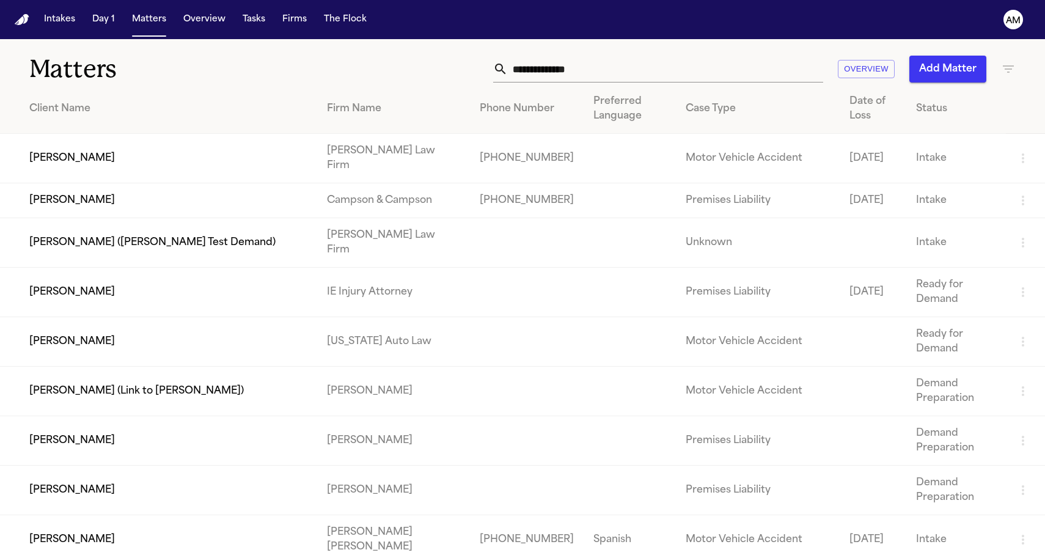
click at [254, 64] on h1 "Matters" at bounding box center [170, 69] width 282 height 31
click at [593, 90] on th "Preferred Language" at bounding box center [630, 109] width 93 height 50
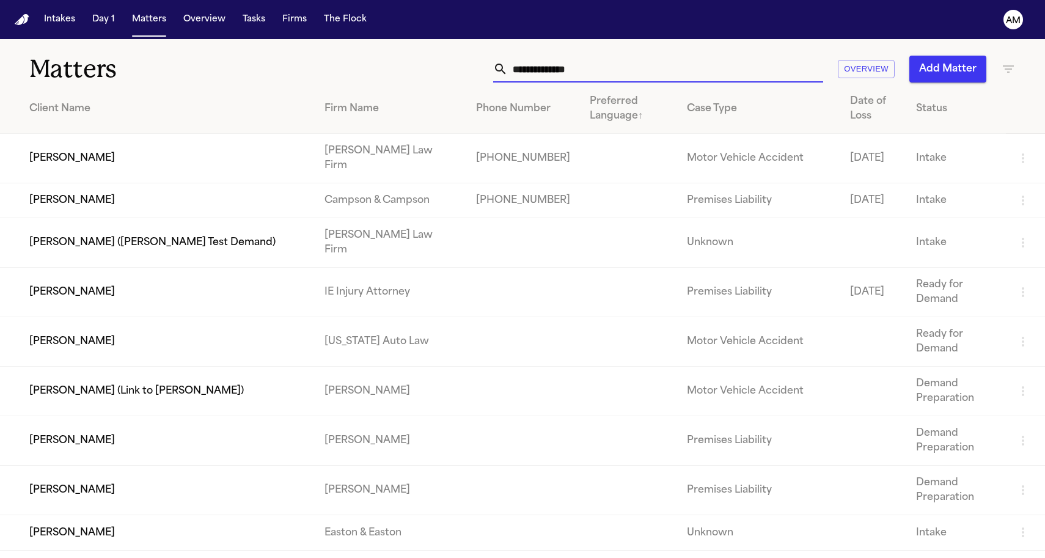
click at [583, 78] on input "text" at bounding box center [665, 69] width 315 height 27
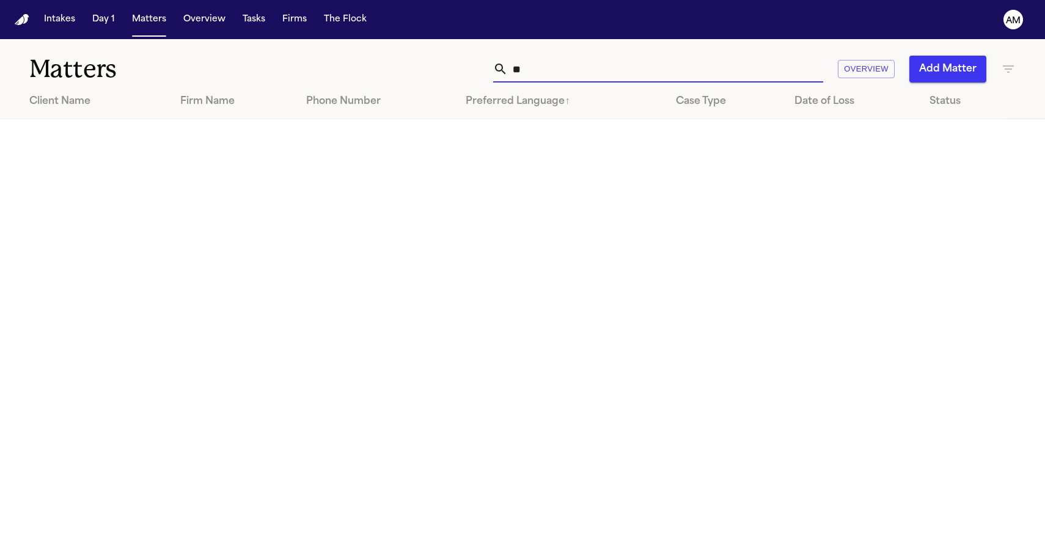
type input "*"
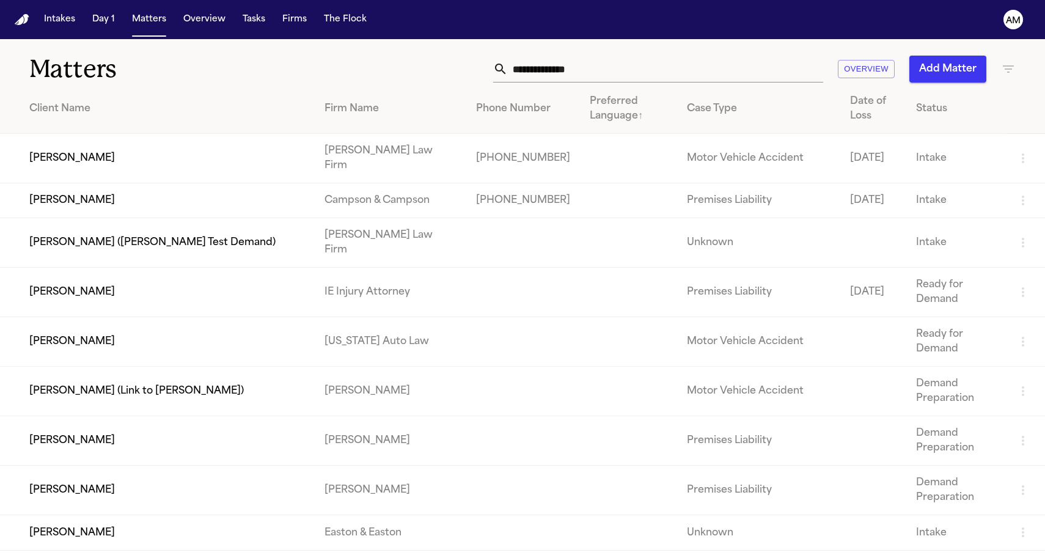
click at [471, 51] on div "Matters Overview Add Matter" at bounding box center [522, 61] width 1045 height 45
click at [381, 4] on nav "Intakes Day 1 Matters Overview Tasks Firms The Flock AM" at bounding box center [522, 19] width 1045 height 39
click at [326, 56] on div "Overview Add Matter" at bounding box center [663, 69] width 705 height 27
click at [894, 1] on nav "Intakes Day 1 Matters Overview Tasks Firms The Flock AM" at bounding box center [522, 19] width 1045 height 39
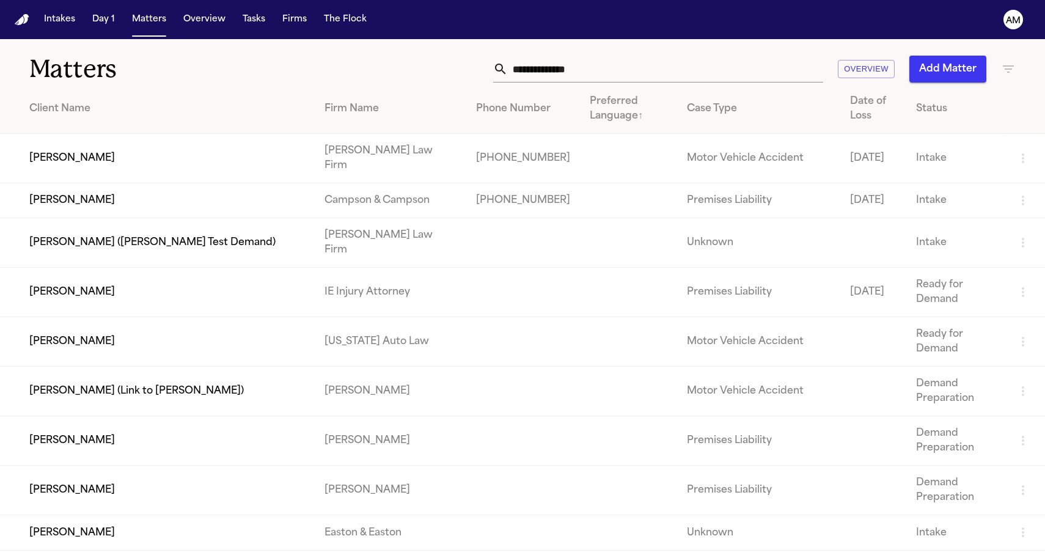
click at [579, 61] on input "text" at bounding box center [665, 69] width 315 height 27
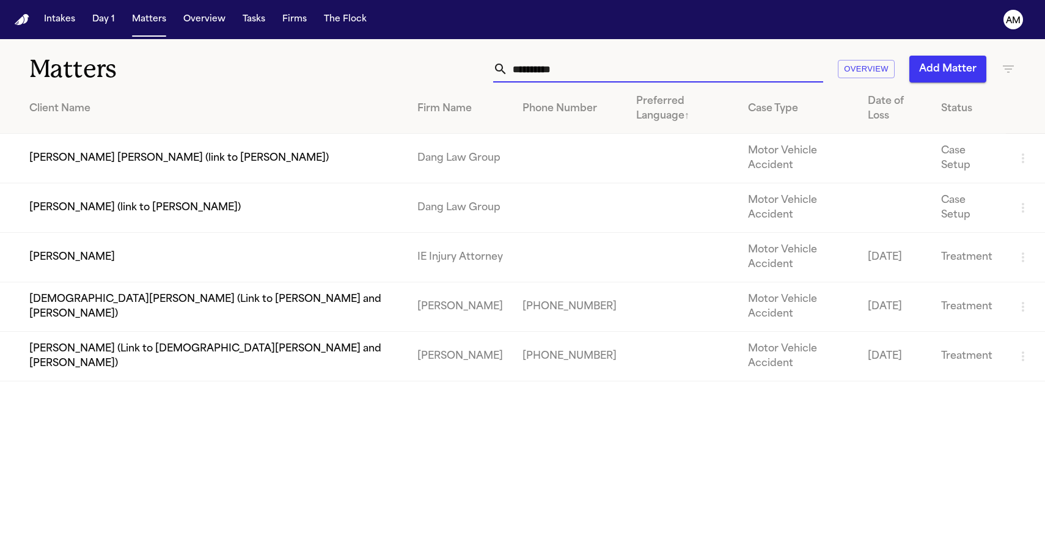
type input "**********"
click at [536, 455] on main "**********" at bounding box center [522, 298] width 1045 height 519
click at [111, 233] on td "[PERSON_NAME]" at bounding box center [204, 258] width 408 height 50
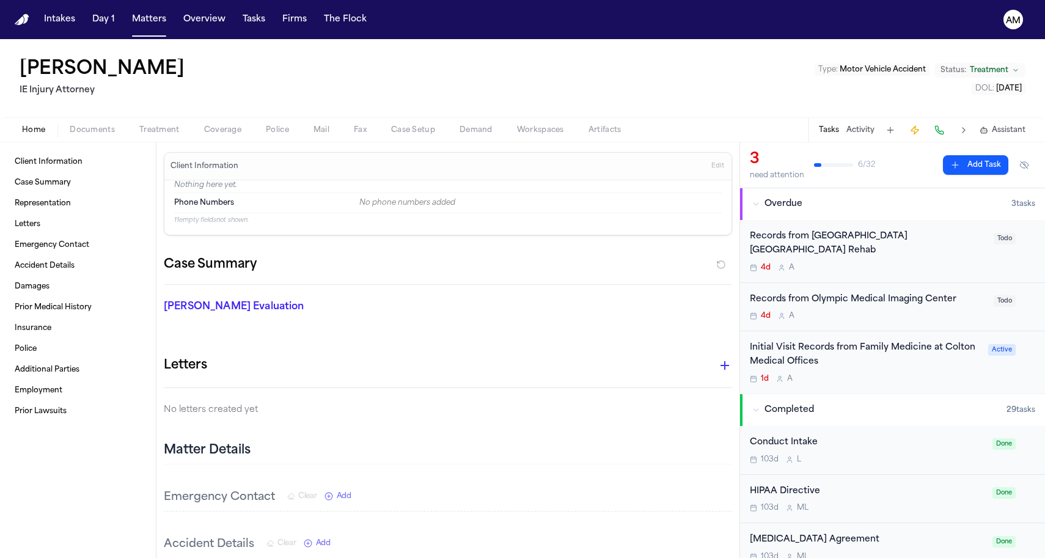
click at [157, 125] on span "Treatment" at bounding box center [159, 130] width 40 height 10
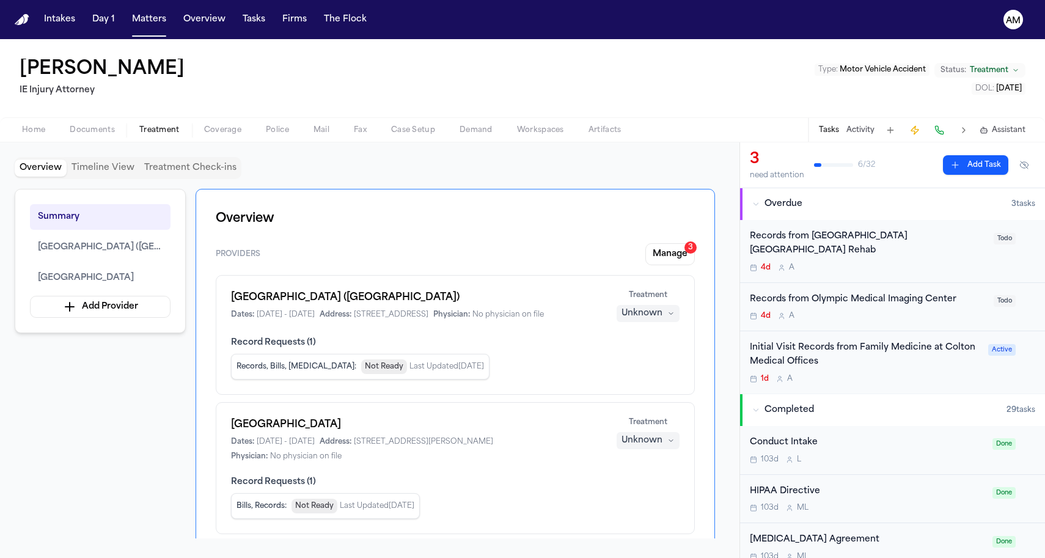
click at [84, 128] on span "Documents" at bounding box center [92, 130] width 45 height 10
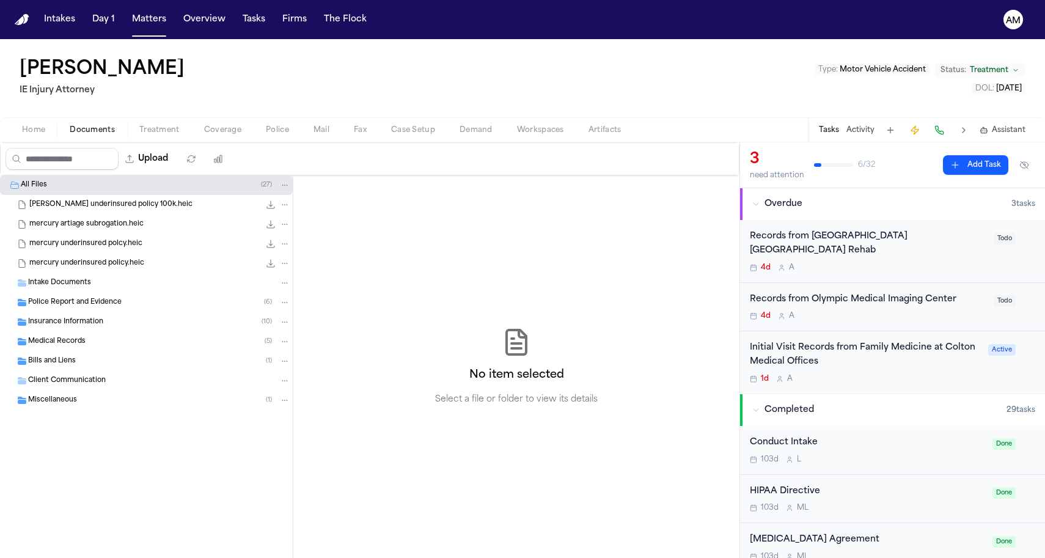
click at [89, 349] on div "Medical Records ( 5 )" at bounding box center [146, 342] width 293 height 20
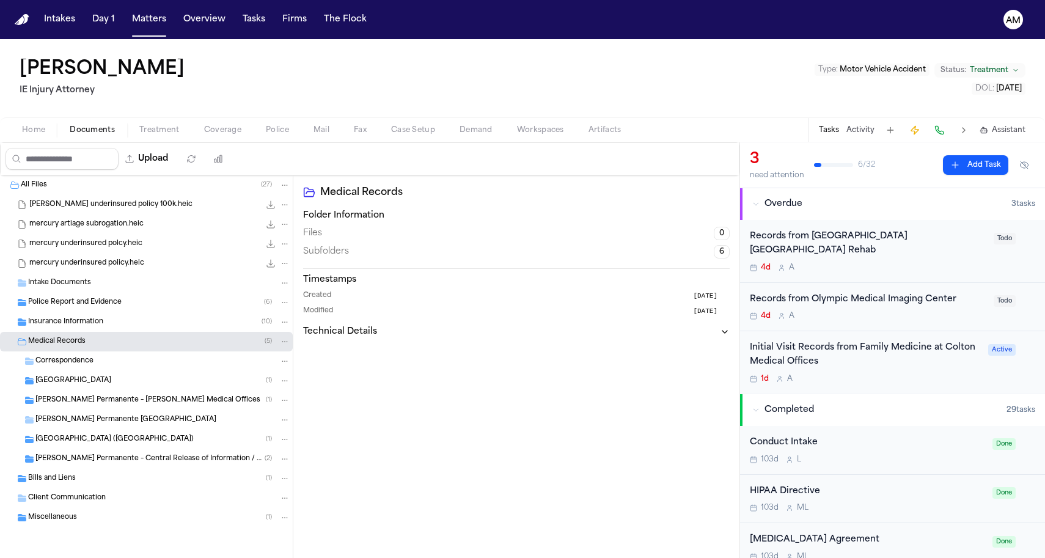
click at [90, 323] on span "Insurance Information" at bounding box center [65, 322] width 75 height 10
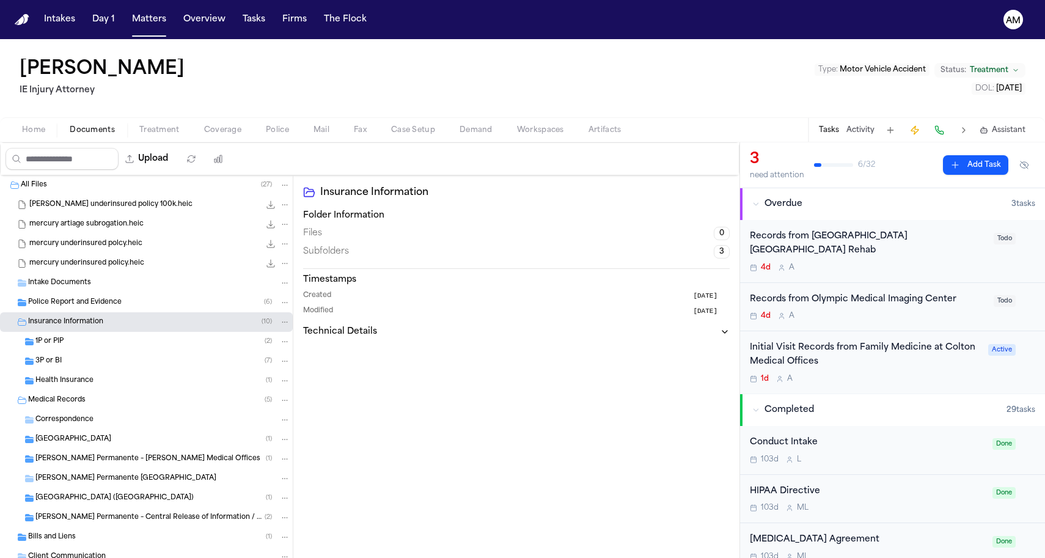
click at [79, 430] on div "San Antonio Regional Hospital ( 1 )" at bounding box center [146, 440] width 293 height 20
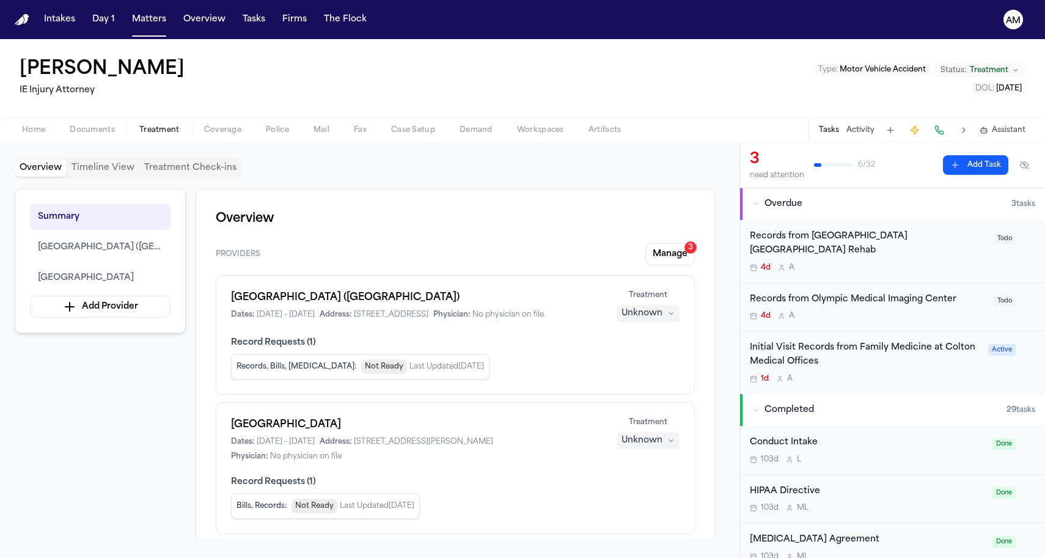
click at [142, 131] on span "Treatment" at bounding box center [159, 130] width 40 height 10
click at [671, 263] on button "Manage 3" at bounding box center [671, 254] width 50 height 22
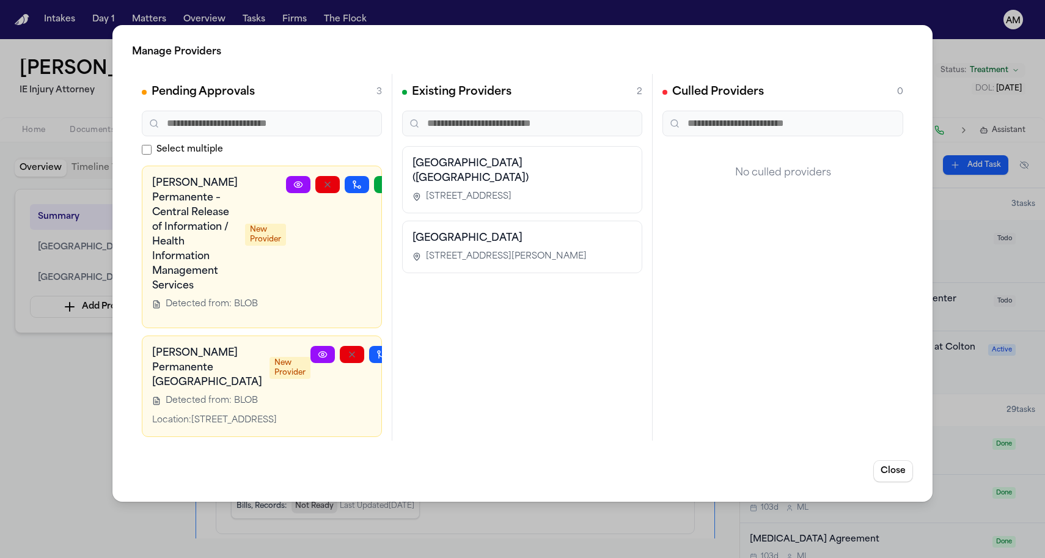
scroll to position [227, 0]
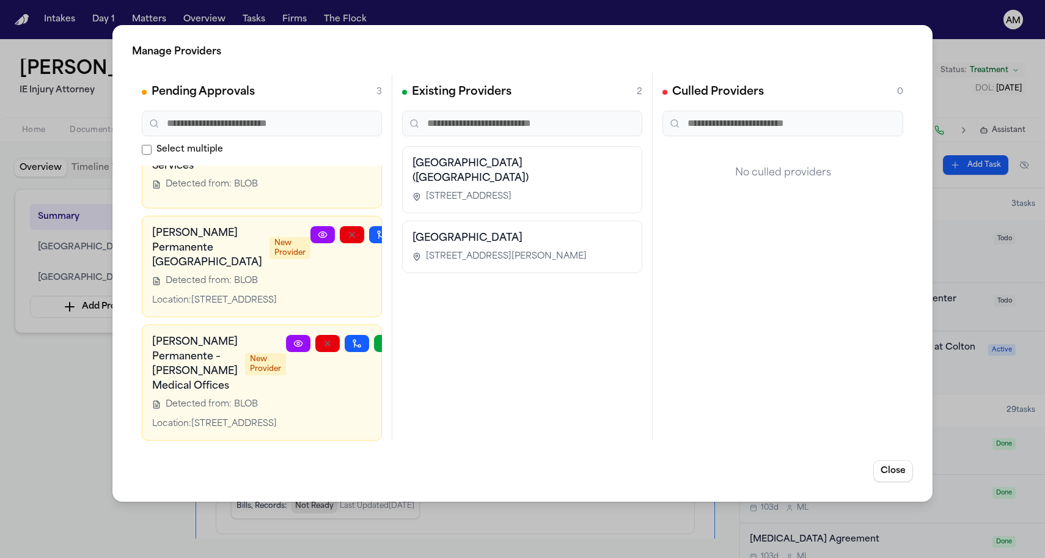
click at [52, 455] on div "Manage Providers Pending Approvals 3 Select multiple Kaiser Permanente – Centra…" at bounding box center [522, 279] width 1045 height 558
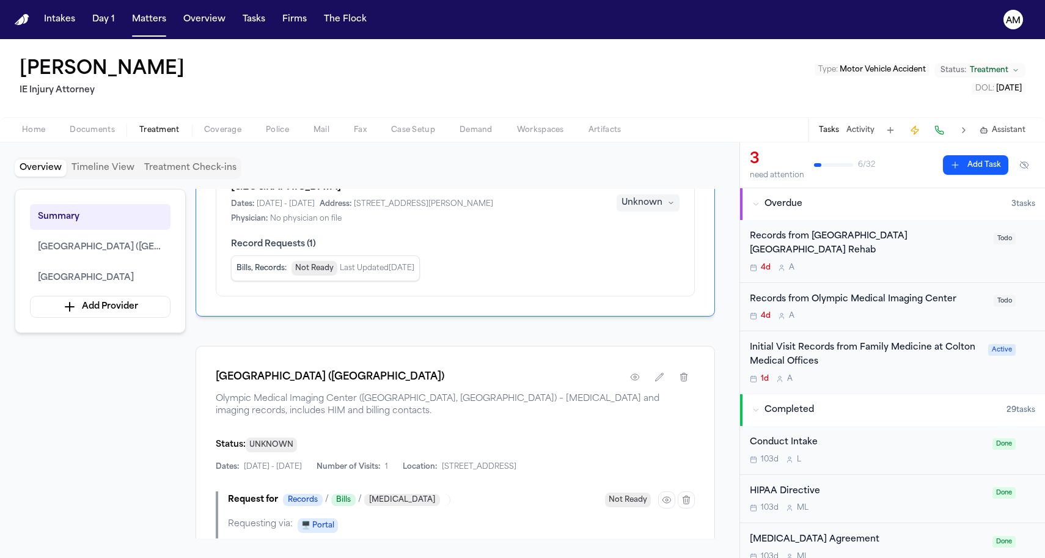
scroll to position [518, 0]
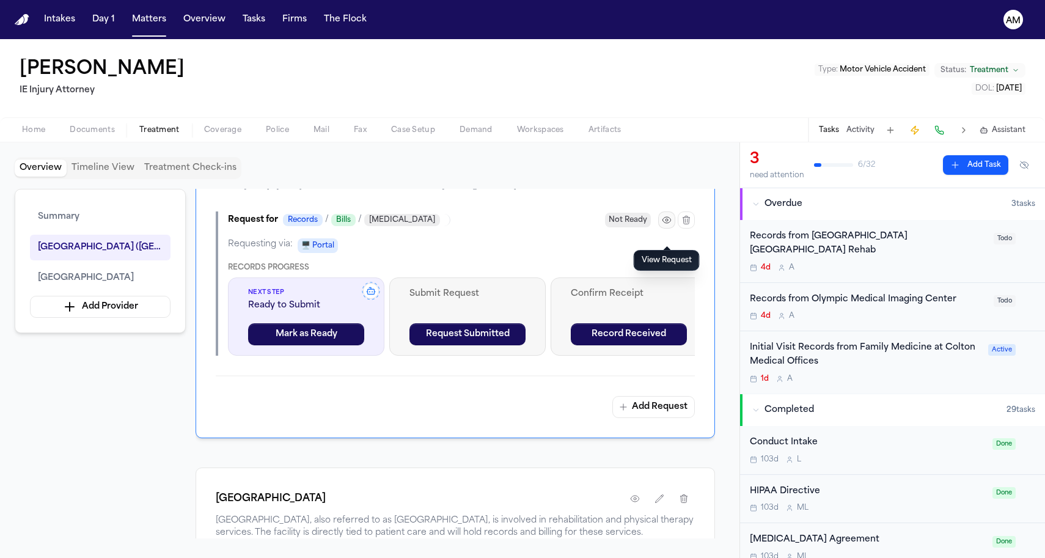
click at [665, 225] on icon "button" at bounding box center [667, 220] width 10 height 10
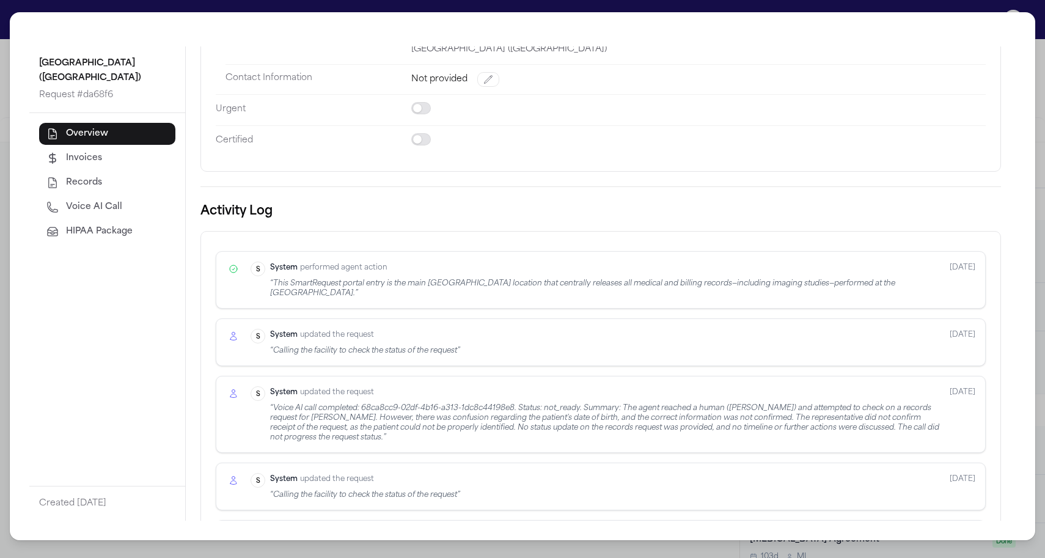
scroll to position [319, 0]
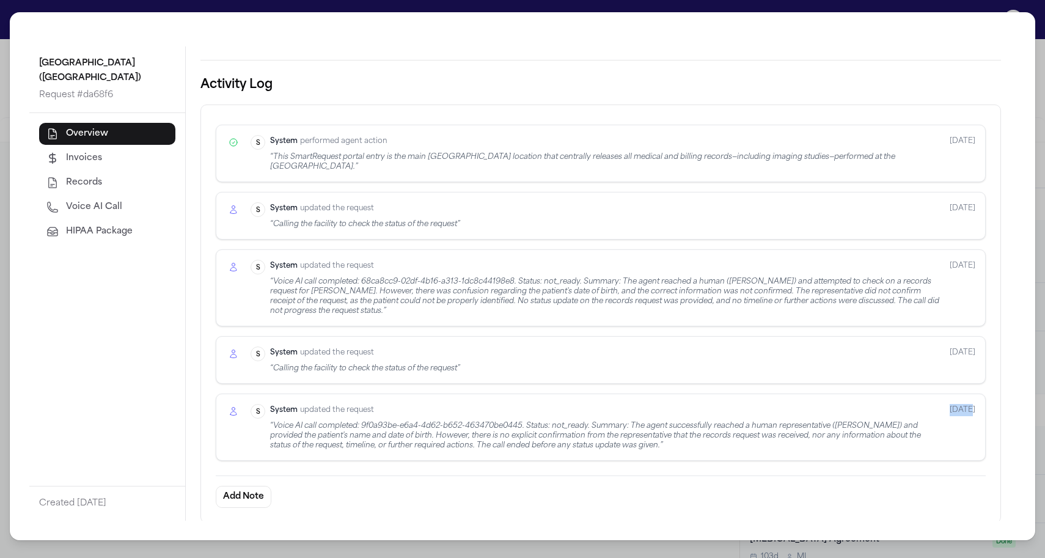
drag, startPoint x: 961, startPoint y: 410, endPoint x: 940, endPoint y: 410, distance: 21.4
click at [940, 410] on div "System S System updated the request “ Voice AI call completed: 9f0a93be-e6a4-4d…" at bounding box center [613, 427] width 725 height 46
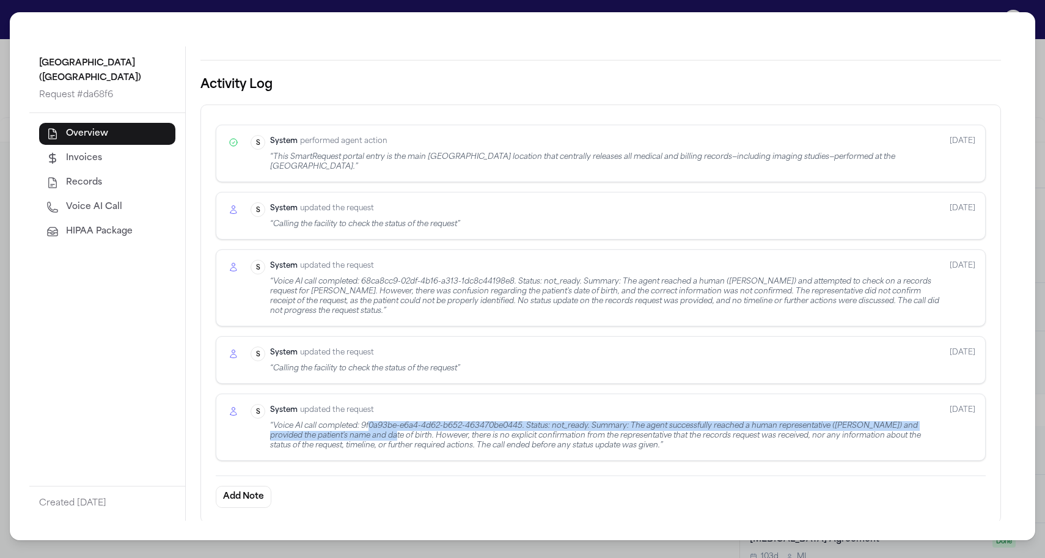
drag, startPoint x: 371, startPoint y: 435, endPoint x: 370, endPoint y: 424, distance: 10.5
click at [370, 424] on div "“ Voice AI call completed: 9f0a93be-e6a4-4d62-b652-463470be0445. Status: not_re…" at bounding box center [605, 435] width 670 height 29
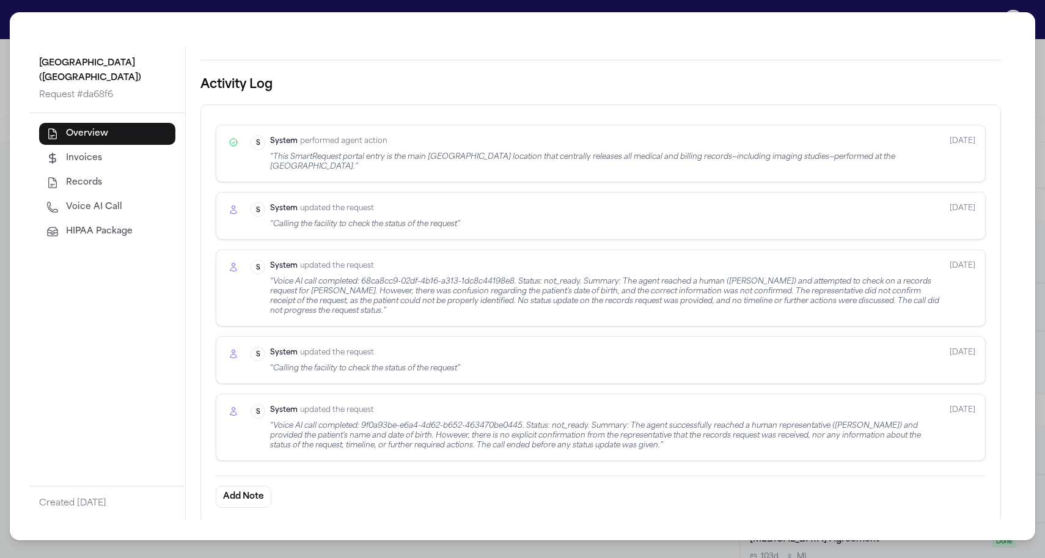
click at [370, 424] on div "“ Voice AI call completed: 9f0a93be-e6a4-4d62-b652-463470be0445. Status: not_re…" at bounding box center [605, 435] width 670 height 29
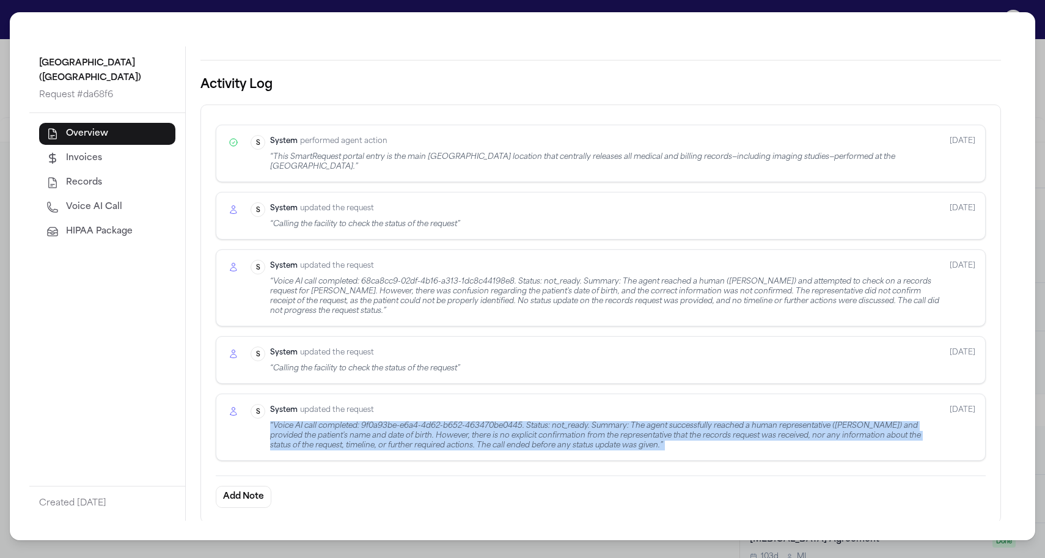
click at [370, 424] on div "“ Voice AI call completed: 9f0a93be-e6a4-4d62-b652-463470be0445. Status: not_re…" at bounding box center [605, 435] width 670 height 29
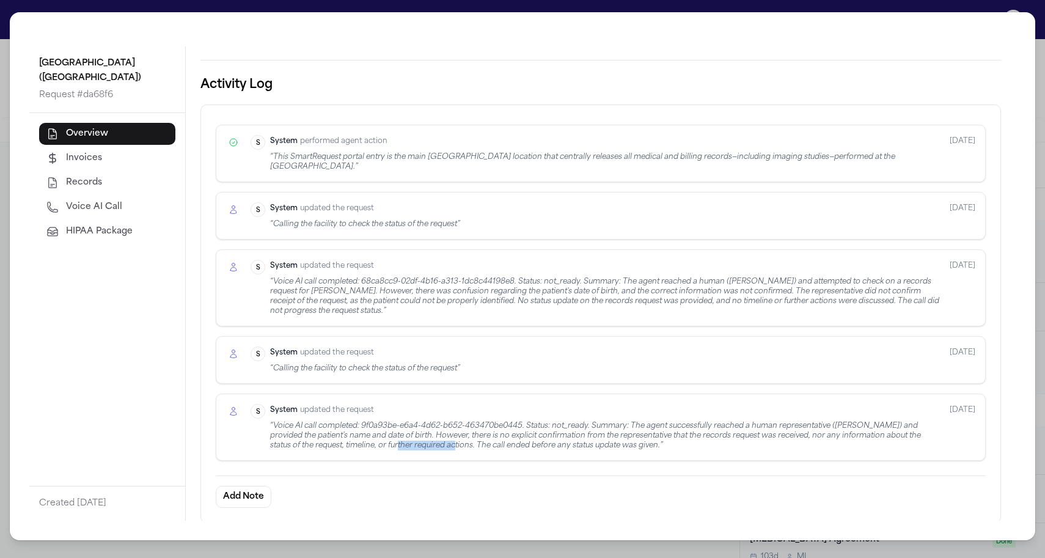
drag, startPoint x: 377, startPoint y: 443, endPoint x: 434, endPoint y: 444, distance: 56.9
click at [434, 444] on div "“ Voice AI call completed: 9f0a93be-e6a4-4d62-b652-463470be0445. Status: not_re…" at bounding box center [605, 435] width 670 height 29
click at [506, 446] on div "“ Voice AI call completed: 9f0a93be-e6a4-4d62-b652-463470be0445. Status: not_re…" at bounding box center [605, 435] width 670 height 29
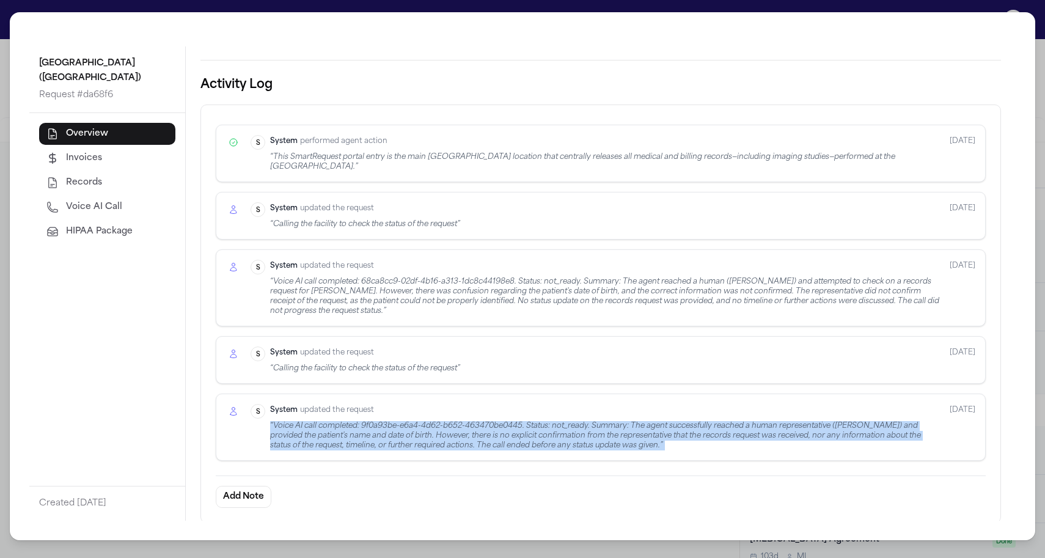
click at [506, 446] on div "“ Voice AI call completed: 9f0a93be-e6a4-4d62-b652-463470be0445. Status: not_re…" at bounding box center [605, 435] width 670 height 29
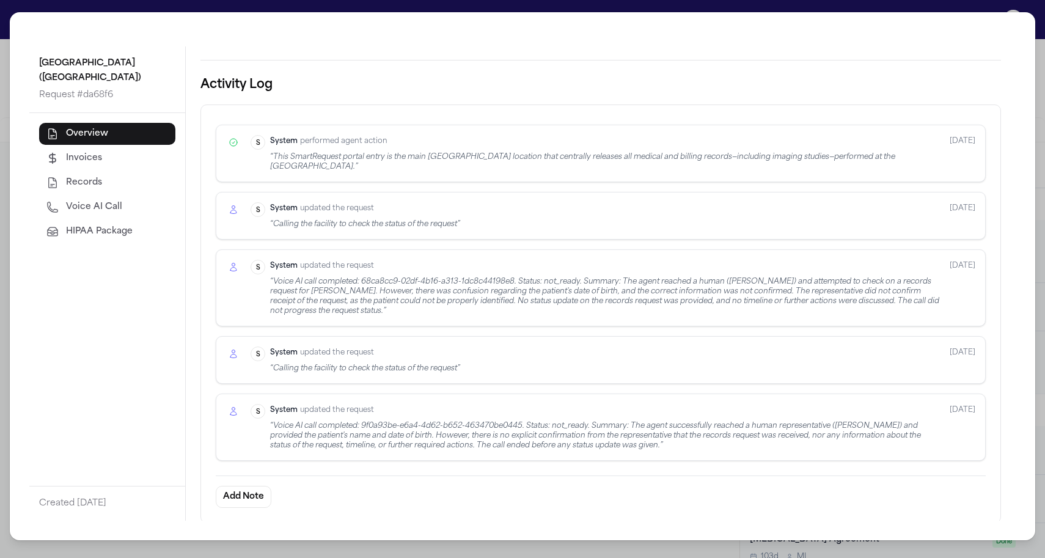
click at [503, 424] on div "“ Voice AI call completed: 9f0a93be-e6a4-4d62-b652-463470be0445. Status: not_re…" at bounding box center [605, 435] width 670 height 29
click at [95, 213] on span "Voice AI Call" at bounding box center [94, 207] width 56 height 12
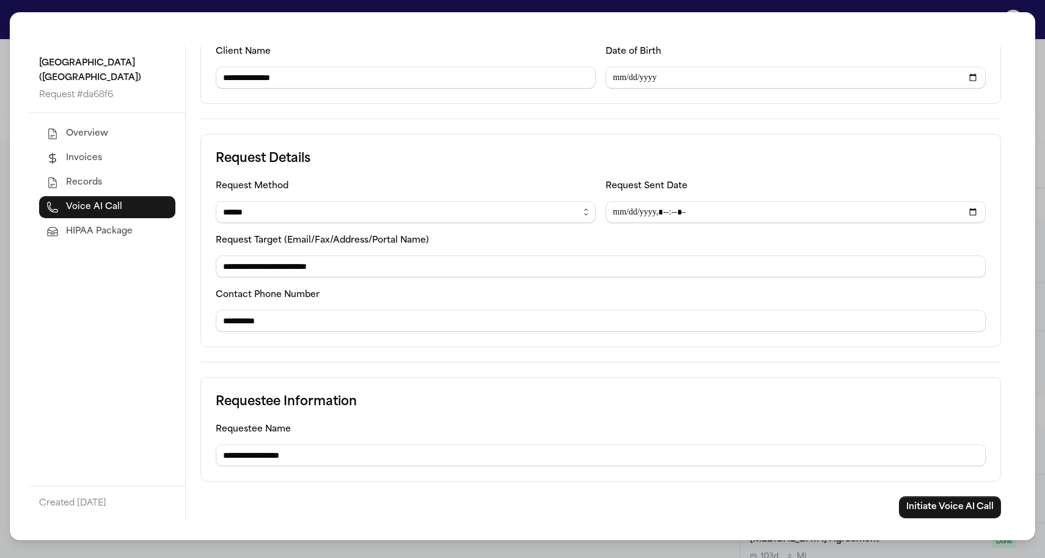
click at [4, 247] on div "**********" at bounding box center [522, 279] width 1045 height 558
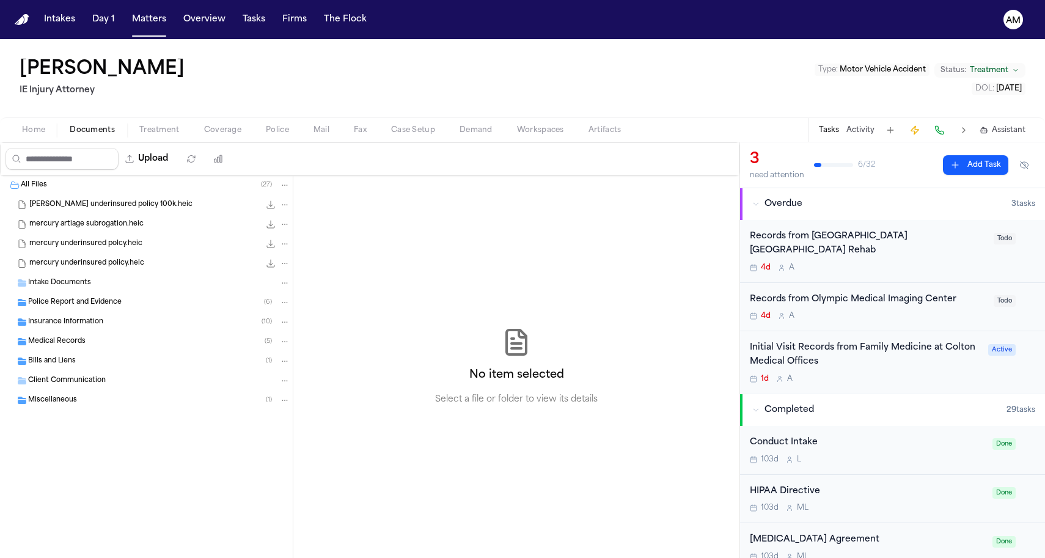
click at [110, 134] on span "Documents" at bounding box center [92, 130] width 45 height 10
click at [89, 348] on div "Medical Records ( 5 )" at bounding box center [146, 342] width 293 height 20
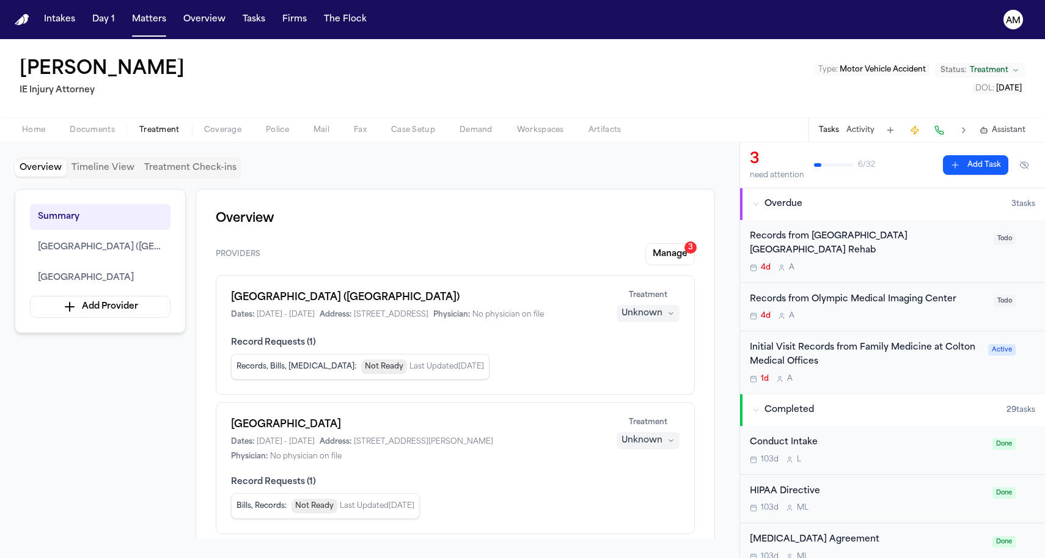
click at [156, 131] on span "Treatment" at bounding box center [159, 130] width 40 height 10
click at [104, 125] on span "Documents" at bounding box center [92, 130] width 45 height 10
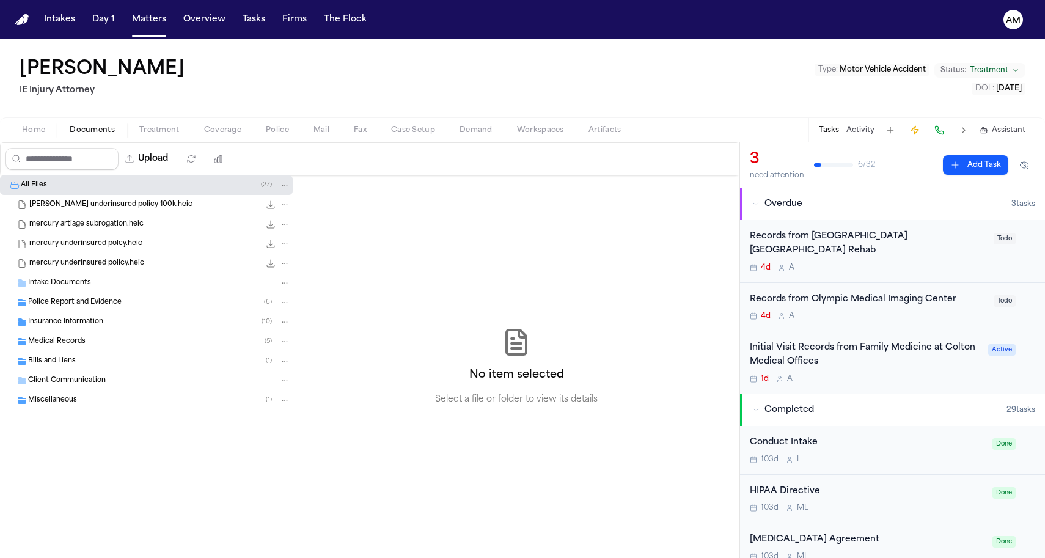
click at [76, 340] on span "Medical Records" at bounding box center [56, 342] width 57 height 10
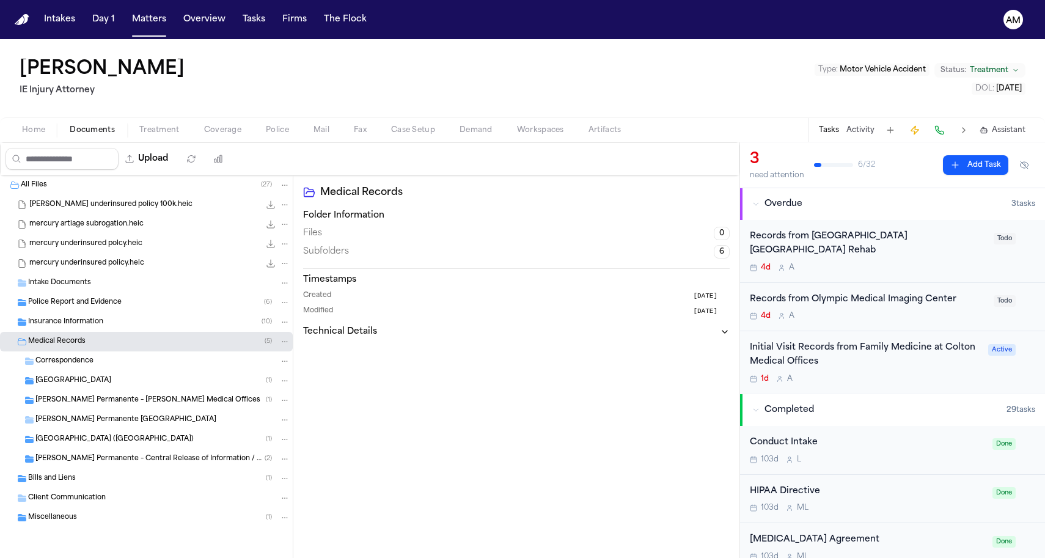
click at [114, 441] on span "Olympic Medical Imaging Center (Olympic Medical Center)" at bounding box center [114, 440] width 158 height 10
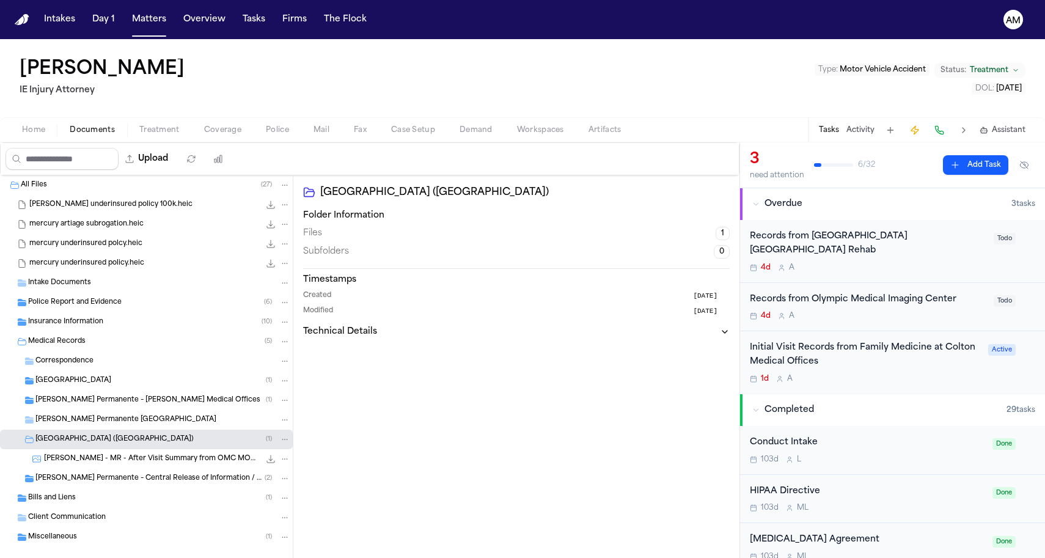
click at [125, 461] on span "B. Arteaga - MR - After Visit Summary from OMC MOBD XR R2 - 1.30.25" at bounding box center [152, 459] width 216 height 10
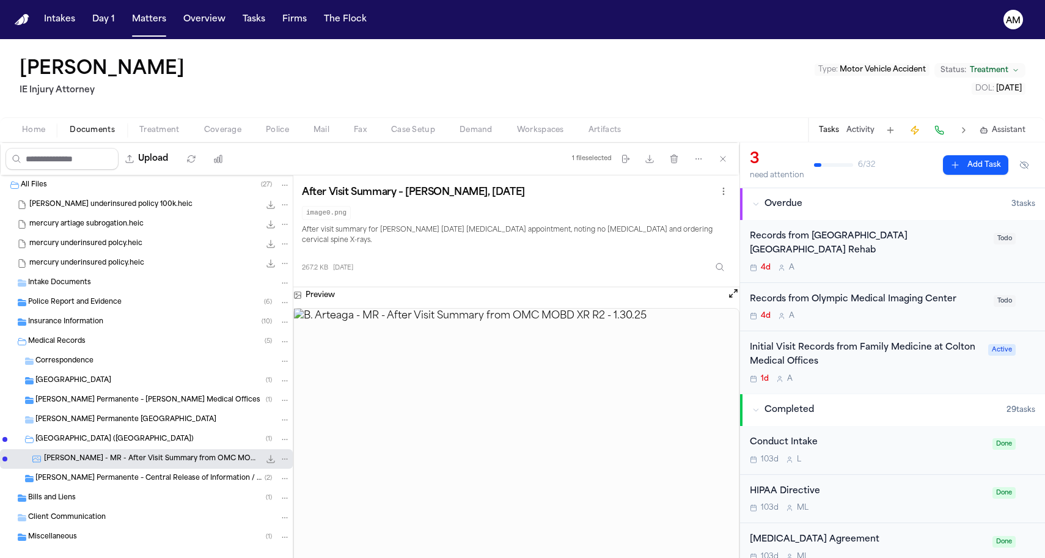
click at [523, 339] on img at bounding box center [516, 450] width 445 height 282
click at [67, 326] on span "Insurance Information" at bounding box center [65, 322] width 75 height 10
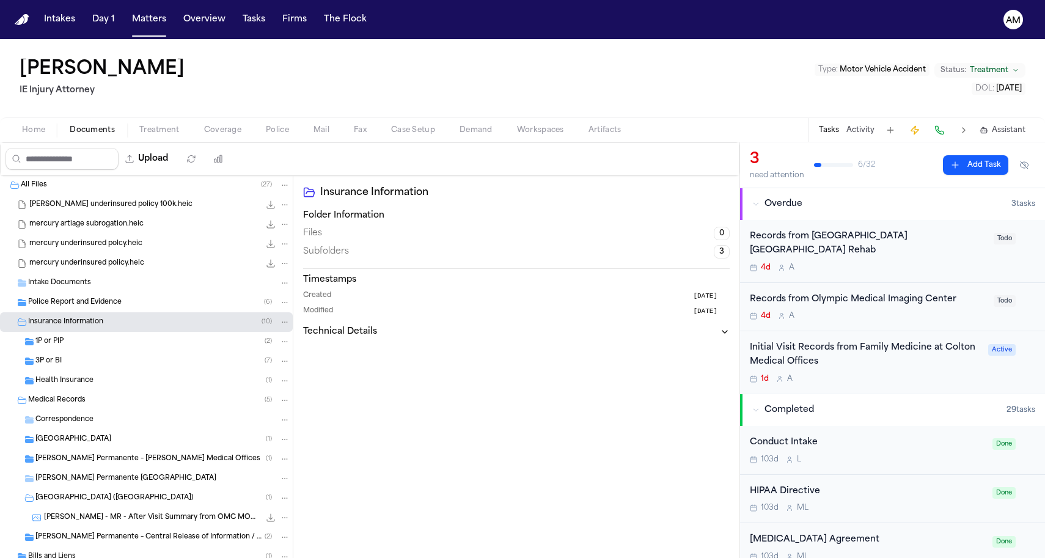
click at [98, 385] on div "Health Insurance ( 1 )" at bounding box center [162, 380] width 255 height 11
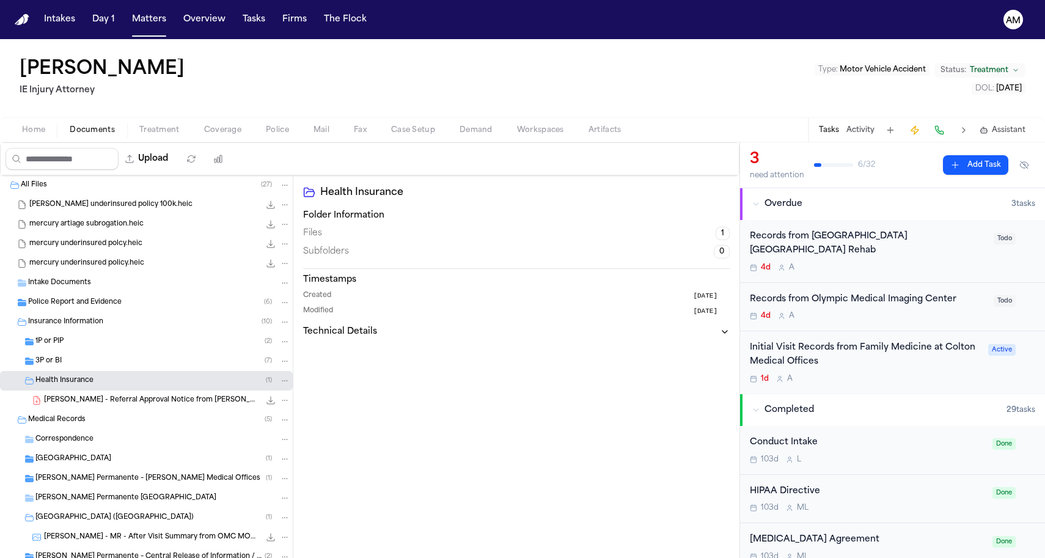
click at [102, 366] on div "3P or BI ( 7 )" at bounding box center [162, 361] width 255 height 11
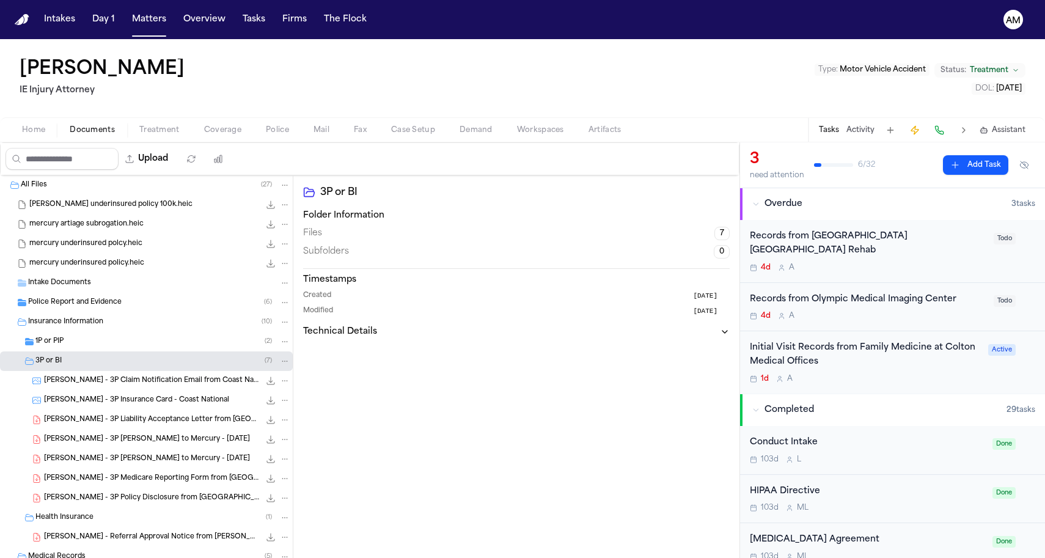
click at [133, 474] on span "B. Arteaga - 3P Medicare Reporting Form from Bristol West - 4.1.25" at bounding box center [152, 479] width 216 height 10
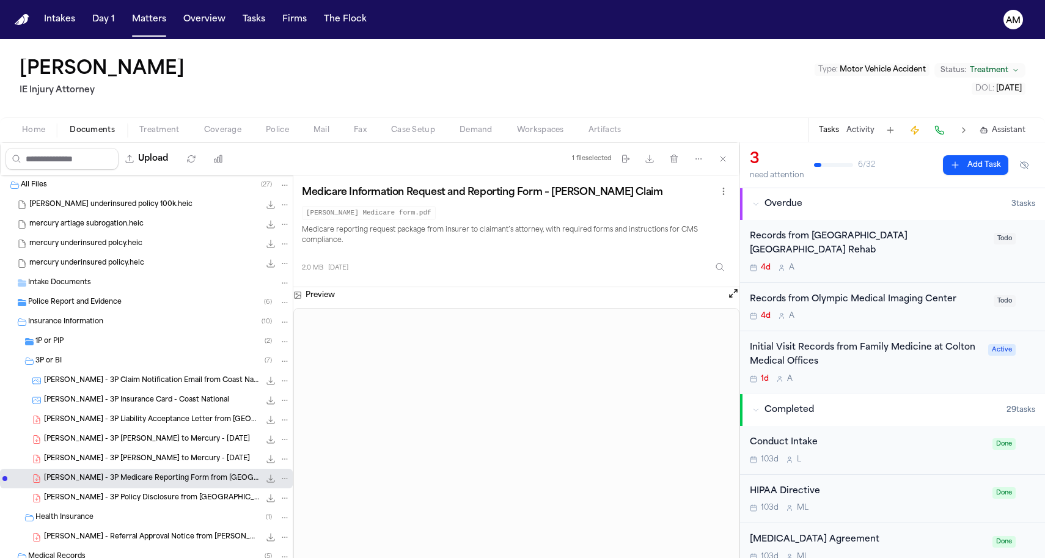
click at [131, 507] on div "B. Arteaga - 3P Policy Disclosure from Bristol West - 3.26.25 46.1 KB • PDF" at bounding box center [146, 498] width 293 height 20
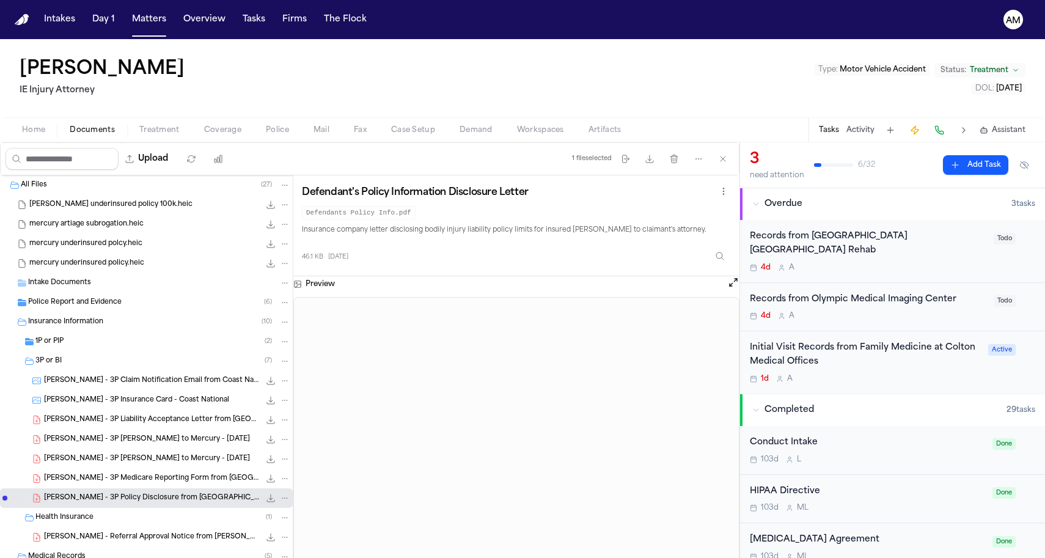
click at [58, 346] on span "1P or PIP" at bounding box center [49, 342] width 28 height 10
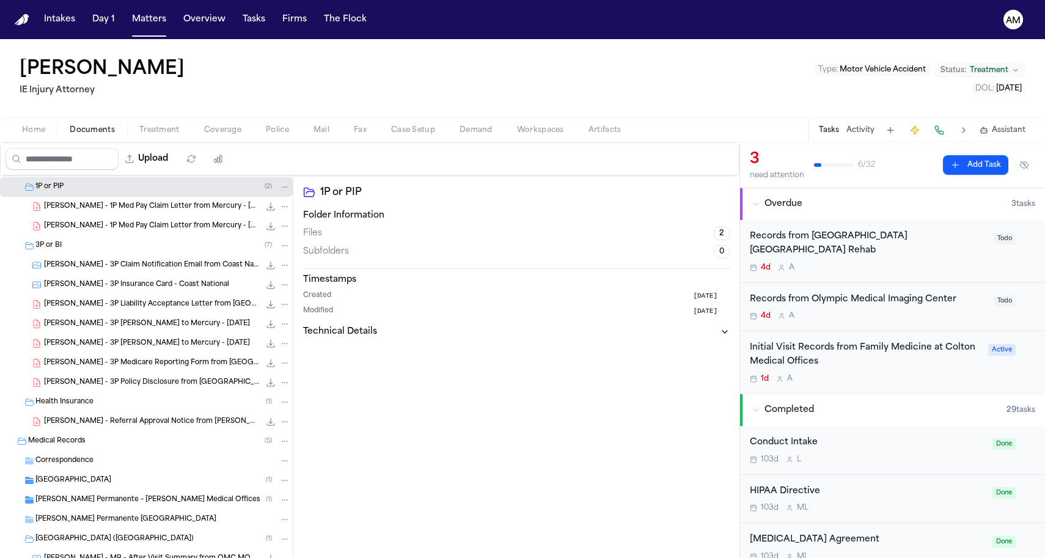
scroll to position [271, 0]
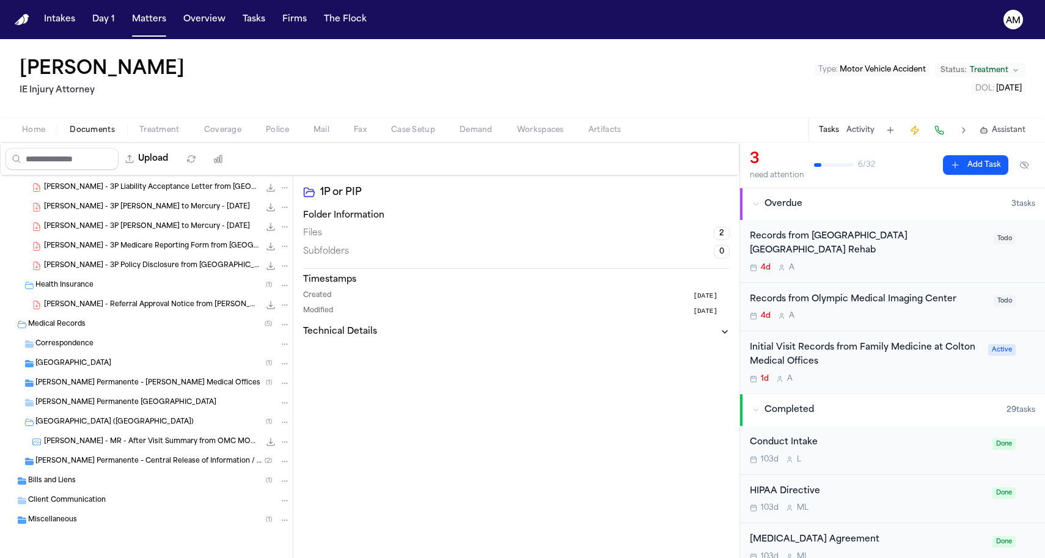
click at [101, 528] on div "Miscellaneous ( 1 )" at bounding box center [146, 520] width 293 height 20
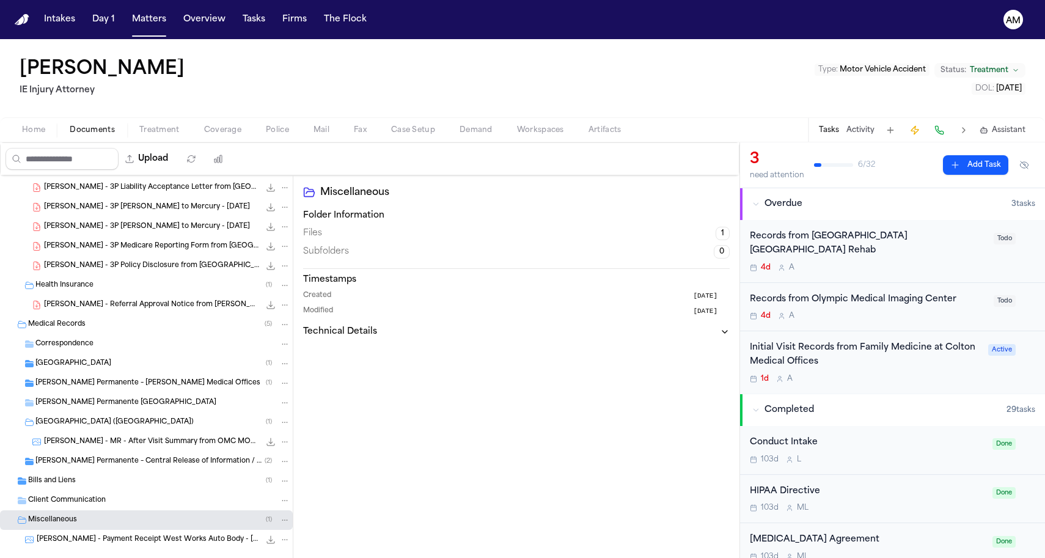
scroll to position [291, 0]
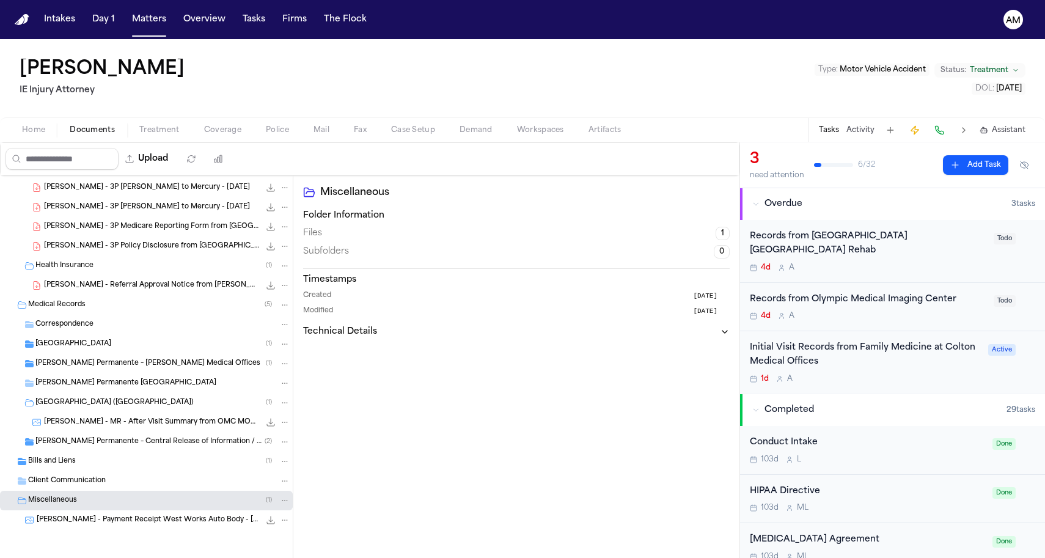
click at [130, 517] on span "B. Arteaga - Payment Receipt West Works Auto Body - 2.7.25" at bounding box center [148, 520] width 223 height 10
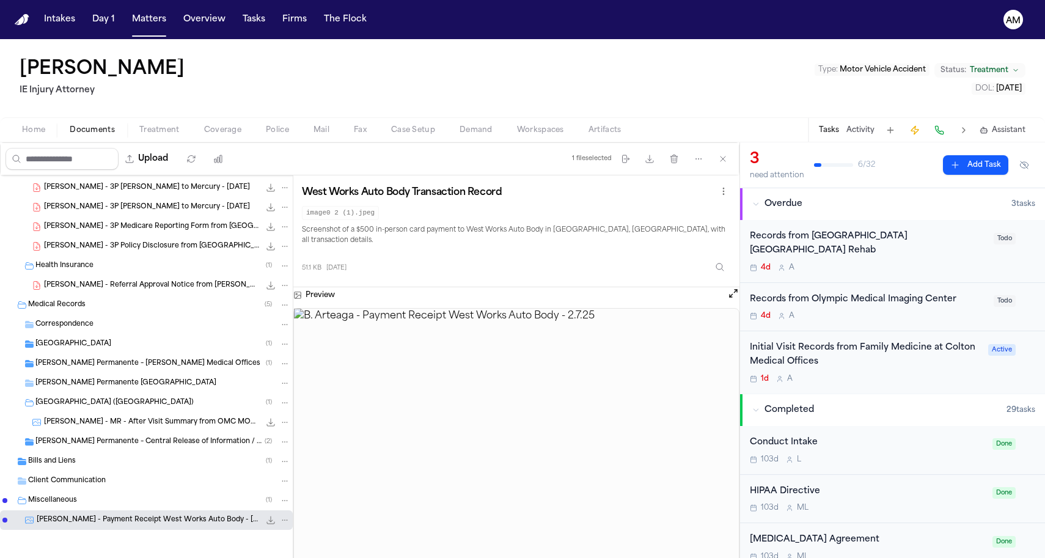
click at [142, 462] on div "Bills and Liens ( 1 )" at bounding box center [159, 461] width 262 height 11
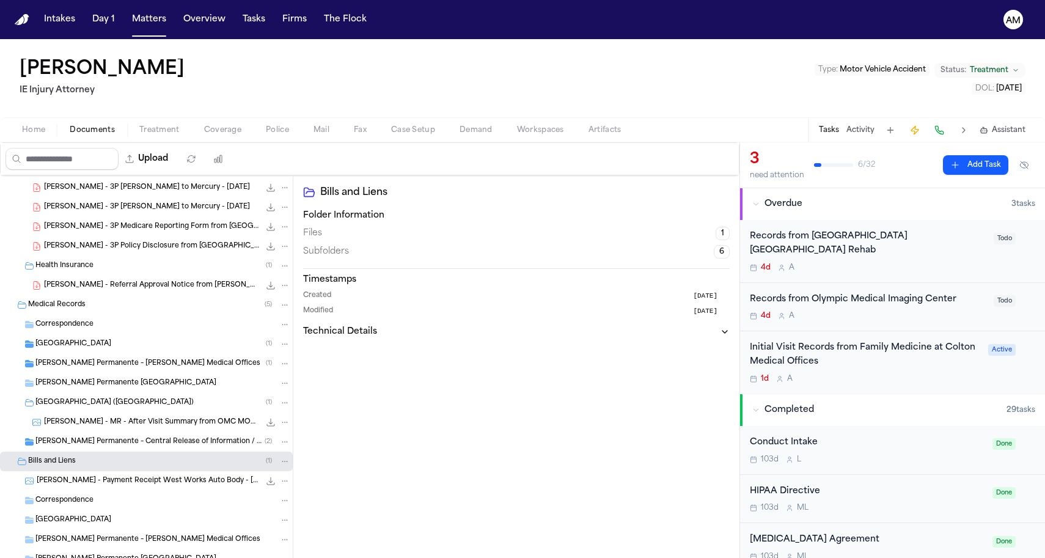
click at [142, 441] on span "Kaiser Permanente – Central Release of Information / Health Information Managem…" at bounding box center [149, 442] width 229 height 10
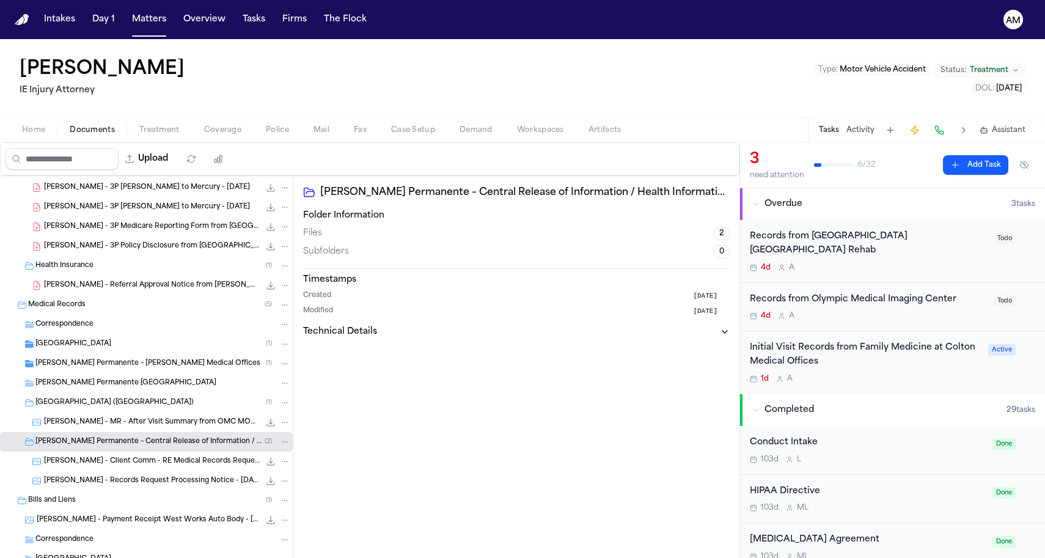
scroll to position [289, 0]
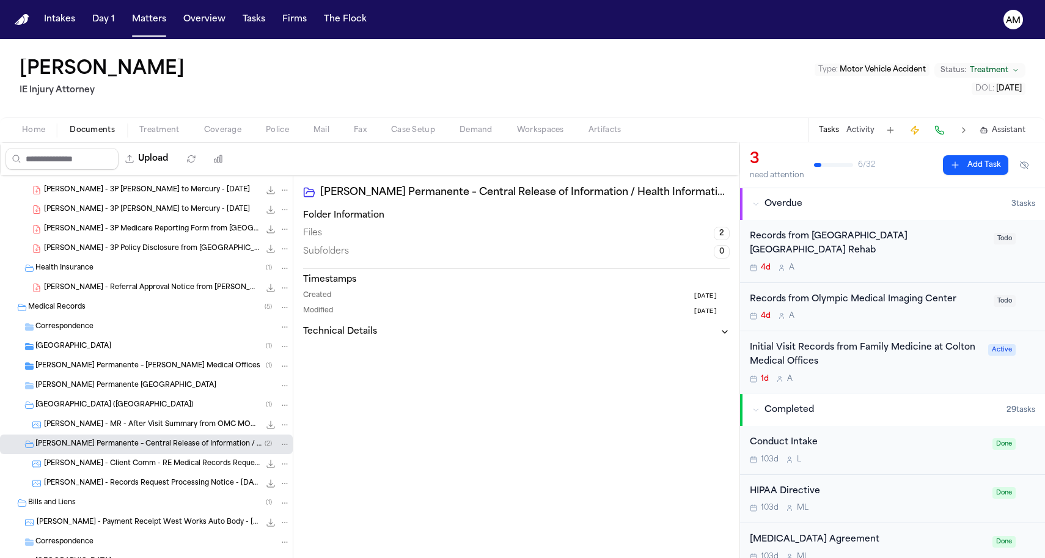
click at [145, 462] on span "B. Arteaga - Client Comm - RE Medical Records Request - 5.30.25" at bounding box center [152, 464] width 216 height 10
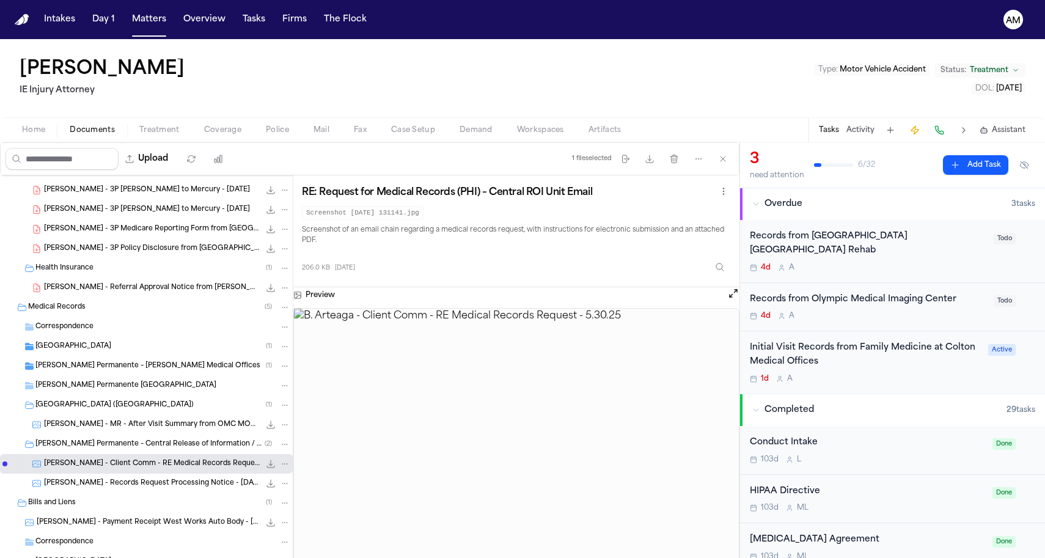
click at [142, 480] on span "B. Arteaga - Records Request Processing Notice - 6.23.25" at bounding box center [152, 484] width 216 height 10
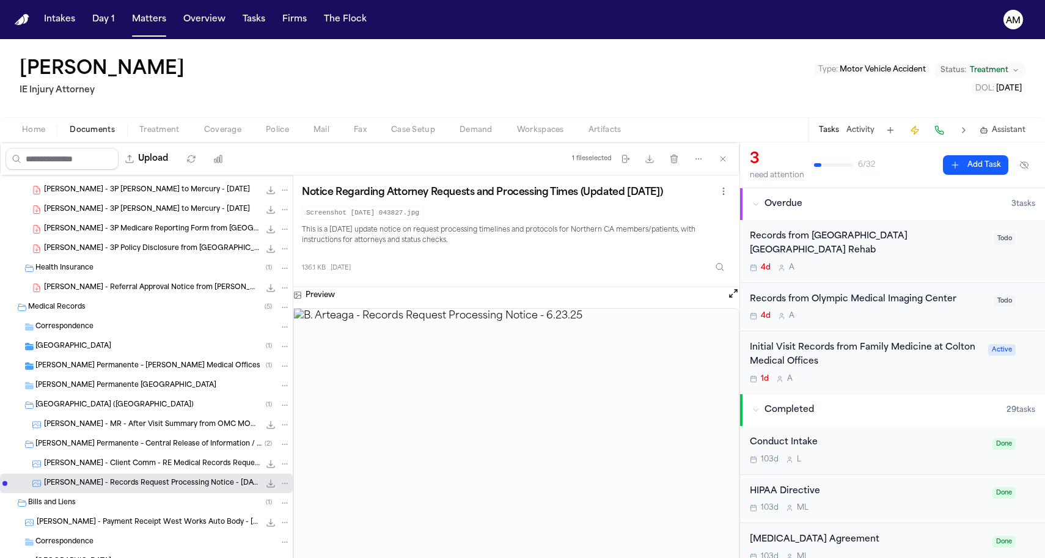
click at [108, 369] on span "Kaiser Permanente – Indio Monroe Medical Offices" at bounding box center [147, 366] width 225 height 10
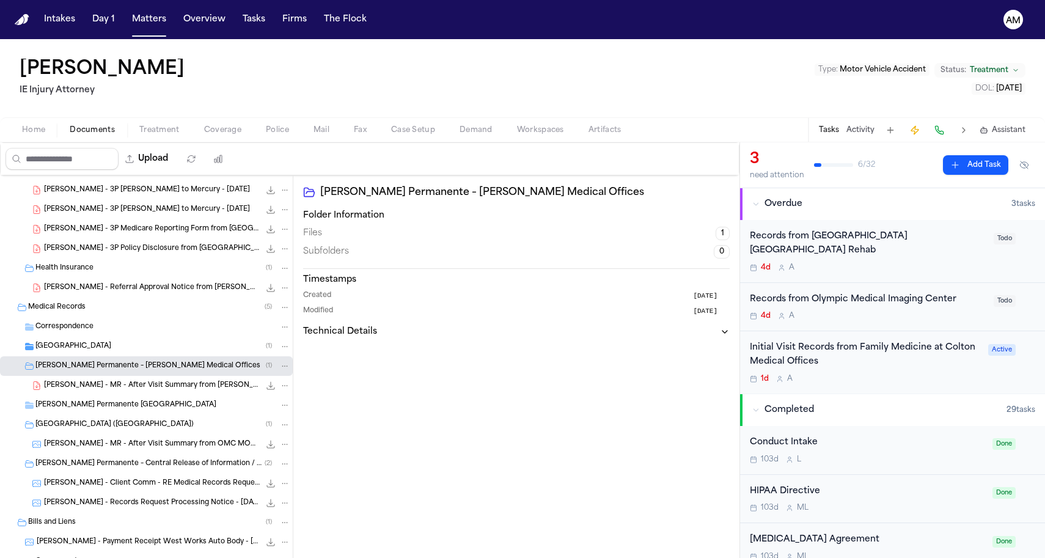
click at [110, 398] on div "Kaiser Permanente Fontana Medical Center" at bounding box center [146, 406] width 293 height 20
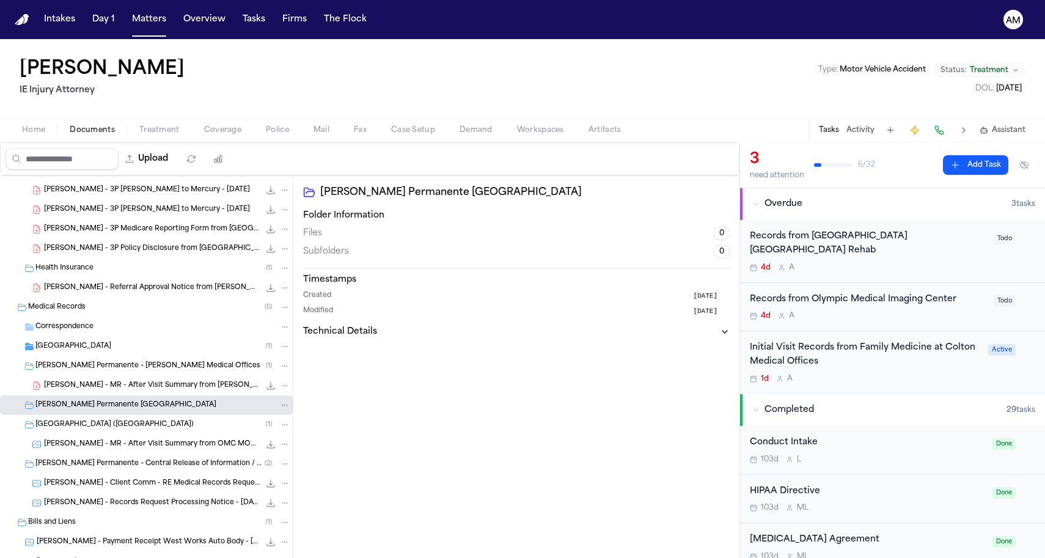
click at [110, 380] on div "B. Arteaga - MR - After Visit Summary from Kaiser Permanente - 2.19.25 978.4 KB…" at bounding box center [167, 386] width 246 height 12
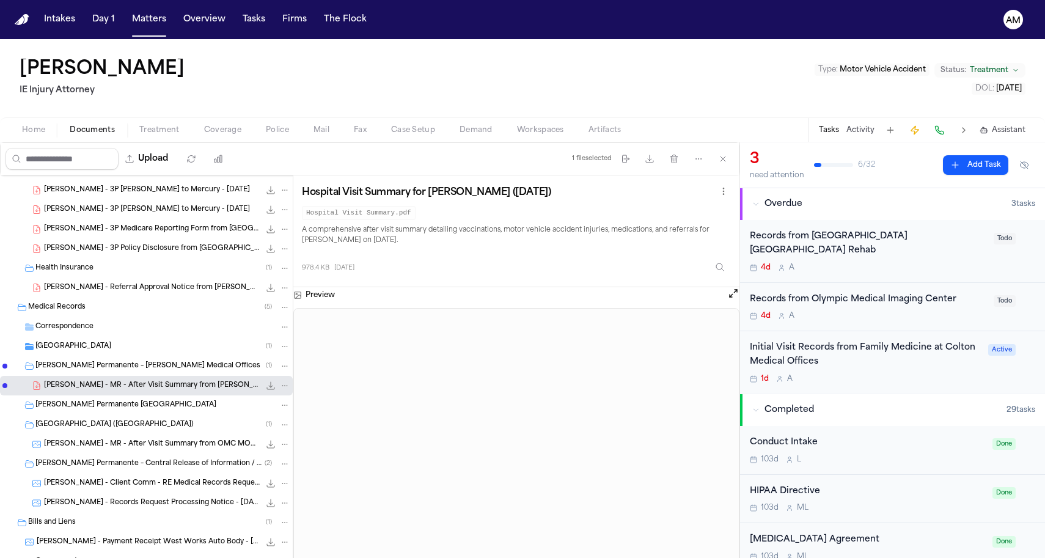
click at [70, 351] on span "San Antonio Regional Hospital" at bounding box center [73, 347] width 76 height 10
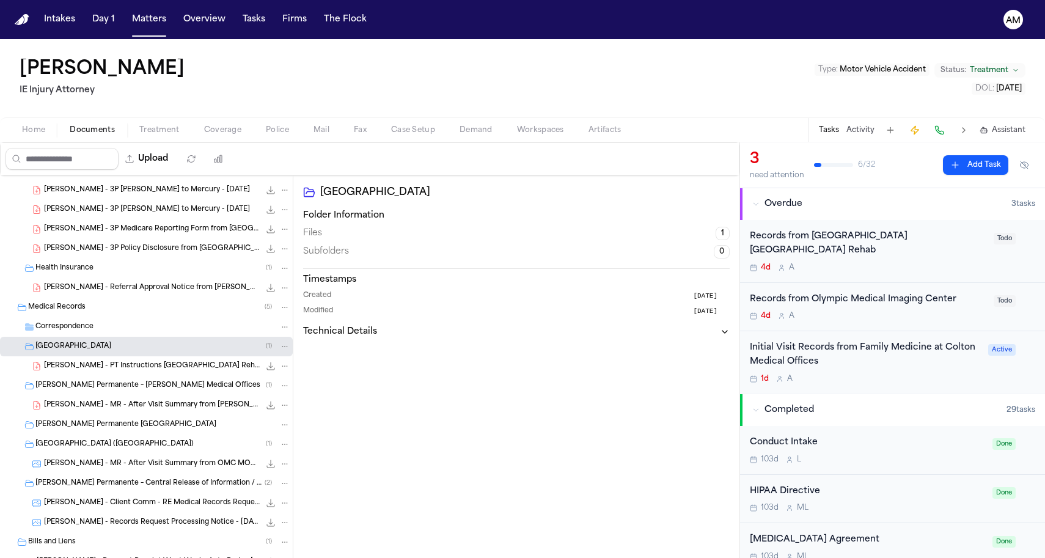
click at [110, 374] on div "B. Arteaga - PT Instructions Rancho San Antonio Rehab - 3.4.25 1.0 MB • PDF" at bounding box center [146, 366] width 293 height 20
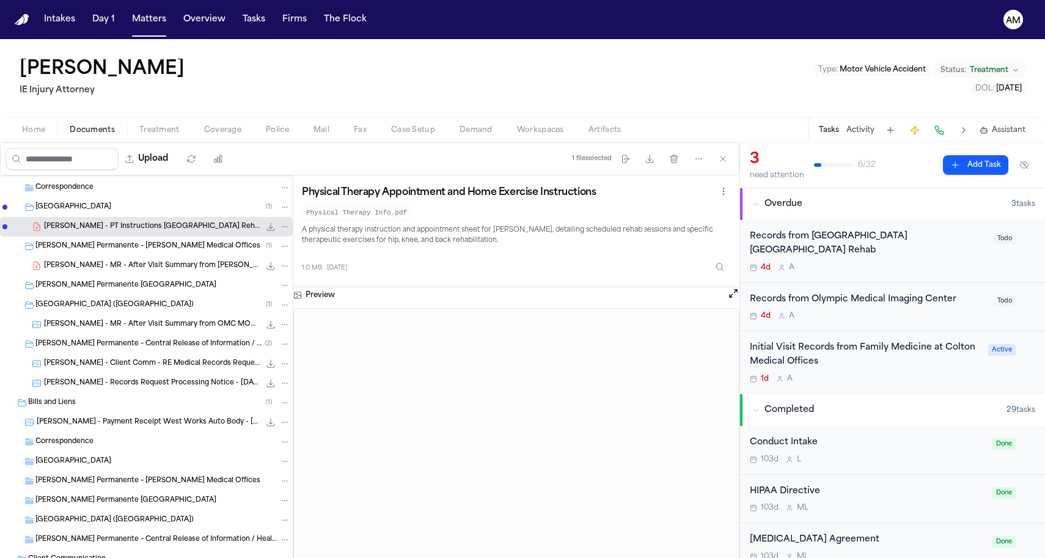
scroll to position [506, 0]
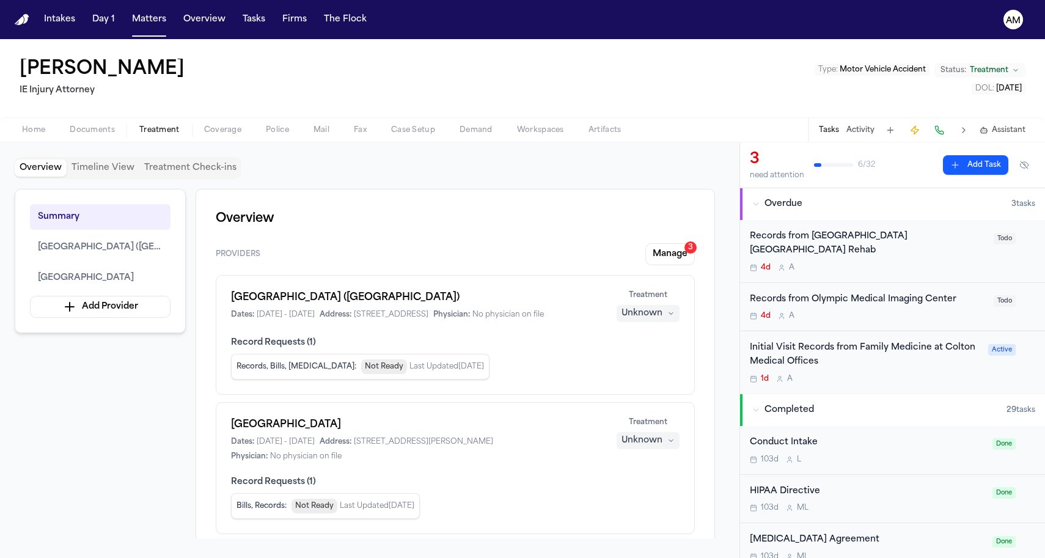
click at [148, 134] on span "Treatment" at bounding box center [159, 130] width 40 height 10
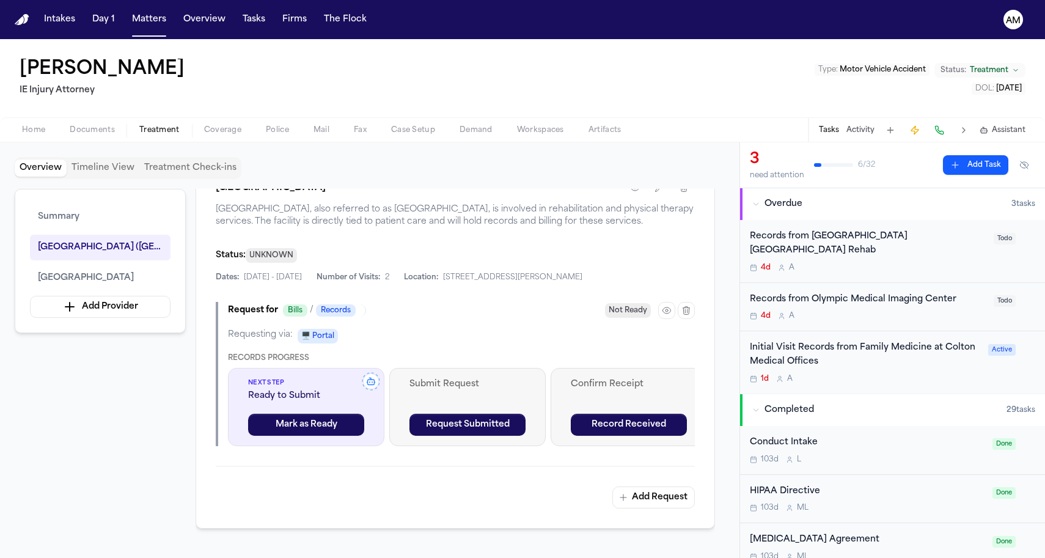
scroll to position [831, 0]
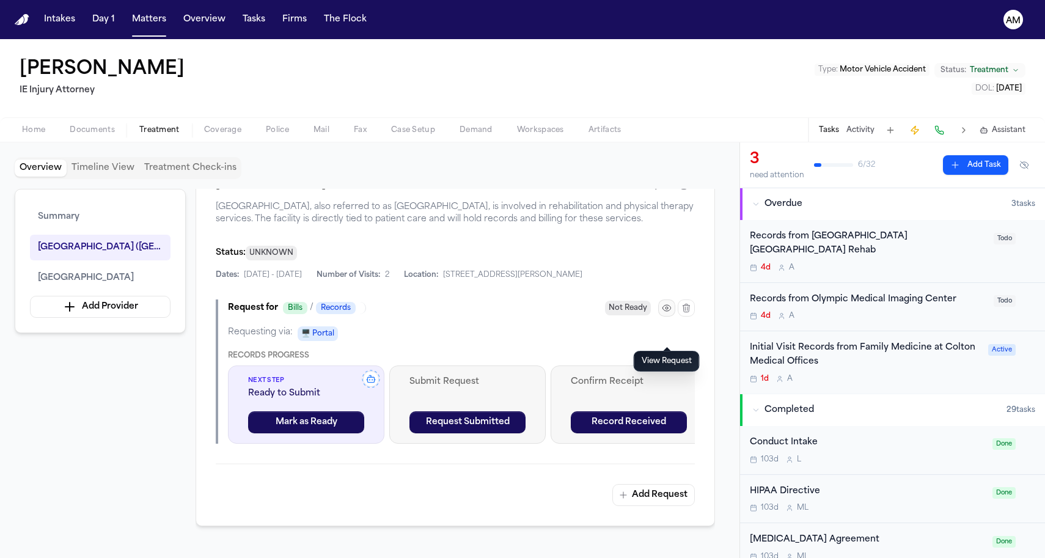
click at [666, 317] on button "button" at bounding box center [666, 308] width 17 height 17
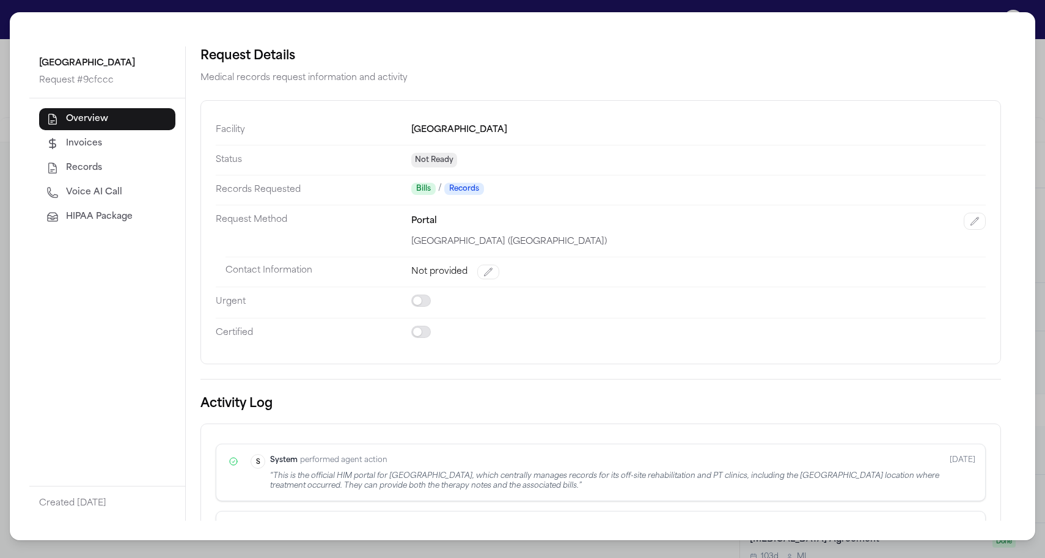
scroll to position [194, 0]
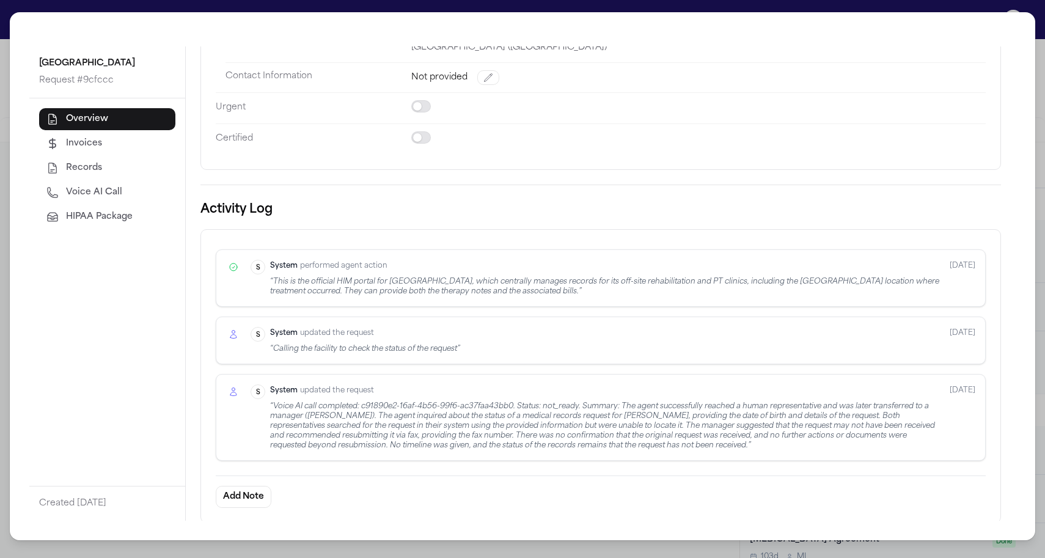
click at [6, 168] on div "San Antonio Regional Hospital Request # 9cfccc Overview Invoices Records Voice …" at bounding box center [522, 279] width 1045 height 558
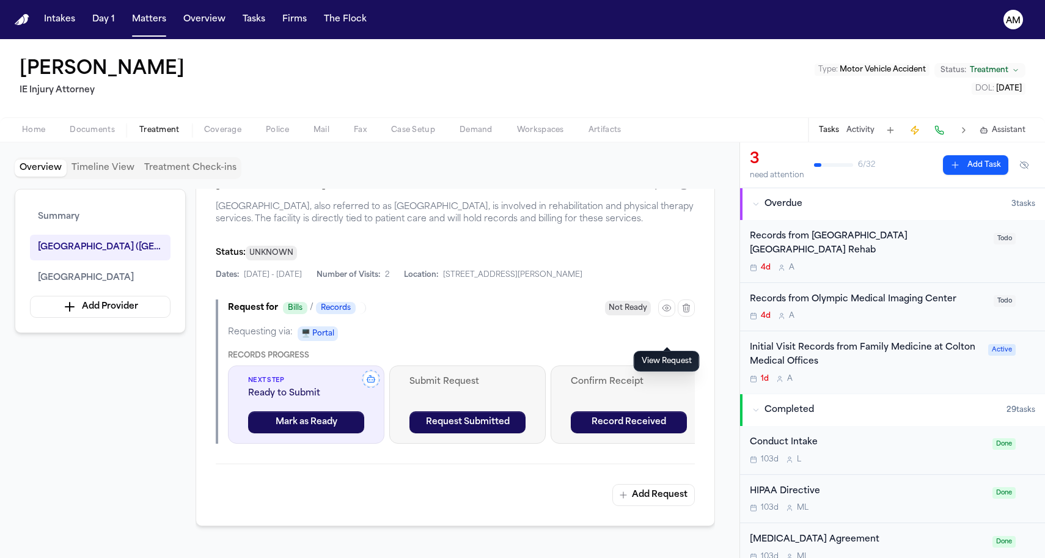
scroll to position [1031, 0]
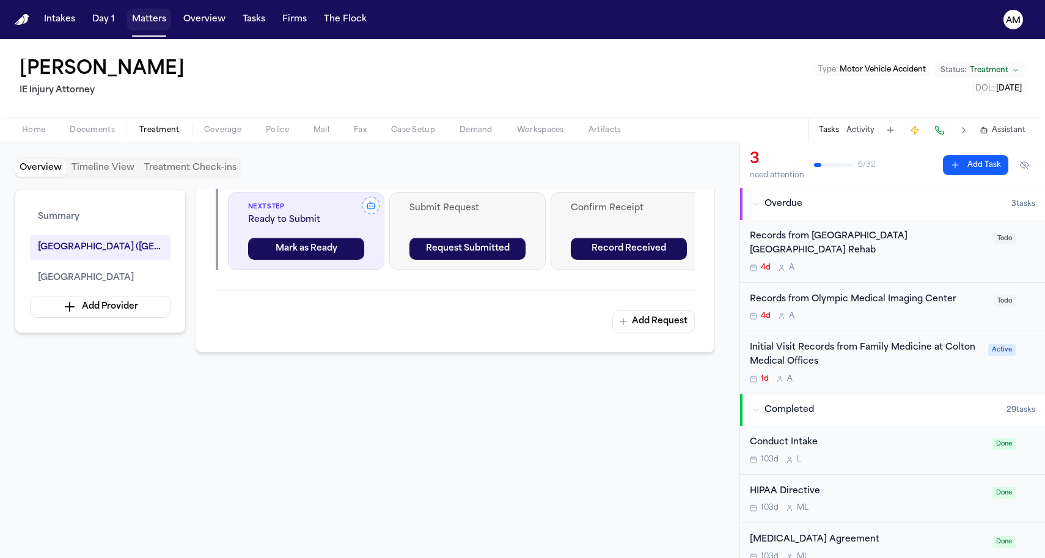
click at [131, 13] on button "Matters" at bounding box center [149, 20] width 44 height 22
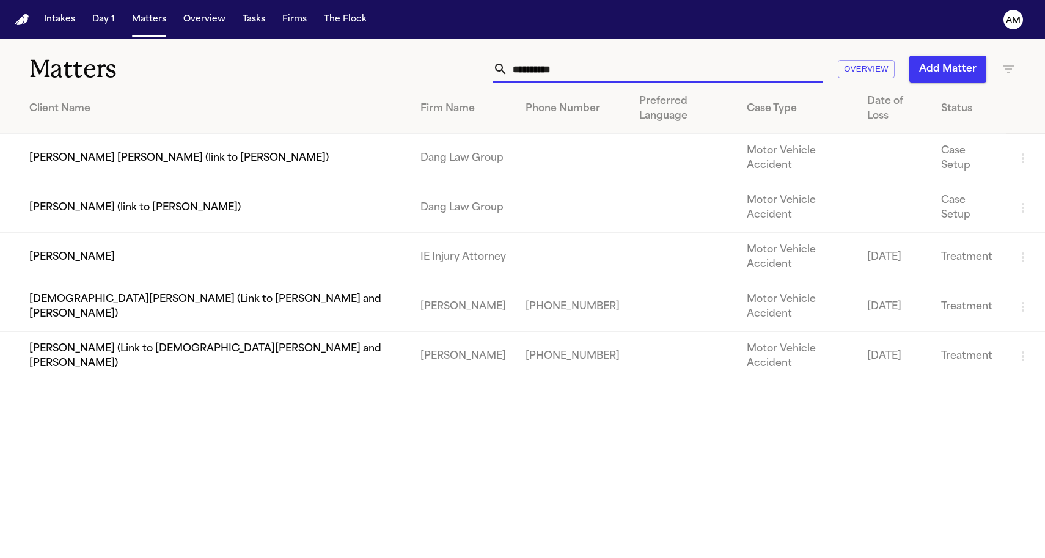
click at [616, 59] on input "**********" at bounding box center [665, 69] width 315 height 27
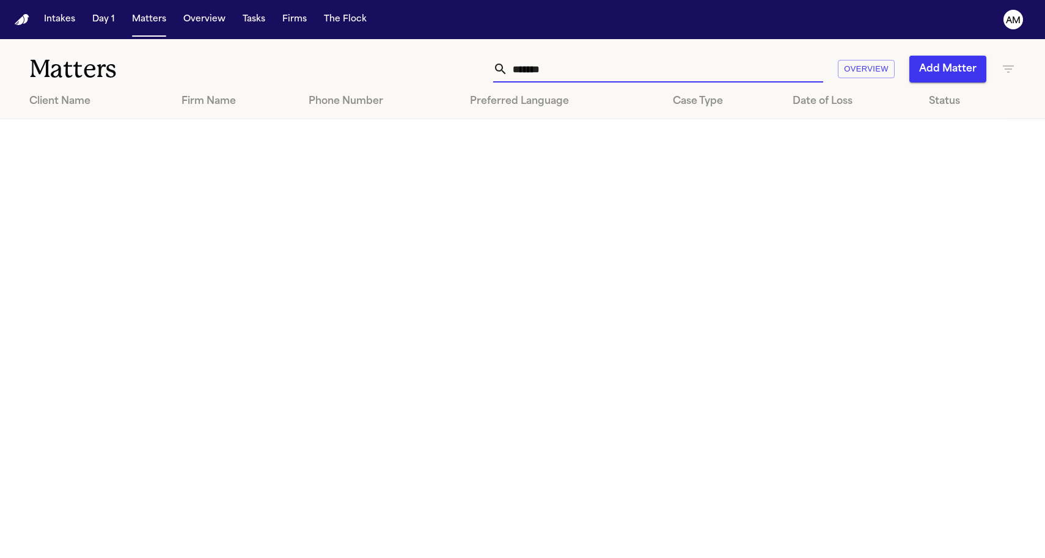
drag, startPoint x: 351, startPoint y: 545, endPoint x: 312, endPoint y: 218, distance: 328.8
click at [316, 278] on main "Matters ******* Overview Add Matter Client Name Firm Name Phone Number Preferre…" at bounding box center [522, 298] width 1045 height 519
click at [602, 46] on div "Matters ******* Overview Add Matter" at bounding box center [522, 61] width 1045 height 45
drag, startPoint x: 591, startPoint y: 87, endPoint x: 518, endPoint y: 72, distance: 74.9
click at [518, 72] on div "Matters ******* Overview Add Matter Client Name Firm Name Phone Number Preferre…" at bounding box center [522, 79] width 1045 height 80
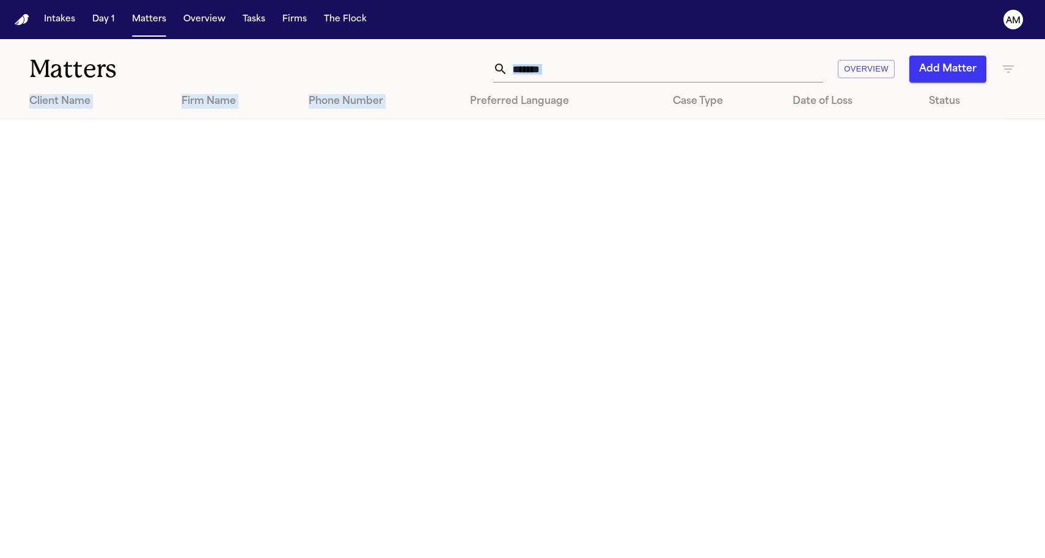
click at [564, 75] on input "*******" at bounding box center [665, 69] width 315 height 27
click at [564, 73] on input "*******" at bounding box center [665, 69] width 315 height 27
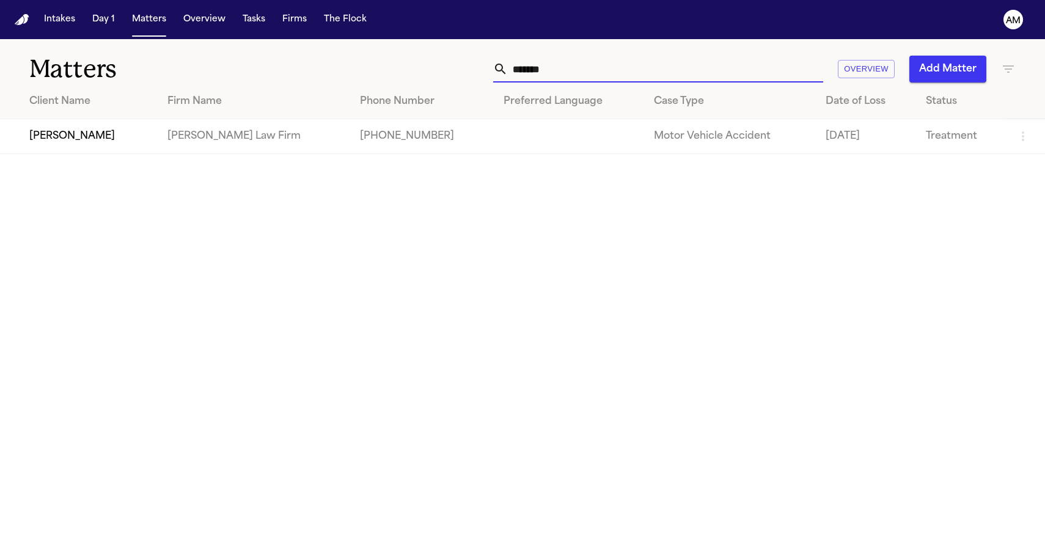
type input "*******"
click at [214, 142] on td "[PERSON_NAME] Law Firm" at bounding box center [254, 136] width 193 height 35
click at [102, 141] on td "[PERSON_NAME]" at bounding box center [79, 136] width 158 height 35
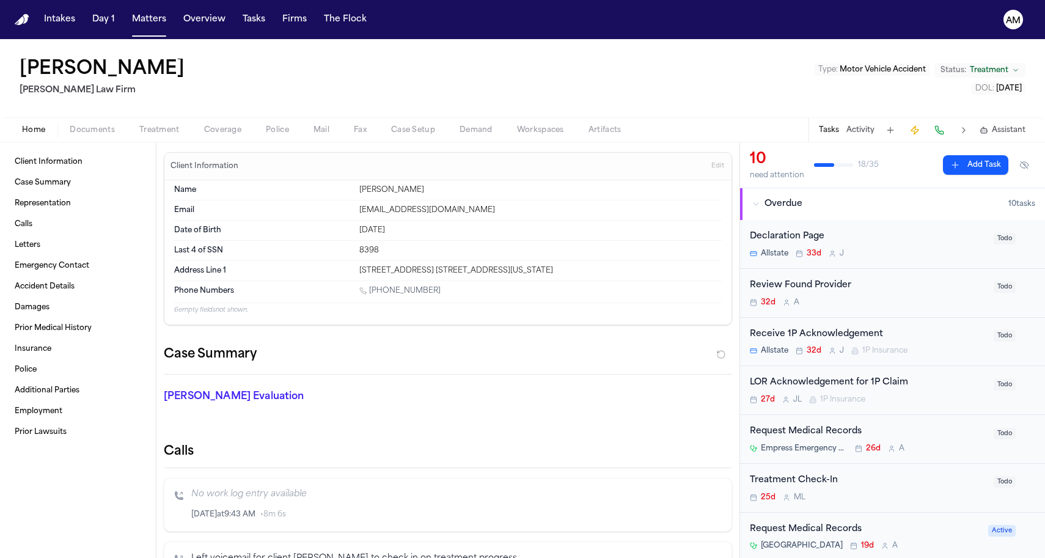
click at [138, 133] on button "Treatment" at bounding box center [159, 130] width 65 height 15
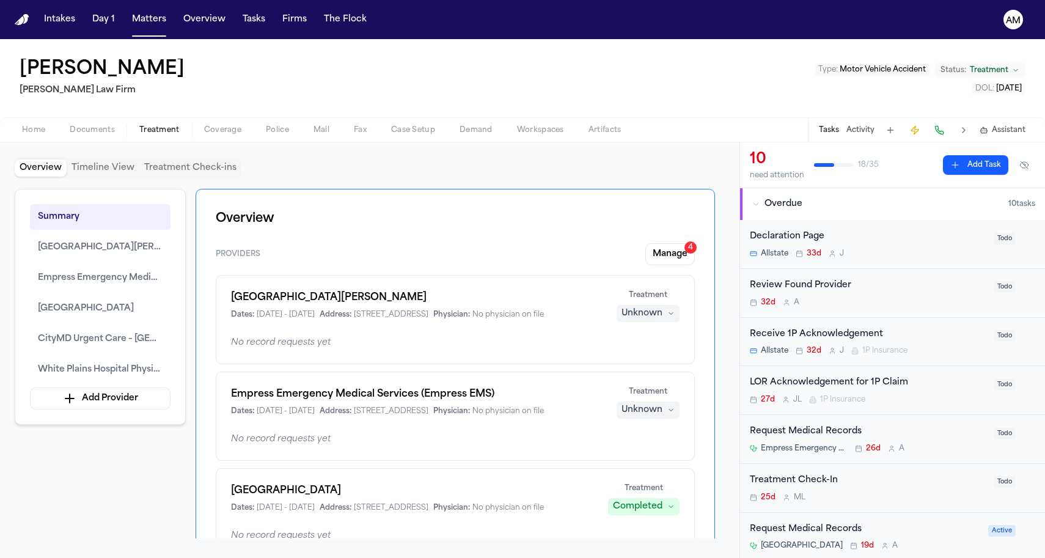
click at [98, 123] on button "Documents" at bounding box center [92, 130] width 70 height 15
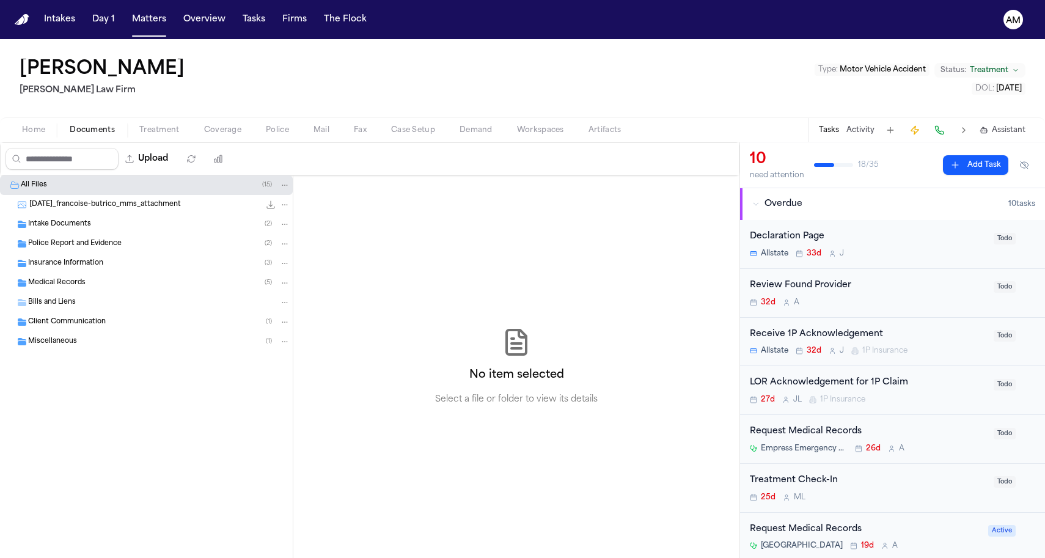
click at [79, 284] on span "Medical Records" at bounding box center [56, 283] width 57 height 10
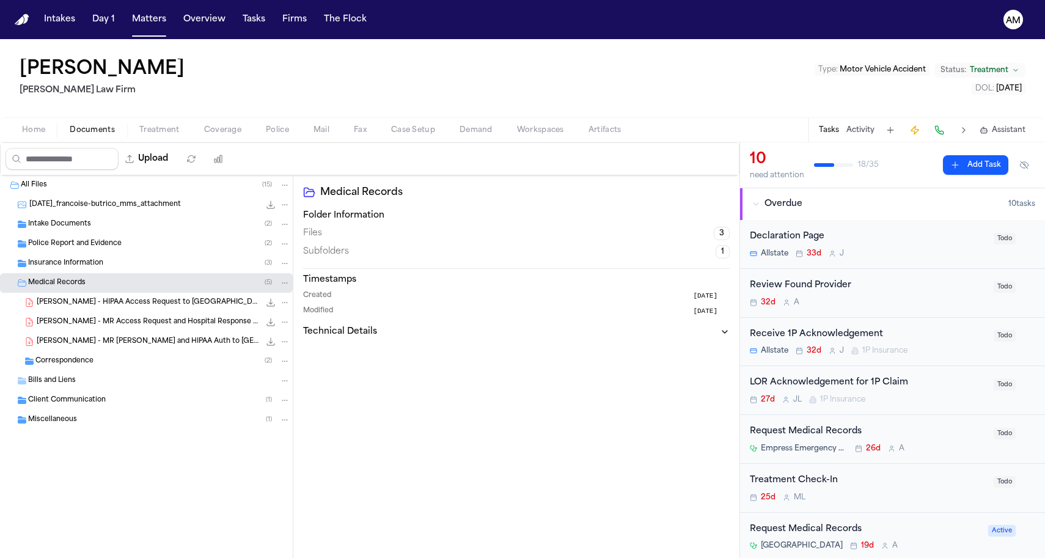
click at [108, 361] on div "Correspondence ( 2 )" at bounding box center [162, 361] width 255 height 11
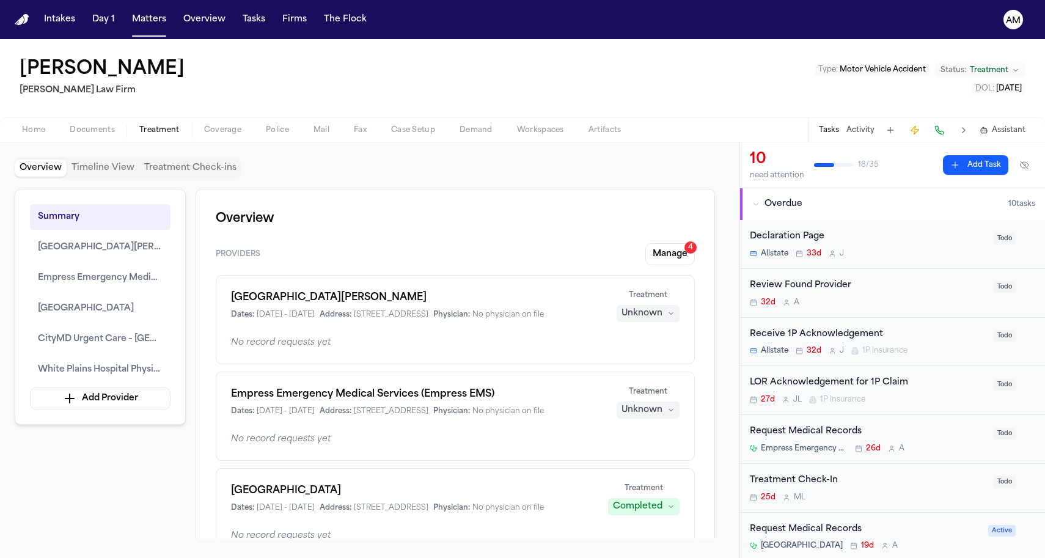
click at [166, 130] on span "Treatment" at bounding box center [159, 130] width 40 height 10
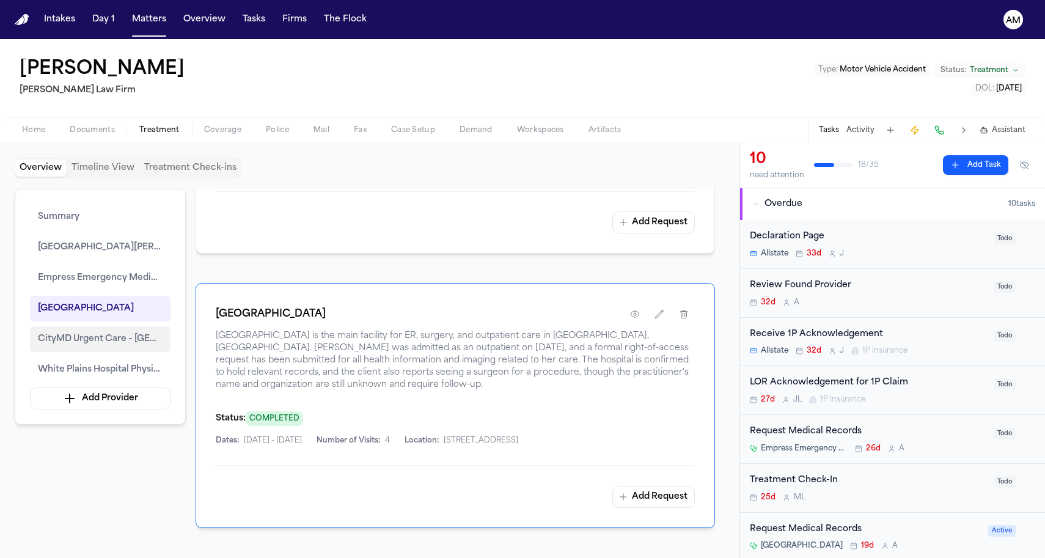
click at [101, 342] on span "CityMD Urgent Care – Yonkers (Central Park Avenue)" at bounding box center [100, 339] width 125 height 15
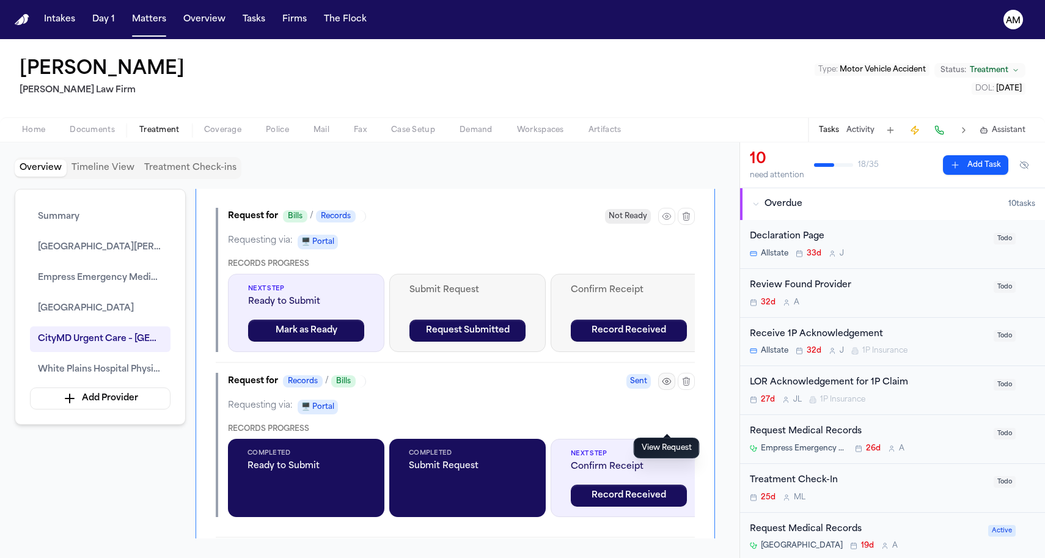
click at [668, 386] on icon "button" at bounding box center [667, 382] width 10 height 10
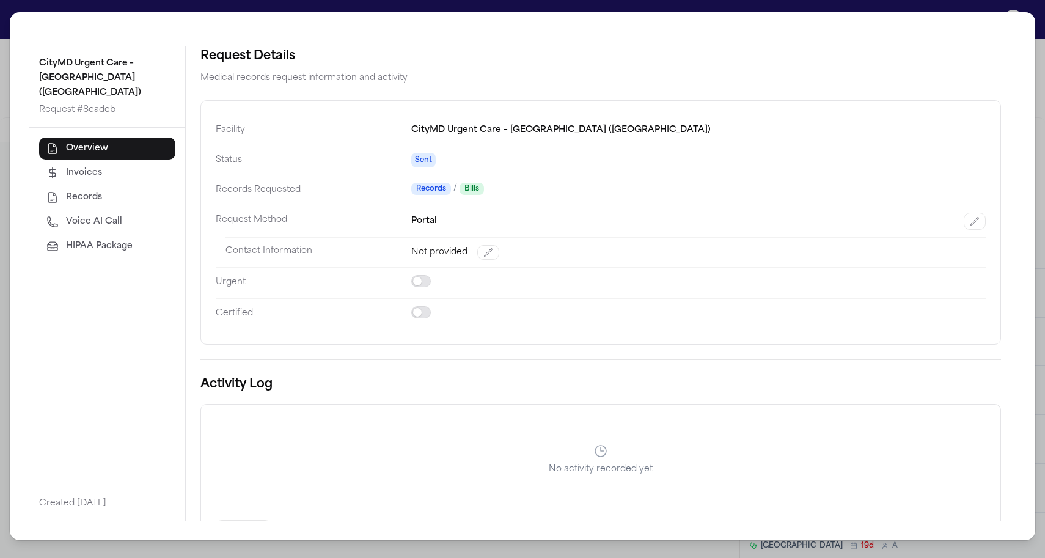
click at [113, 220] on div "Overview Invoices Records Voice AI Call HIPAA Package" at bounding box center [107, 198] width 136 height 120
click at [98, 217] on button "Voice AI Call" at bounding box center [107, 222] width 136 height 22
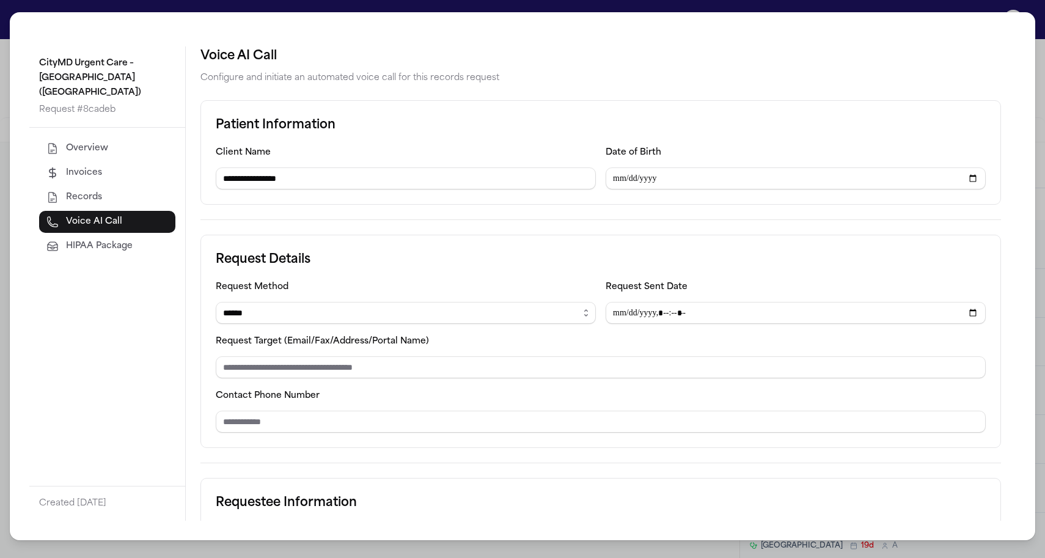
click at [6, 180] on div "**********" at bounding box center [522, 279] width 1045 height 558
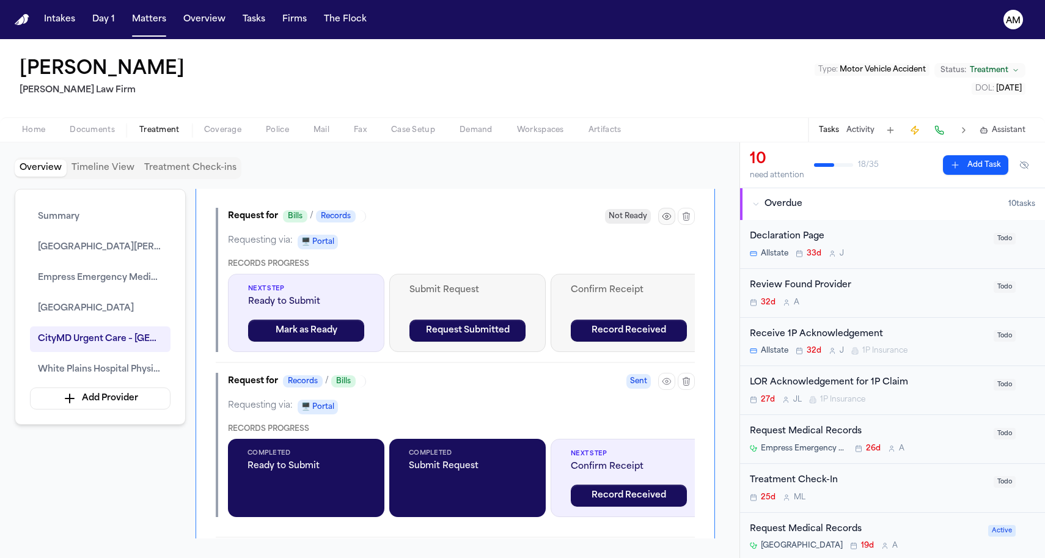
click at [665, 225] on button "button" at bounding box center [666, 216] width 17 height 17
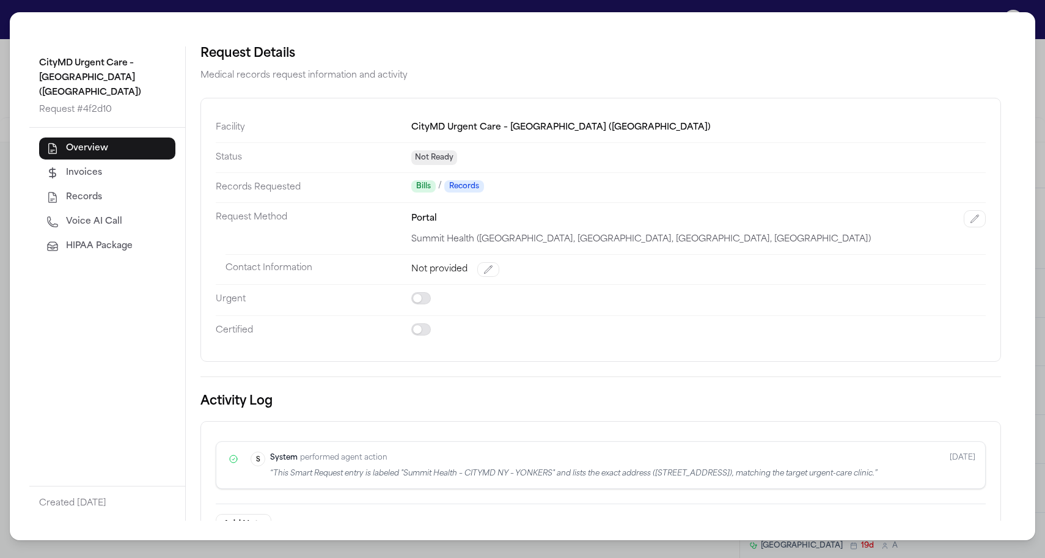
scroll to position [40, 0]
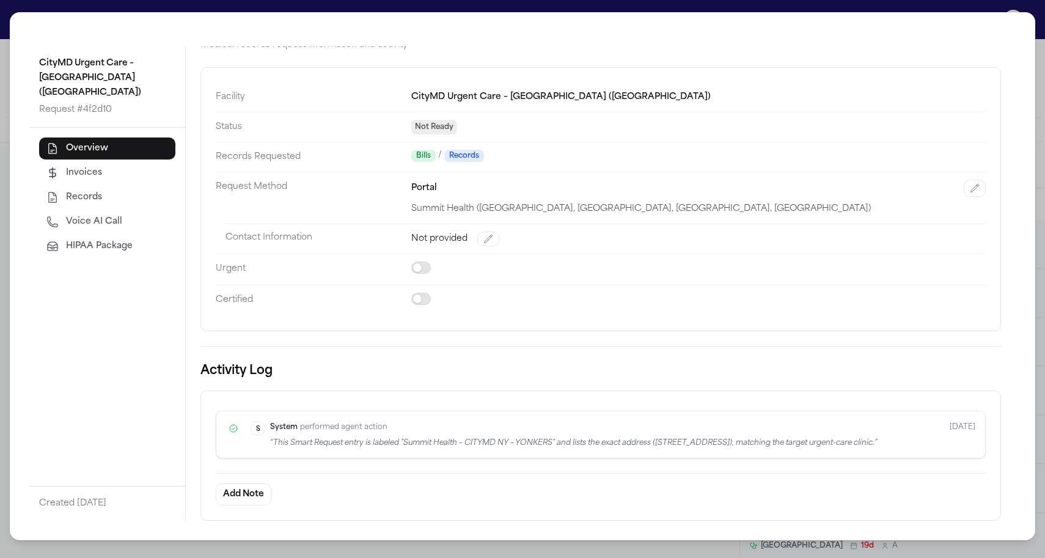
click at [12, 324] on div "CityMD Urgent Care – Yonkers (Central Park Avenue) Request # 4f2d10 Overview In…" at bounding box center [523, 276] width 1026 height 528
click at [9, 322] on div "CityMD Urgent Care – Yonkers (Central Park Avenue) Request # 4f2d10 Overview In…" at bounding box center [522, 279] width 1045 height 558
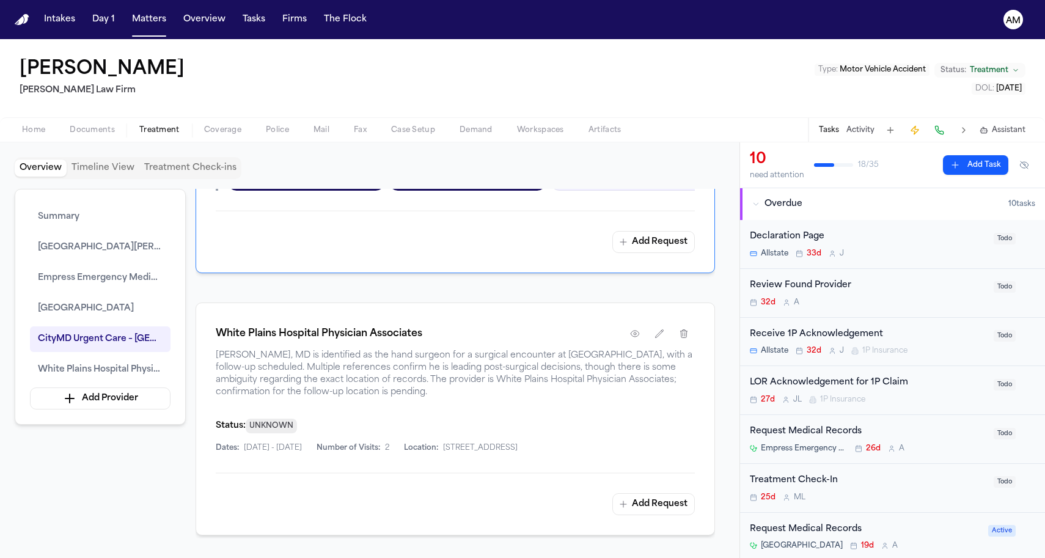
scroll to position [2086, 0]
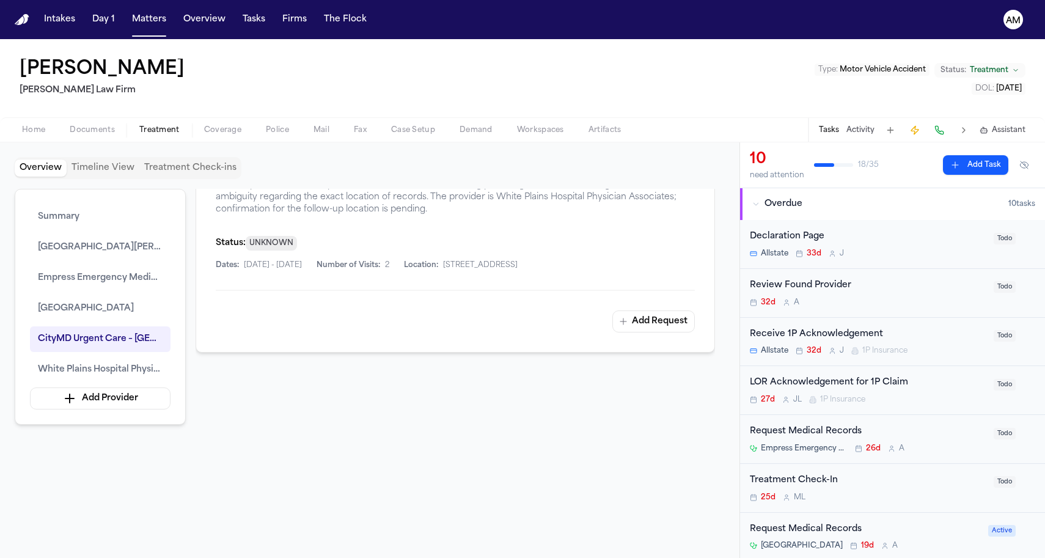
click at [319, 77] on div "Francoise Butrico Martello Law Firm Type : Motor Vehicle Accident Status: Treat…" at bounding box center [522, 78] width 1045 height 78
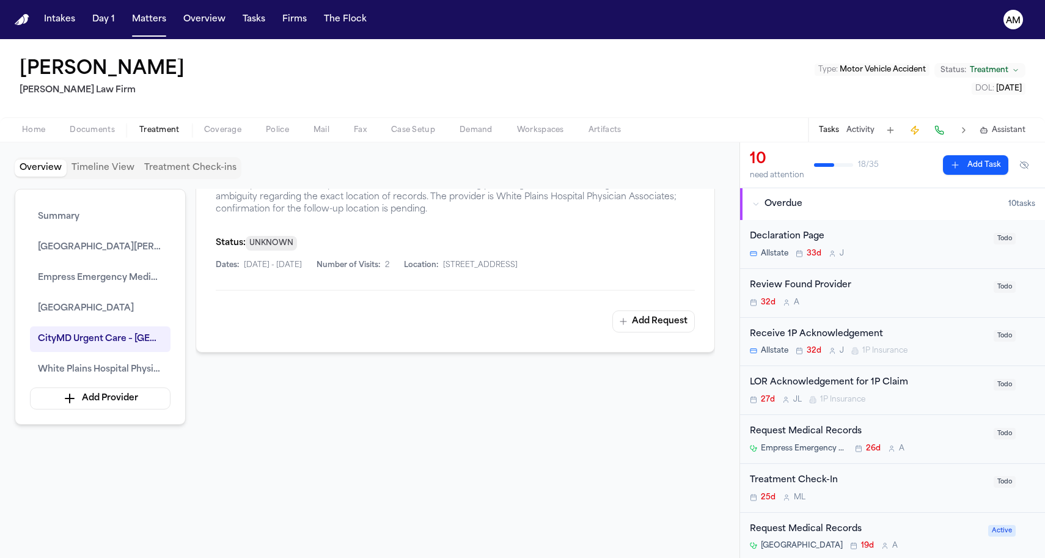
click at [341, 443] on div at bounding box center [456, 460] width 520 height 156
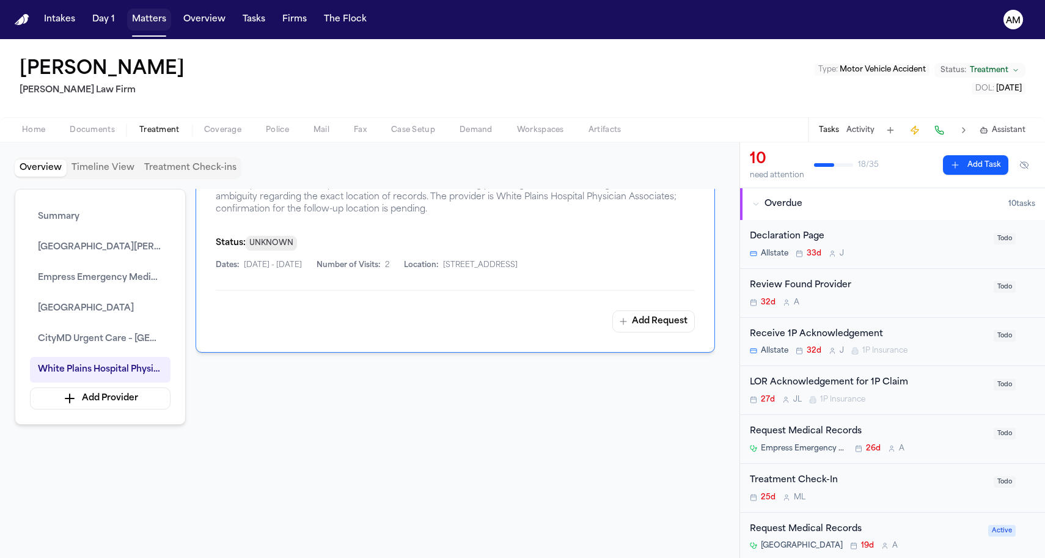
click at [155, 23] on button "Matters" at bounding box center [149, 20] width 44 height 22
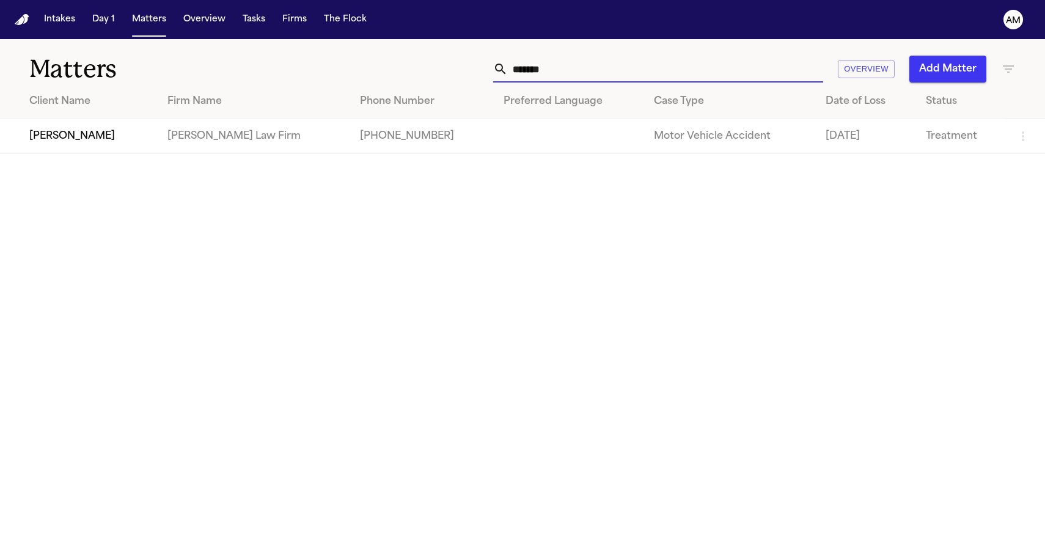
drag, startPoint x: 540, startPoint y: 75, endPoint x: 451, endPoint y: 72, distance: 88.7
click at [451, 72] on div "******* Overview Add Matter" at bounding box center [663, 69] width 705 height 27
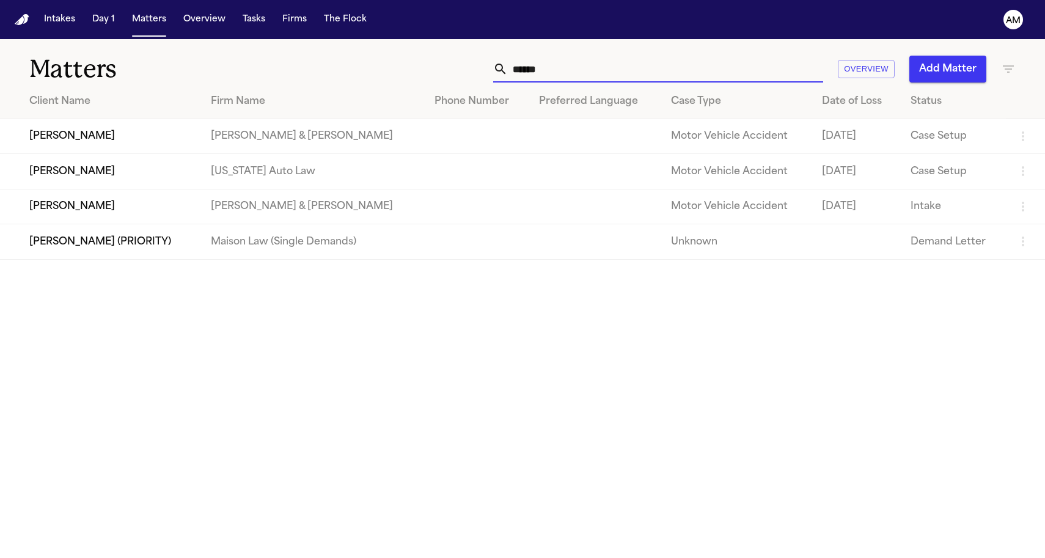
type input "******"
drag, startPoint x: 451, startPoint y: 69, endPoint x: 208, endPoint y: 185, distance: 269.3
click at [201, 185] on td "[PERSON_NAME]" at bounding box center [100, 171] width 201 height 35
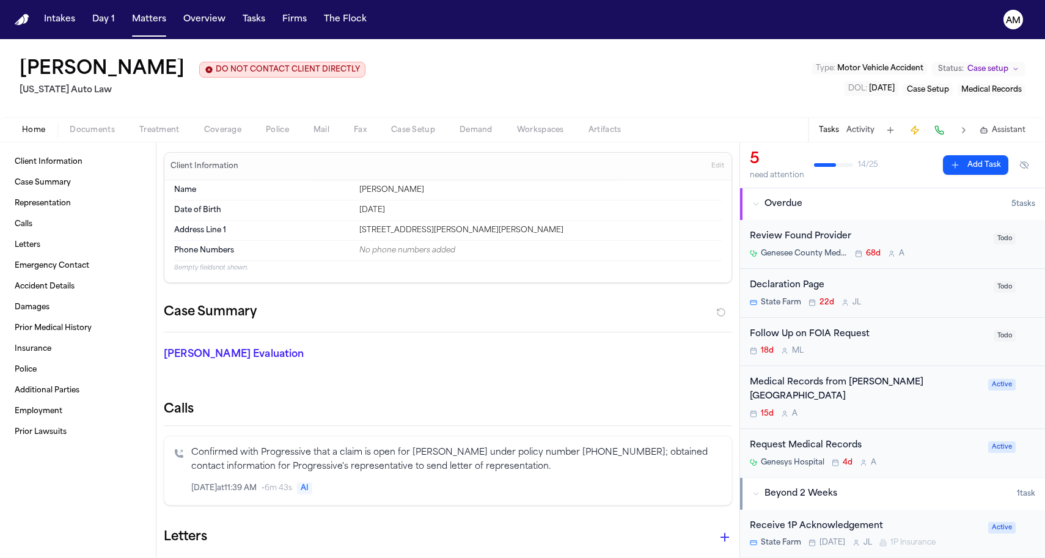
click at [158, 142] on div "Home Documents Treatment Coverage Police Mail Fax Case Setup Demand Workspaces …" at bounding box center [522, 129] width 1045 height 24
click at [168, 127] on span "Treatment" at bounding box center [159, 130] width 40 height 10
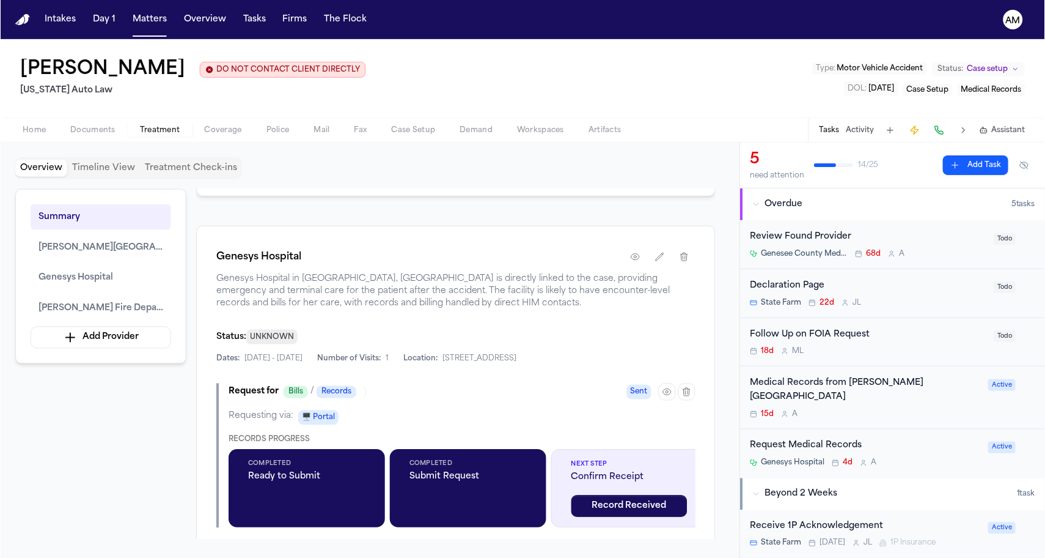
scroll to position [814, 0]
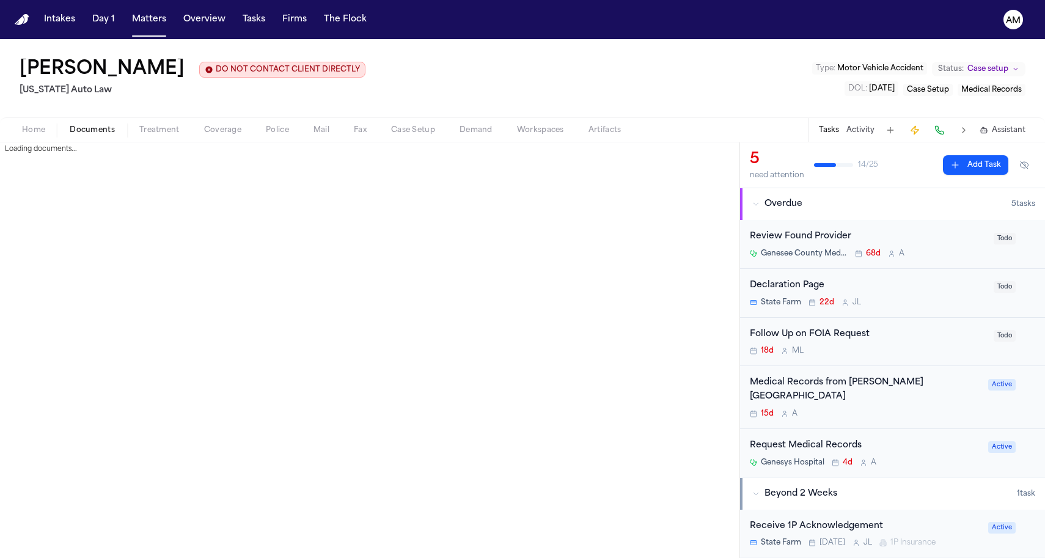
click at [101, 128] on span "Documents" at bounding box center [92, 130] width 45 height 10
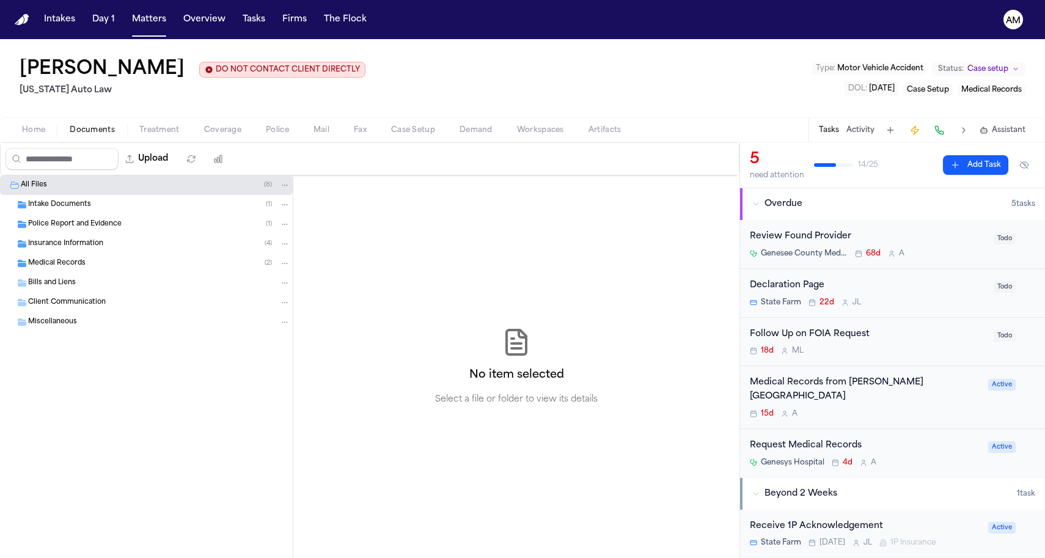
click at [116, 265] on div "Medical Records ( 2 )" at bounding box center [159, 263] width 262 height 11
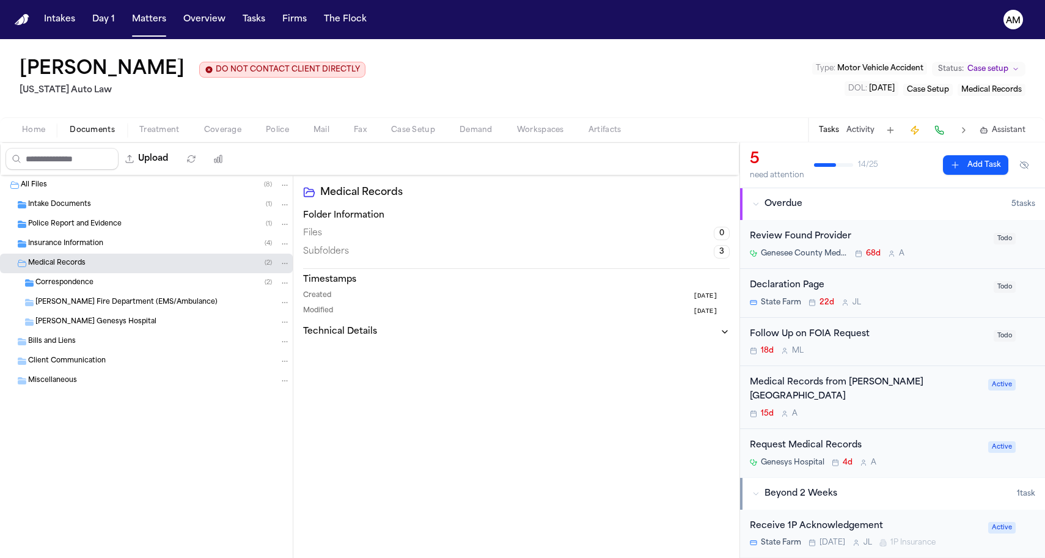
click at [105, 294] on div "Holly Fire Department (EMS/Ambulance)" at bounding box center [146, 303] width 293 height 20
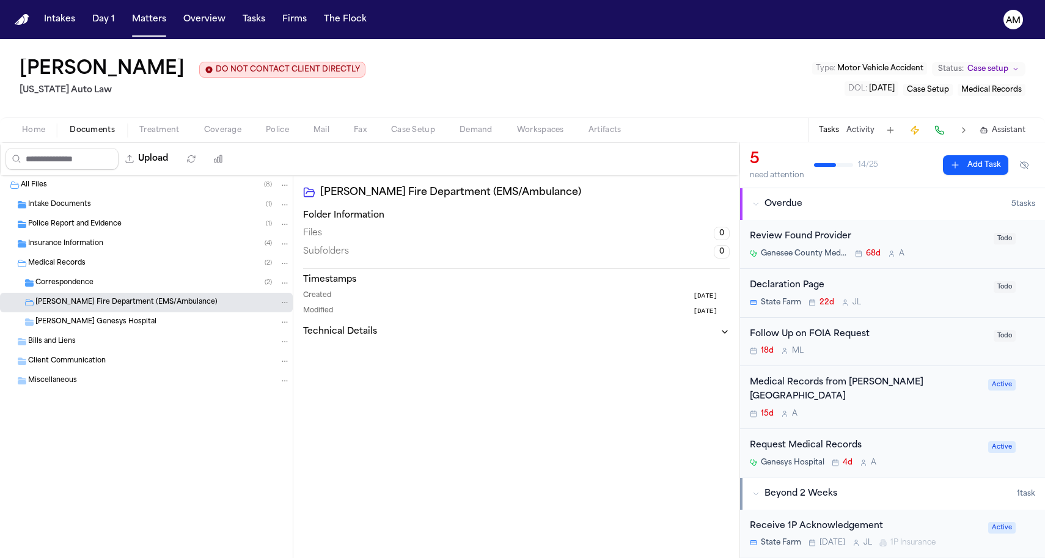
click at [105, 283] on div "Correspondence ( 2 )" at bounding box center [162, 283] width 255 height 11
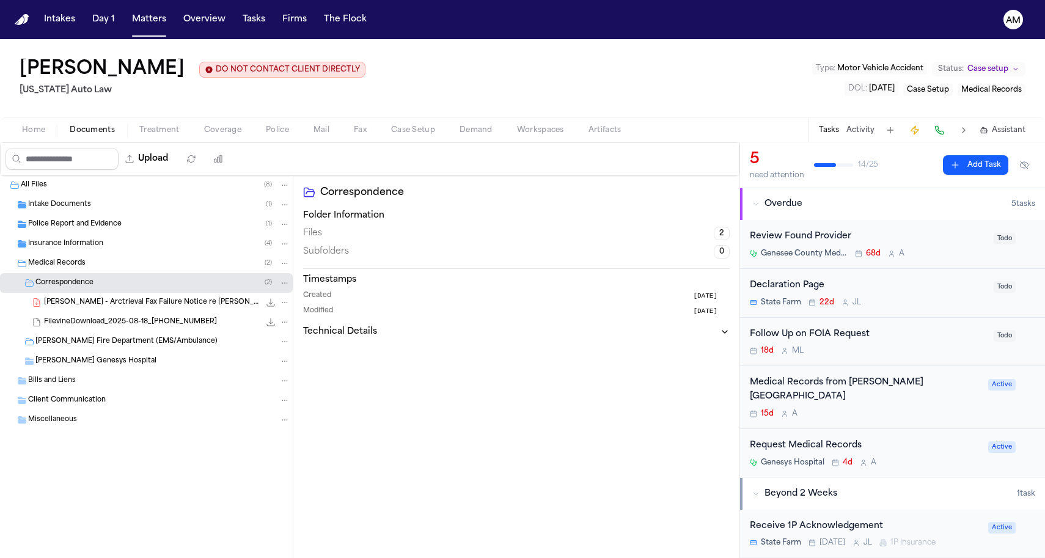
click at [106, 307] on span "C. Palmer - Arctrieval Fax Failure Notice re Hurley Medical Center - 7.20.25" at bounding box center [152, 303] width 216 height 10
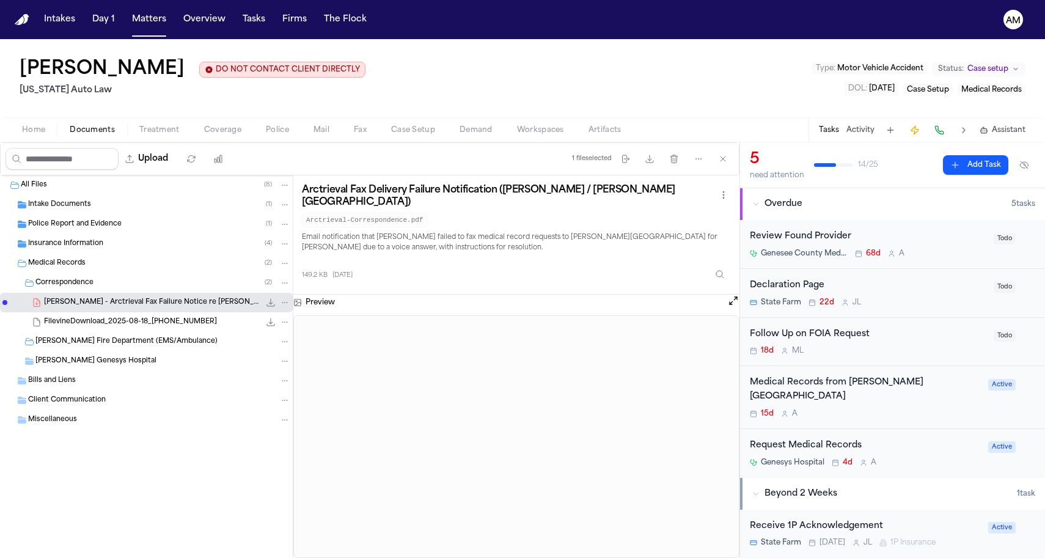
click at [185, 320] on span "FilevineDownload_2025-08-18_20-42-15-399" at bounding box center [130, 322] width 173 height 10
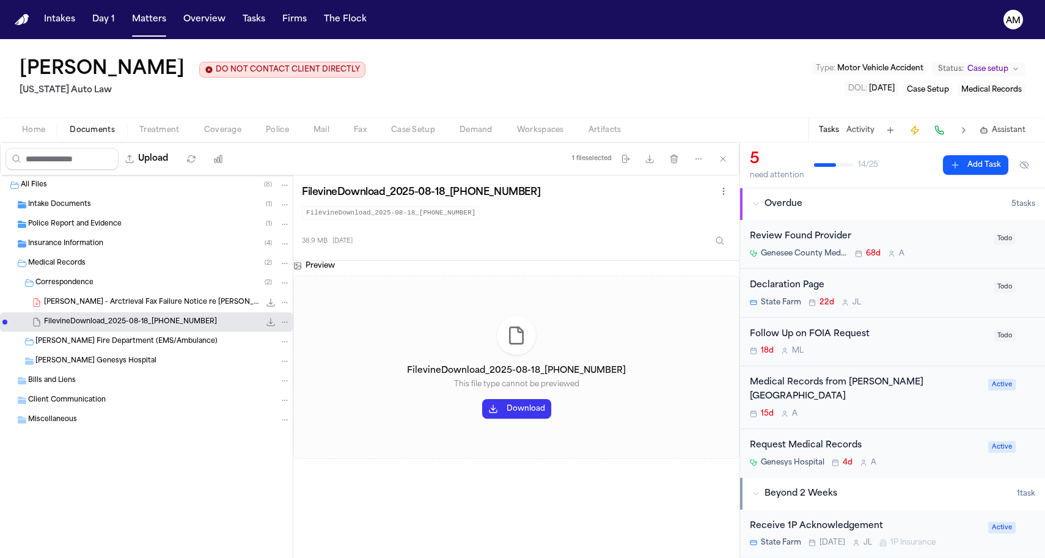
click at [178, 300] on span "C. Palmer - Arctrieval Fax Failure Notice re Hurley Medical Center - 7.20.25" at bounding box center [152, 303] width 216 height 10
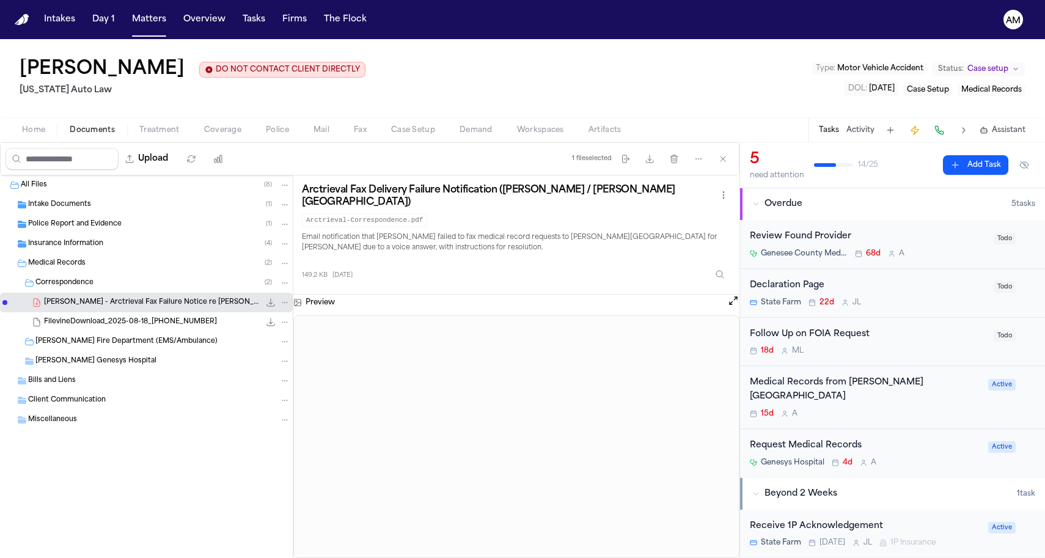
click at [106, 232] on div "Police Report and Evidence ( 1 )" at bounding box center [146, 225] width 293 height 20
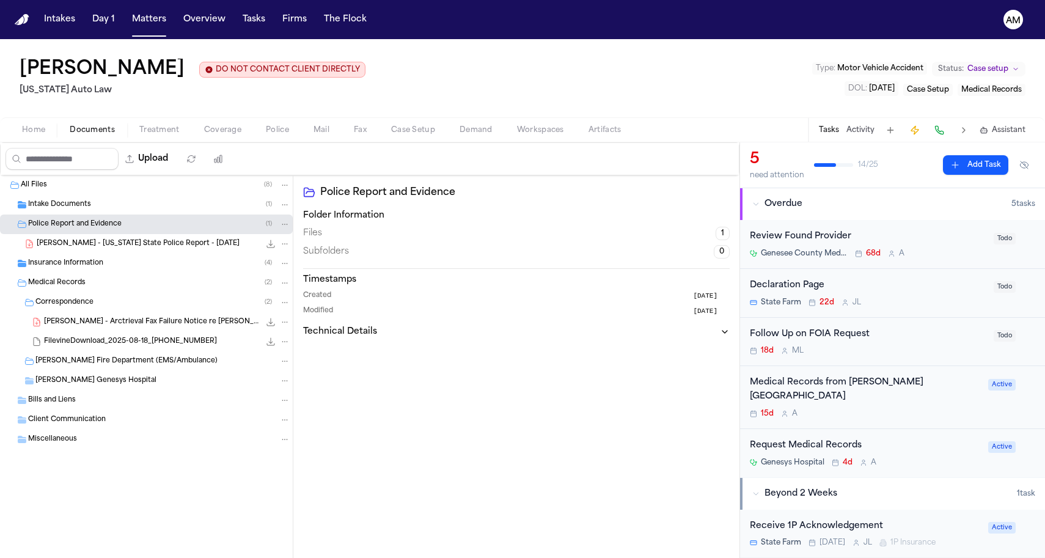
click at [101, 219] on div "Police Report and Evidence ( 1 )" at bounding box center [146, 225] width 293 height 20
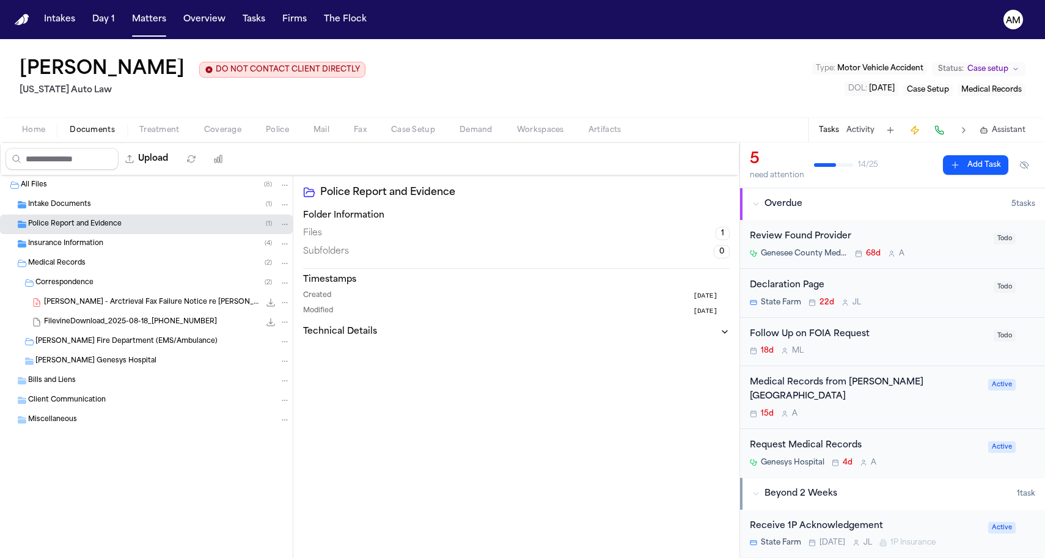
click at [92, 203] on div "Intake Documents ( 1 )" at bounding box center [159, 204] width 262 height 11
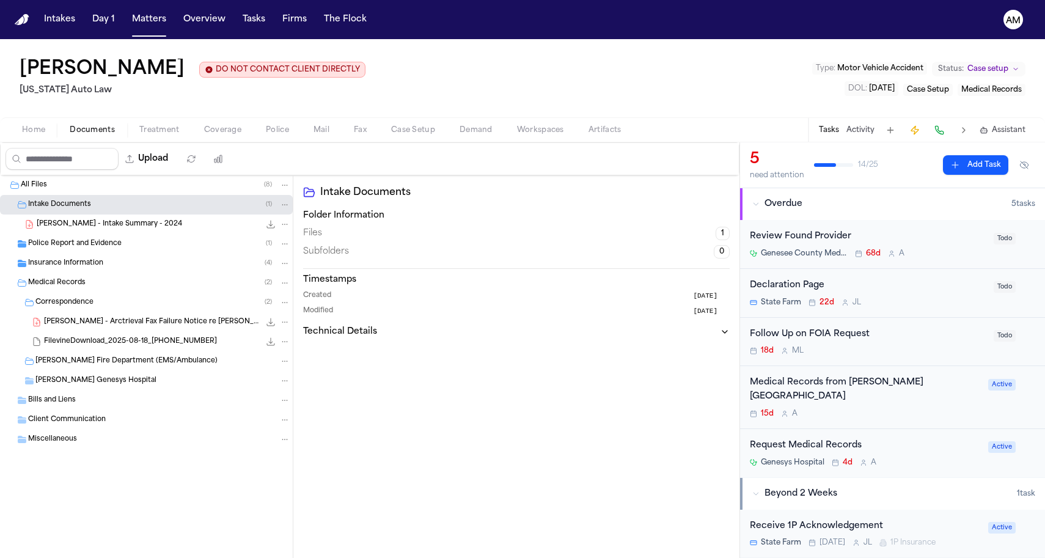
click at [92, 204] on div "Intake Documents ( 1 )" at bounding box center [159, 204] width 262 height 11
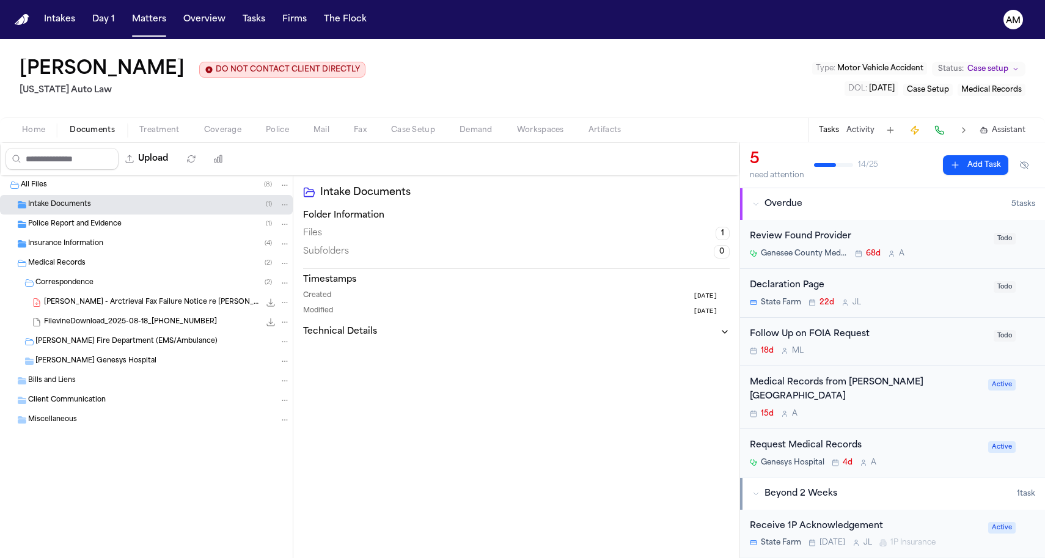
click at [79, 232] on div "Police Report and Evidence ( 1 )" at bounding box center [146, 225] width 293 height 20
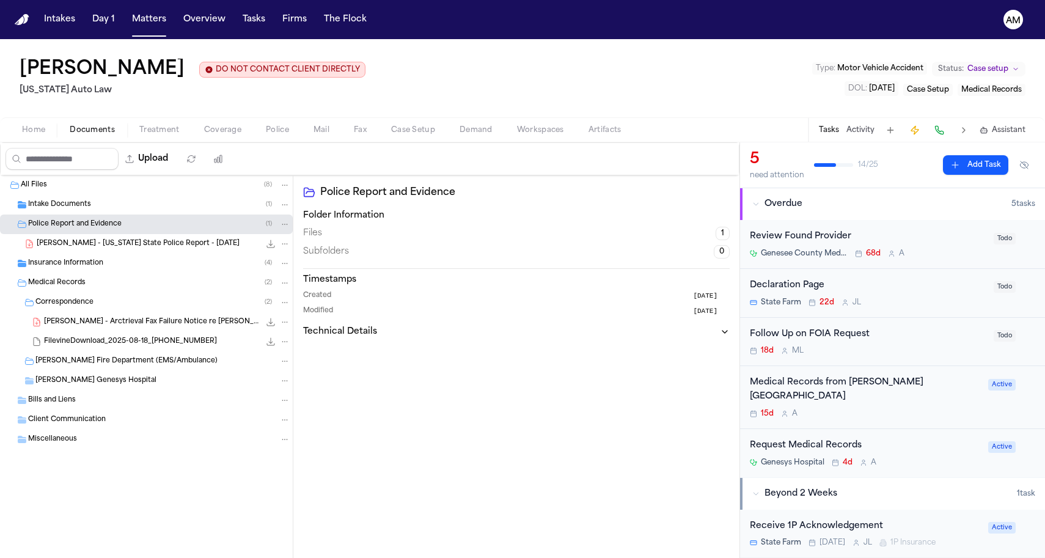
click at [75, 226] on span "Police Report and Evidence" at bounding box center [75, 224] width 94 height 10
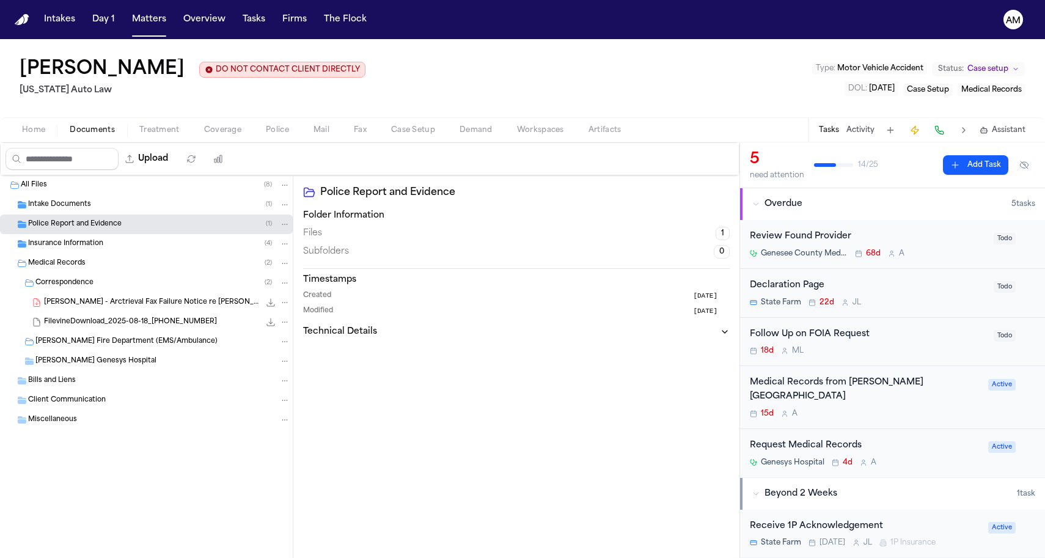
drag, startPoint x: 75, startPoint y: 254, endPoint x: 74, endPoint y: 246, distance: 8.0
click at [74, 247] on div "Insurance Information ( 4 )" at bounding box center [146, 244] width 293 height 20
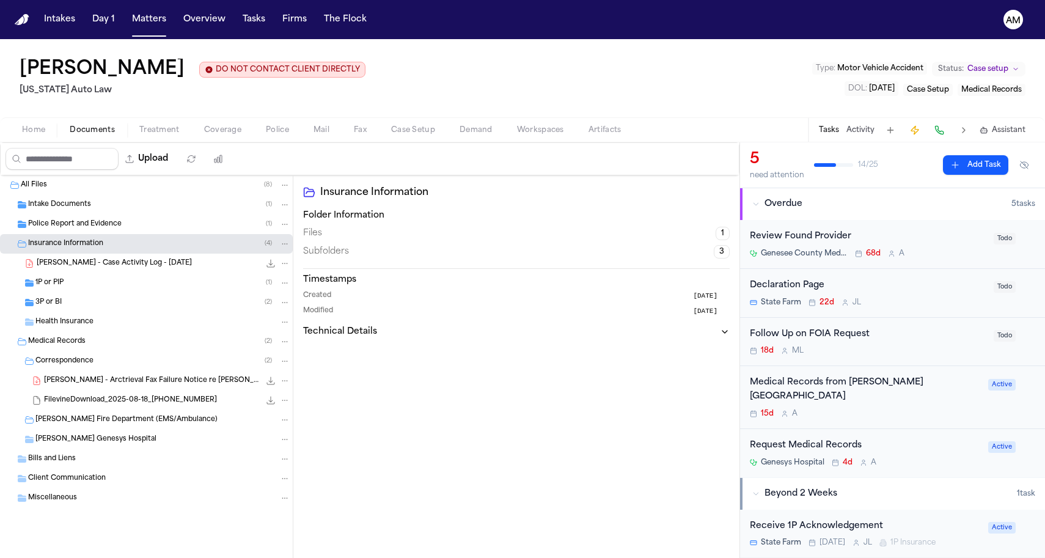
click at [74, 246] on span "Insurance Information" at bounding box center [65, 244] width 75 height 10
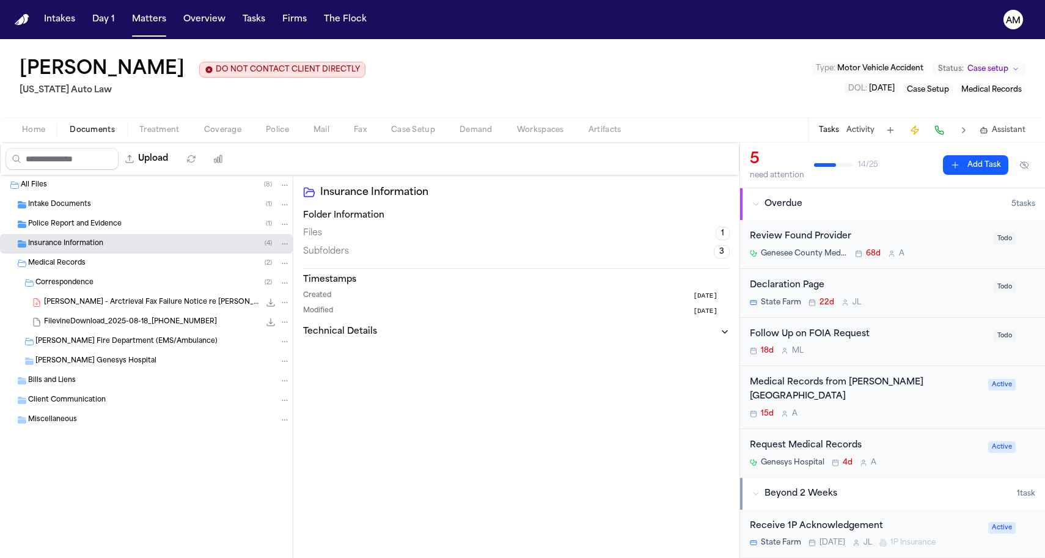
click at [220, 5] on nav "Intakes Day 1 Matters Overview Tasks Firms The Flock AM" at bounding box center [522, 19] width 1045 height 39
click at [408, 100] on div "Cheryl Palmer DO NOT CONTACT CLIENT DIRECTLY DO NOT CONTACT Michigan Auto Law T…" at bounding box center [522, 78] width 1045 height 78
click at [160, 21] on button "Matters" at bounding box center [149, 20] width 44 height 22
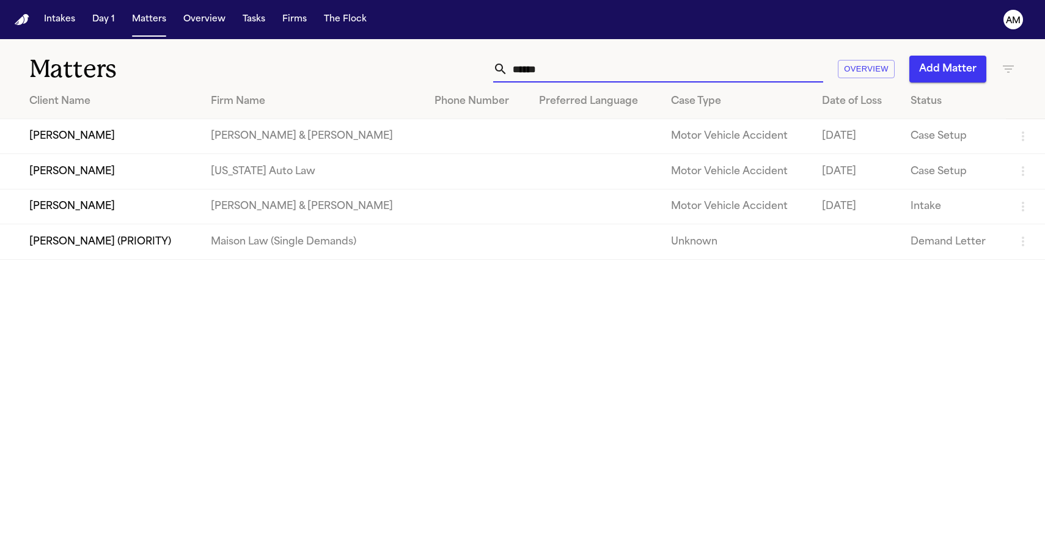
drag, startPoint x: 581, startPoint y: 75, endPoint x: 382, endPoint y: 83, distance: 199.4
click at [382, 83] on div "Matters ****** Overview Add Matter" at bounding box center [522, 61] width 1045 height 45
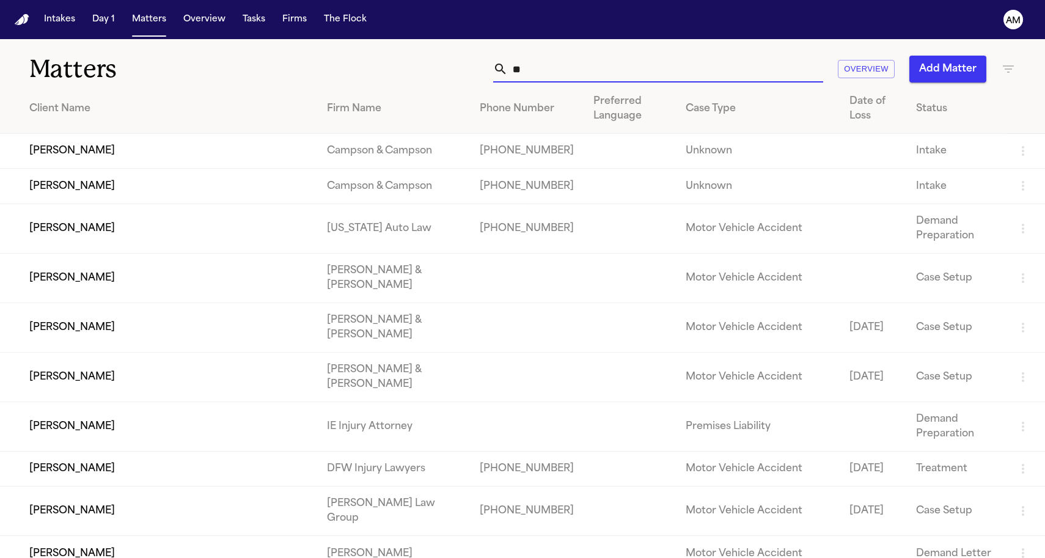
type input "*"
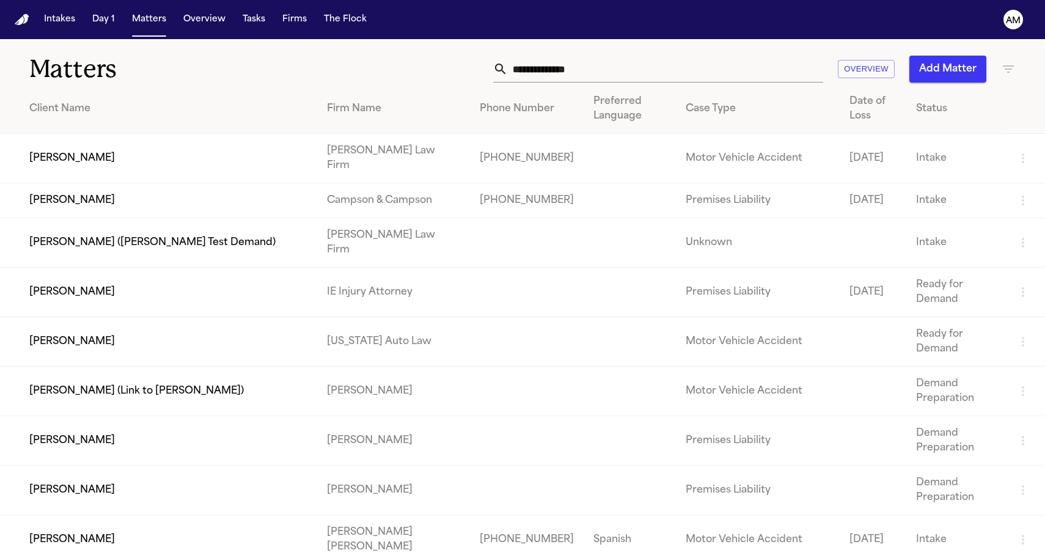
click at [362, 60] on div "Overview Add Matter" at bounding box center [663, 69] width 705 height 27
click at [226, 79] on h1 "Matters" at bounding box center [170, 69] width 282 height 31
click at [1003, 69] on icon "button" at bounding box center [1008, 68] width 11 height 7
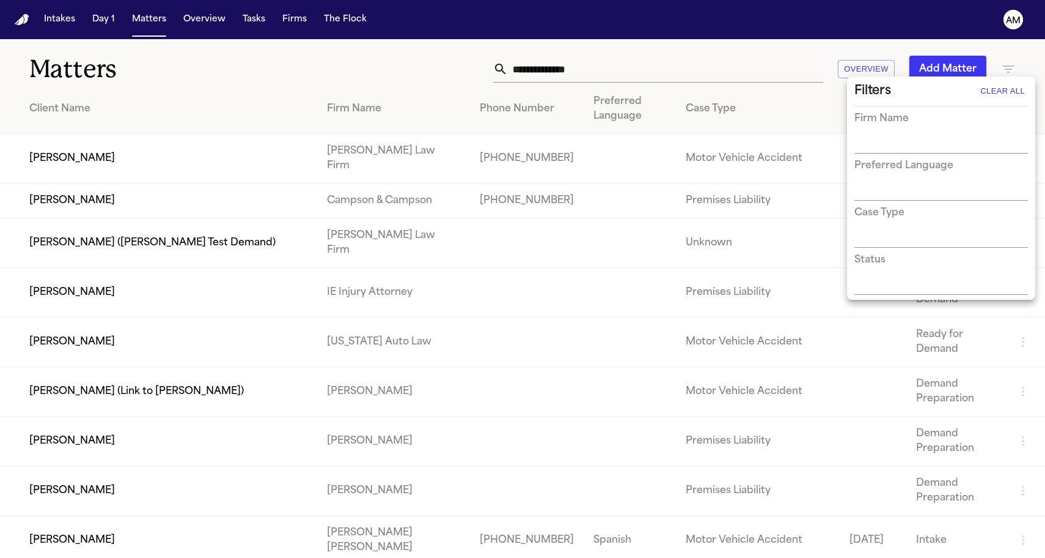
click at [910, 143] on input "text" at bounding box center [932, 144] width 155 height 17
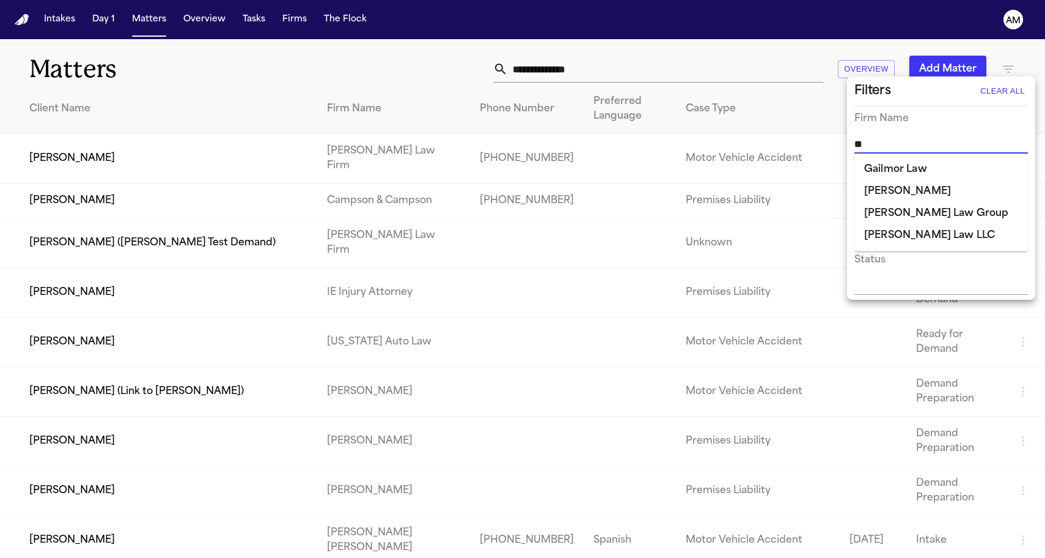
type input "***"
click at [916, 165] on li "[PERSON_NAME]" at bounding box center [942, 169] width 174 height 22
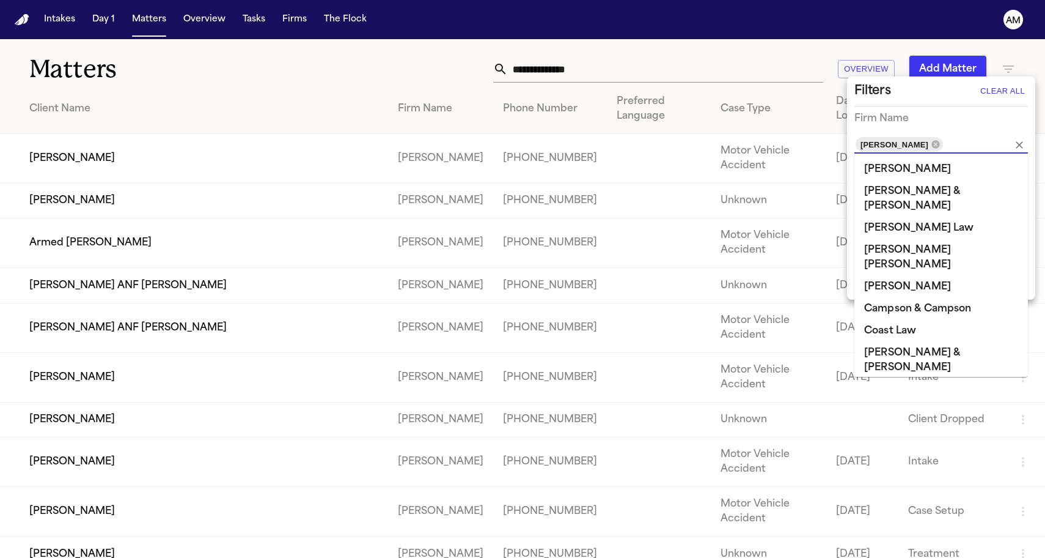
scroll to position [625, 0]
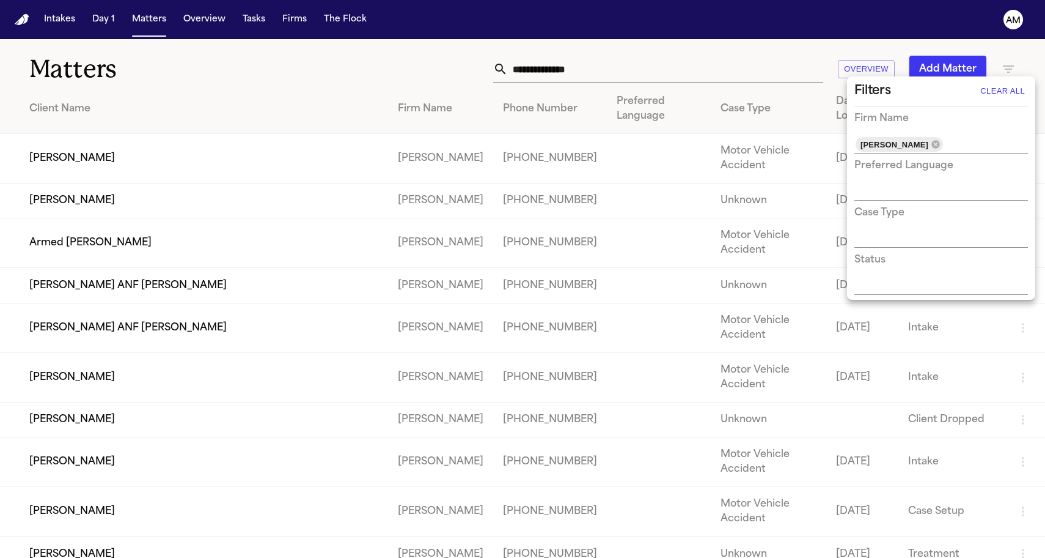
click at [410, 64] on div at bounding box center [522, 279] width 1045 height 558
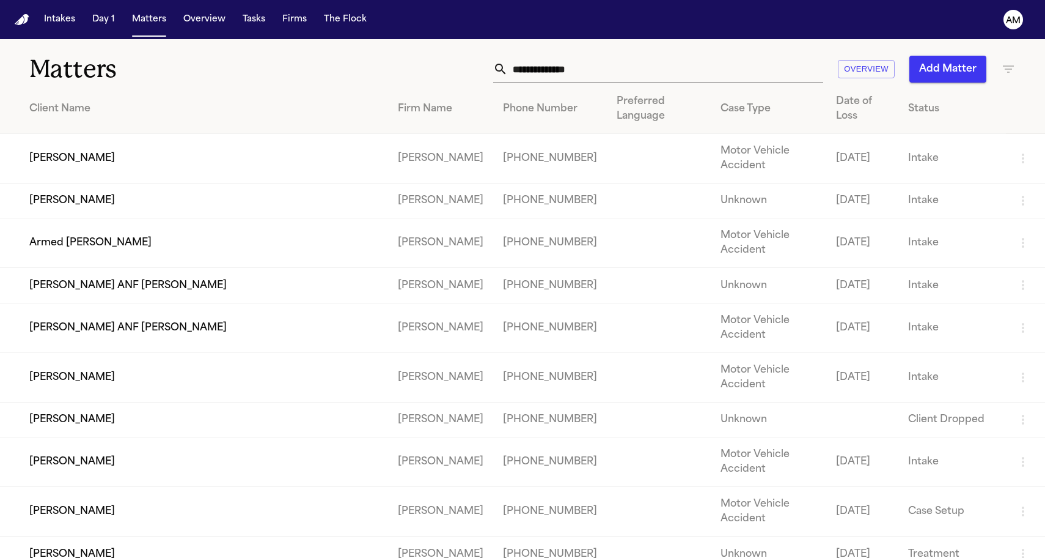
click at [854, 2] on nav "Intakes Day 1 Matters Overview Tasks Firms The Flock AM" at bounding box center [522, 19] width 1045 height 39
click at [118, 402] on td "[PERSON_NAME]" at bounding box center [194, 377] width 388 height 50
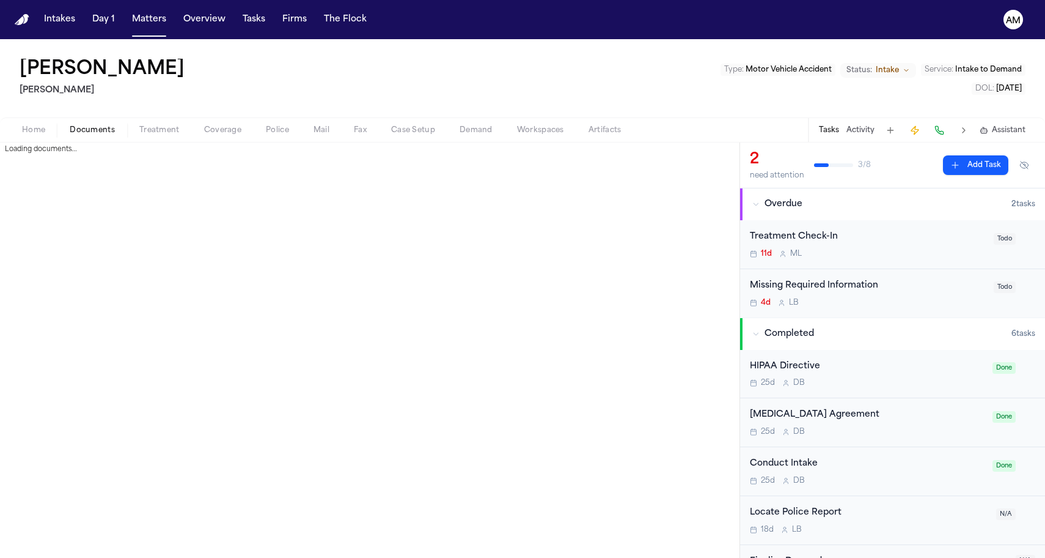
click at [101, 134] on span "Documents" at bounding box center [92, 130] width 45 height 10
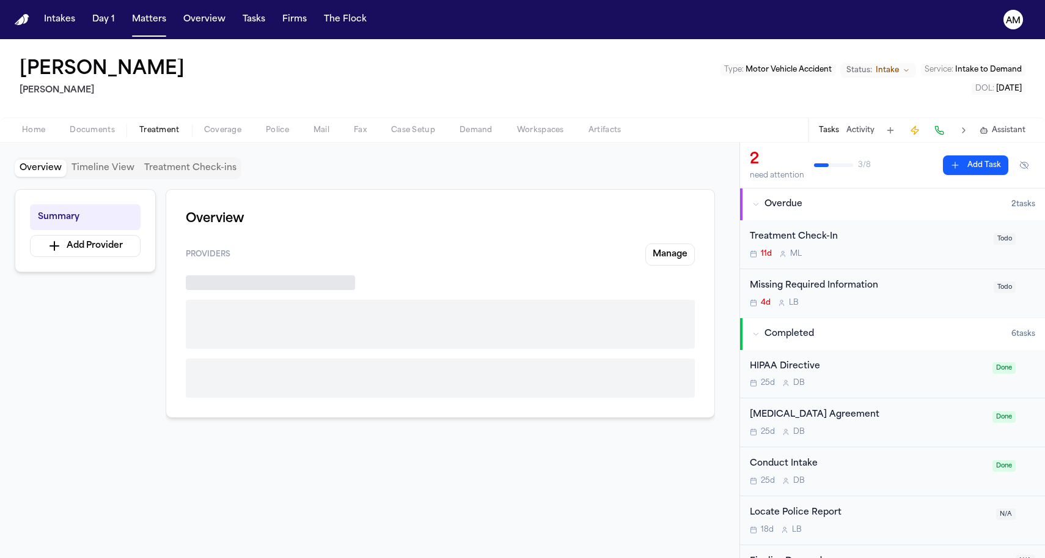
click at [171, 126] on span "Treatment" at bounding box center [159, 130] width 40 height 10
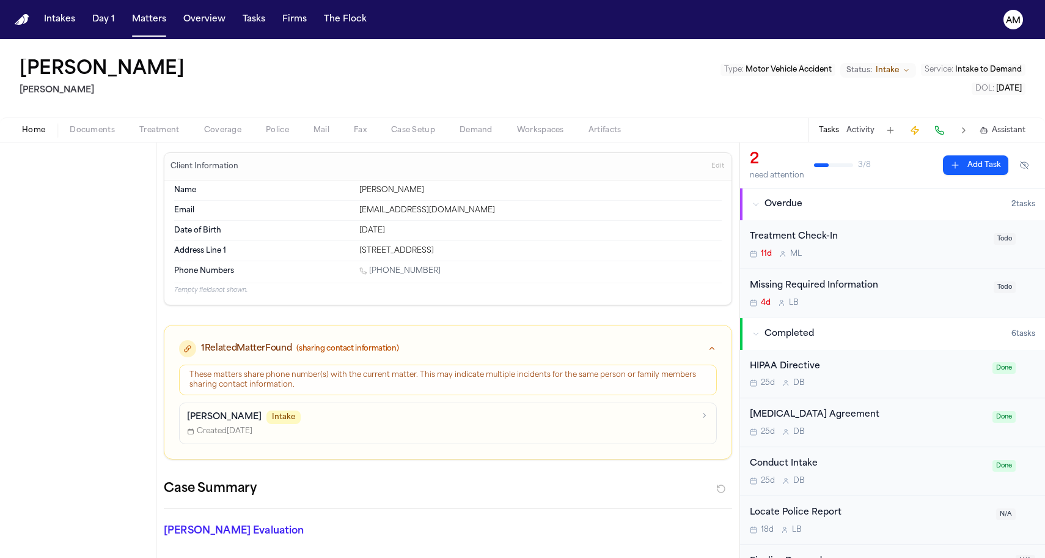
click at [49, 131] on button "Home" at bounding box center [34, 130] width 48 height 15
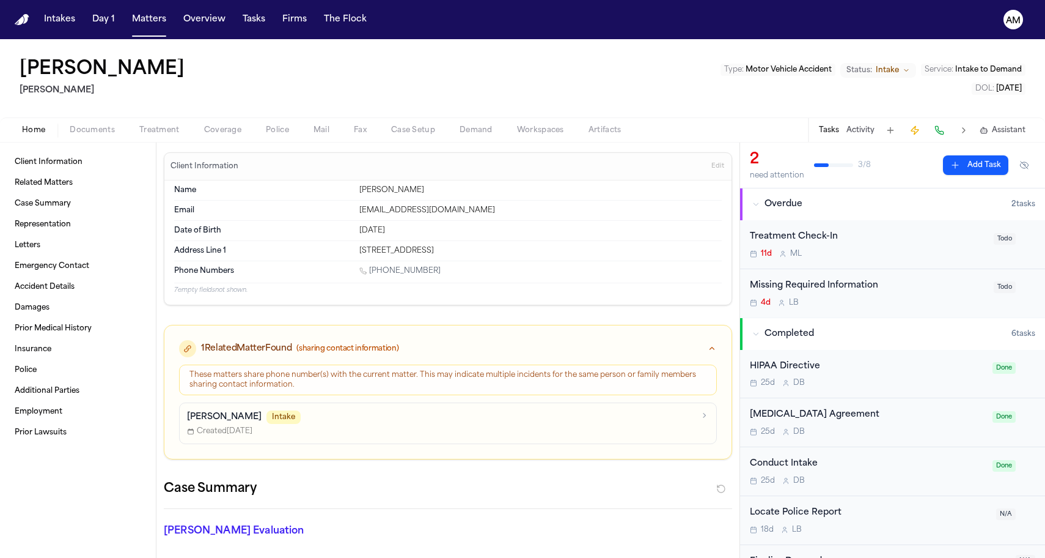
click at [389, 100] on div "Ana Zapata Molina Mohamed K Ahmed Type : Motor Vehicle Accident Status: Intake …" at bounding box center [522, 78] width 1045 height 78
click at [92, 123] on button "Documents" at bounding box center [92, 130] width 70 height 15
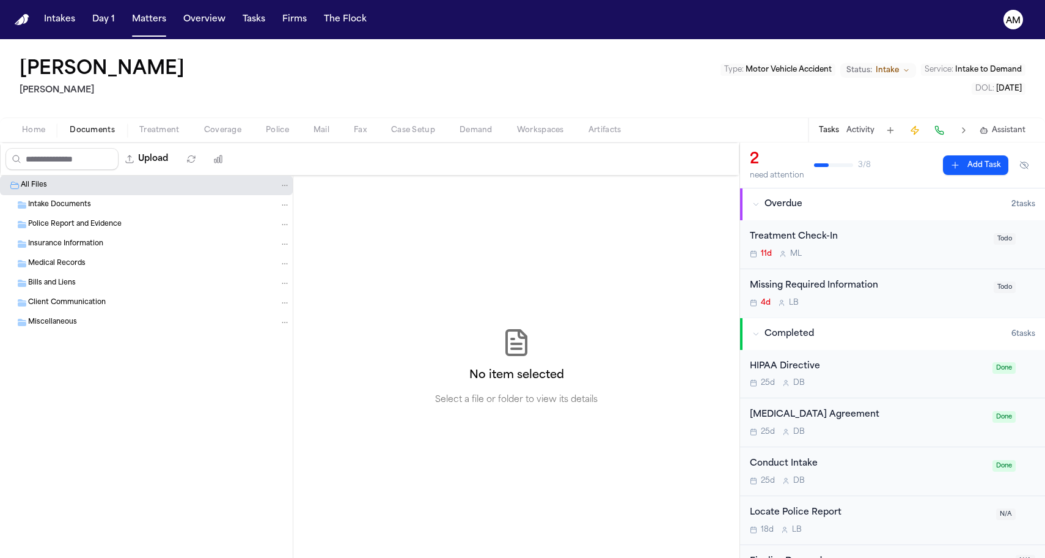
click at [149, 128] on span "Treatment" at bounding box center [159, 130] width 40 height 10
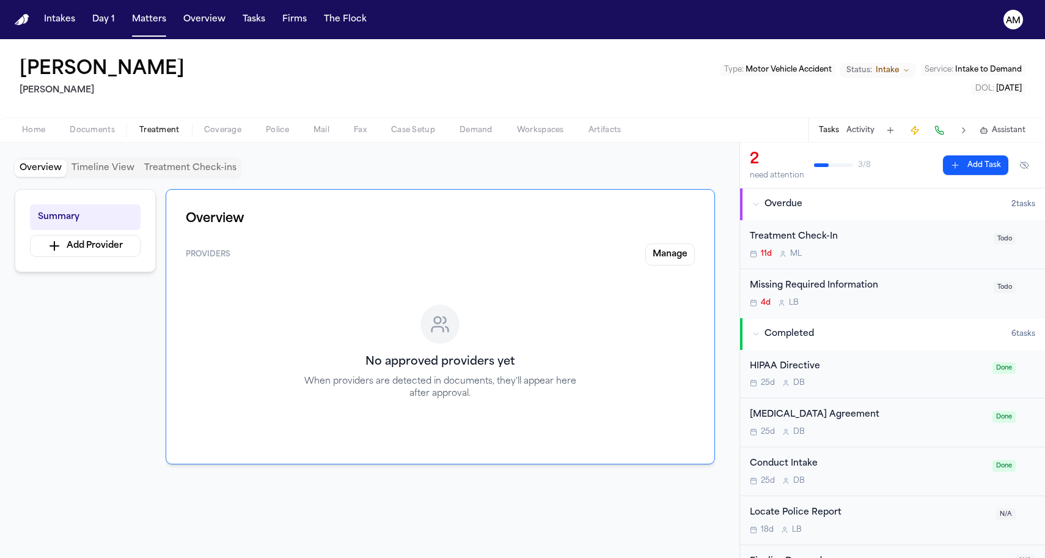
click at [212, 121] on div "Home Documents Treatment Coverage Police Mail Fax Case Setup Demand Workspaces …" at bounding box center [522, 129] width 1045 height 24
click at [214, 125] on span "Coverage" at bounding box center [222, 130] width 37 height 10
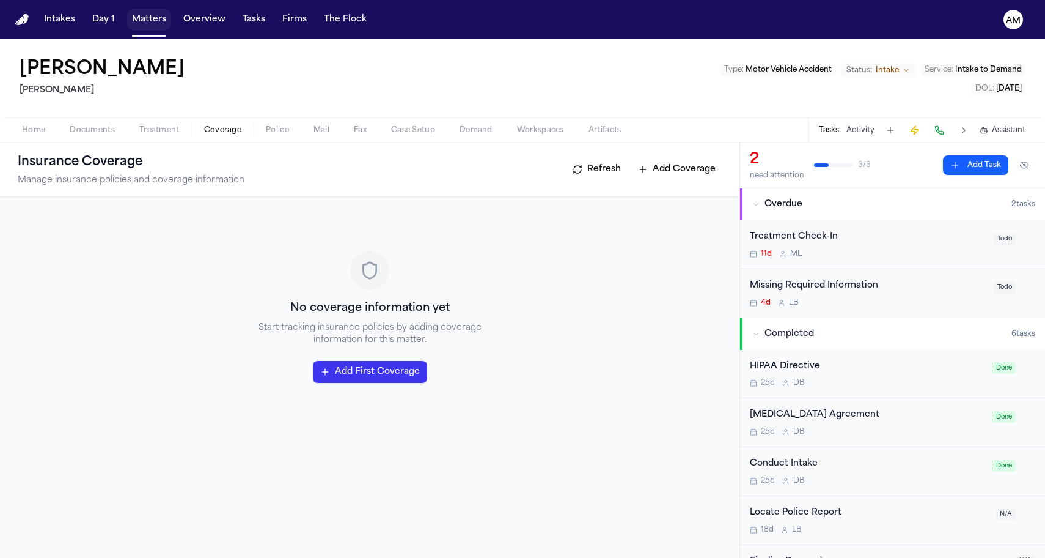
click at [146, 12] on button "Matters" at bounding box center [149, 20] width 44 height 22
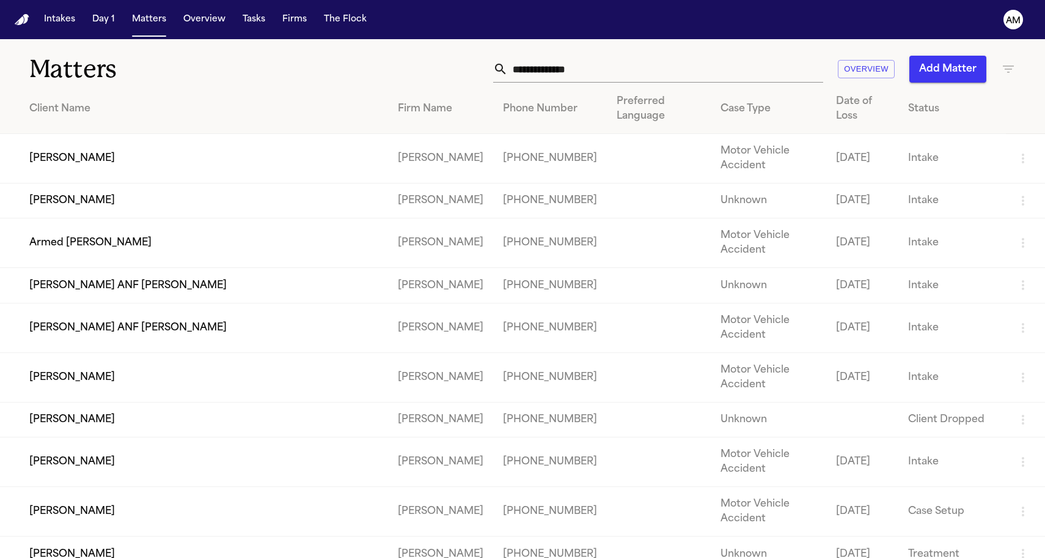
click at [374, 1] on nav "Intakes Day 1 Matters Overview Tasks Firms The Flock AM" at bounding box center [522, 19] width 1045 height 39
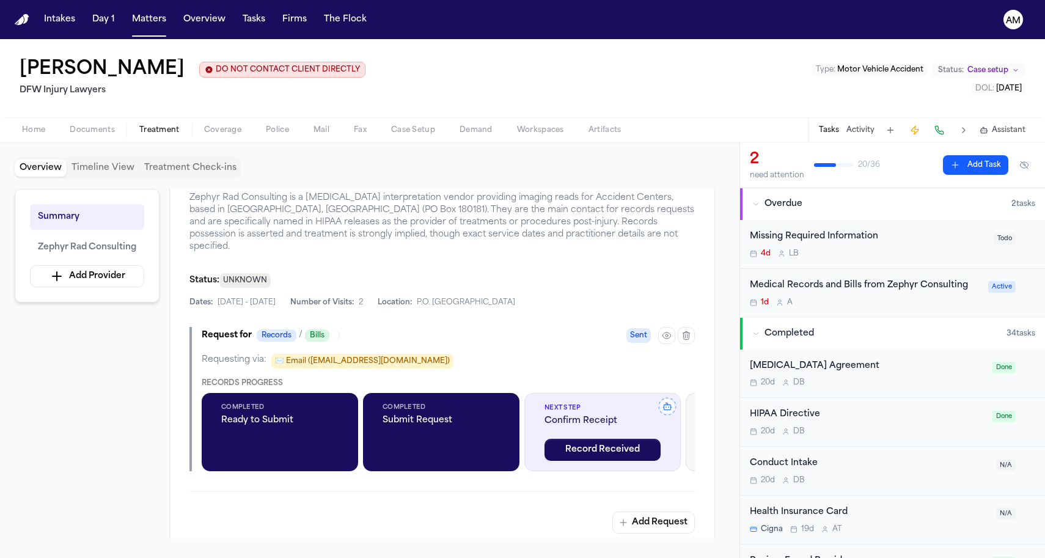
scroll to position [271, 0]
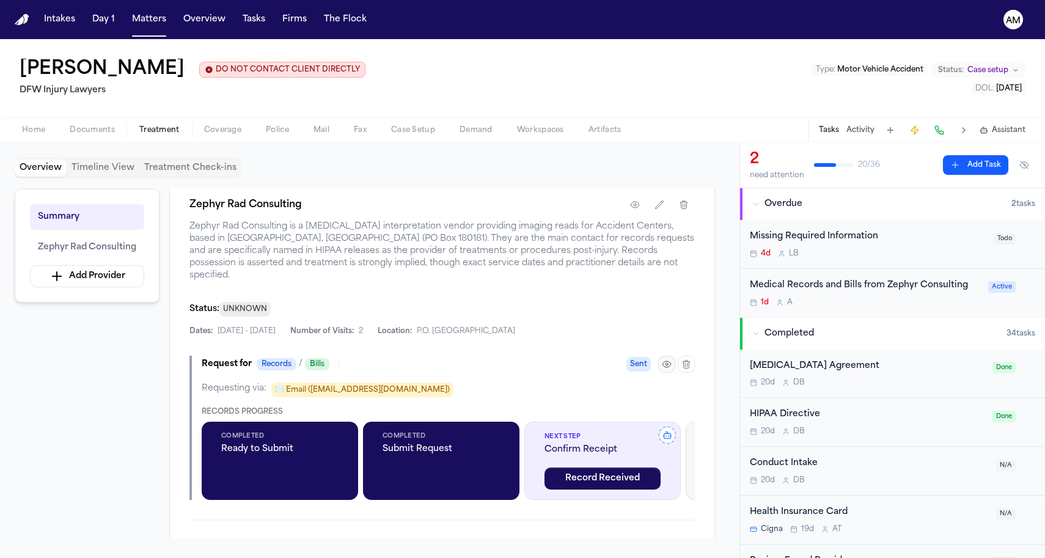
click at [660, 356] on button "button" at bounding box center [666, 364] width 17 height 17
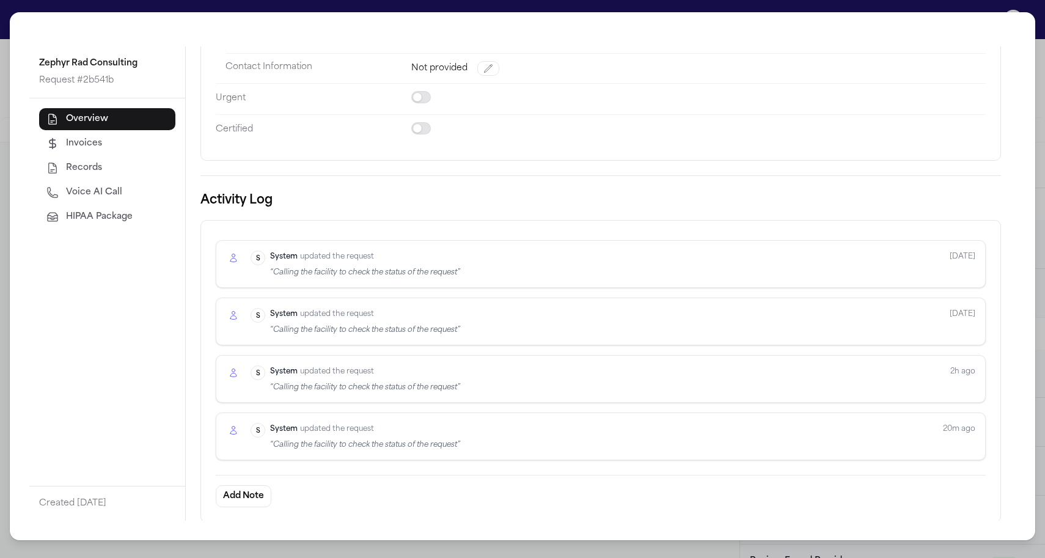
scroll to position [201, 0]
click at [5, 105] on div "Zephyr Rad Consulting Request # 2b541b Overview Invoices Records Voice AI Call …" at bounding box center [522, 279] width 1045 height 558
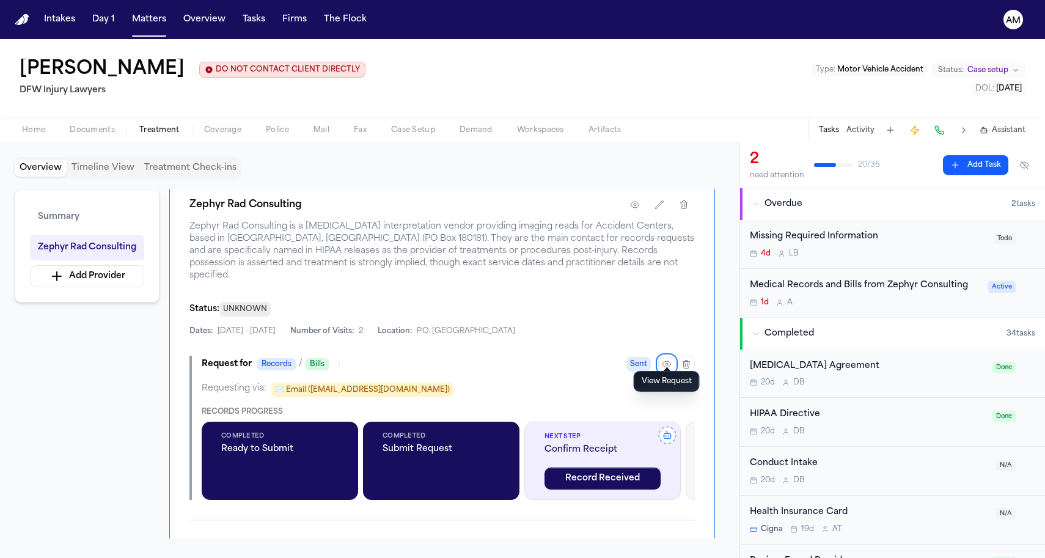
click at [503, 57] on div "[PERSON_NAME] DO NOT CONTACT CLIENT DIRECTLY DO NOT CONTACT DFW Injury Lawyers …" at bounding box center [522, 78] width 1045 height 78
click at [146, 15] on button "Matters" at bounding box center [149, 20] width 44 height 22
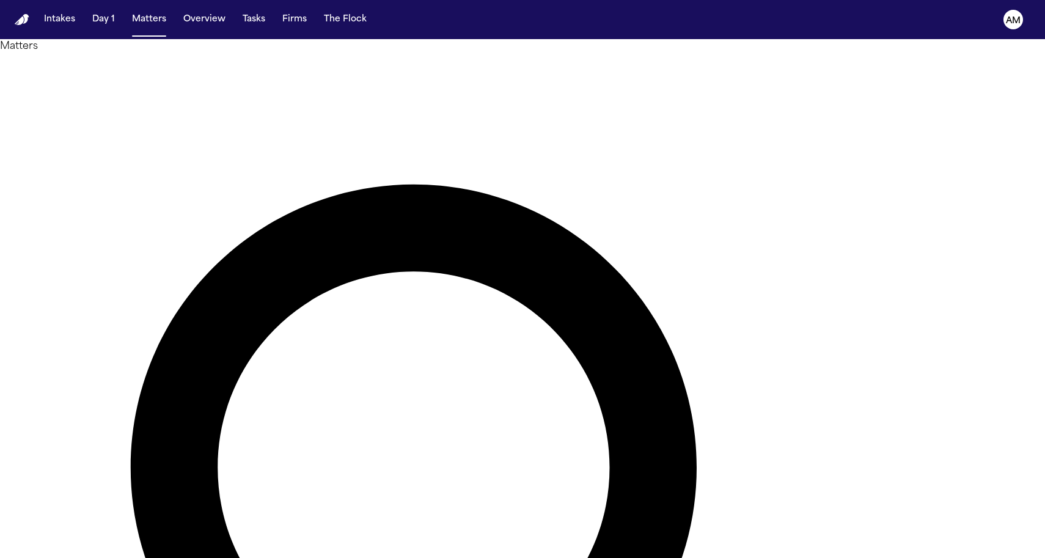
drag, startPoint x: 279, startPoint y: 54, endPoint x: 279, endPoint y: 65, distance: 11.0
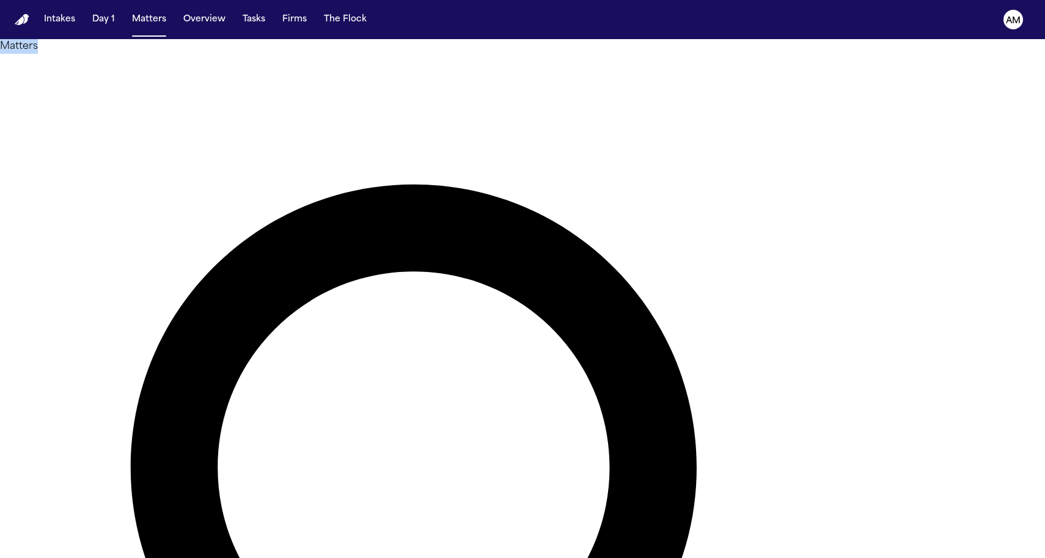
click at [295, 54] on h1 "Matters" at bounding box center [522, 46] width 1045 height 15
click at [1001, 558] on div at bounding box center [522, 558] width 1045 height 0
type input "********"
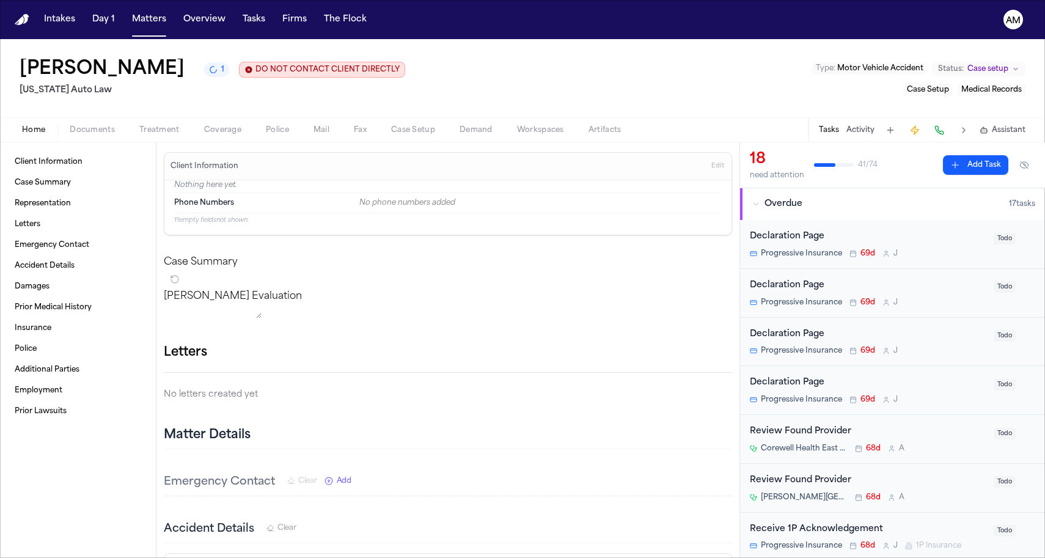
click at [147, 128] on span "Treatment" at bounding box center [159, 130] width 40 height 10
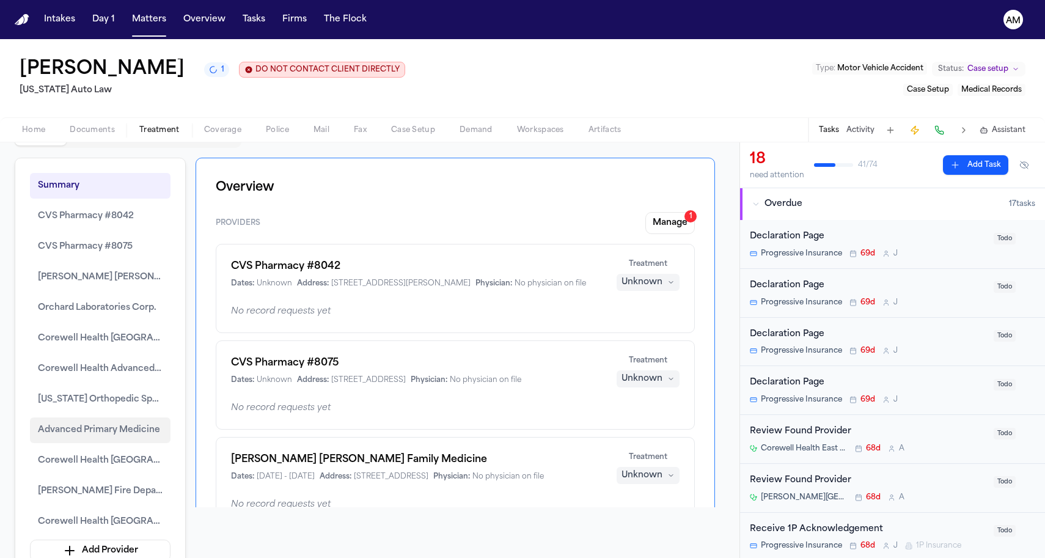
scroll to position [34, 0]
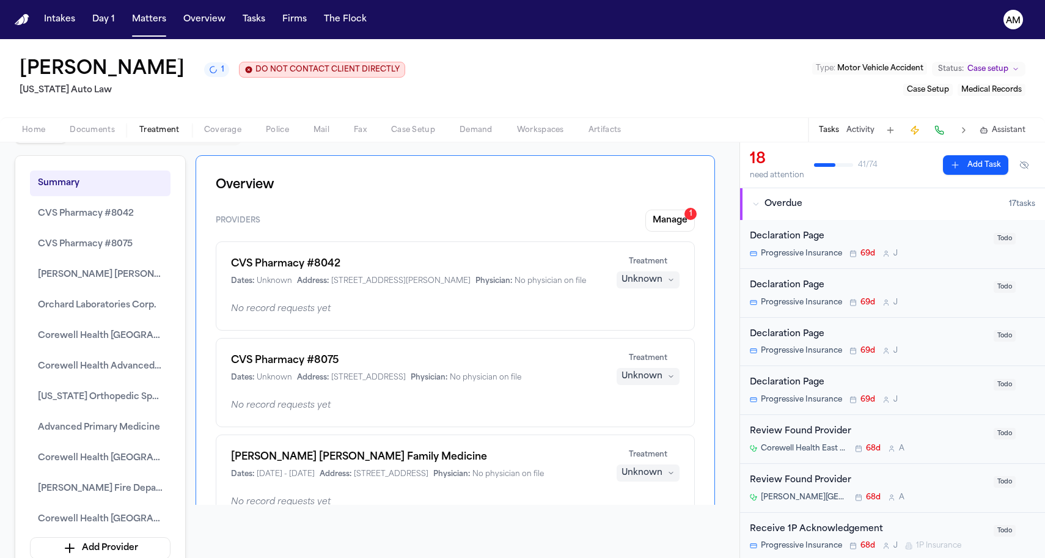
click at [171, 521] on div "Summary CVS Pharmacy #8042 CVS Pharmacy #8075 Henry Ford Deighton Family Medici…" at bounding box center [100, 364] width 171 height 419
click at [155, 520] on span "Corewell Health Dearborn Hospital" at bounding box center [100, 519] width 125 height 15
click at [75, 450] on button "Corewell Health Dearborn Hospital" at bounding box center [100, 459] width 141 height 26
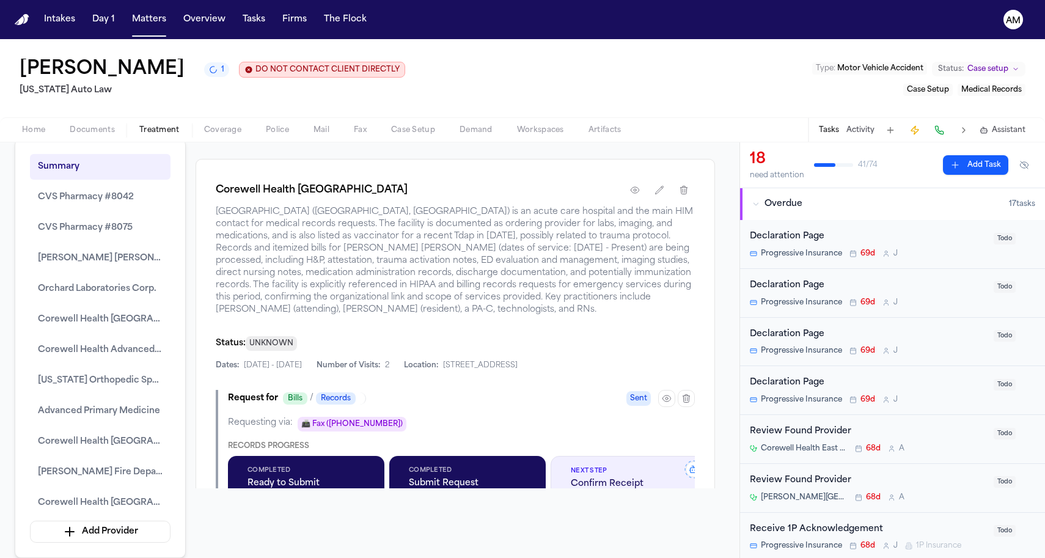
scroll to position [3518, 0]
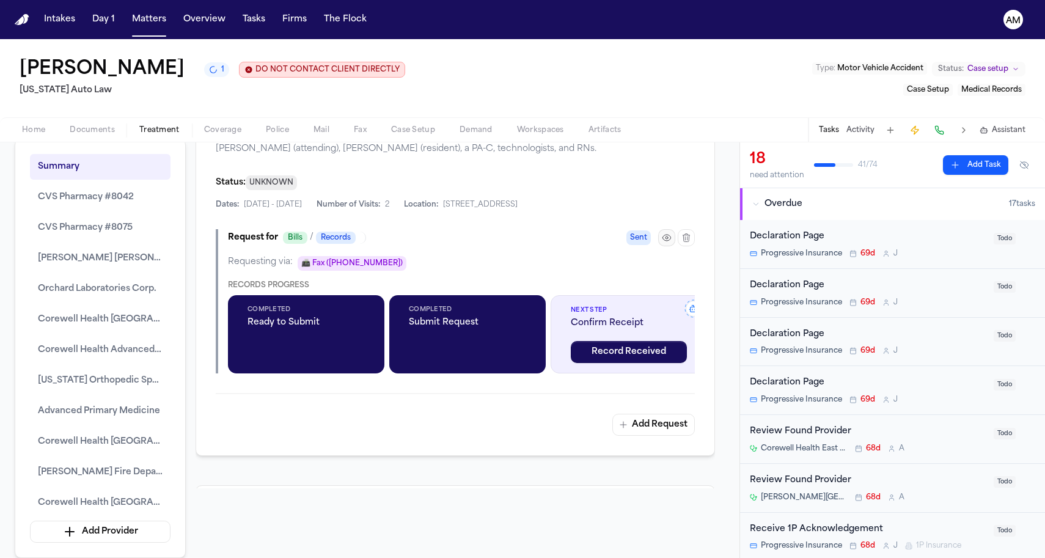
click at [662, 243] on icon "button" at bounding box center [667, 238] width 10 height 10
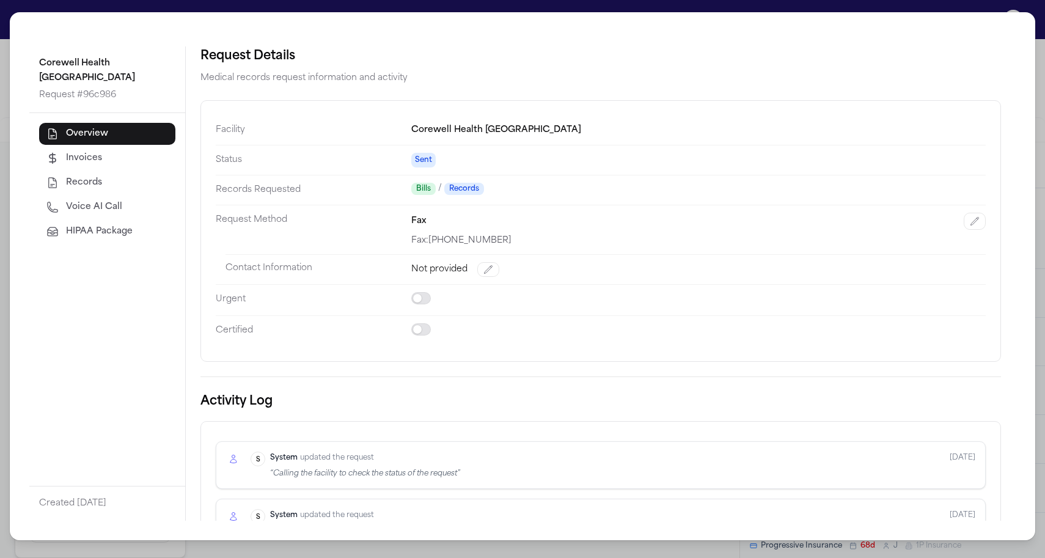
click at [118, 219] on div "Overview Invoices Records Voice AI Call HIPAA Package" at bounding box center [107, 183] width 136 height 120
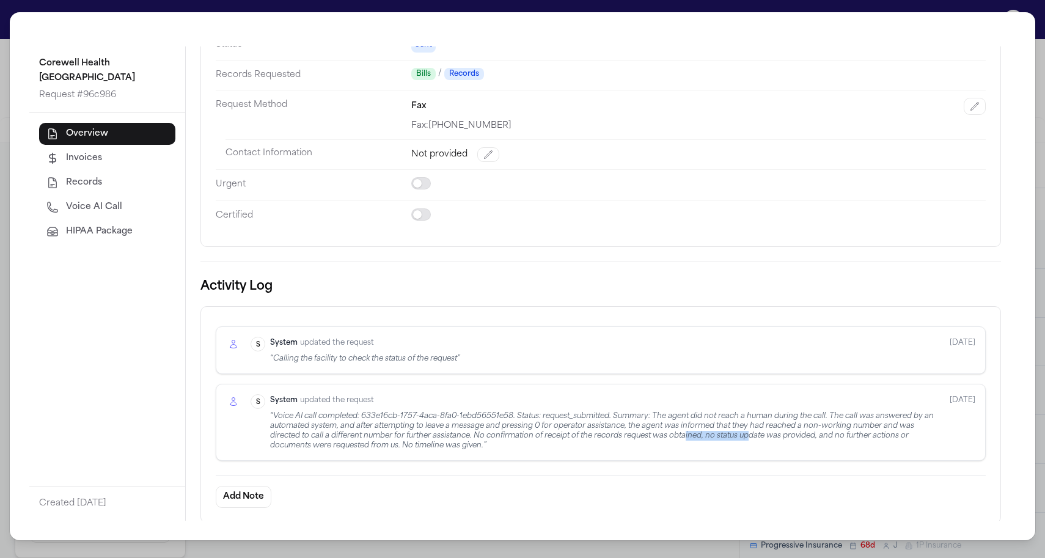
drag, startPoint x: 688, startPoint y: 429, endPoint x: 753, endPoint y: 432, distance: 64.8
click at [753, 432] on div "“ Voice AI call completed: 633e16cb-1757-4aca-8fa0-1ebd56551e58. Status: reques…" at bounding box center [605, 430] width 670 height 39
drag, startPoint x: 753, startPoint y: 432, endPoint x: 686, endPoint y: 425, distance: 66.9
click at [751, 432] on div "“ Voice AI call completed: 633e16cb-1757-4aca-8fa0-1ebd56551e58. Status: reques…" at bounding box center [605, 430] width 670 height 39
click at [503, 422] on div "“ Voice AI call completed: 633e16cb-1757-4aca-8fa0-1ebd56551e58. Status: reques…" at bounding box center [605, 430] width 670 height 39
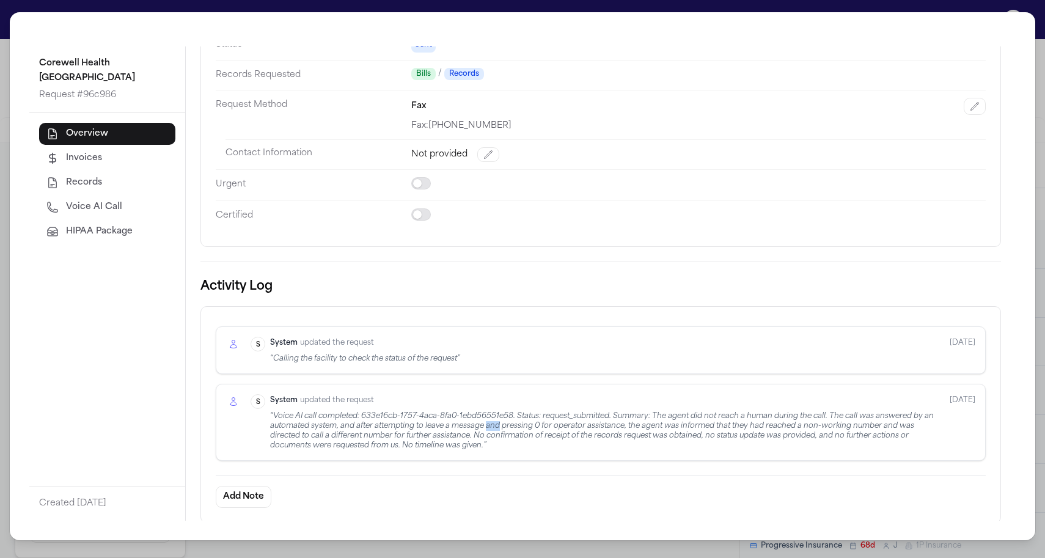
click at [503, 422] on div "“ Voice AI call completed: 633e16cb-1757-4aca-8fa0-1ebd56551e58. Status: reques…" at bounding box center [605, 430] width 670 height 39
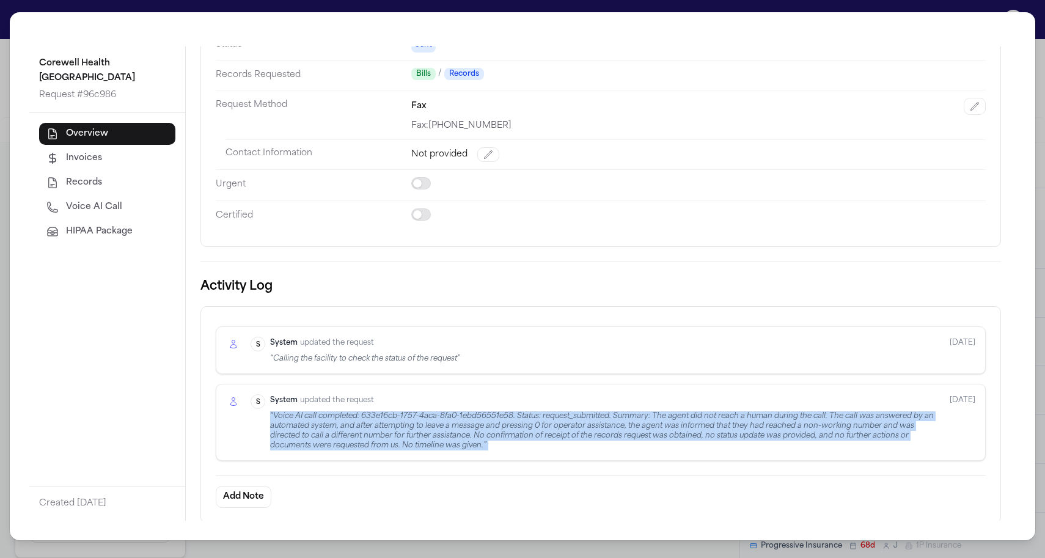
click at [503, 422] on div "“ Voice AI call completed: 633e16cb-1757-4aca-8fa0-1ebd56551e58. Status: reques…" at bounding box center [605, 430] width 670 height 39
click at [370, 435] on div "“ Voice AI call completed: 633e16cb-1757-4aca-8fa0-1ebd56551e58. Status: reques…" at bounding box center [605, 430] width 670 height 39
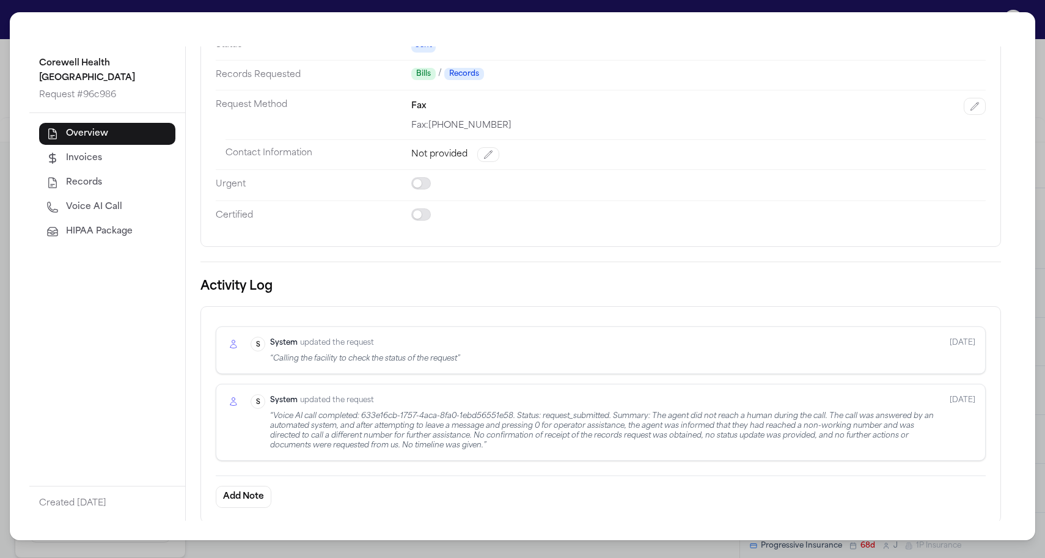
click at [454, 435] on div "“ Voice AI call completed: 633e16cb-1757-4aca-8fa0-1ebd56551e58. Status: reques…" at bounding box center [605, 430] width 670 height 39
click at [454, 436] on div "“ Voice AI call completed: 633e16cb-1757-4aca-8fa0-1ebd56551e58. Status: reques…" at bounding box center [605, 430] width 670 height 39
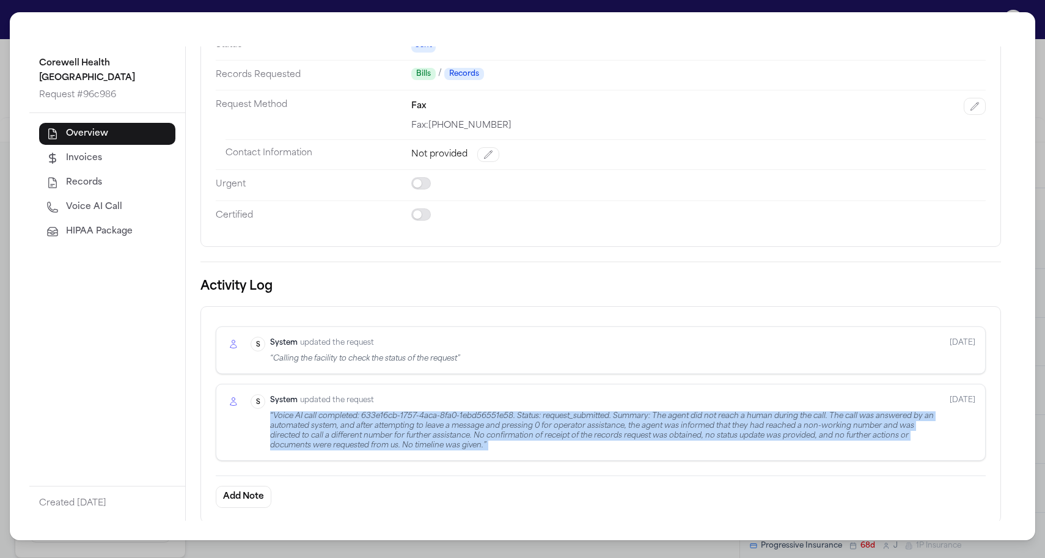
click at [454, 436] on div "“ Voice AI call completed: 633e16cb-1757-4aca-8fa0-1ebd56551e58. Status: reques…" at bounding box center [605, 430] width 670 height 39
click at [314, 435] on div "“ Voice AI call completed: 633e16cb-1757-4aca-8fa0-1ebd56551e58. Status: reques…" at bounding box center [605, 430] width 670 height 39
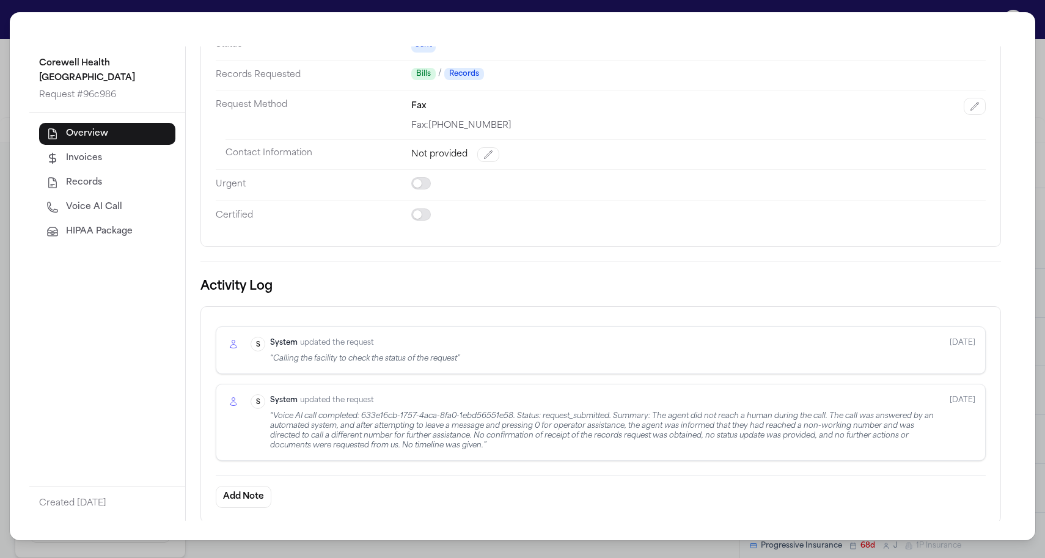
click at [7, 193] on div "Corewell Health Dearborn Hospital Request # 96c986 Overview Invoices Records Vo…" at bounding box center [522, 279] width 1045 height 558
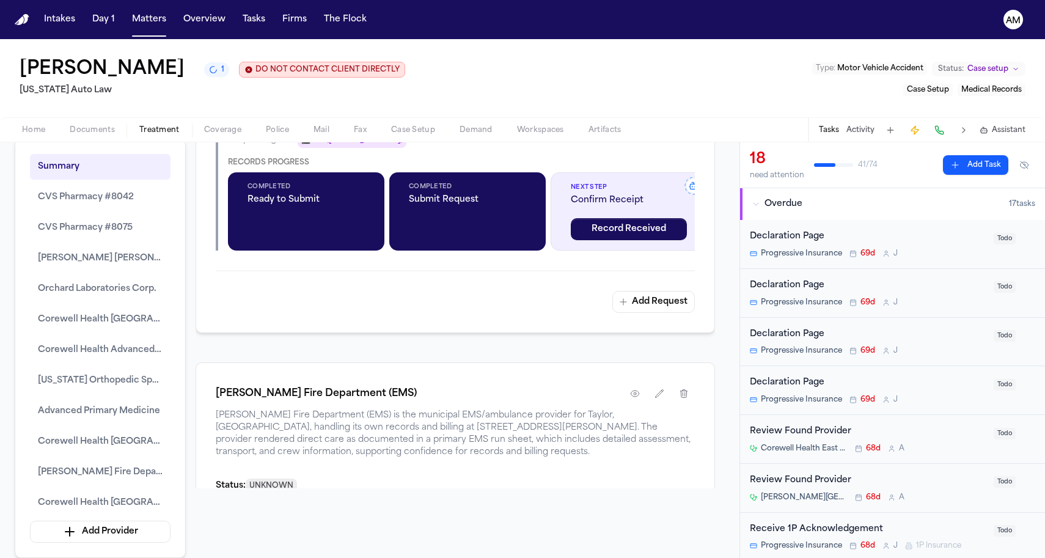
scroll to position [3332, 0]
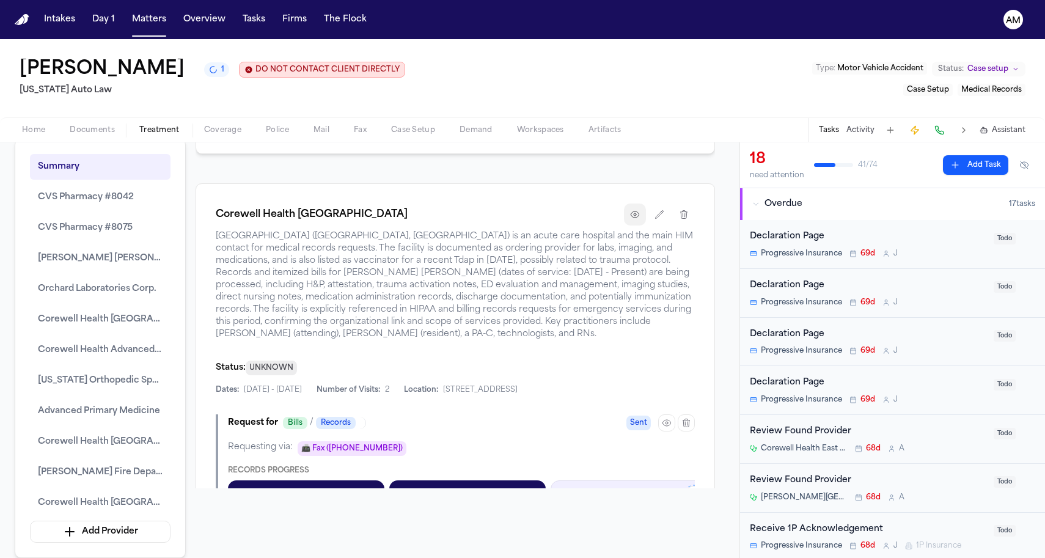
click at [630, 219] on icon "button" at bounding box center [635, 215] width 10 height 10
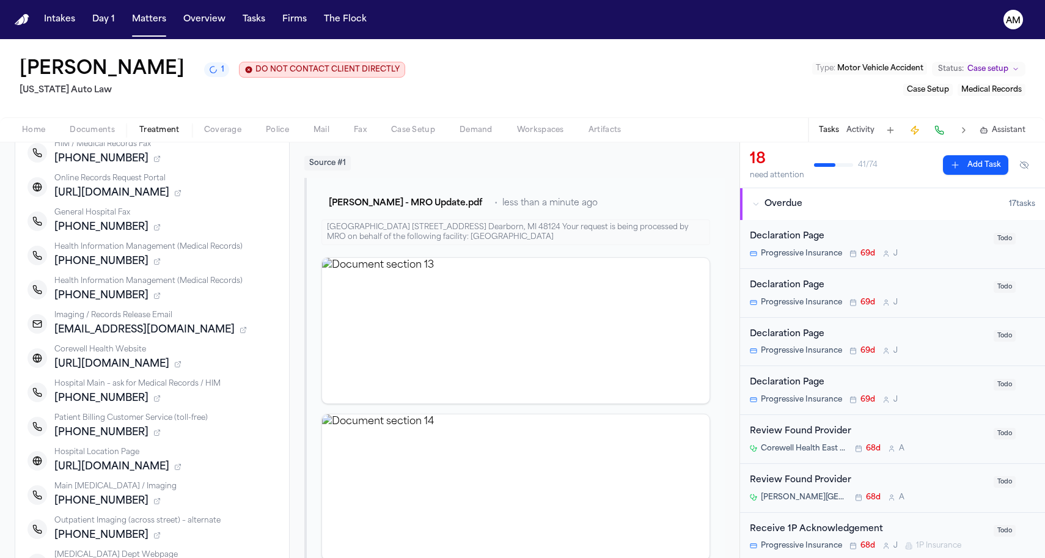
scroll to position [276, 0]
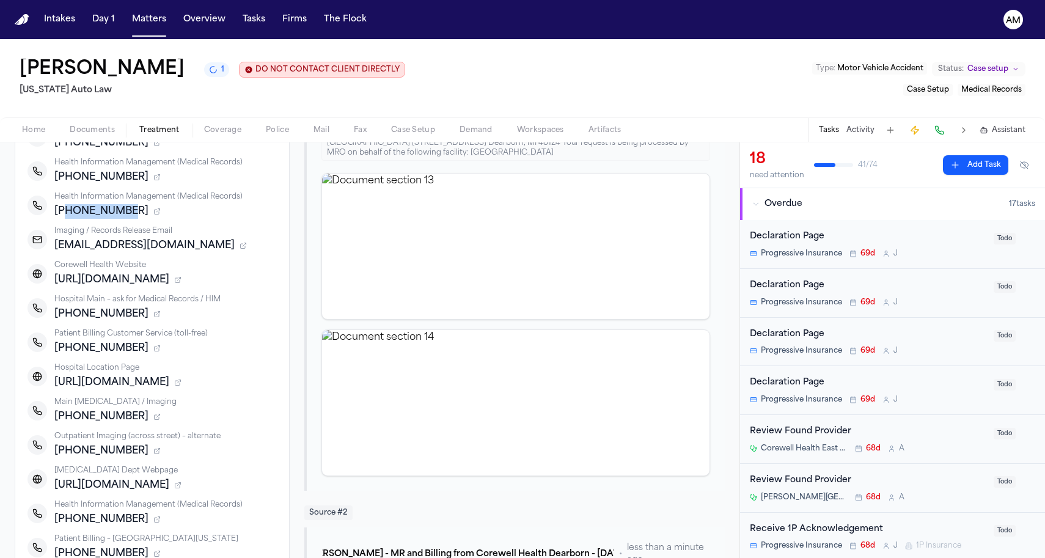
drag, startPoint x: 65, startPoint y: 213, endPoint x: 185, endPoint y: 213, distance: 120.4
click at [185, 213] on div "+13135938437" at bounding box center [165, 211] width 223 height 15
copy span "3135938437"
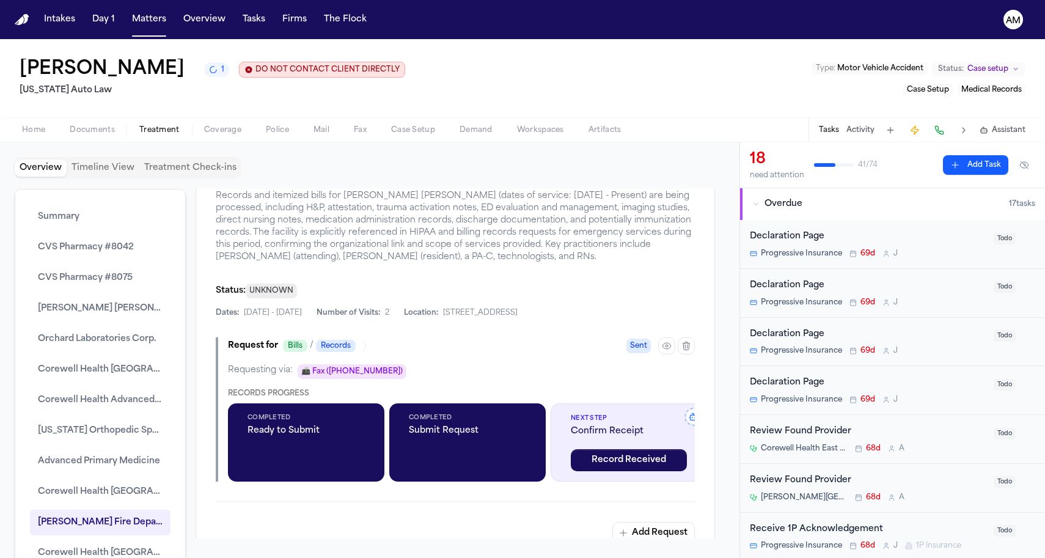
scroll to position [3457, 0]
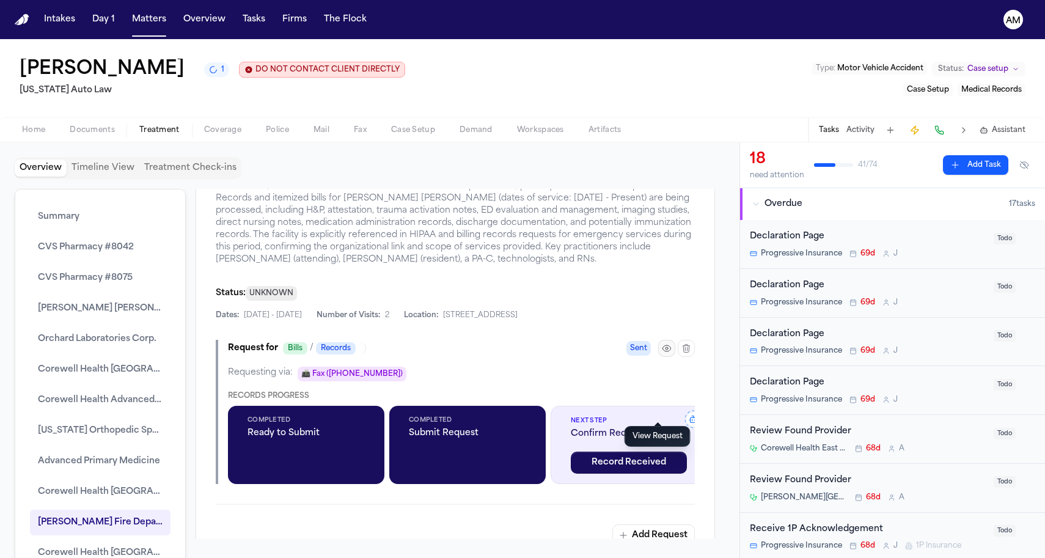
click at [662, 353] on icon "button" at bounding box center [667, 349] width 10 height 10
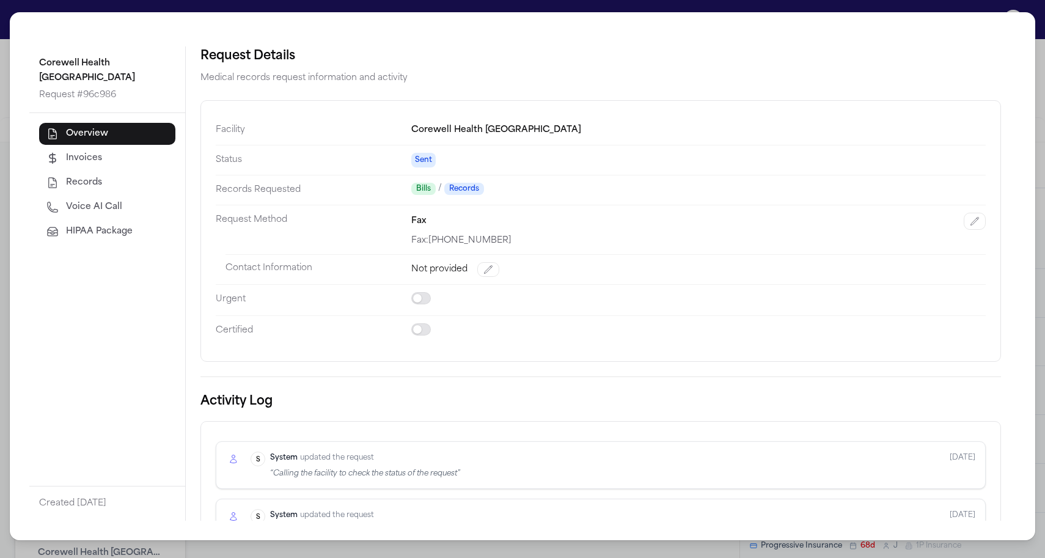
click at [103, 210] on span "Voice AI Call" at bounding box center [94, 207] width 56 height 12
select select "***"
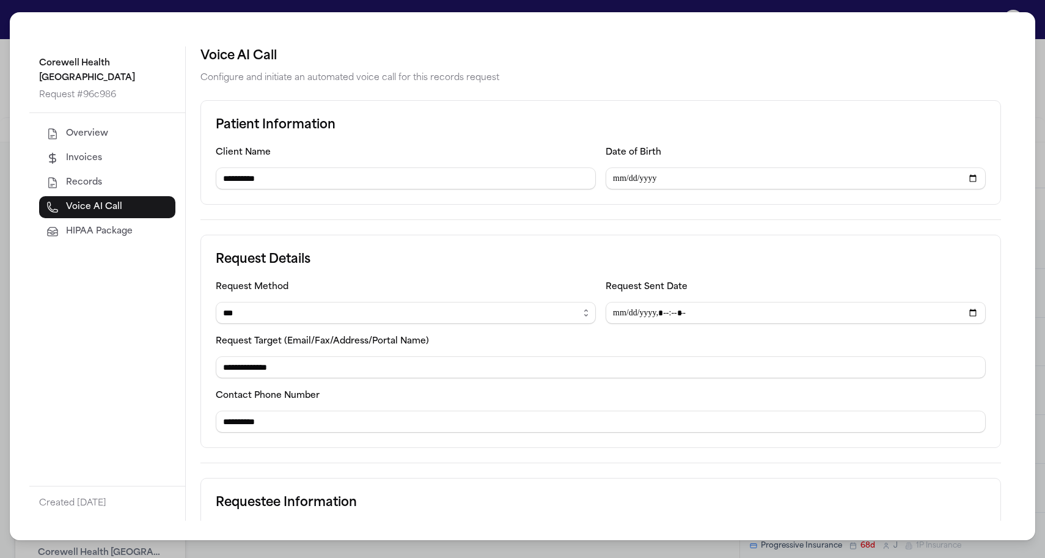
drag, startPoint x: 304, startPoint y: 435, endPoint x: 149, endPoint y: 421, distance: 156.0
paste input "tel"
type input "**********"
click at [292, 458] on form "**********" at bounding box center [601, 359] width 801 height 519
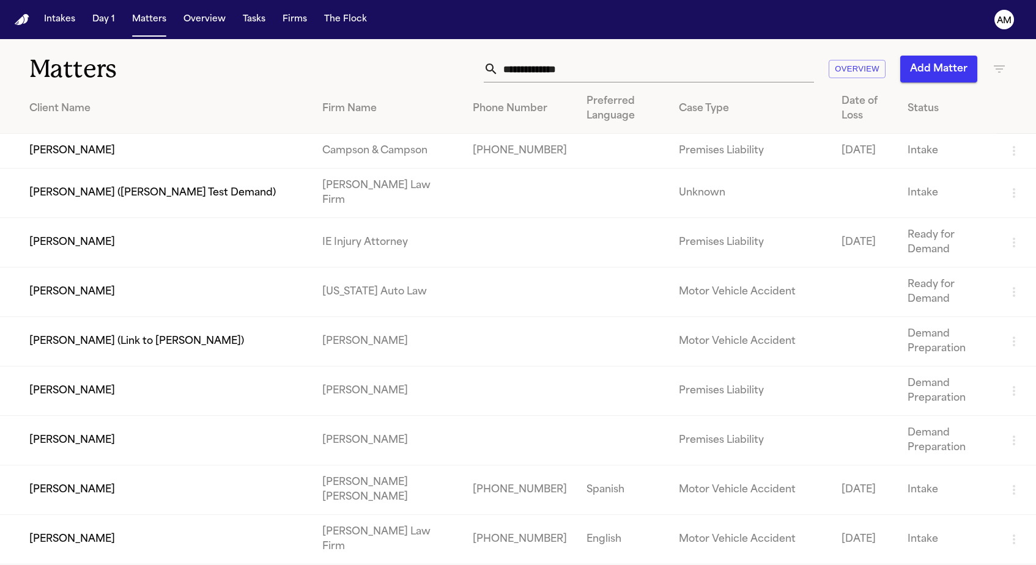
click at [208, 66] on h1 "Matters" at bounding box center [168, 69] width 279 height 31
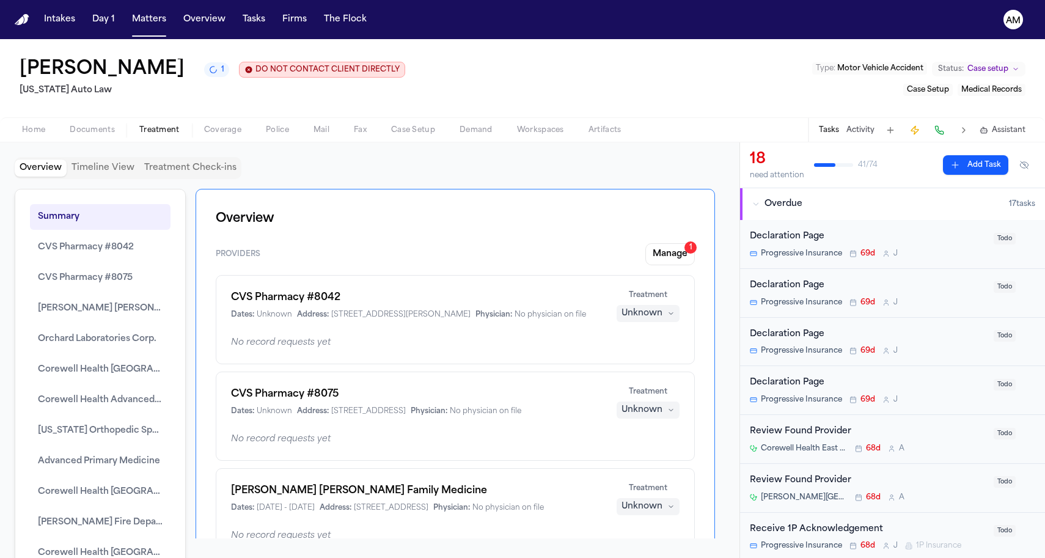
click at [103, 129] on span "Documents" at bounding box center [92, 130] width 45 height 10
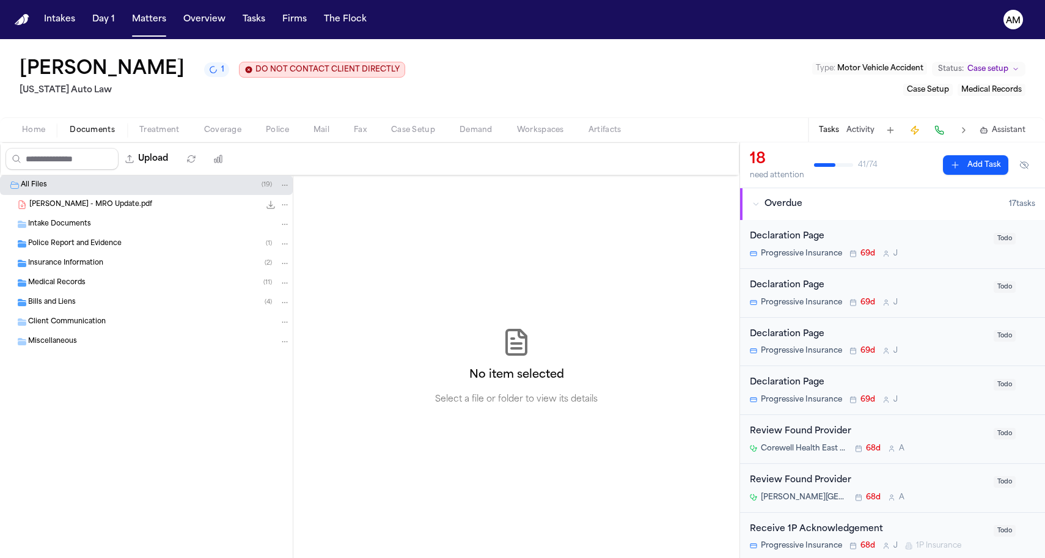
click at [109, 281] on div "Medical Records ( 11 )" at bounding box center [159, 283] width 262 height 11
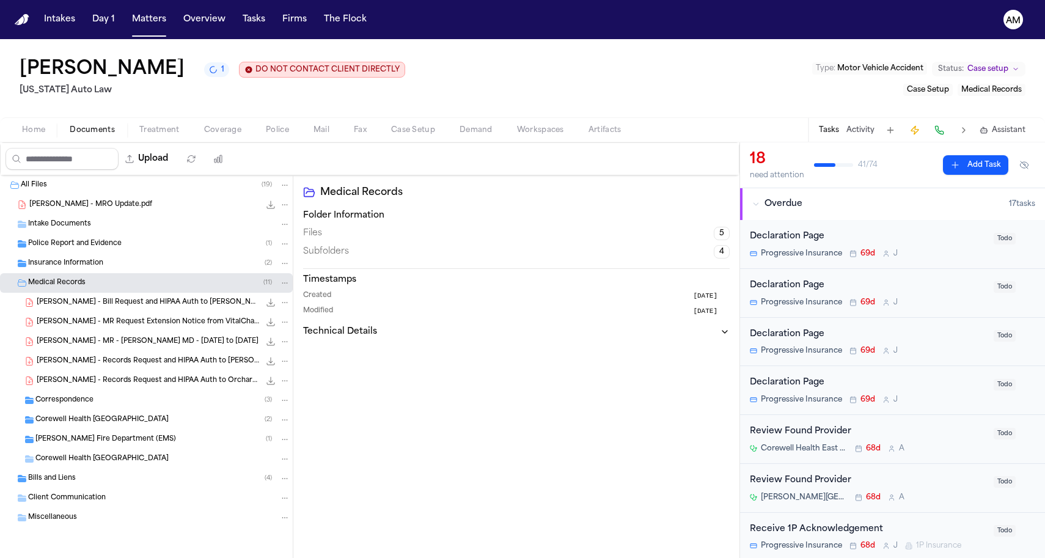
click at [156, 400] on div "Correspondence ( 3 )" at bounding box center [162, 400] width 255 height 11
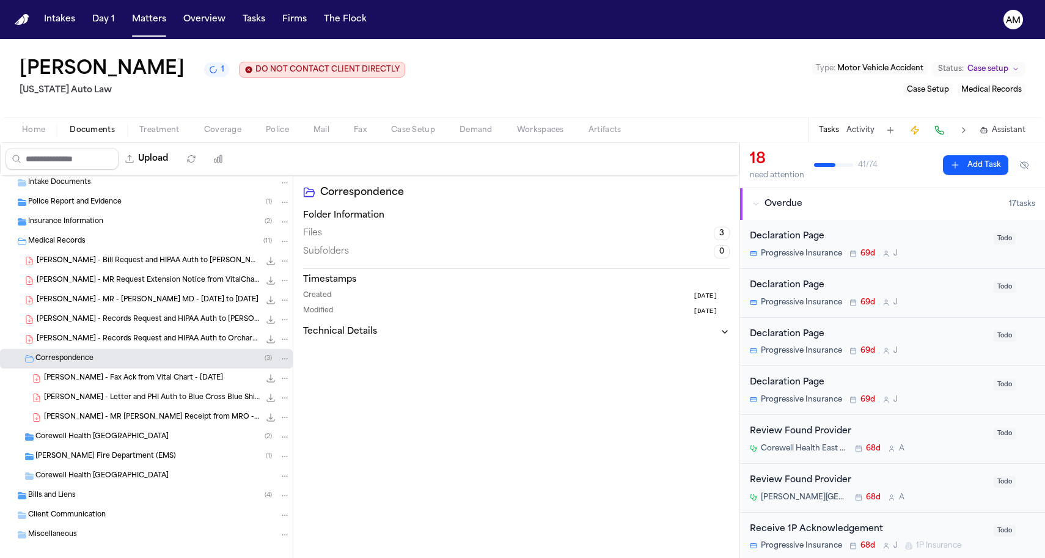
scroll to position [57, 0]
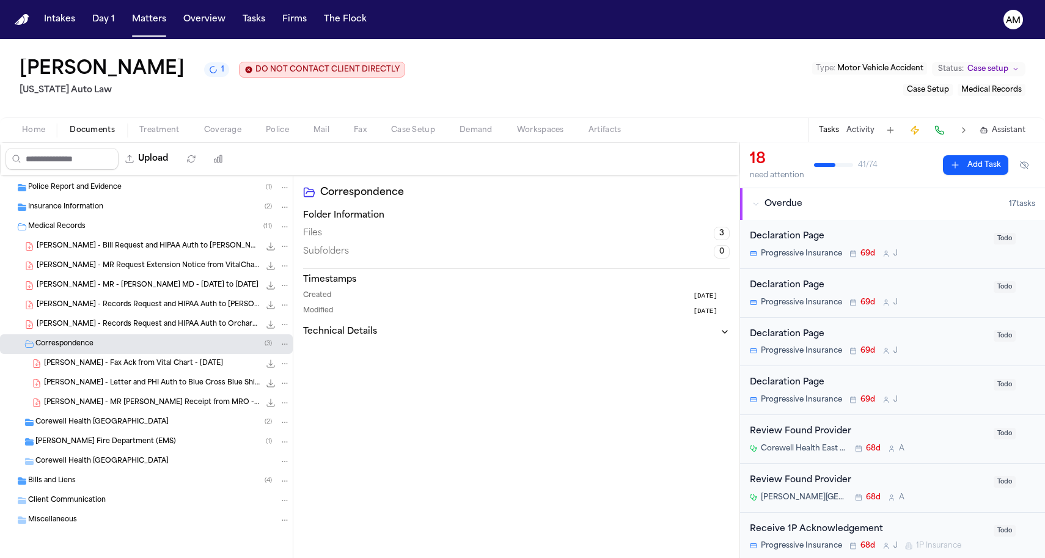
click at [151, 429] on div "[GEOGRAPHIC_DATA] ( 2 )" at bounding box center [146, 423] width 293 height 20
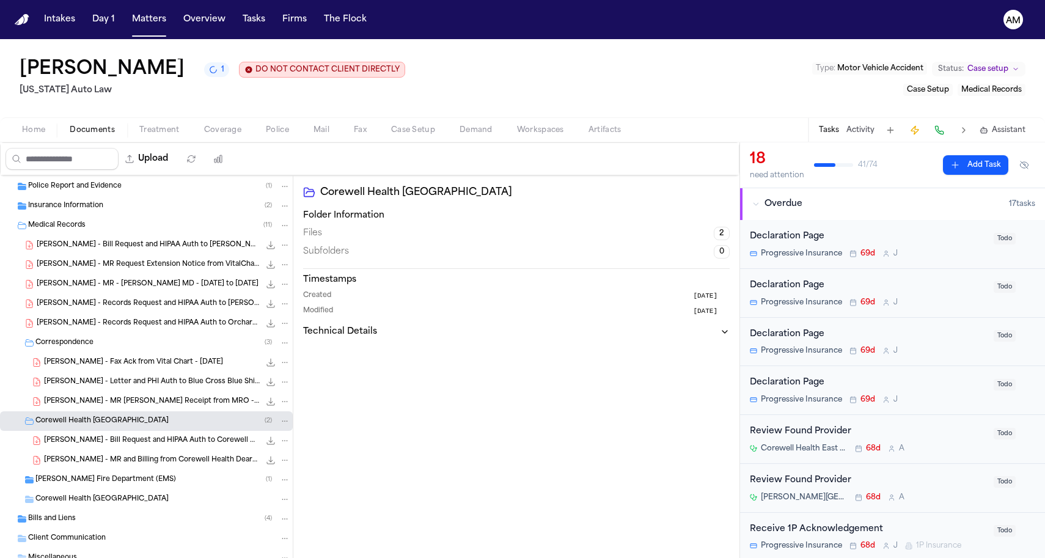
scroll to position [70, 0]
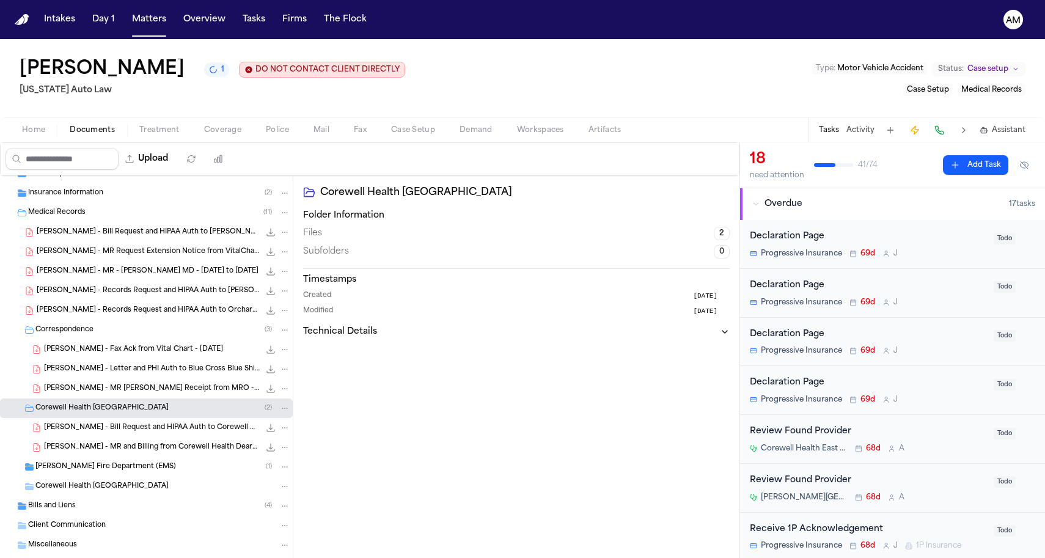
click at [156, 427] on span "[PERSON_NAME] - Bill Request and HIPAA Auth to Corewell Health Dearborn - [DATE]" at bounding box center [152, 428] width 216 height 10
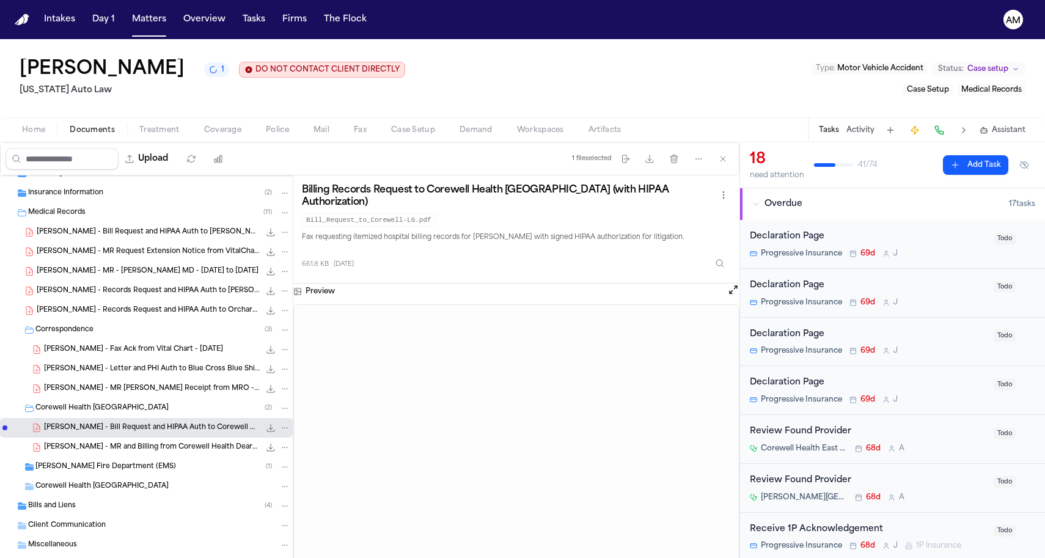
click at [158, 452] on span "[PERSON_NAME] - MR and Billing from Corewell Health Dearborn - [DATE]" at bounding box center [152, 448] width 216 height 10
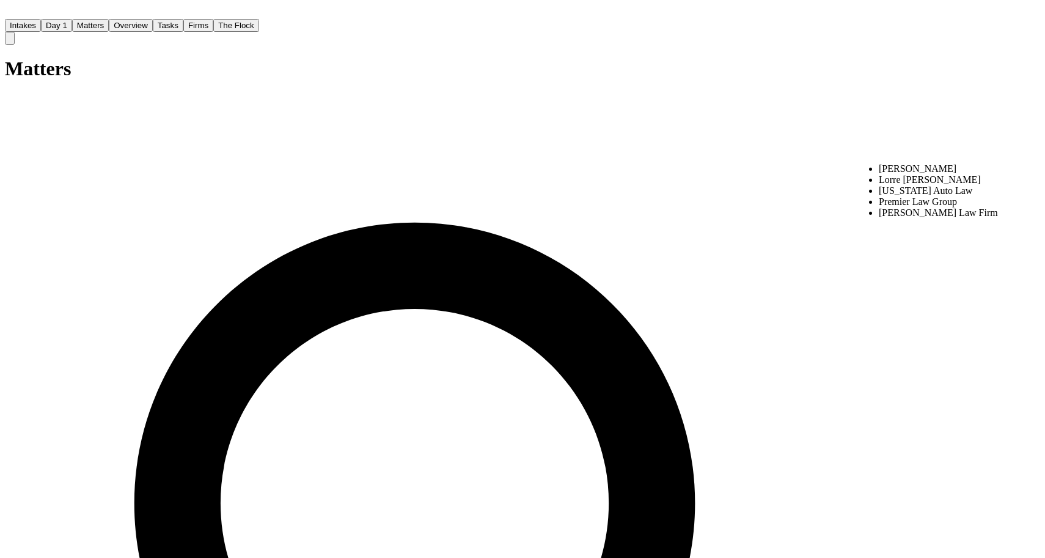
type input "***"
click at [893, 163] on li "[US_STATE] Auto Law" at bounding box center [953, 168] width 149 height 11
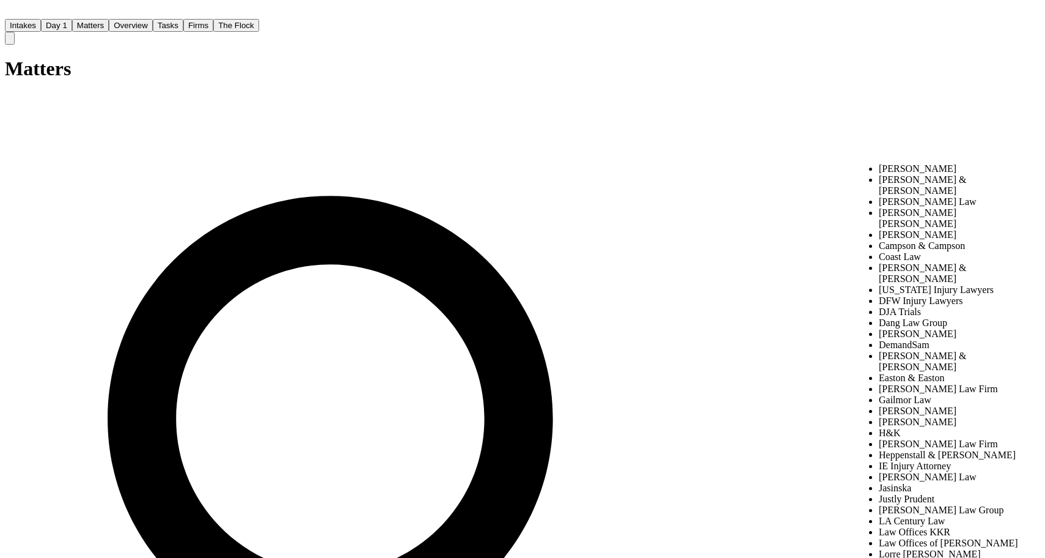
scroll to position [603, 0]
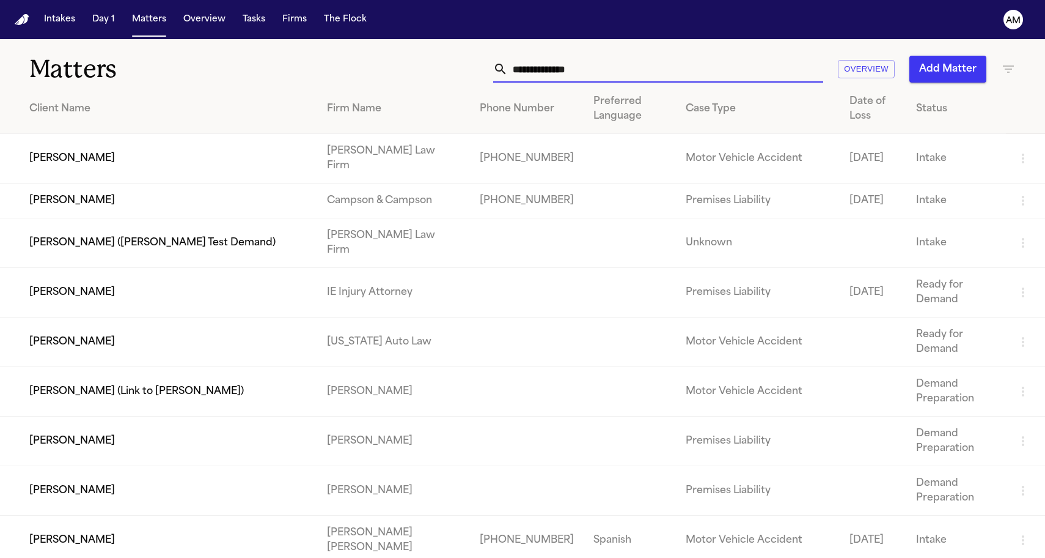
click at [614, 58] on input "text" at bounding box center [665, 69] width 315 height 27
click at [1003, 65] on icon "button" at bounding box center [1008, 68] width 11 height 7
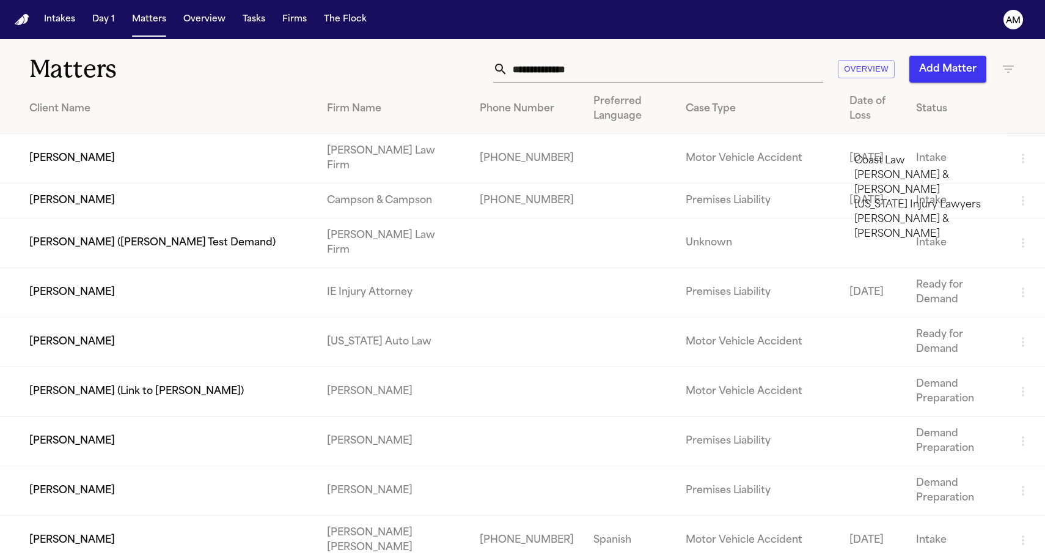
type input "***"
click at [875, 163] on li "[PERSON_NAME] & [PERSON_NAME]" at bounding box center [942, 167] width 174 height 29
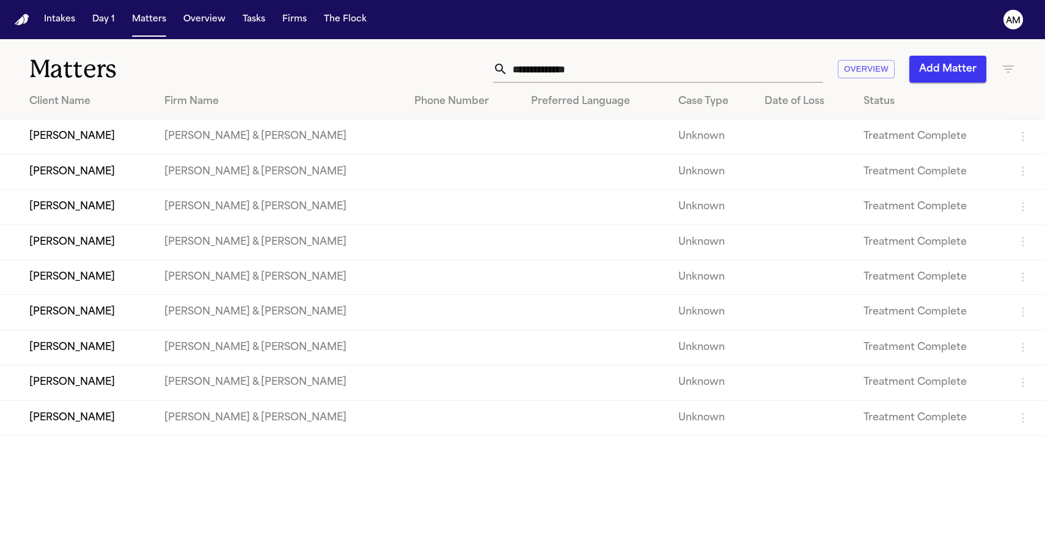
click at [458, 557] on div at bounding box center [522, 558] width 1045 height 0
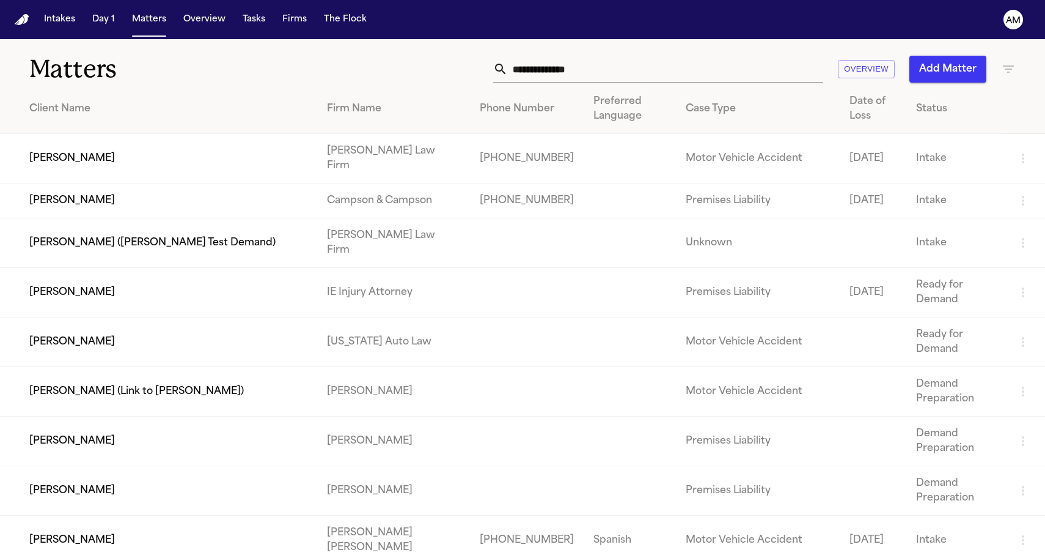
click at [999, 82] on div "Overview Add Matter" at bounding box center [663, 69] width 705 height 27
click at [999, 76] on div "Overview Add Matter" at bounding box center [663, 69] width 705 height 27
click at [1001, 72] on icon "button" at bounding box center [1008, 69] width 15 height 15
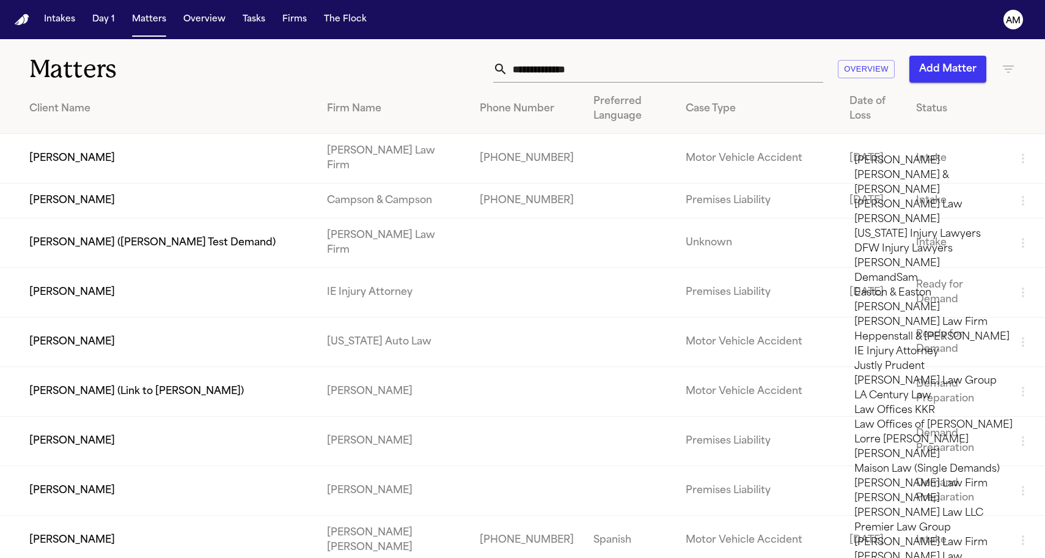
type input "***"
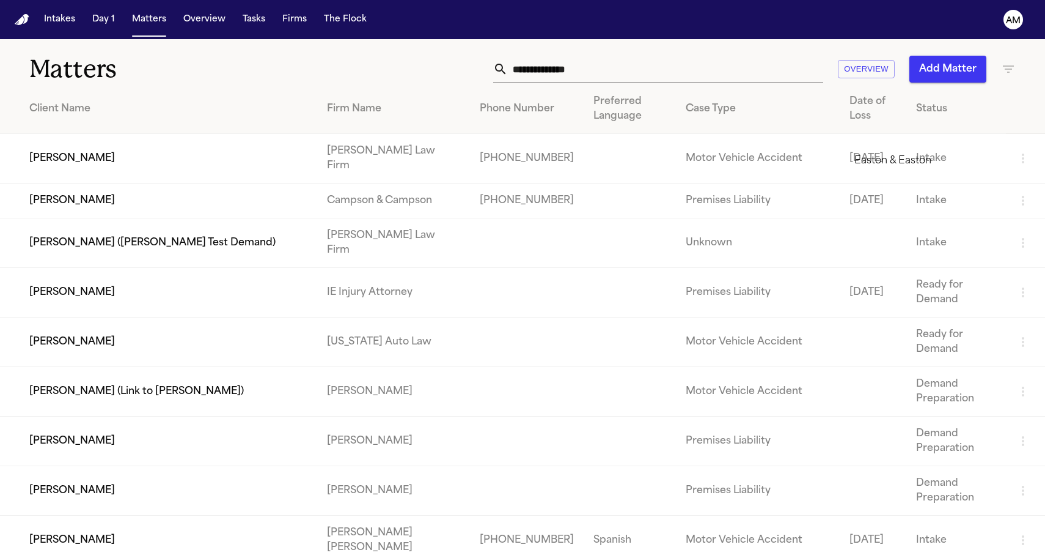
click at [877, 164] on li "Easton & Easton" at bounding box center [942, 160] width 174 height 15
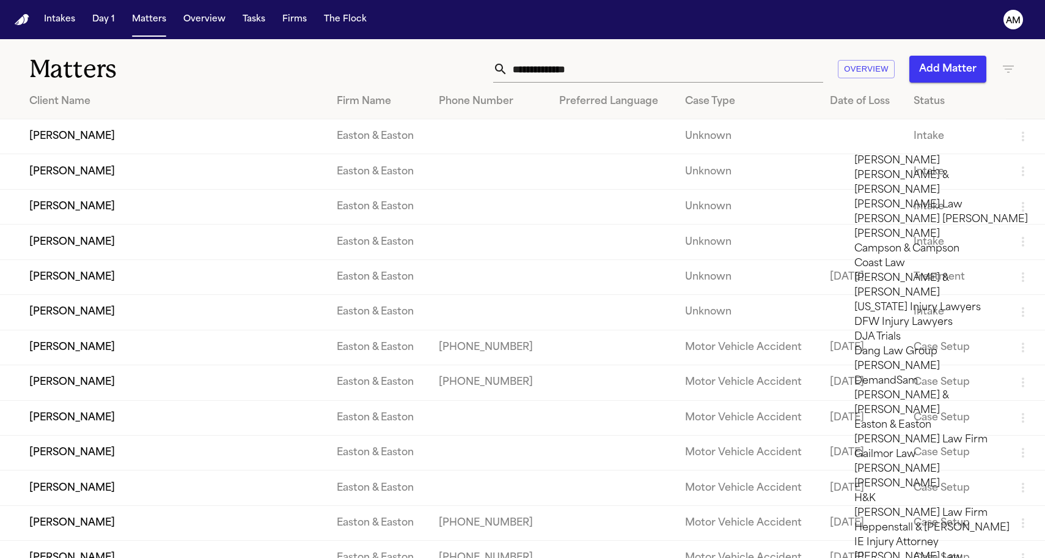
click at [471, 557] on div at bounding box center [522, 558] width 1045 height 0
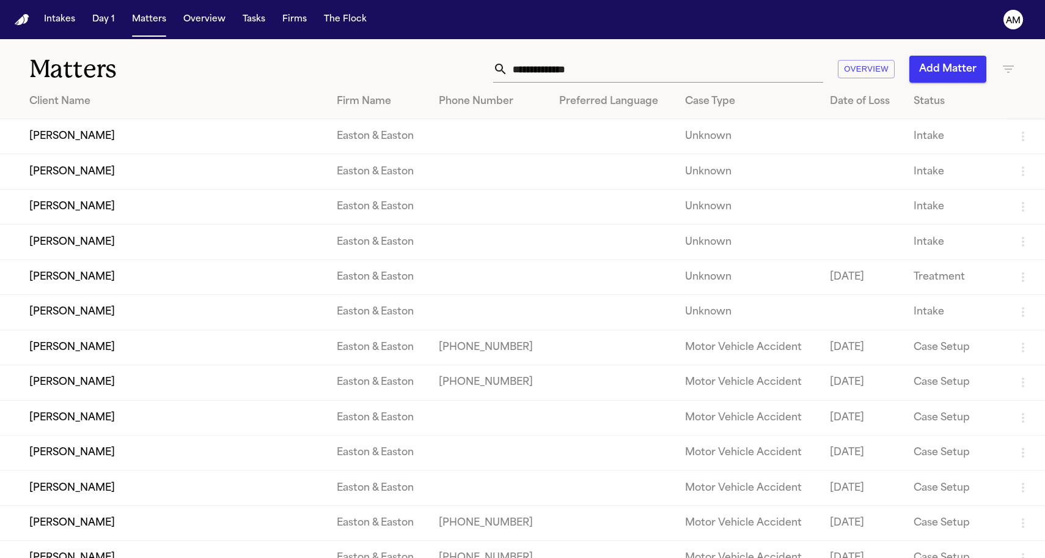
click at [216, 1] on nav "Intakes Day 1 Matters Overview Tasks Firms The Flock AM" at bounding box center [522, 19] width 1045 height 39
click at [72, 328] on td "[PERSON_NAME]" at bounding box center [163, 312] width 327 height 35
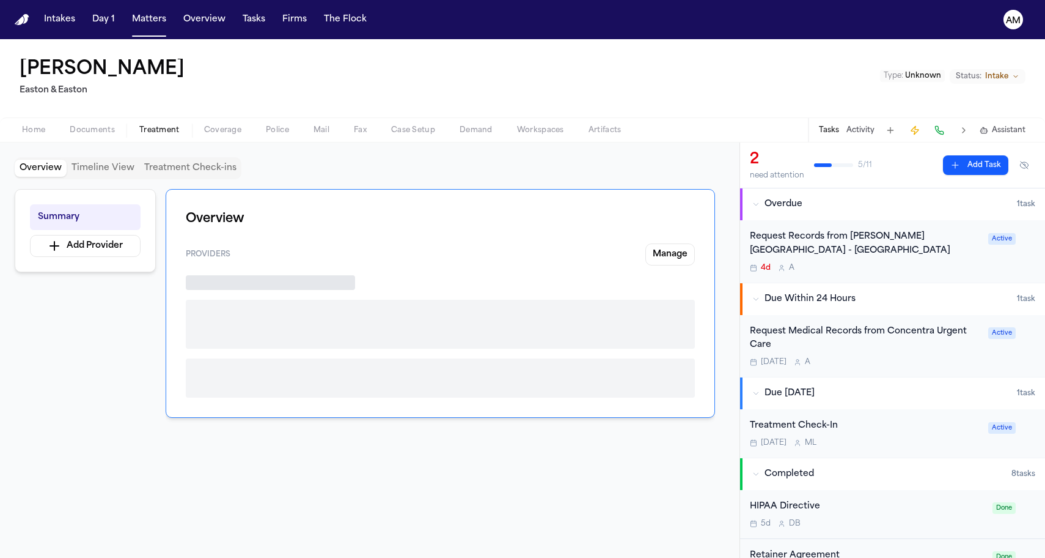
click at [133, 129] on button "Treatment" at bounding box center [159, 130] width 65 height 15
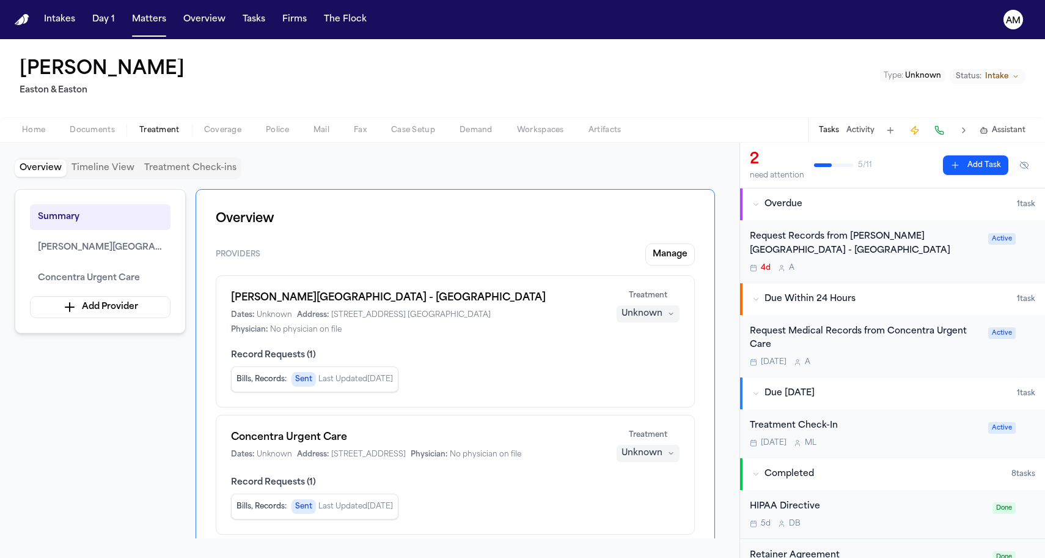
click at [94, 125] on span "Documents" at bounding box center [92, 130] width 45 height 10
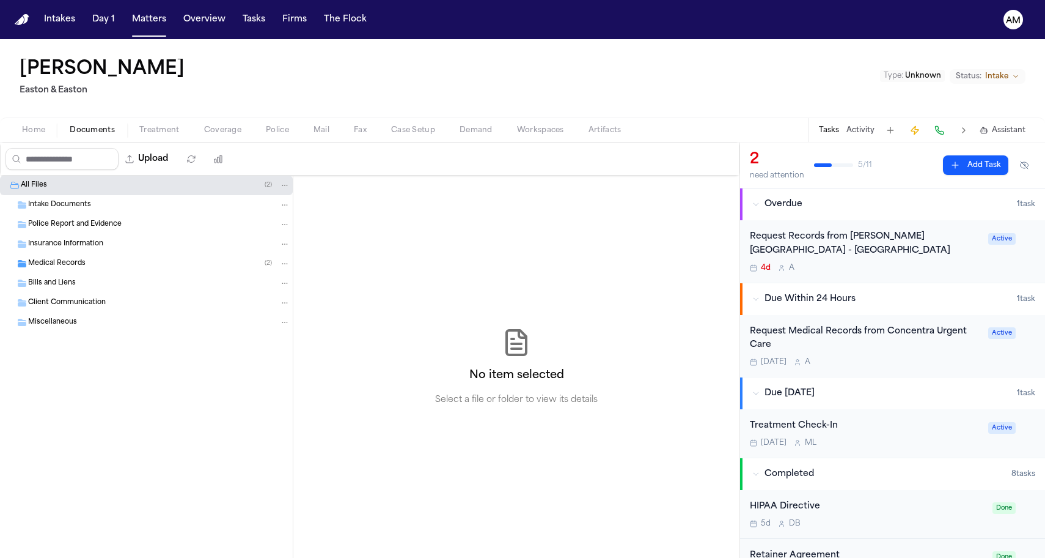
click at [94, 125] on span "Documents" at bounding box center [92, 130] width 45 height 10
click at [48, 127] on button "Home" at bounding box center [34, 130] width 48 height 15
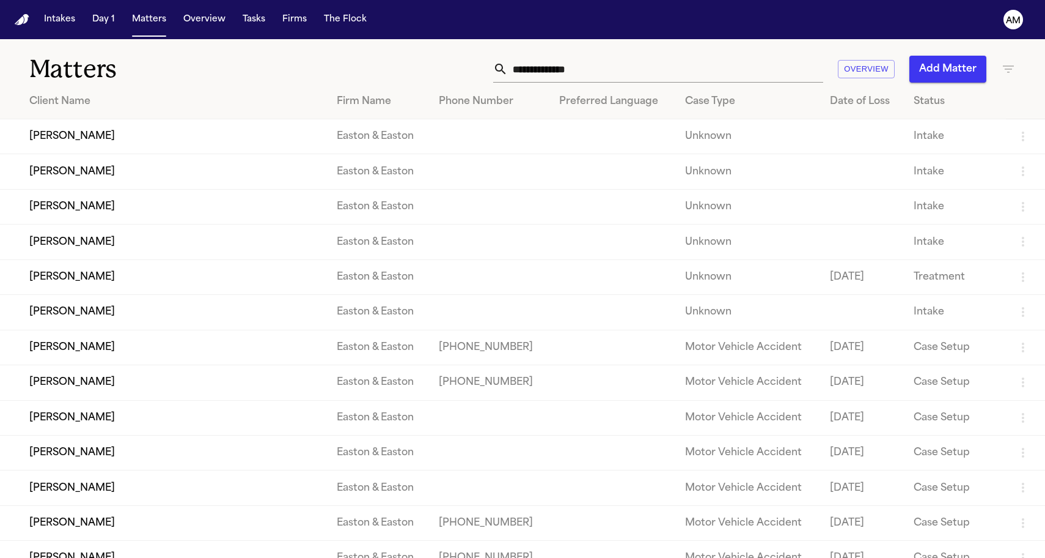
click at [67, 397] on td "[PERSON_NAME]" at bounding box center [163, 382] width 327 height 35
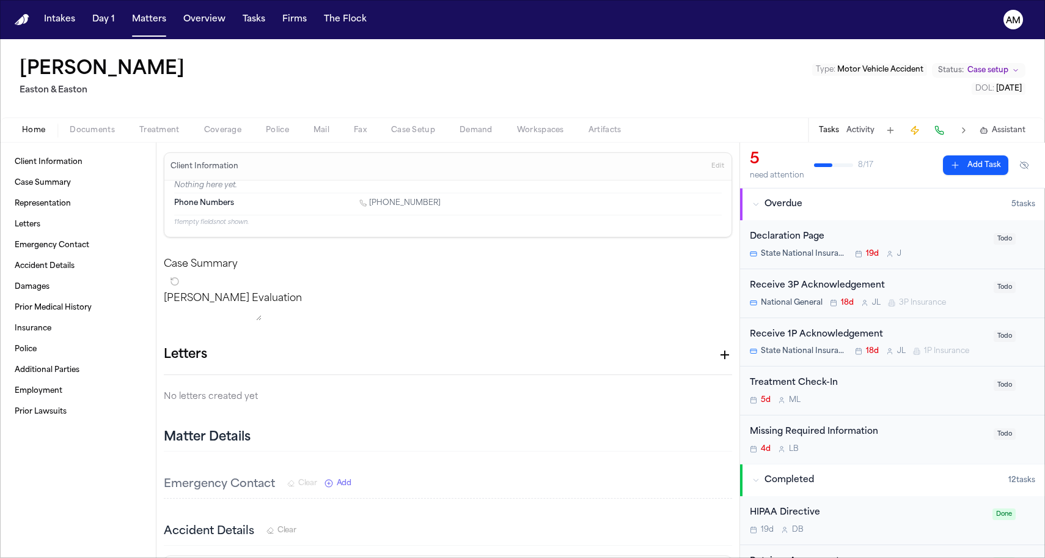
click at [155, 131] on span "Treatment" at bounding box center [159, 130] width 40 height 10
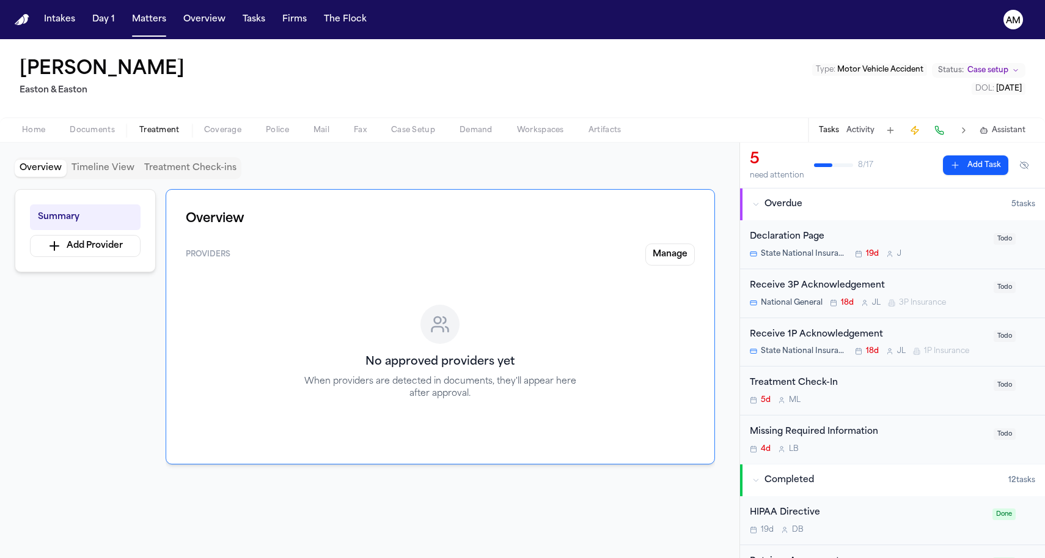
click at [117, 139] on div "Home Documents Treatment Coverage Police Mail Fax Case Setup Demand Workspaces …" at bounding box center [522, 129] width 1045 height 24
click at [108, 126] on span "Documents" at bounding box center [92, 130] width 45 height 10
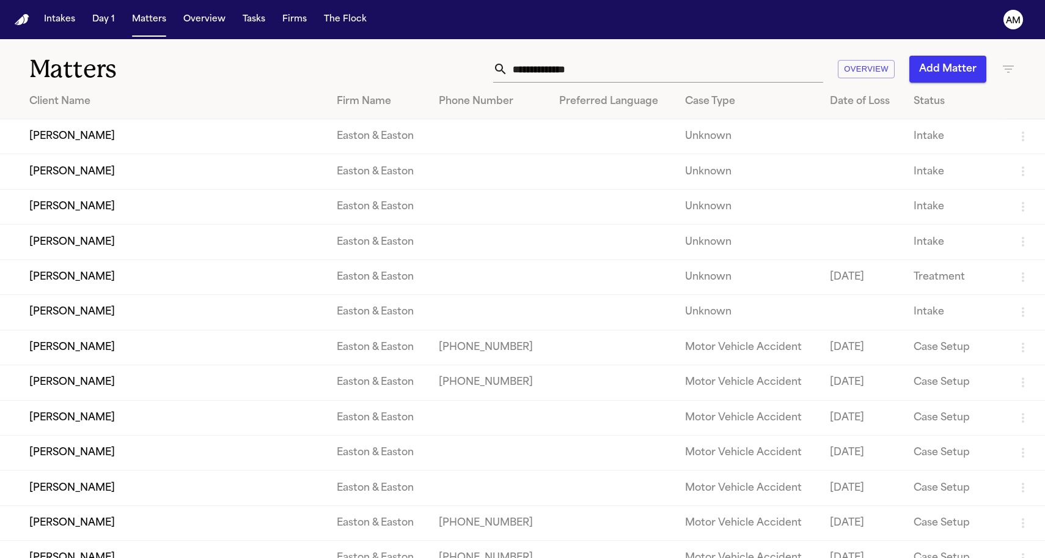
click at [52, 324] on td "[PERSON_NAME]" at bounding box center [163, 312] width 327 height 35
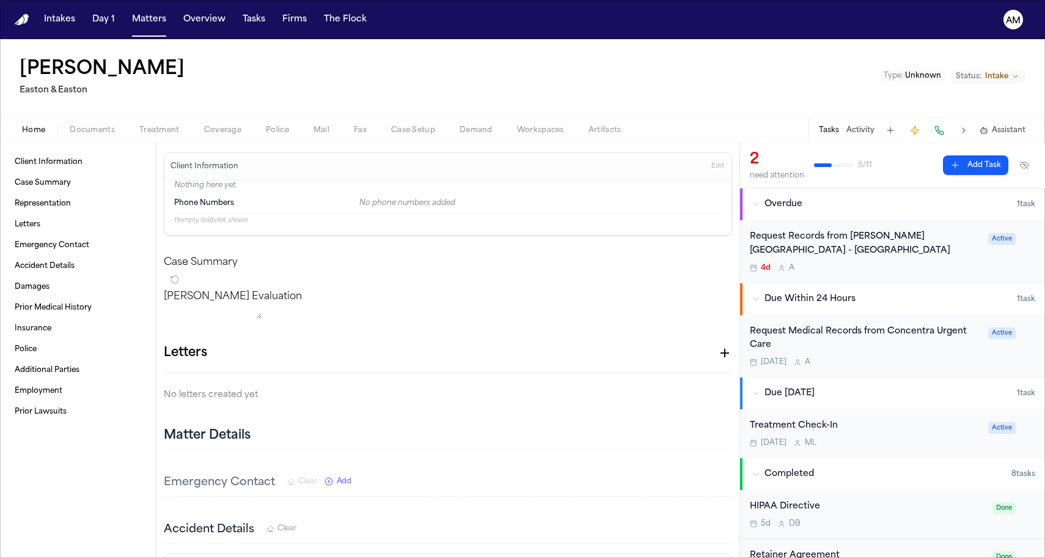
click at [215, 130] on span "Coverage" at bounding box center [222, 130] width 37 height 10
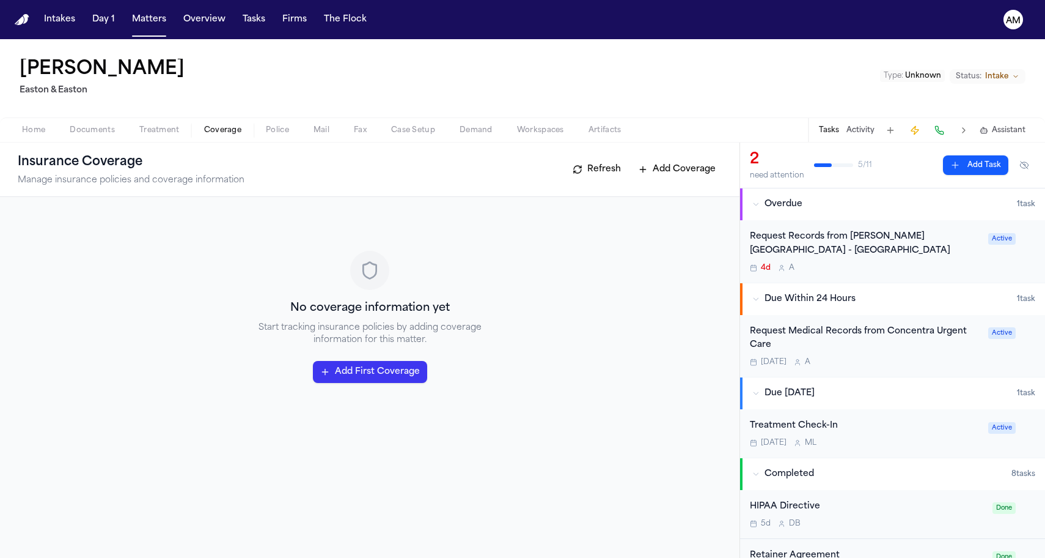
click at [171, 133] on span "Treatment" at bounding box center [159, 130] width 40 height 10
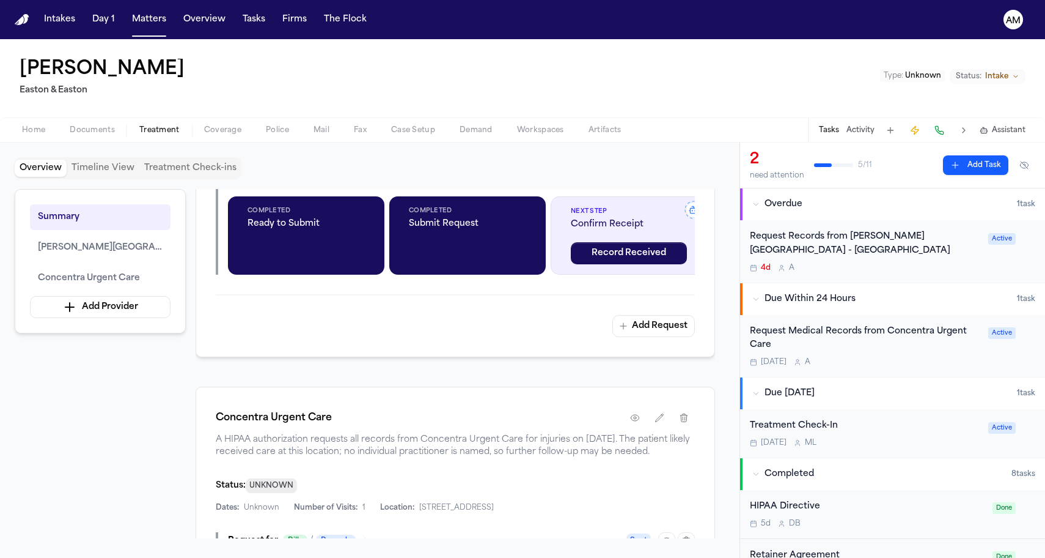
scroll to position [672, 0]
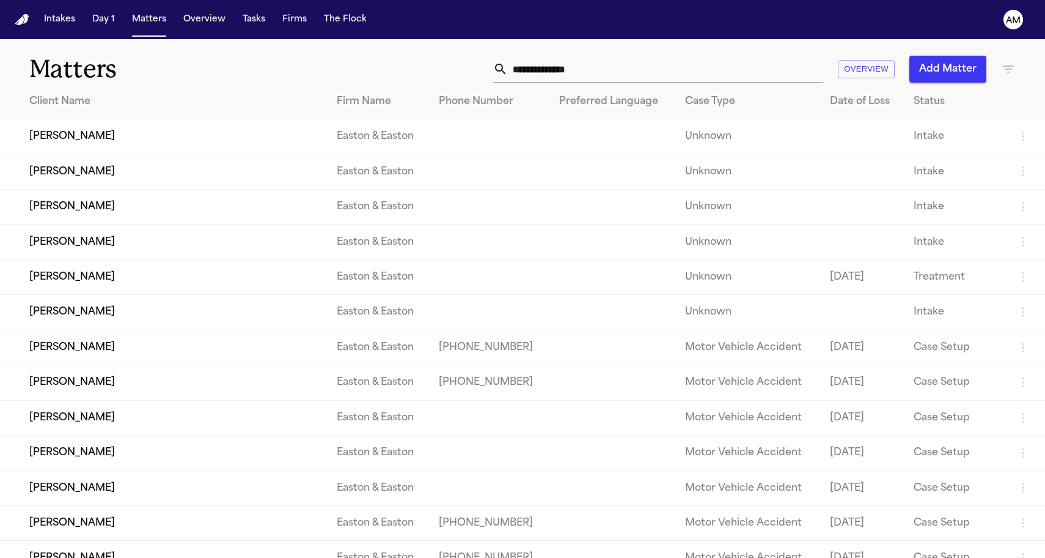
click at [69, 248] on td "[PERSON_NAME]" at bounding box center [163, 241] width 327 height 35
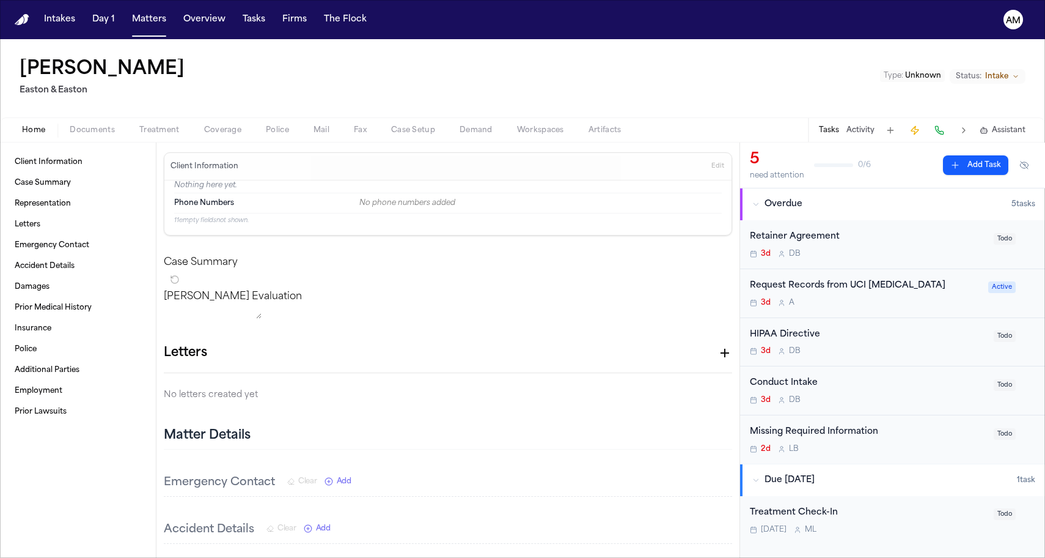
click at [180, 131] on button "Treatment" at bounding box center [159, 130] width 65 height 15
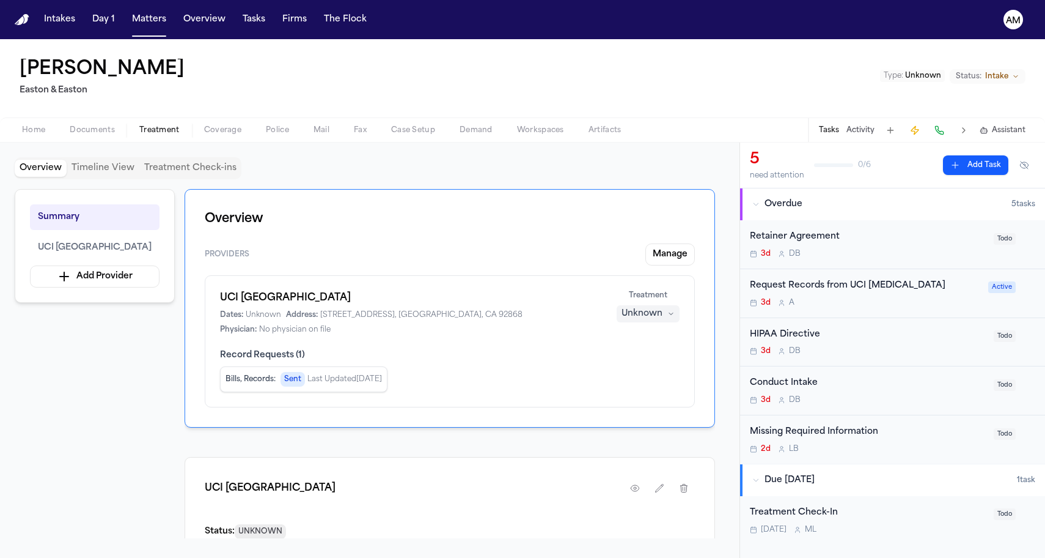
click at [81, 123] on button "Documents" at bounding box center [92, 130] width 70 height 15
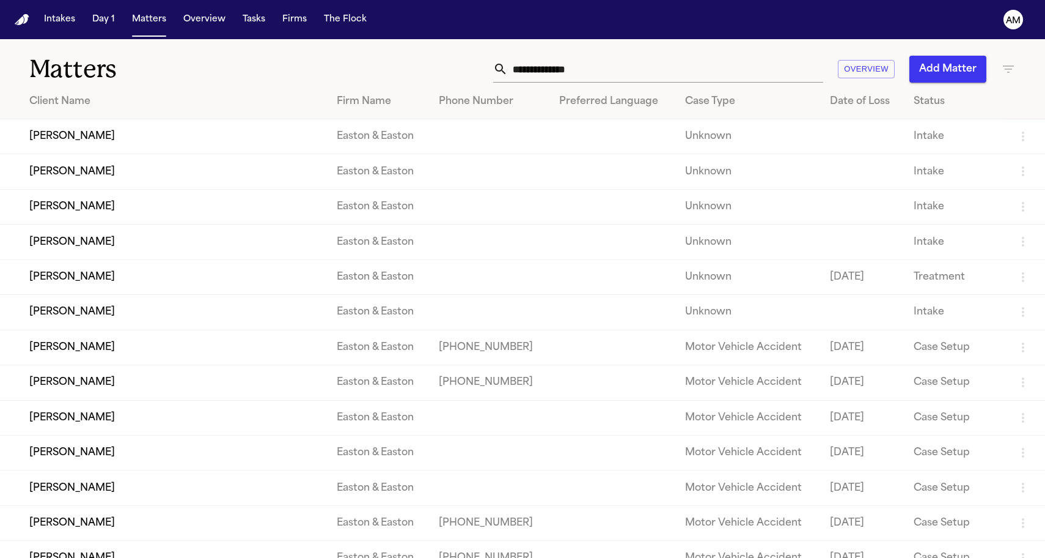
click at [63, 213] on td "[PERSON_NAME]" at bounding box center [163, 206] width 327 height 35
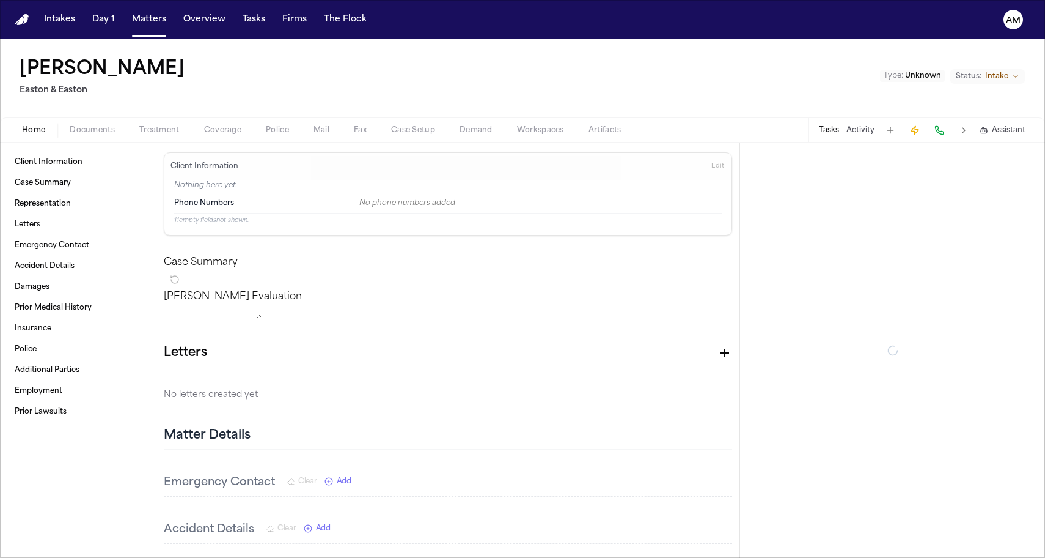
click at [147, 126] on span "Treatment" at bounding box center [159, 130] width 40 height 10
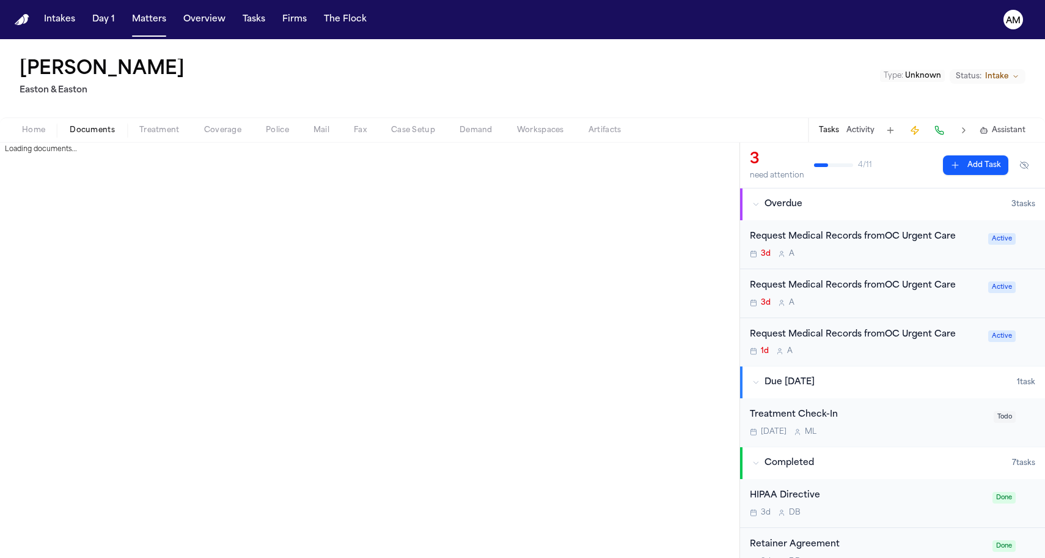
click at [80, 130] on span "Documents" at bounding box center [92, 130] width 45 height 10
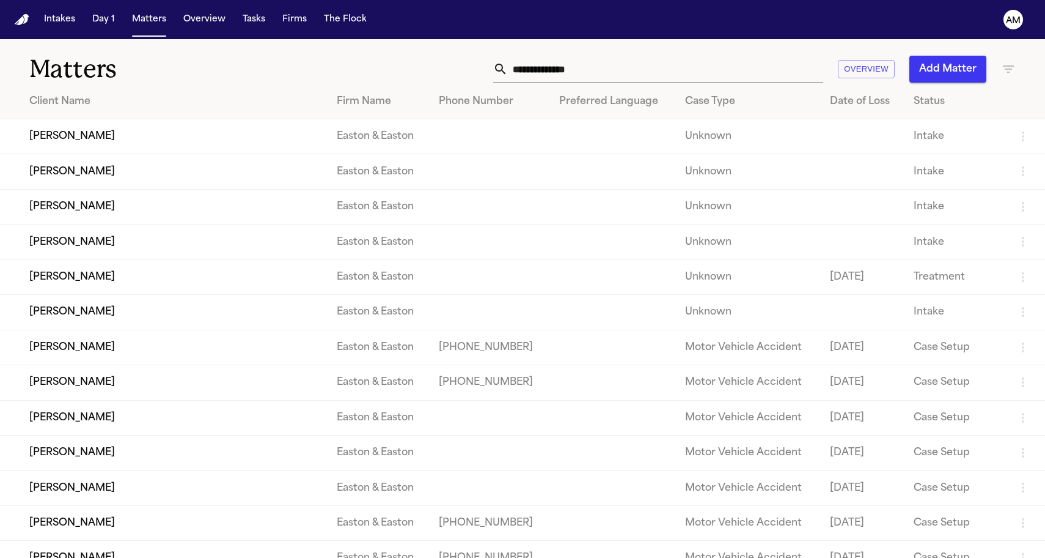
click at [40, 171] on td "[PERSON_NAME]" at bounding box center [163, 171] width 327 height 35
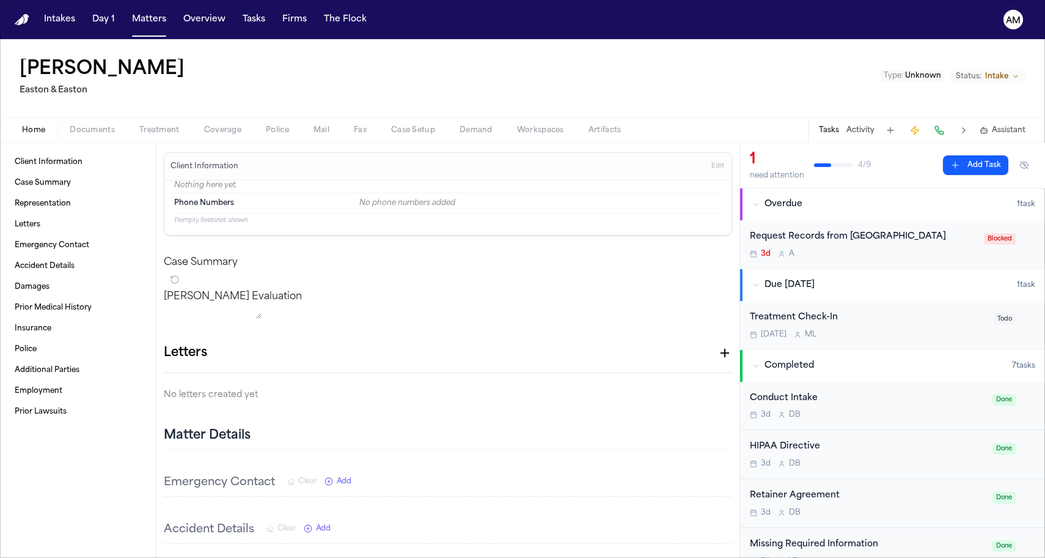
click at [148, 125] on span "Treatment" at bounding box center [159, 130] width 40 height 10
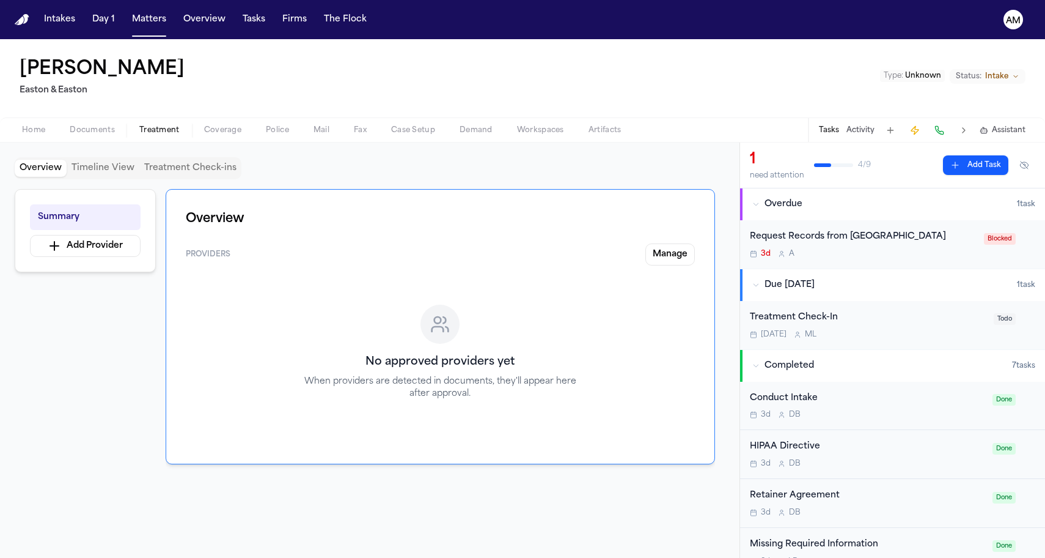
click at [101, 125] on span "Documents" at bounding box center [92, 130] width 45 height 10
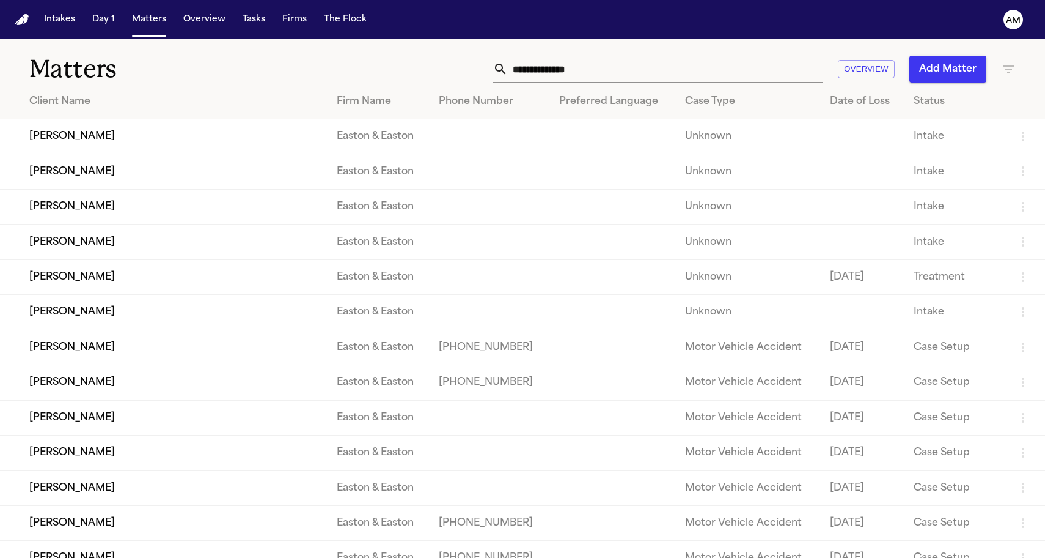
click at [90, 139] on td "[PERSON_NAME]" at bounding box center [163, 136] width 327 height 35
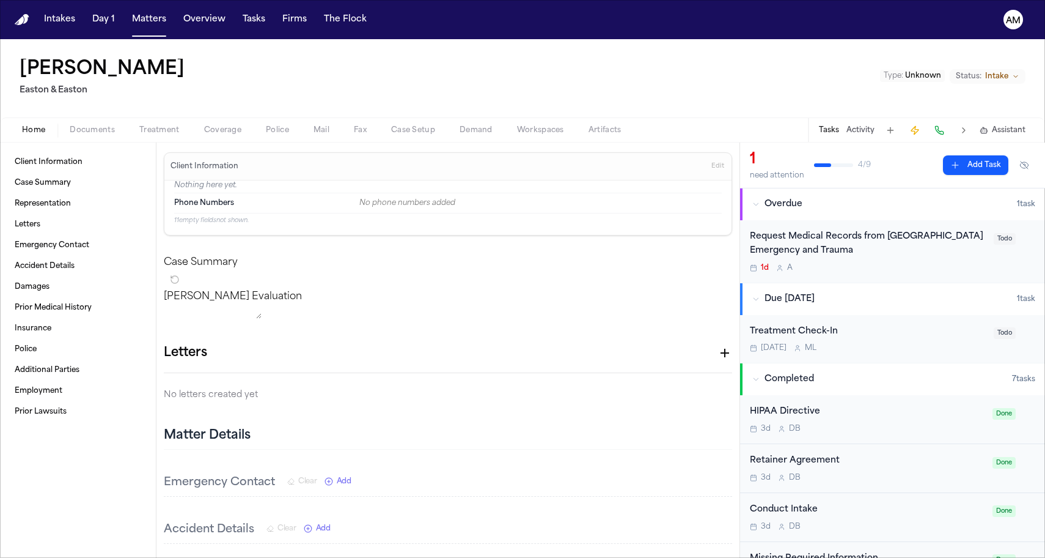
click at [108, 135] on span "Documents" at bounding box center [92, 130] width 45 height 10
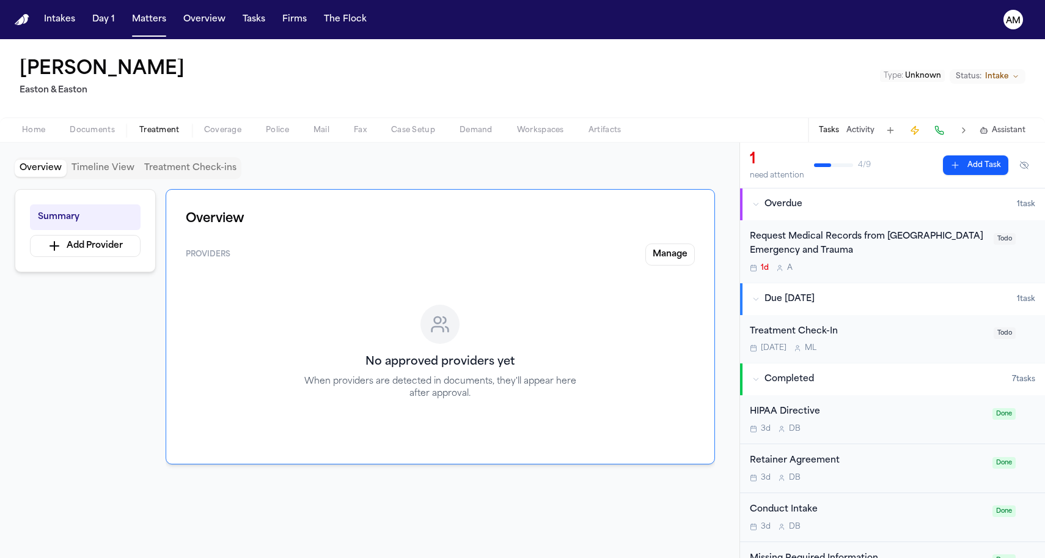
click at [151, 132] on span "Treatment" at bounding box center [159, 130] width 40 height 10
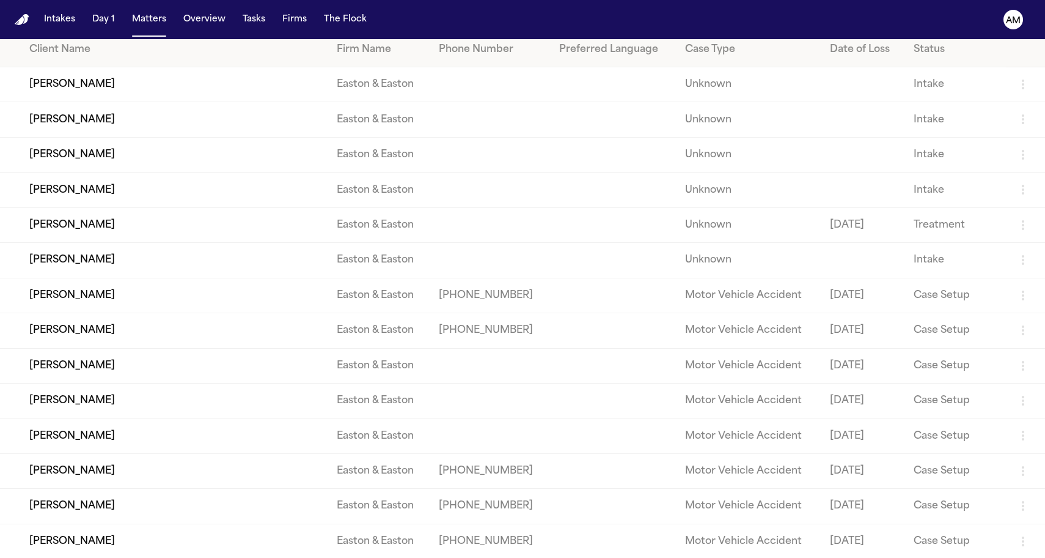
scroll to position [54, 0]
